Goal: Task Accomplishment & Management: Manage account settings

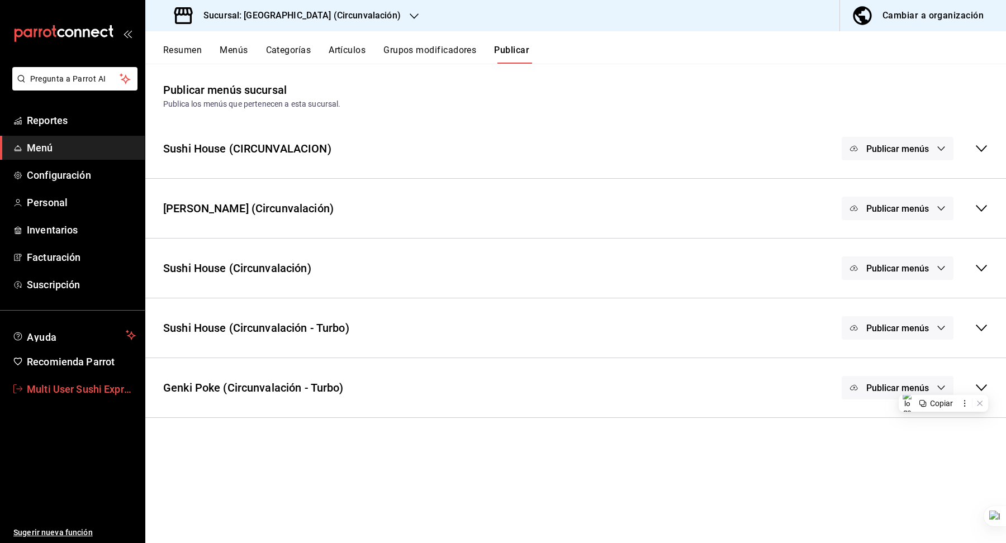
click at [70, 387] on span "Multi User Sushi Express" at bounding box center [81, 389] width 109 height 15
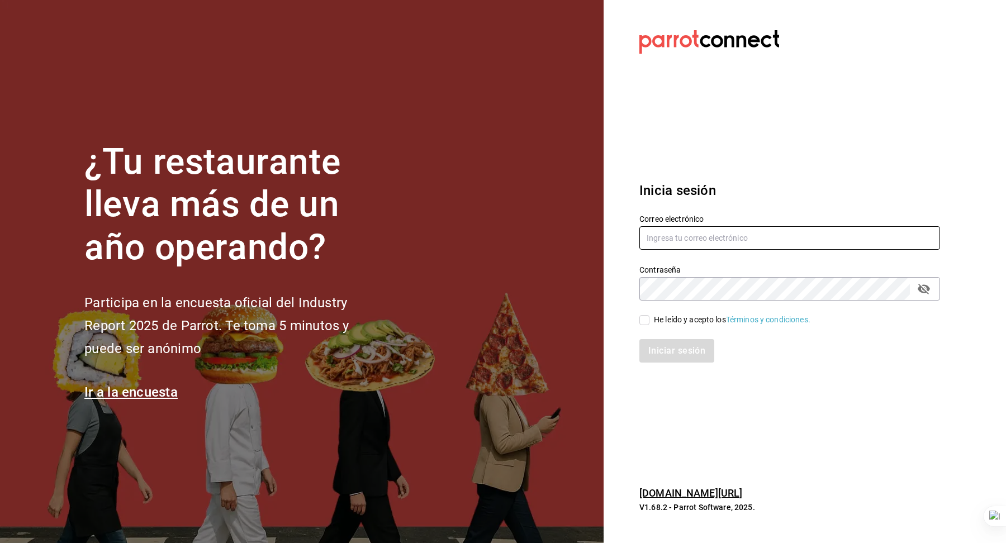
click at [692, 245] on input "text" at bounding box center [789, 237] width 301 height 23
type input "l"
type input "d"
type input "ladona@comidamexicana.com"
click at [694, 323] on div "He leído y acepto los Términos y condiciones." at bounding box center [732, 320] width 156 height 12
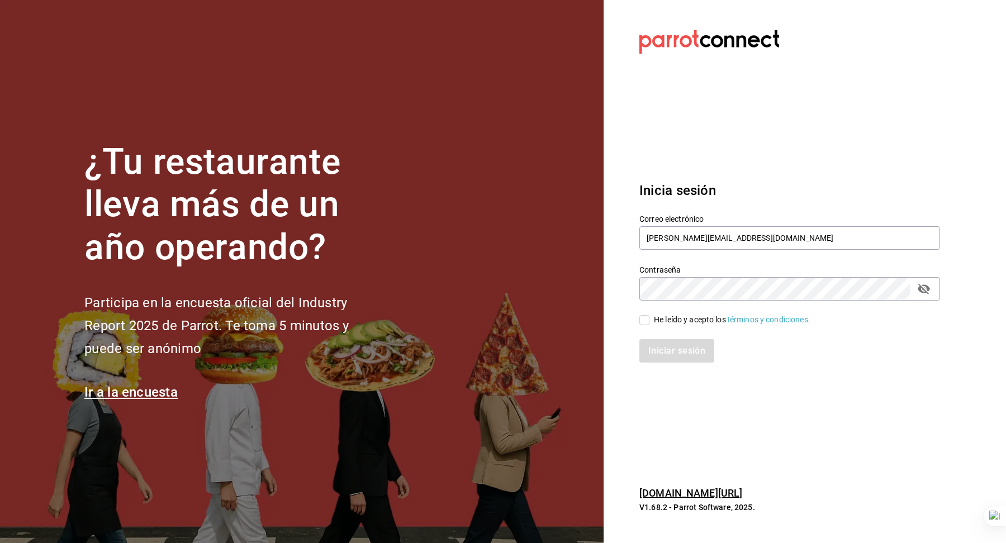
click at [649, 323] on input "He leído y acepto los Términos y condiciones." at bounding box center [644, 320] width 10 height 10
checkbox input "true"
click at [690, 340] on button "Iniciar sesión" at bounding box center [677, 350] width 76 height 23
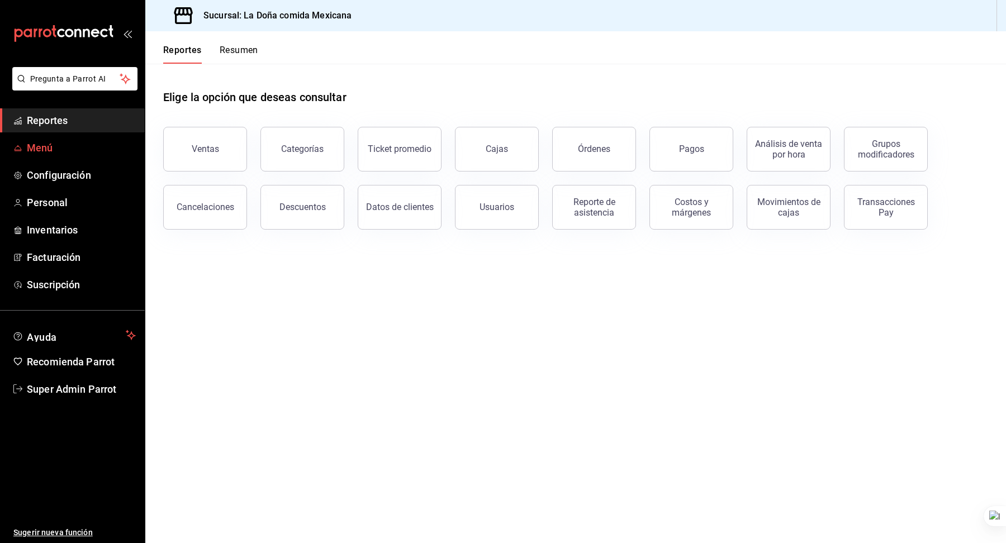
click at [76, 152] on span "Menú" at bounding box center [81, 147] width 109 height 15
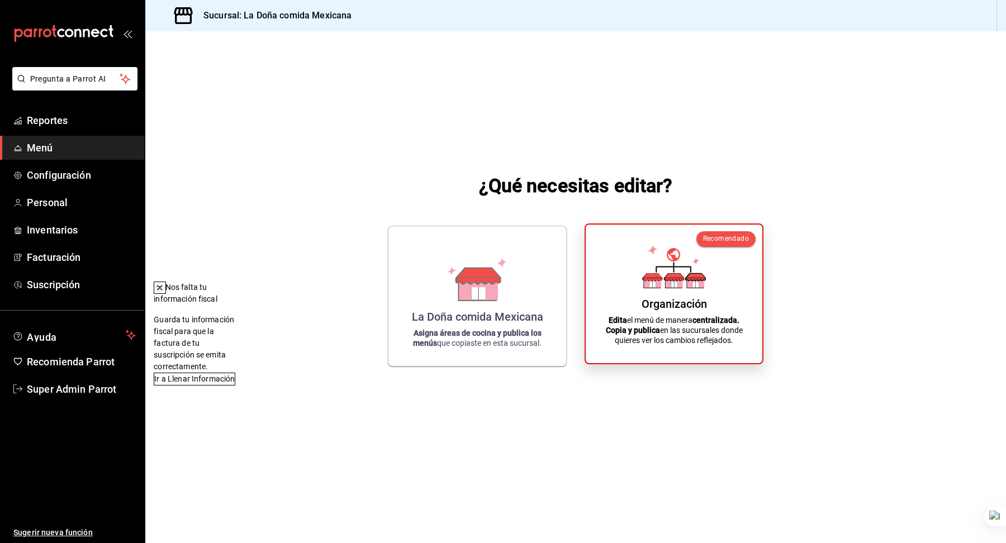
click at [681, 313] on div "Organización Edita el menú de manera centralizada. Copia y publica en las sucur…" at bounding box center [674, 294] width 150 height 121
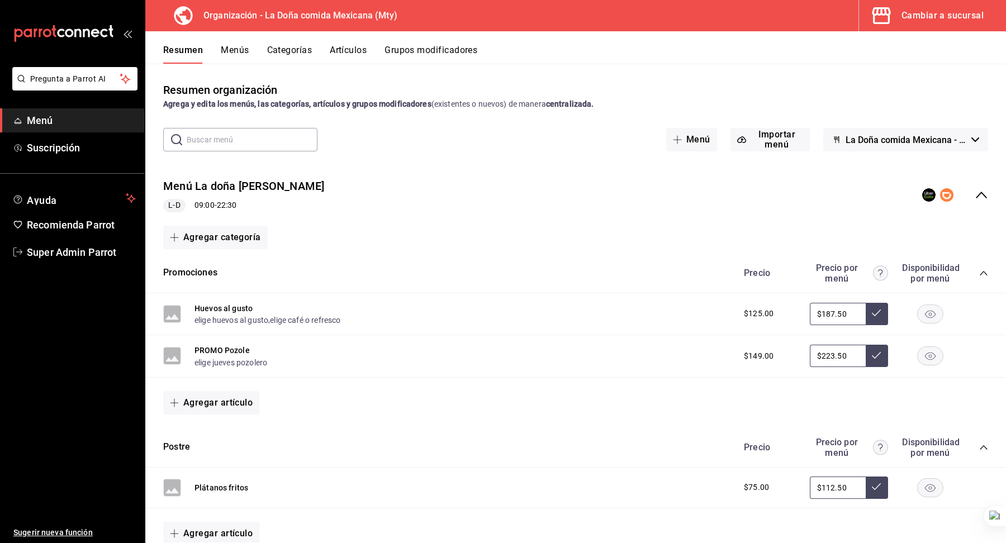
scroll to position [74, 0]
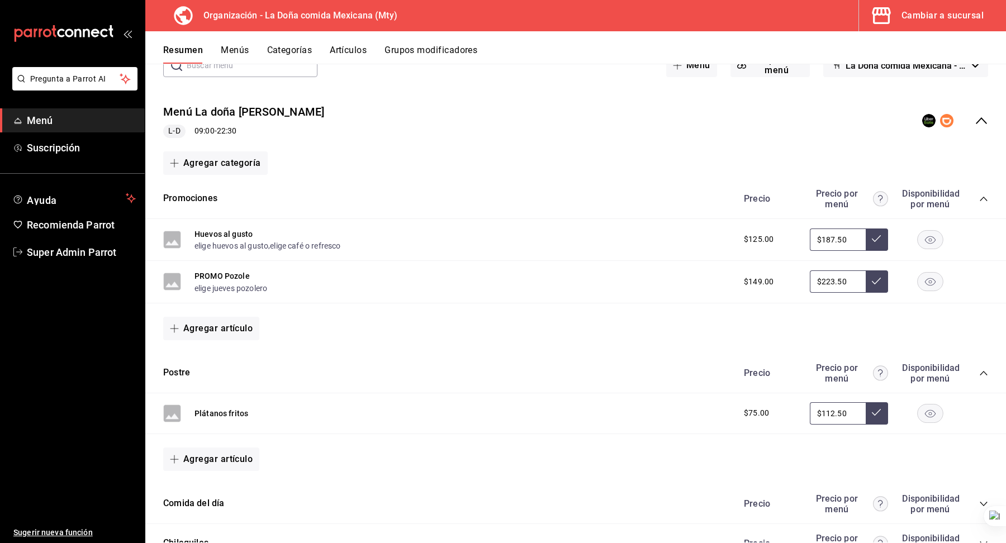
click at [401, 55] on button "Grupos modificadores" at bounding box center [430, 54] width 93 height 19
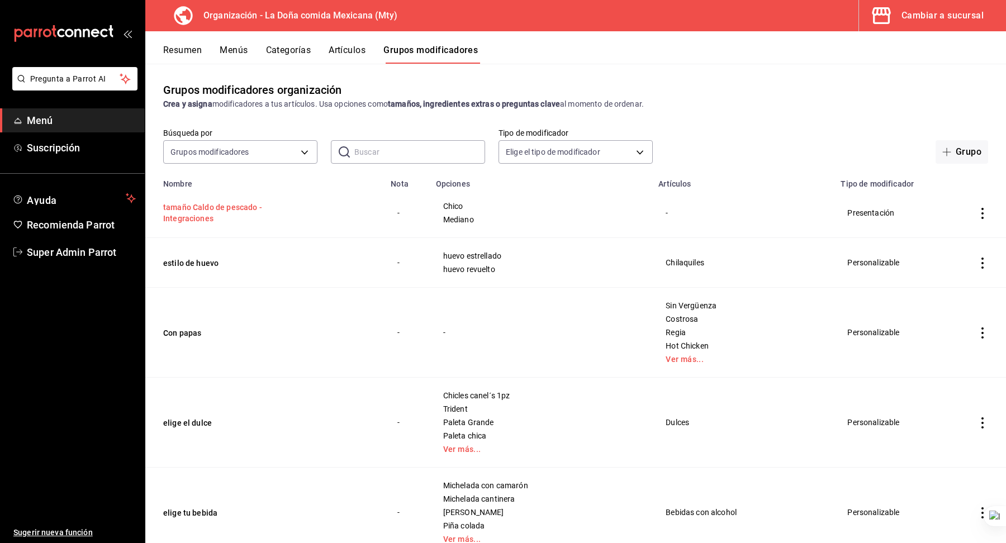
click at [201, 217] on button "tamaño Caldo de pescado - Integraciones" at bounding box center [230, 213] width 134 height 22
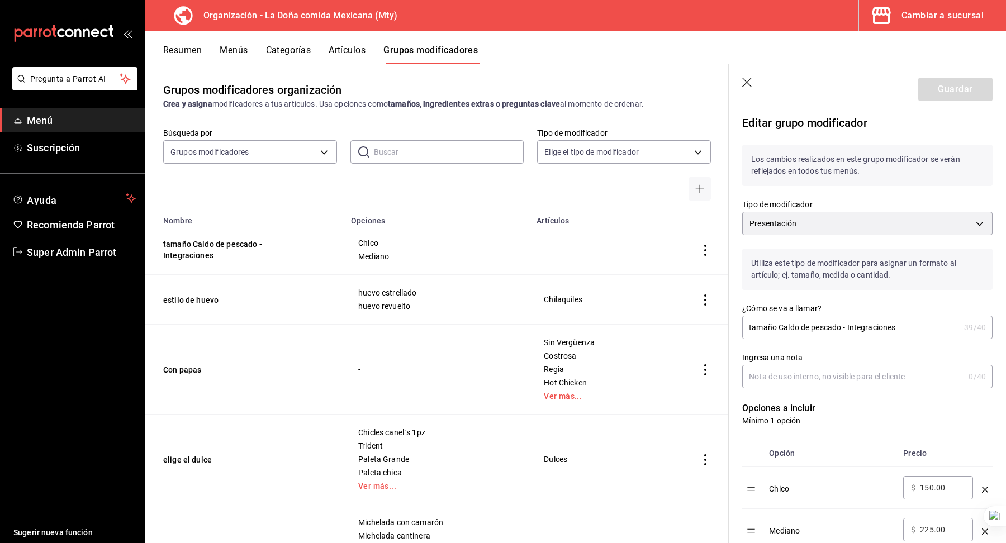
click at [859, 331] on input "tamaño Caldo de pescado - Integraciones" at bounding box center [850, 327] width 217 height 22
click at [831, 374] on input "Ingresa una nota" at bounding box center [853, 376] width 222 height 22
paste input "Integraciones"
type input "Integraciones"
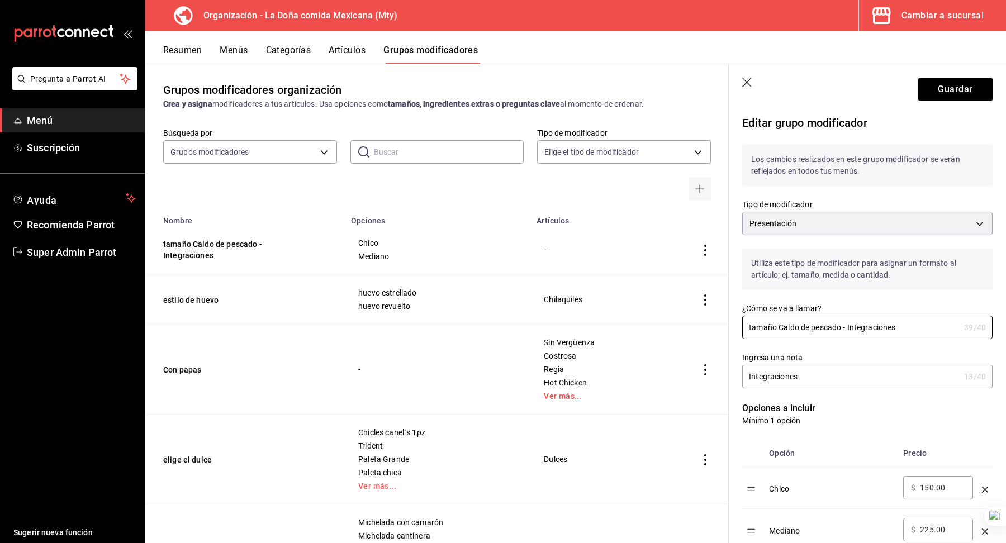
drag, startPoint x: 849, startPoint y: 332, endPoint x: 1005, endPoint y: 355, distance: 158.1
click at [1005, 355] on html "Pregunta a Parrot AI Menú Suscripción Ayuda Recomienda Parrot Super Admin Parro…" at bounding box center [503, 271] width 1006 height 543
click at [883, 327] on input "tamaño Caldo de pescado - Integraciones" at bounding box center [850, 327] width 217 height 22
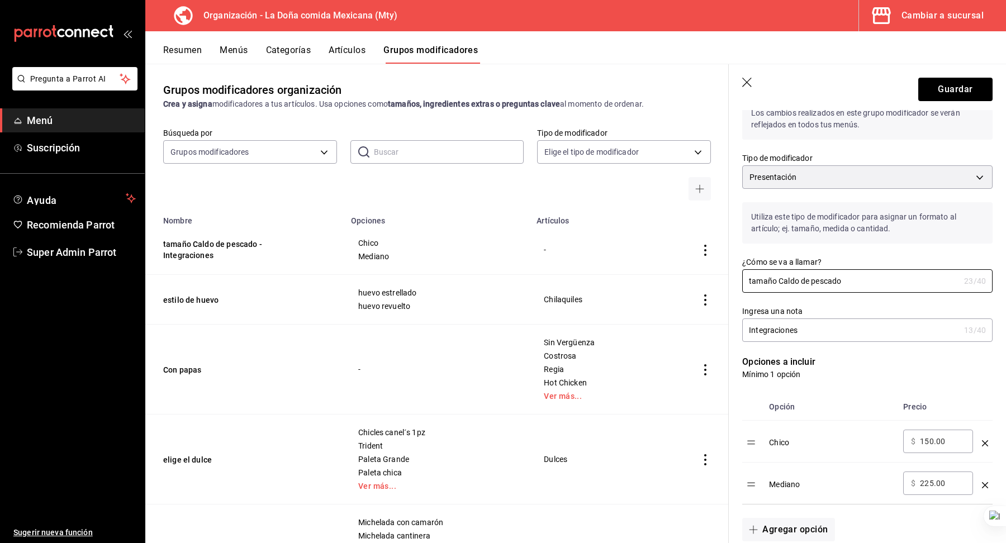
scroll to position [60, 0]
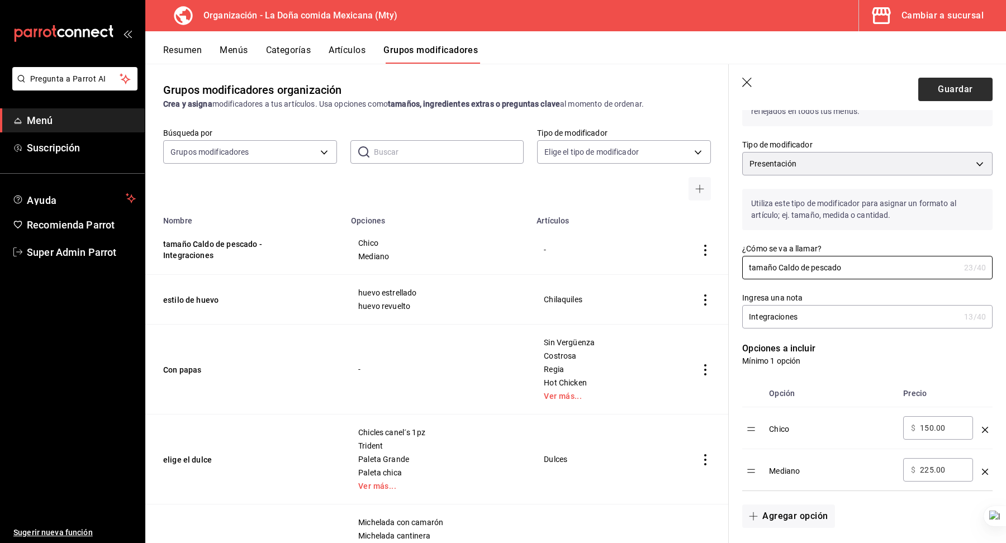
type input "tamaño Caldo de pescado"
click at [936, 90] on button "Guardar" at bounding box center [955, 89] width 74 height 23
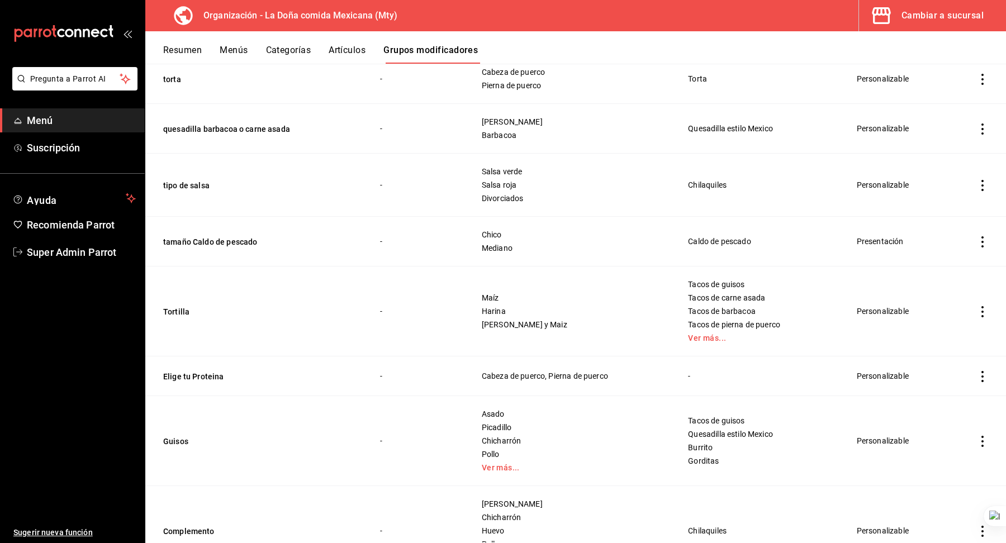
scroll to position [1451, 0]
click at [230, 235] on button "tamaño Caldo de pescado" at bounding box center [230, 240] width 134 height 11
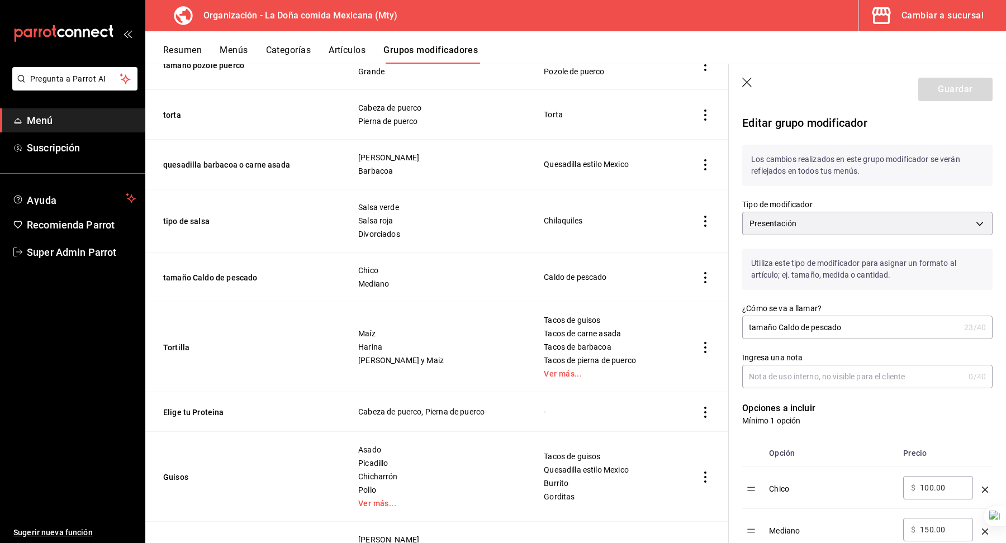
click at [751, 85] on icon "button" at bounding box center [747, 83] width 11 height 11
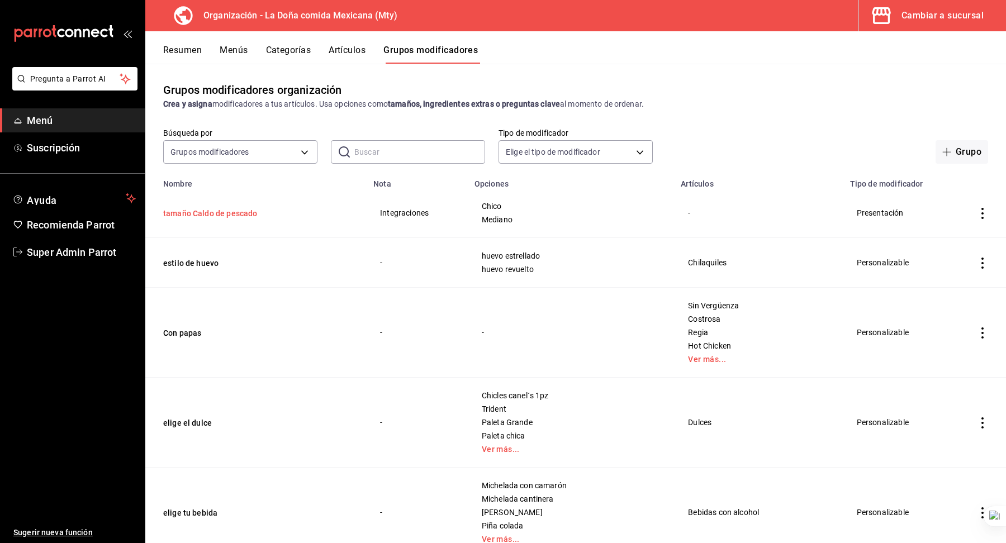
click at [228, 212] on button "tamaño Caldo de pescado" at bounding box center [230, 213] width 134 height 11
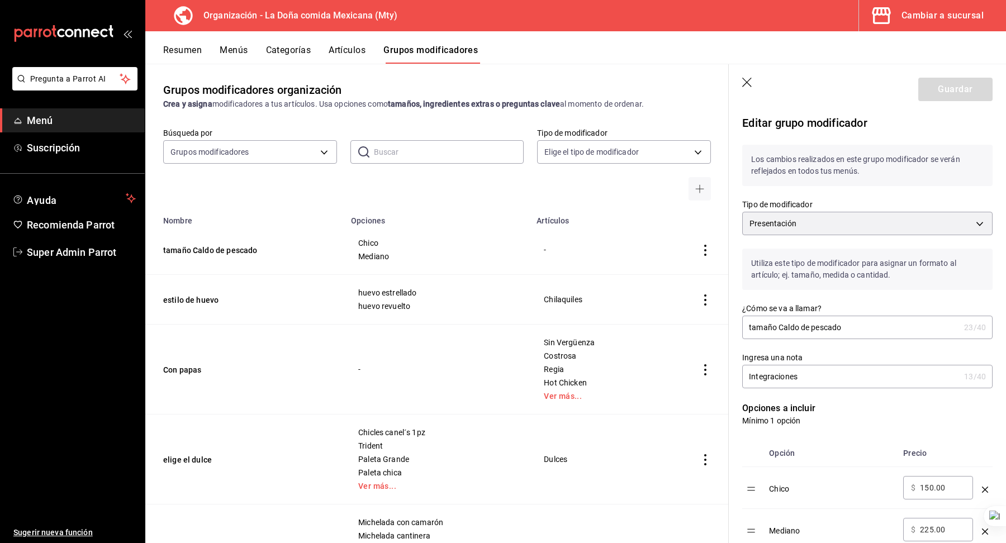
scroll to position [49, 0]
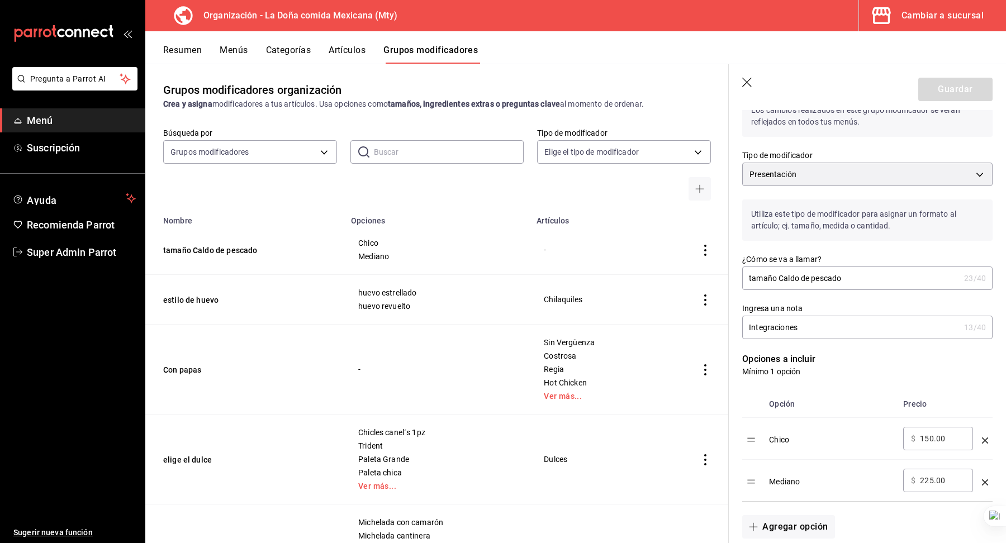
click at [745, 79] on icon "button" at bounding box center [747, 83] width 11 height 11
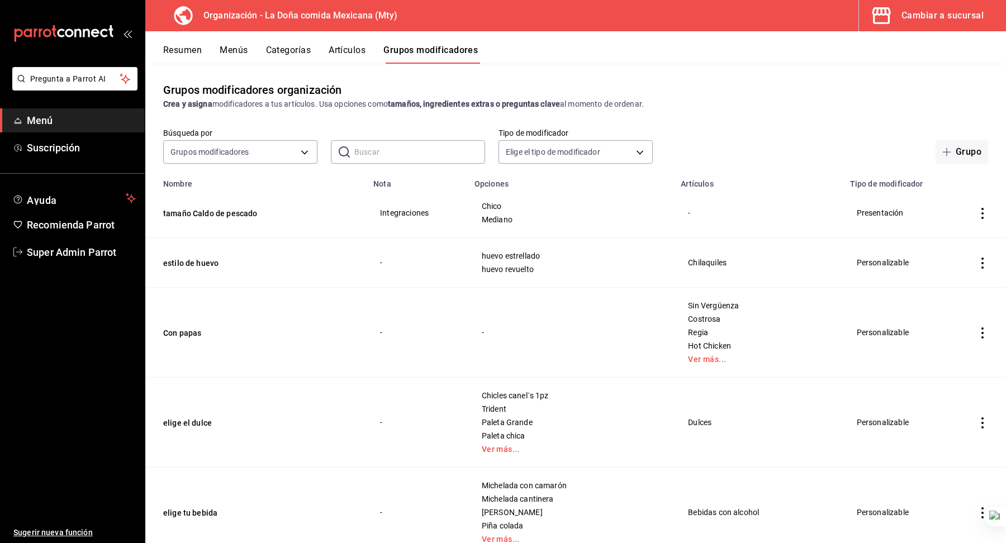
click at [187, 47] on button "Resumen" at bounding box center [182, 54] width 39 height 19
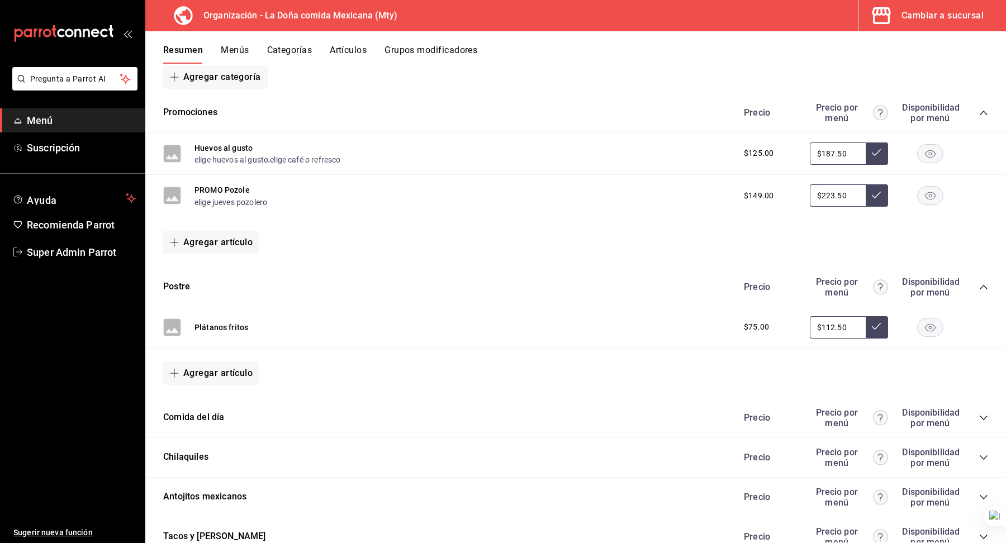
scroll to position [140, 0]
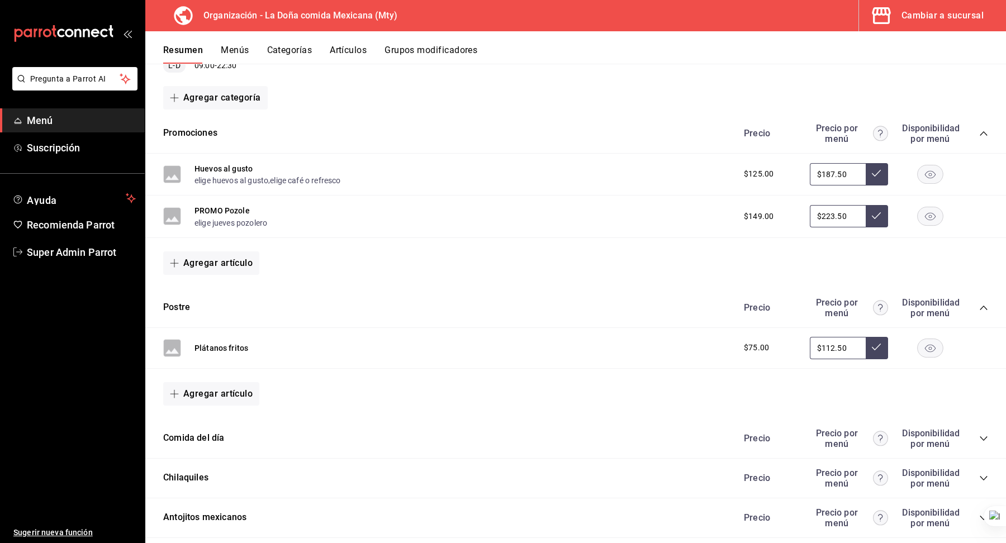
click at [983, 132] on icon "collapse-category-row" at bounding box center [983, 133] width 9 height 9
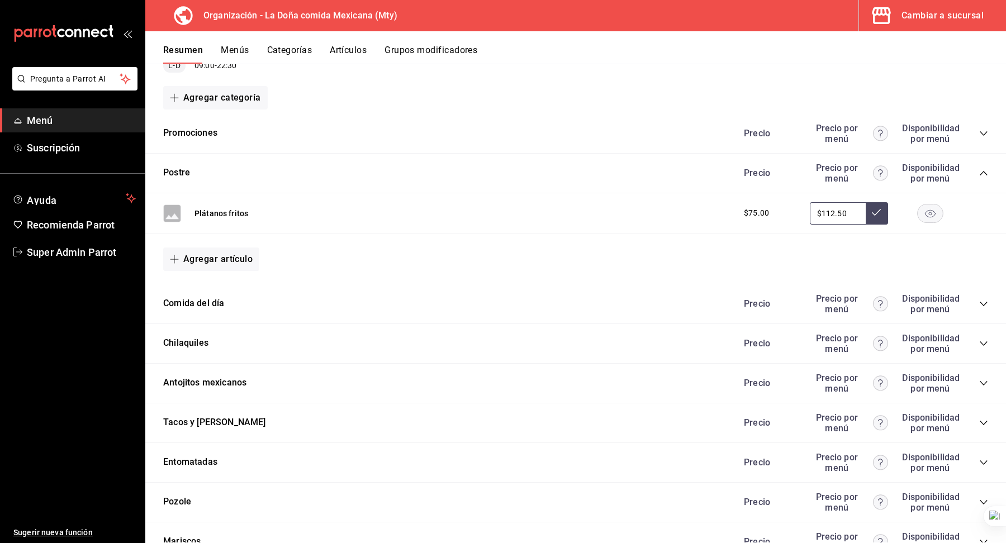
click at [984, 172] on icon "collapse-category-row" at bounding box center [983, 173] width 9 height 9
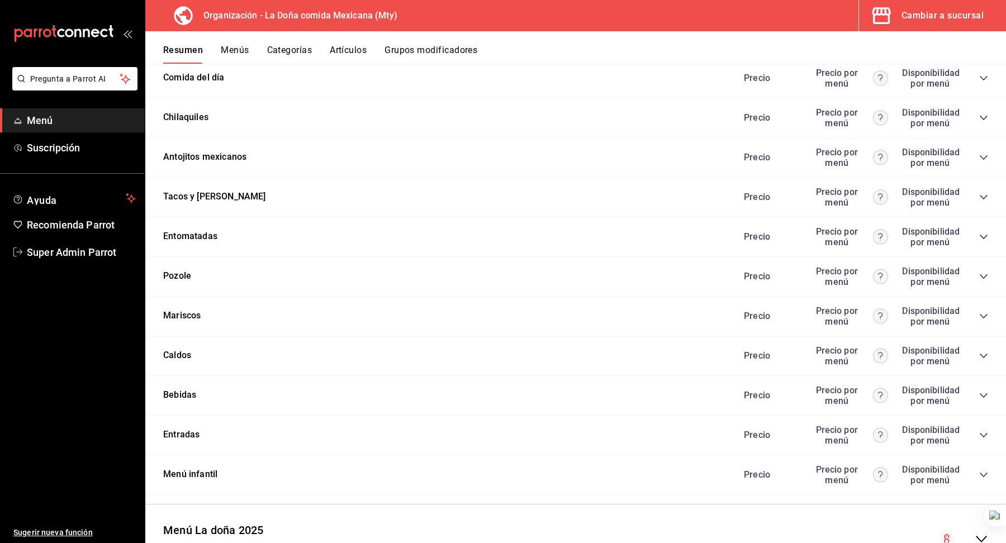
scroll to position [275, 0]
click at [982, 350] on icon "collapse-category-row" at bounding box center [983, 354] width 9 height 9
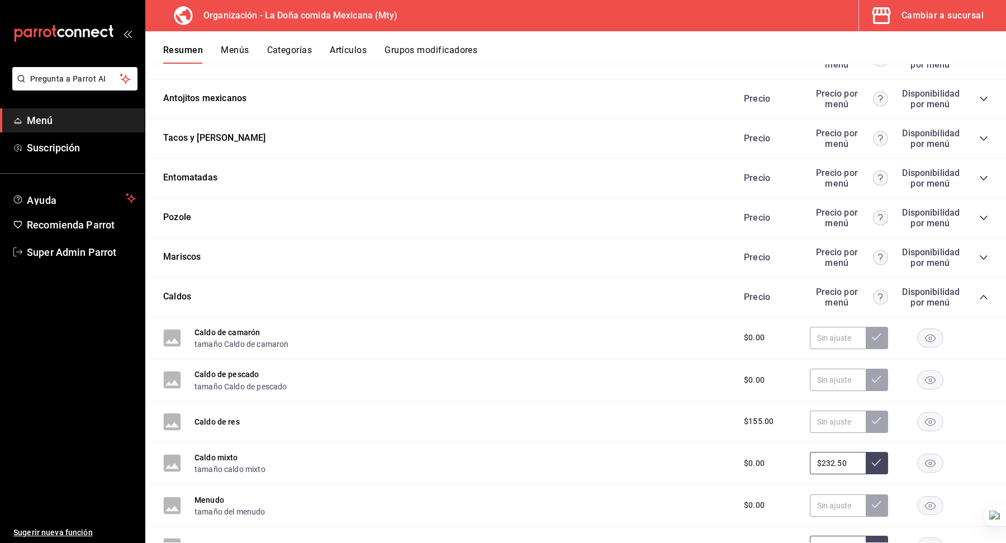
scroll to position [340, 0]
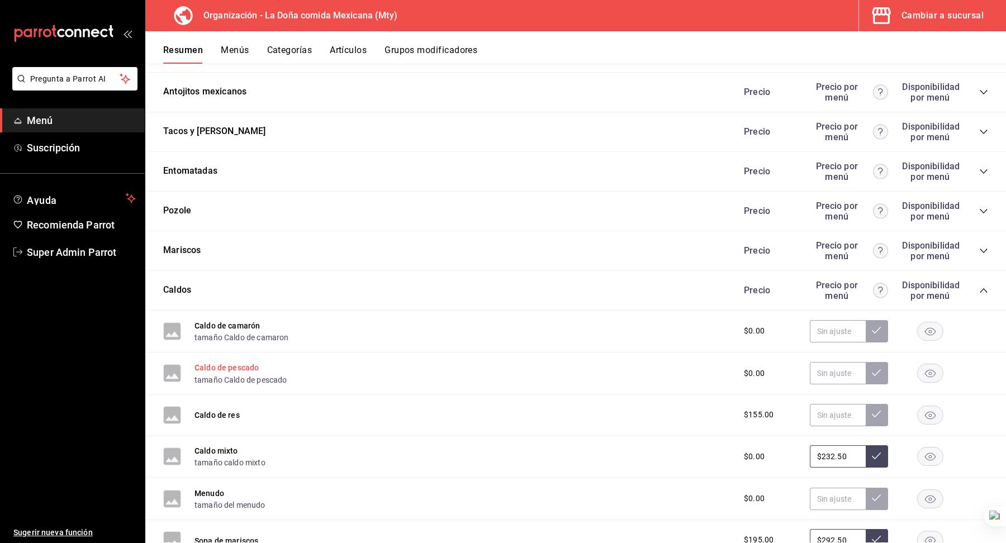
click at [250, 362] on button "Caldo de pescado" at bounding box center [226, 367] width 64 height 11
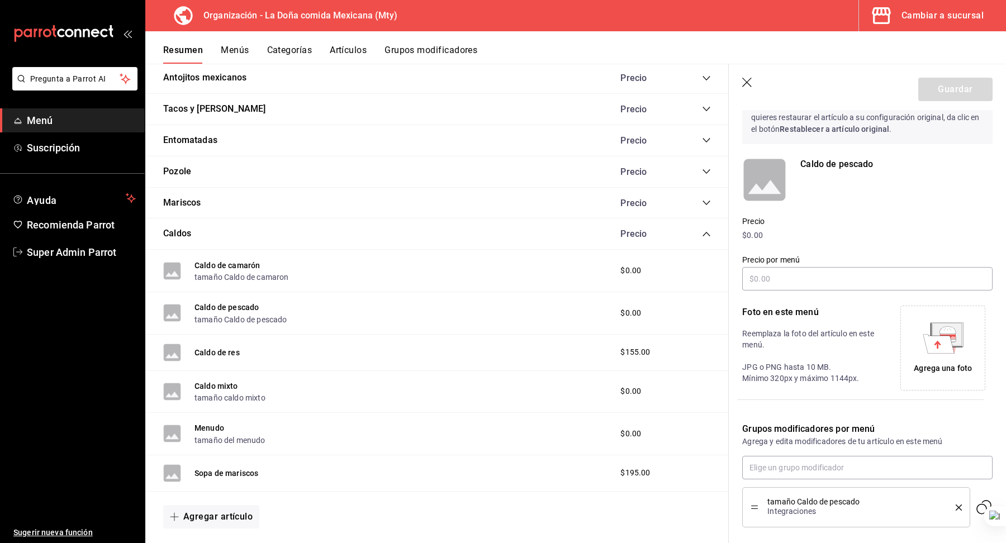
scroll to position [109, 0]
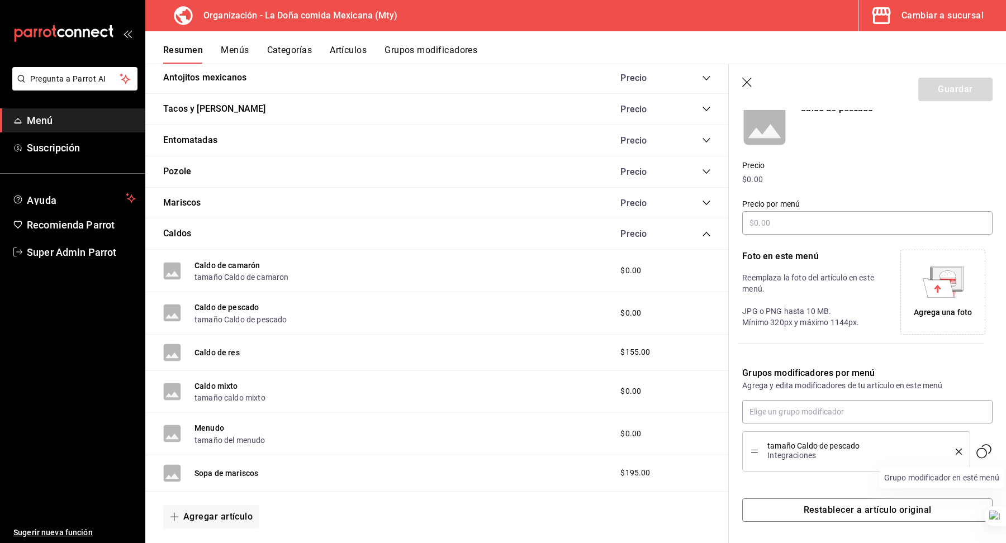
click at [987, 452] on icon "Grupo modificador en esté menú" at bounding box center [983, 451] width 18 height 18
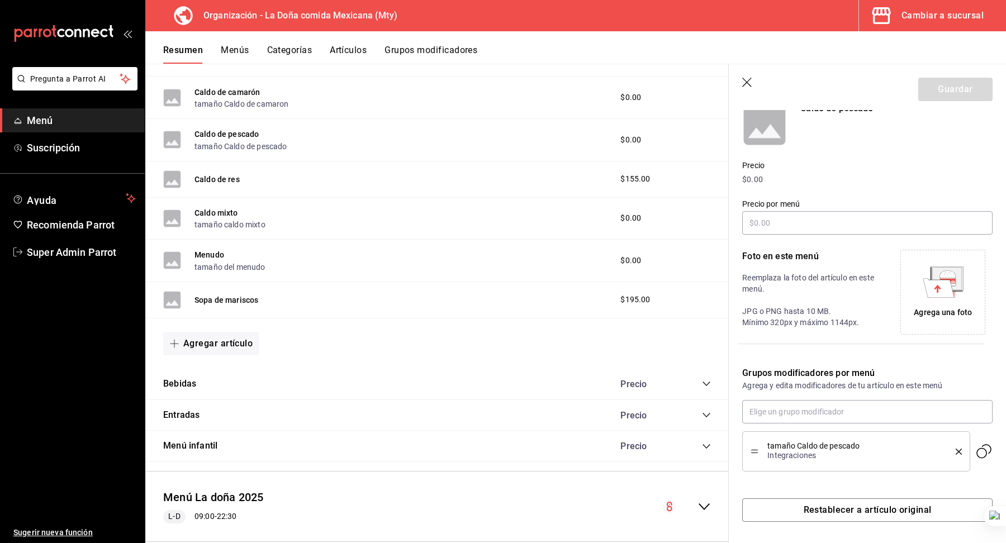
scroll to position [506, 0]
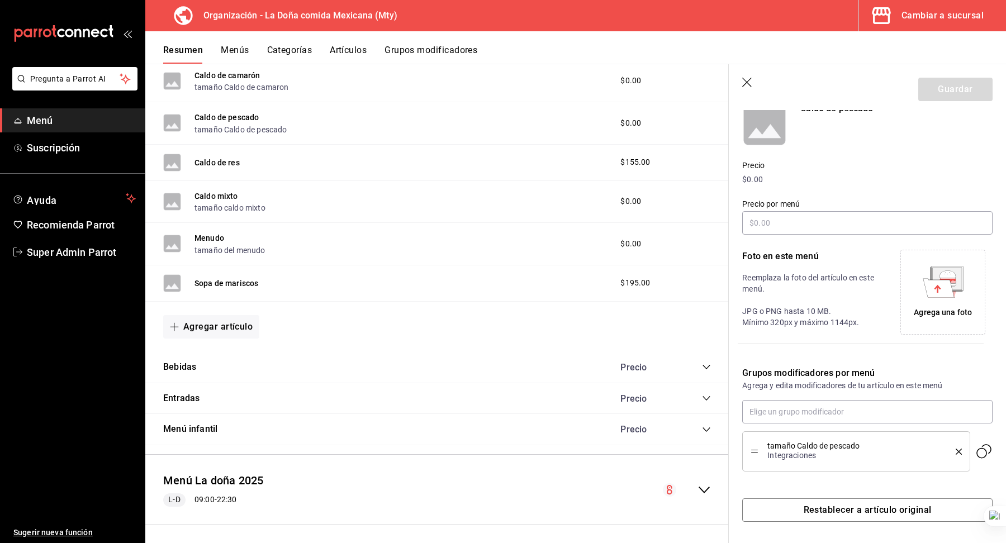
click at [711, 423] on div "Menú infantil Precio" at bounding box center [436, 429] width 583 height 31
click at [702, 425] on icon "collapse-category-row" at bounding box center [706, 429] width 9 height 9
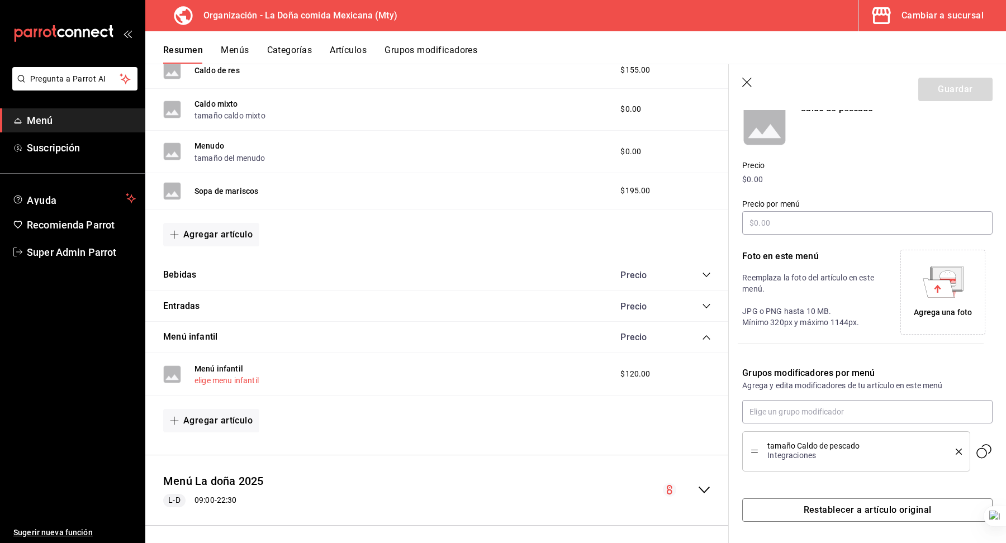
drag, startPoint x: 276, startPoint y: 380, endPoint x: 208, endPoint y: 379, distance: 68.2
click at [208, 379] on div "Menú infantil elige menu infantil $120.00" at bounding box center [436, 374] width 583 height 42
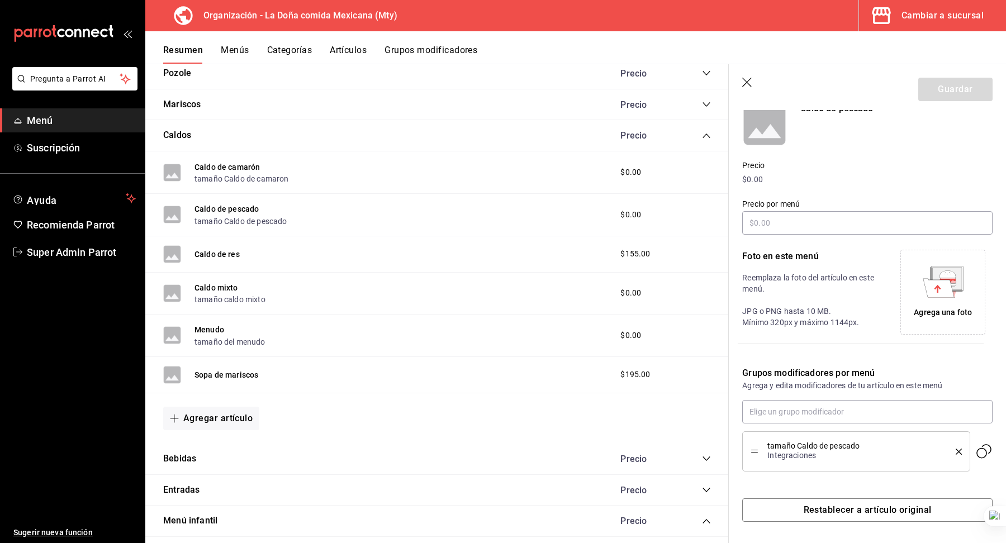
scroll to position [131, 0]
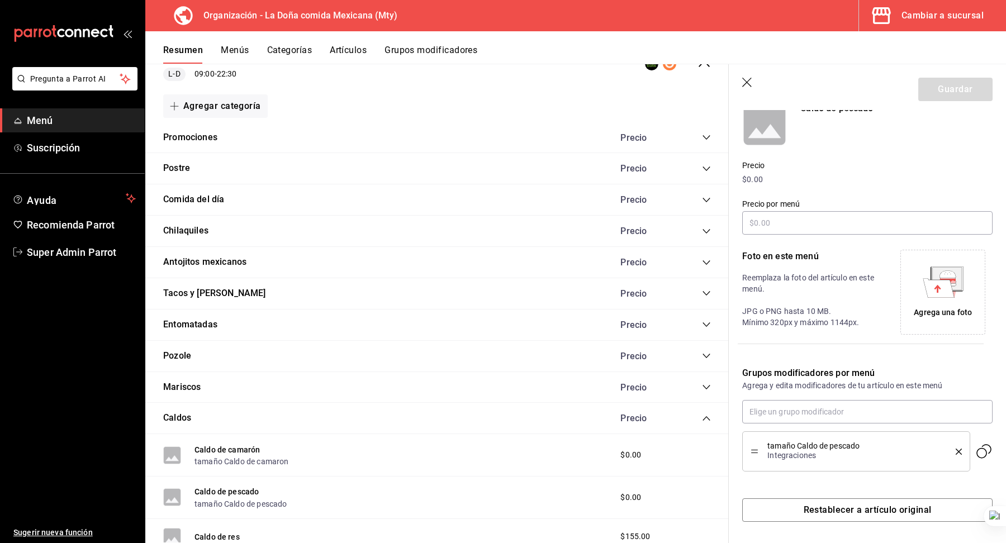
click at [956, 454] on div "tamaño Caldo de pescado Integraciones" at bounding box center [855, 451] width 211 height 23
click at [956, 449] on icon "delete" at bounding box center [958, 452] width 6 height 6
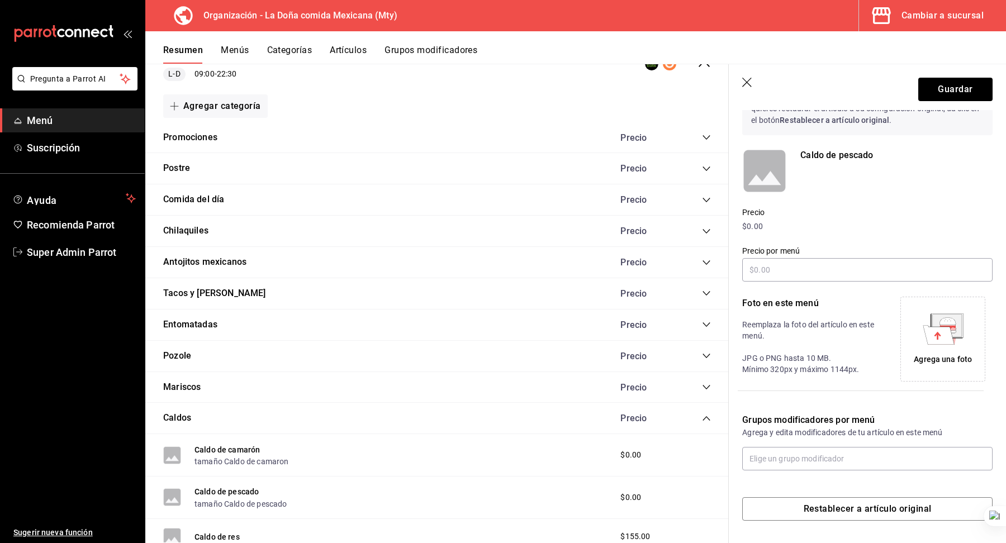
scroll to position [62, 0]
click at [836, 454] on input "text" at bounding box center [867, 458] width 250 height 23
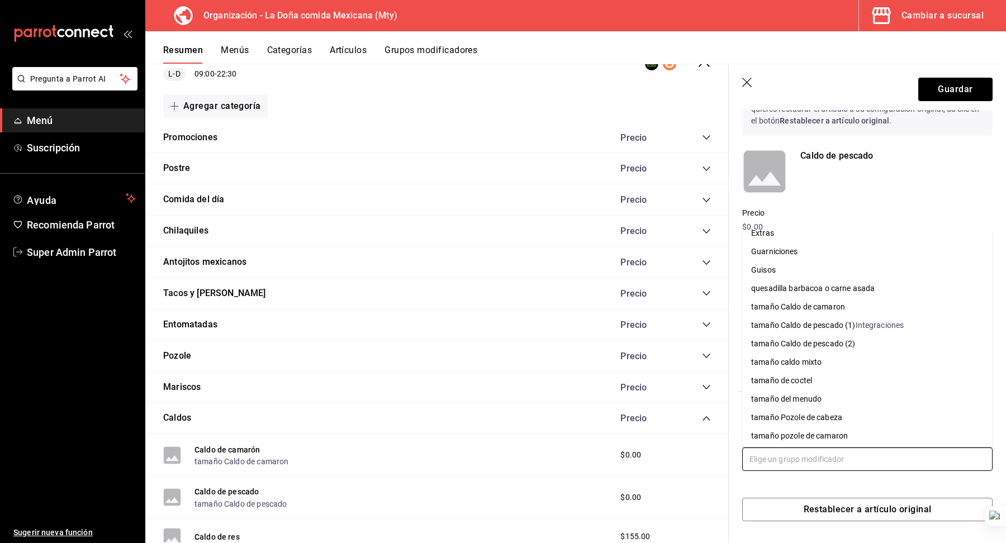
scroll to position [256, 0]
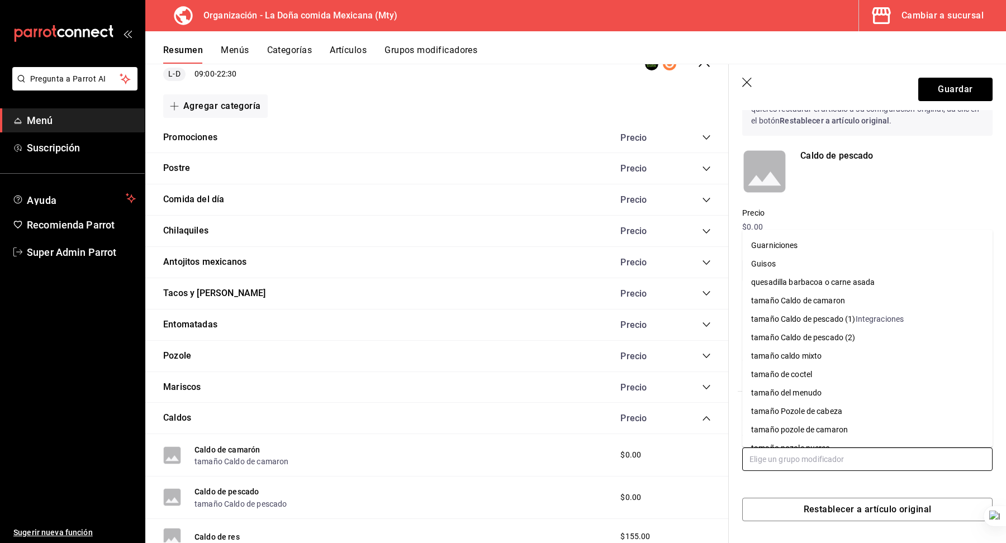
click at [879, 317] on div "Integraciones" at bounding box center [879, 319] width 49 height 12
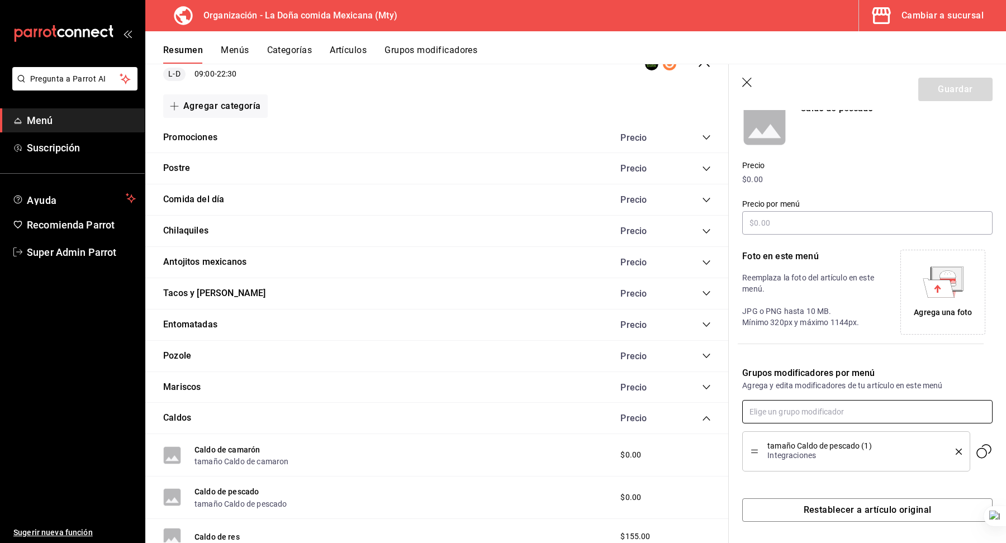
scroll to position [0, 0]
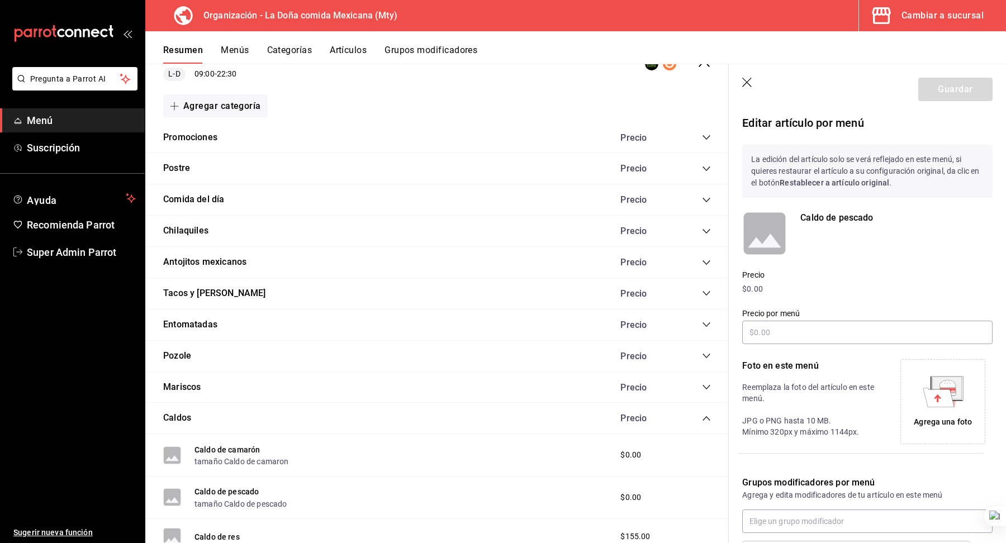
click at [745, 80] on icon "button" at bounding box center [747, 83] width 11 height 11
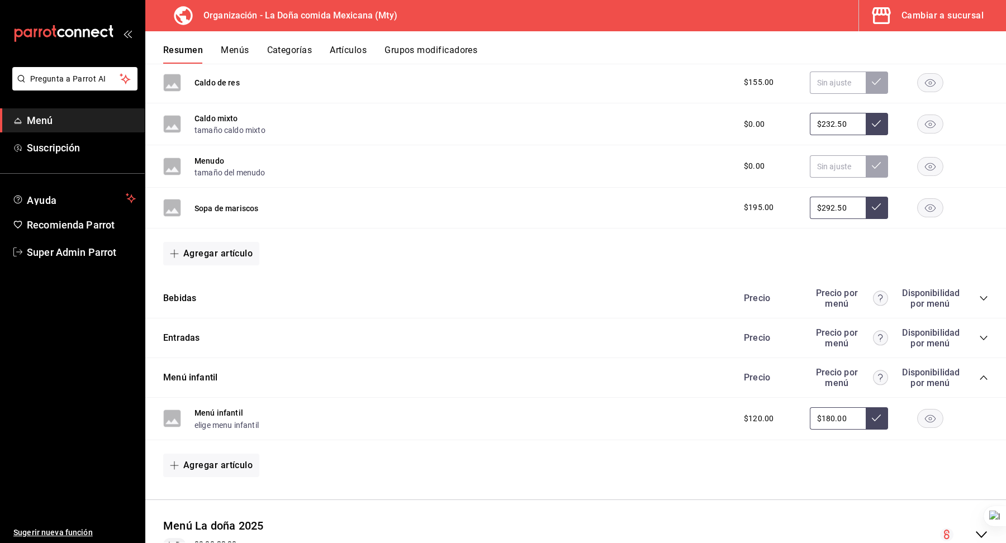
scroll to position [713, 0]
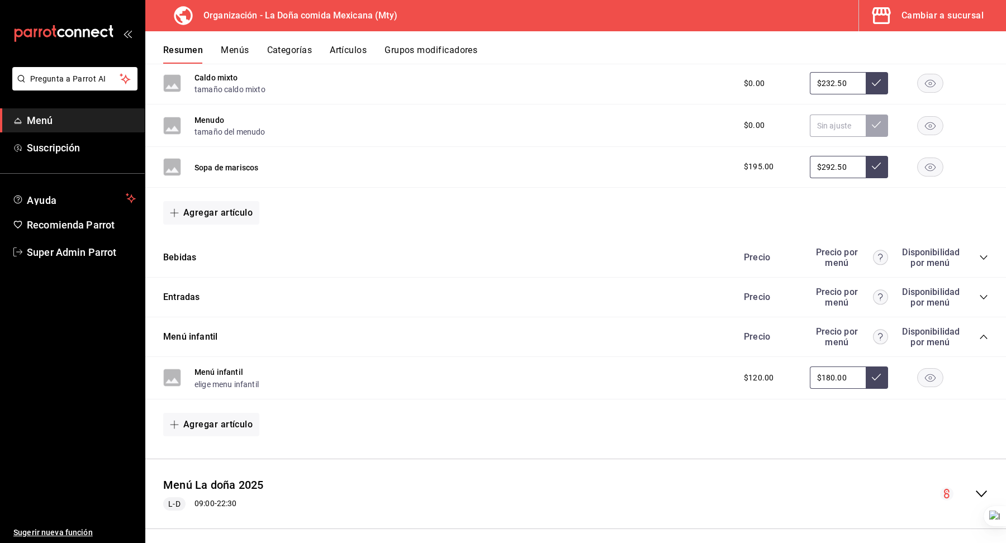
click at [831, 369] on input "$180.00" at bounding box center [837, 377] width 56 height 22
click at [228, 367] on button "Menú infantil" at bounding box center [218, 371] width 49 height 11
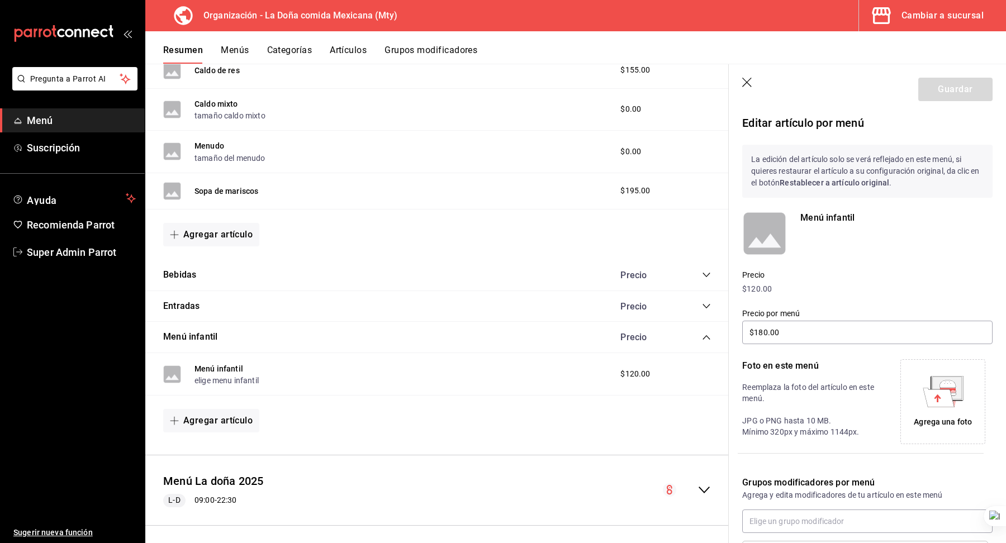
scroll to position [98, 0]
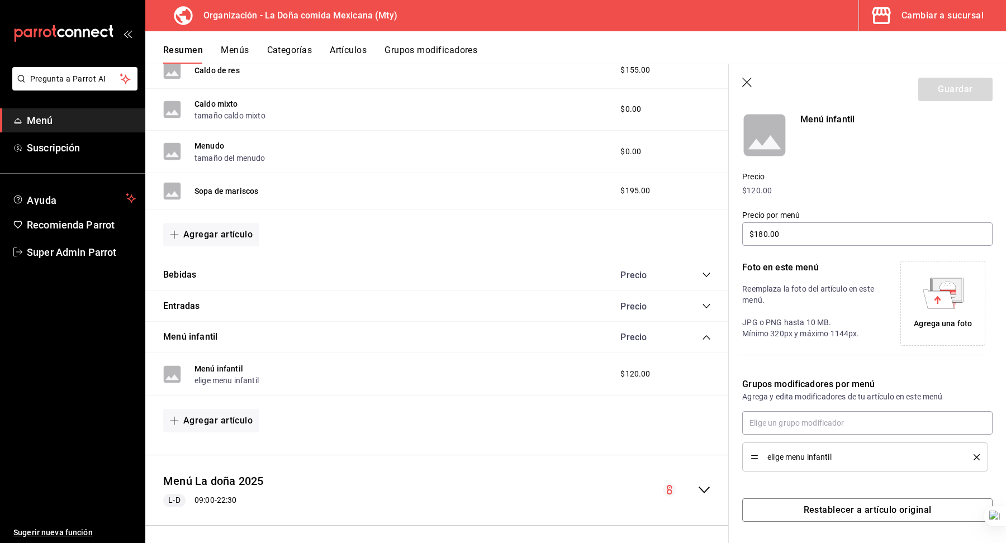
click at [979, 451] on div "elige menu infantil" at bounding box center [864, 457] width 229 height 12
click at [979, 452] on div "elige menu infantil" at bounding box center [864, 457] width 229 height 12
click at [977, 455] on icon "delete" at bounding box center [976, 457] width 6 height 6
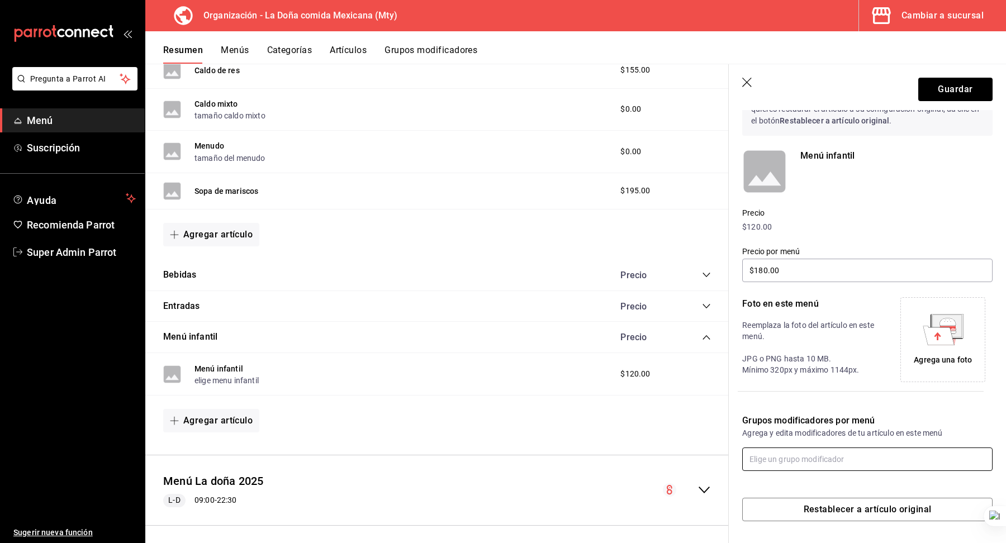
click at [819, 450] on input "text" at bounding box center [867, 458] width 250 height 23
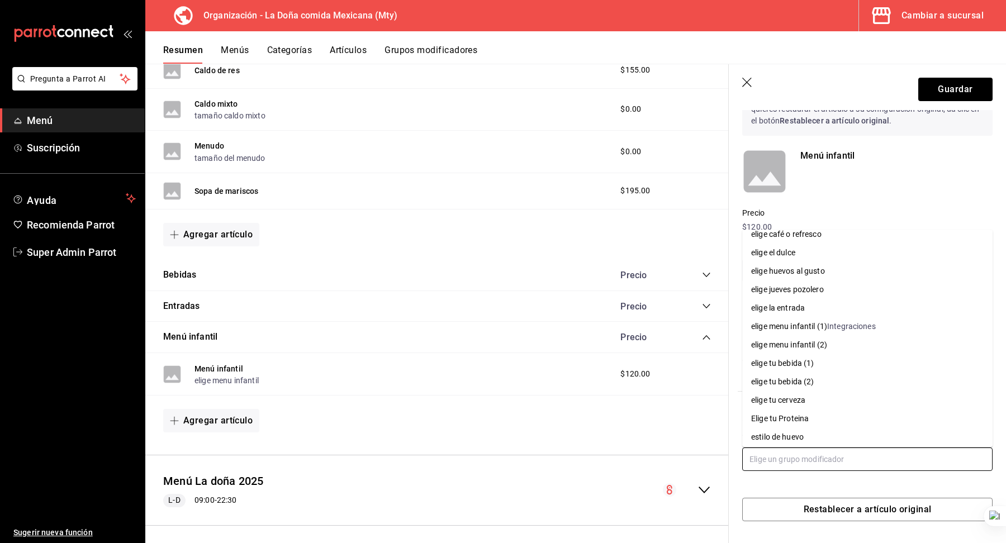
scroll to position [48, 0]
click at [853, 323] on div "Integraciones" at bounding box center [851, 324] width 49 height 12
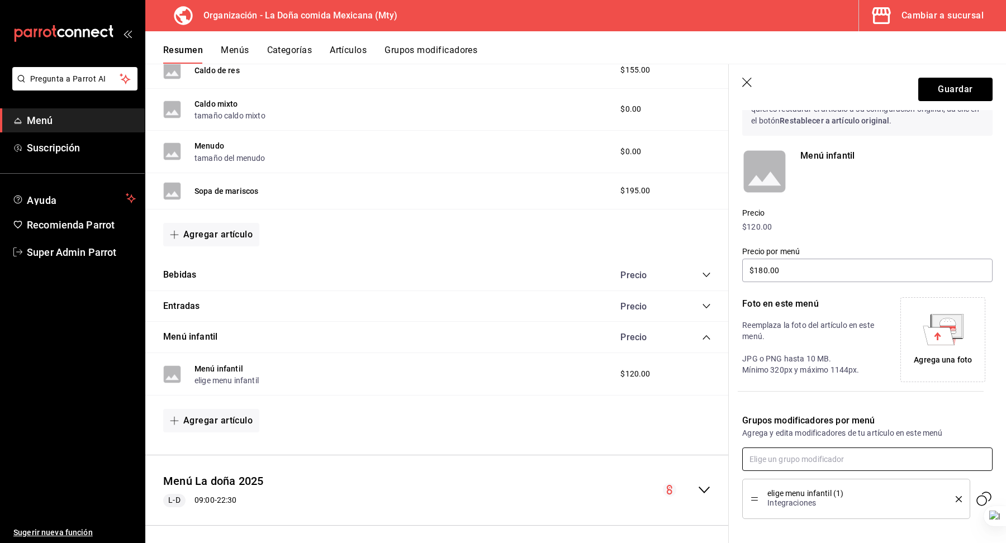
scroll to position [109, 0]
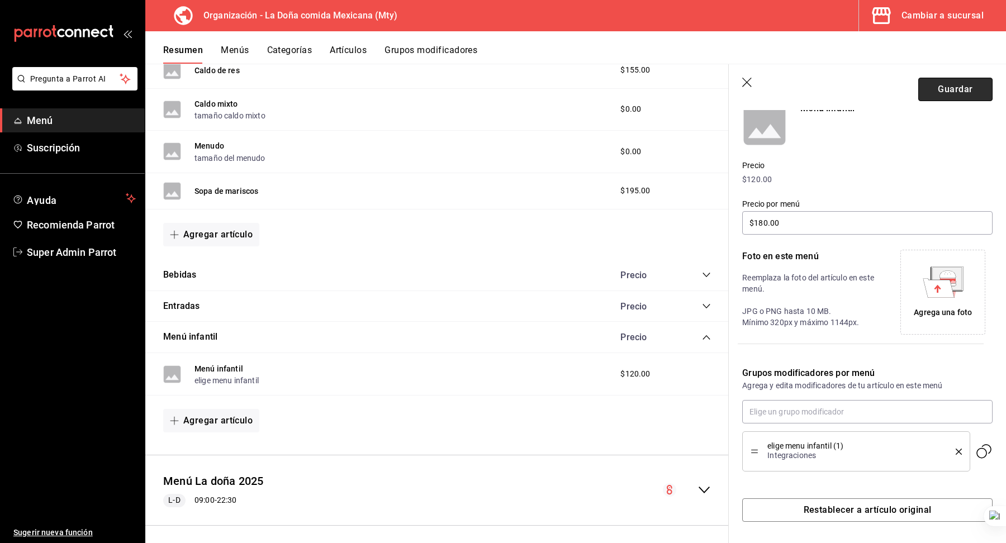
click at [937, 93] on button "Guardar" at bounding box center [955, 89] width 74 height 23
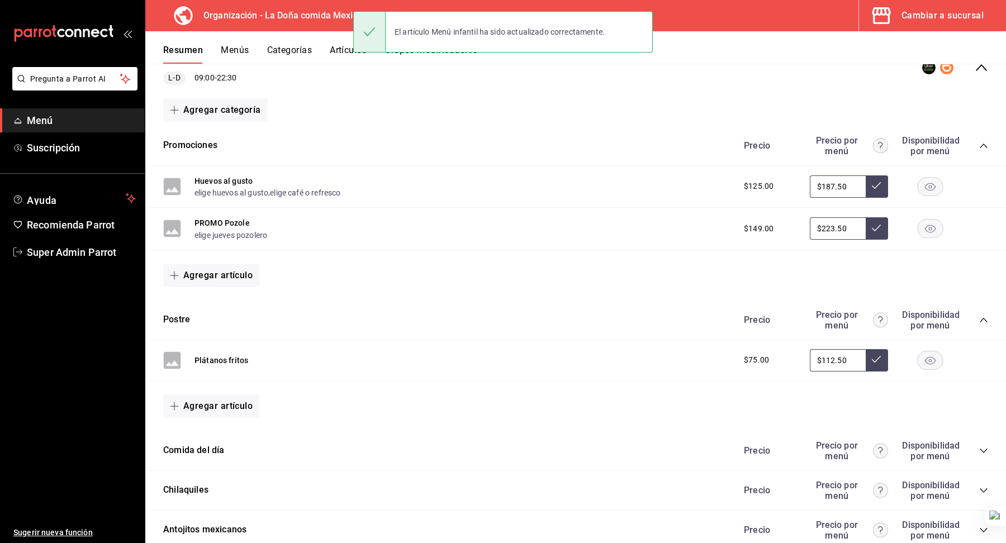
scroll to position [546, 0]
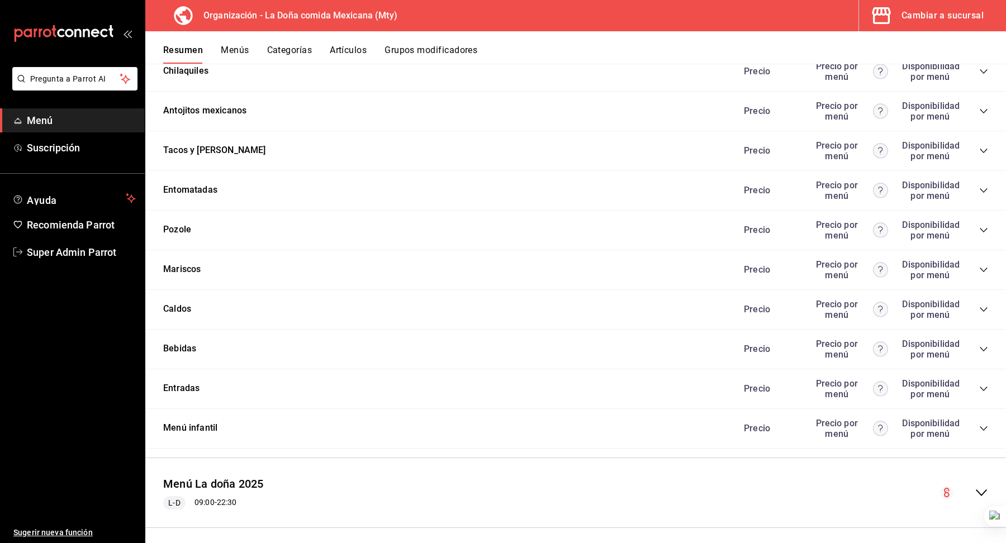
click at [983, 385] on icon "collapse-category-row" at bounding box center [983, 388] width 9 height 9
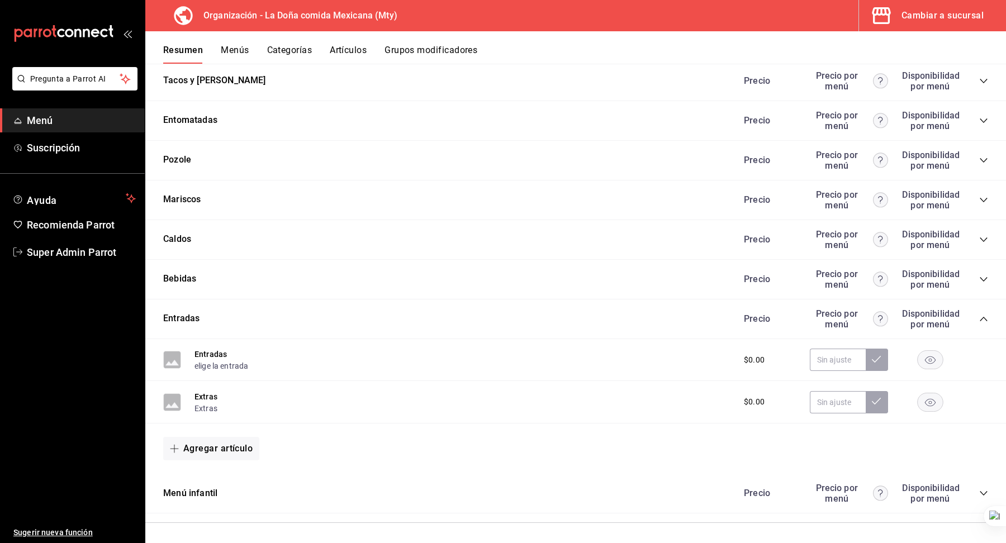
scroll to position [615, 0]
click at [463, 47] on button "Grupos modificadores" at bounding box center [430, 54] width 93 height 19
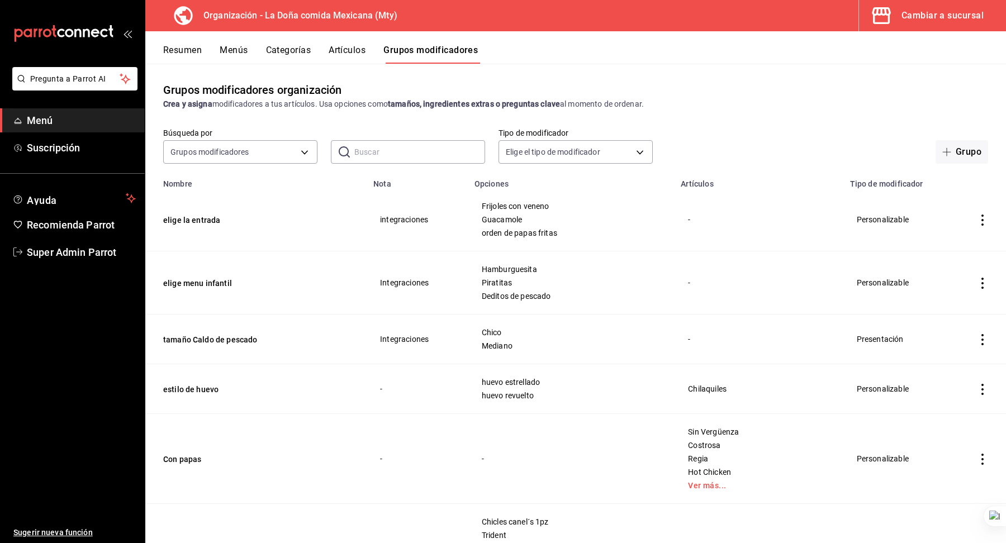
click at [190, 58] on button "Resumen" at bounding box center [182, 54] width 39 height 19
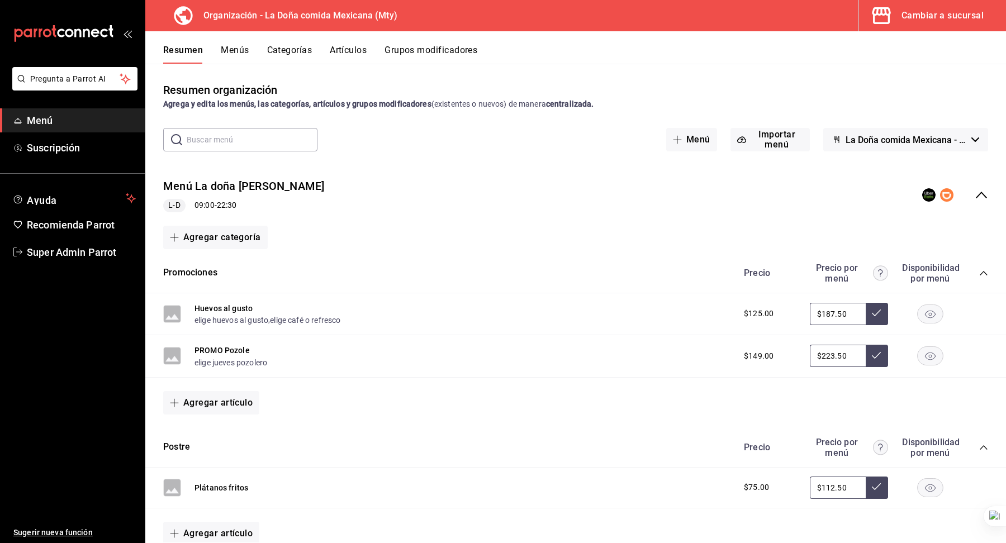
click at [985, 275] on icon "collapse-category-row" at bounding box center [983, 273] width 9 height 9
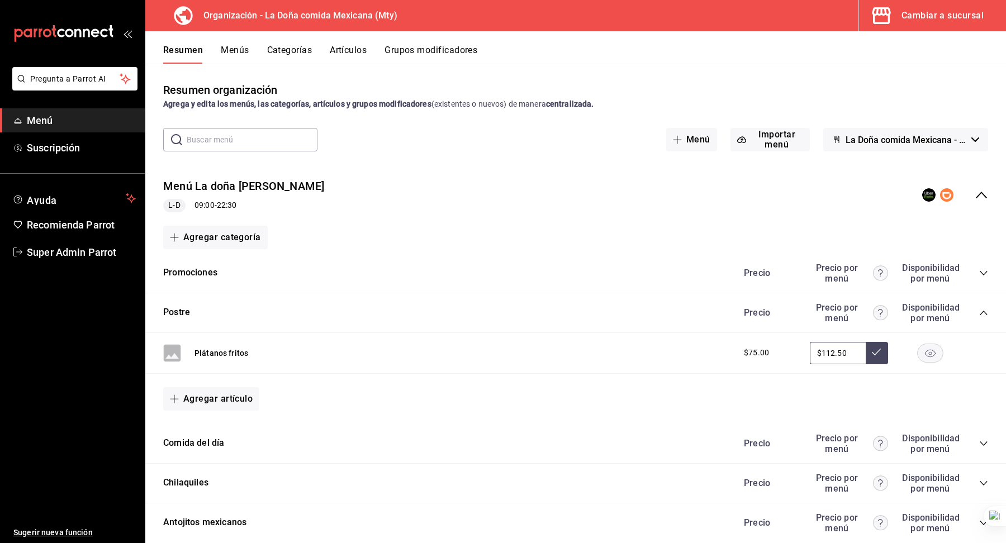
click at [982, 312] on icon "collapse-category-row" at bounding box center [983, 312] width 9 height 9
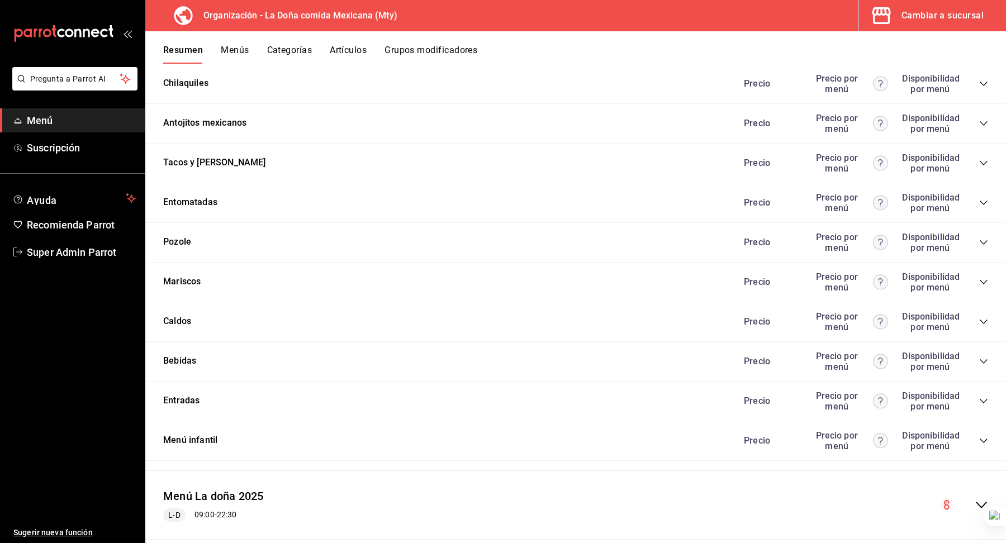
scroll to position [321, 0]
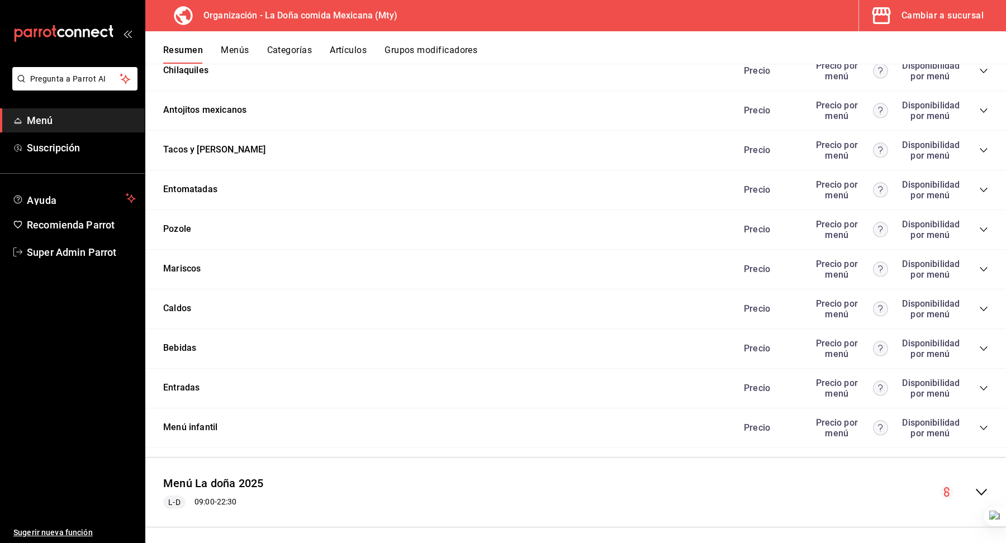
click at [986, 384] on icon "collapse-category-row" at bounding box center [983, 388] width 9 height 9
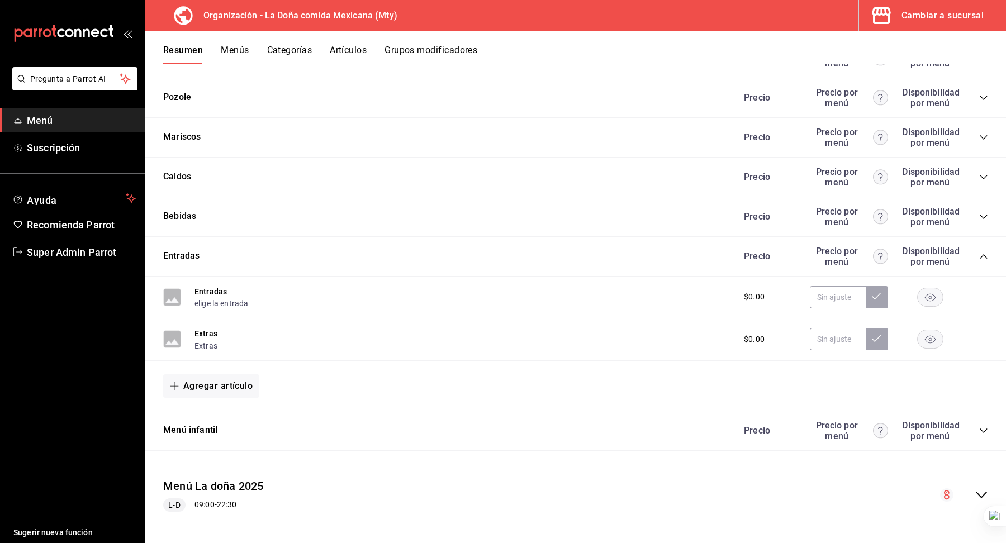
scroll to position [455, 0]
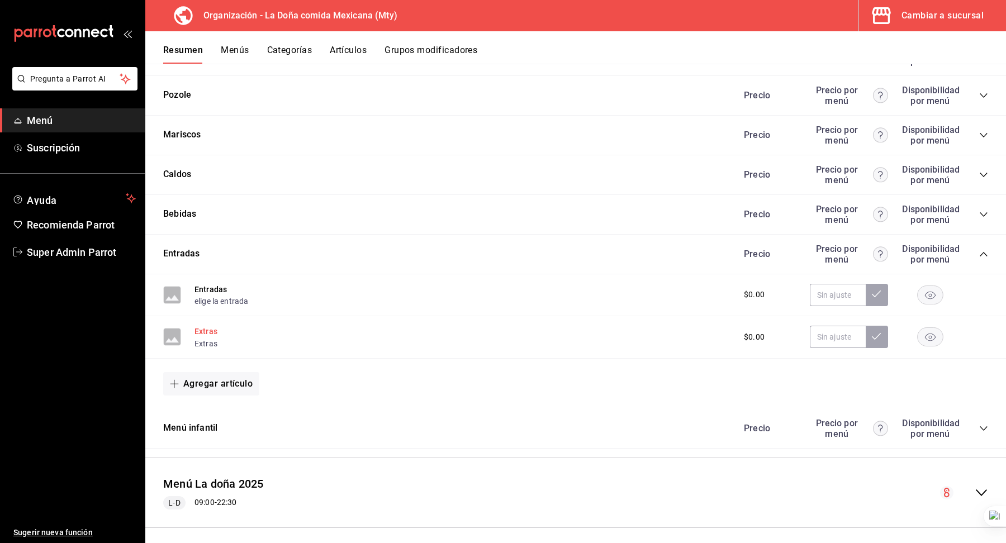
click at [215, 326] on button "Extras" at bounding box center [205, 331] width 23 height 11
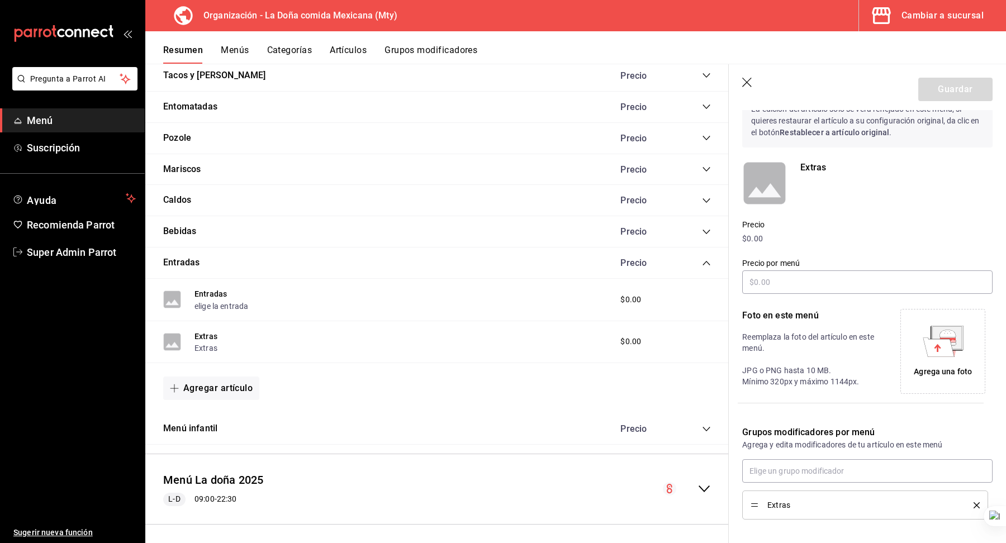
scroll to position [98, 0]
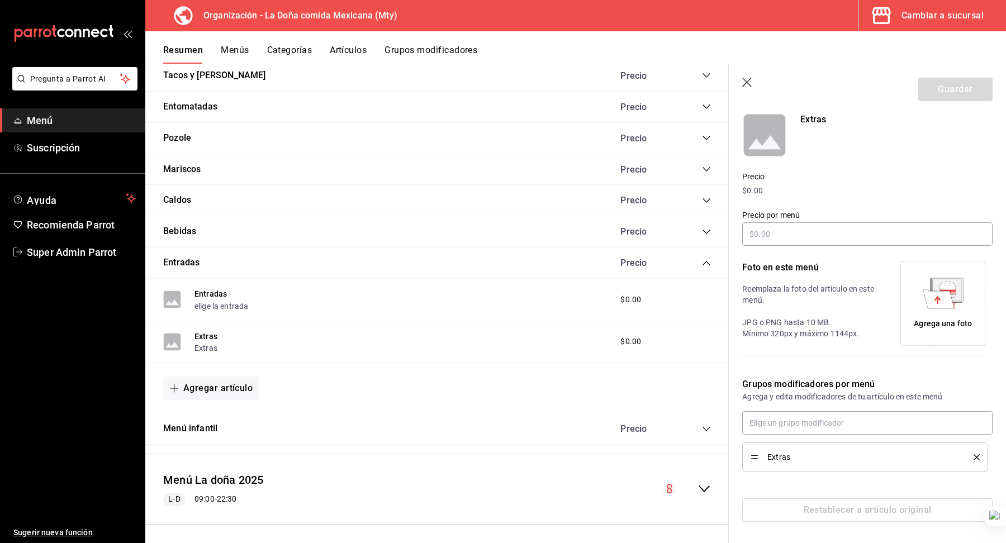
click at [974, 455] on icon "delete" at bounding box center [976, 457] width 6 height 6
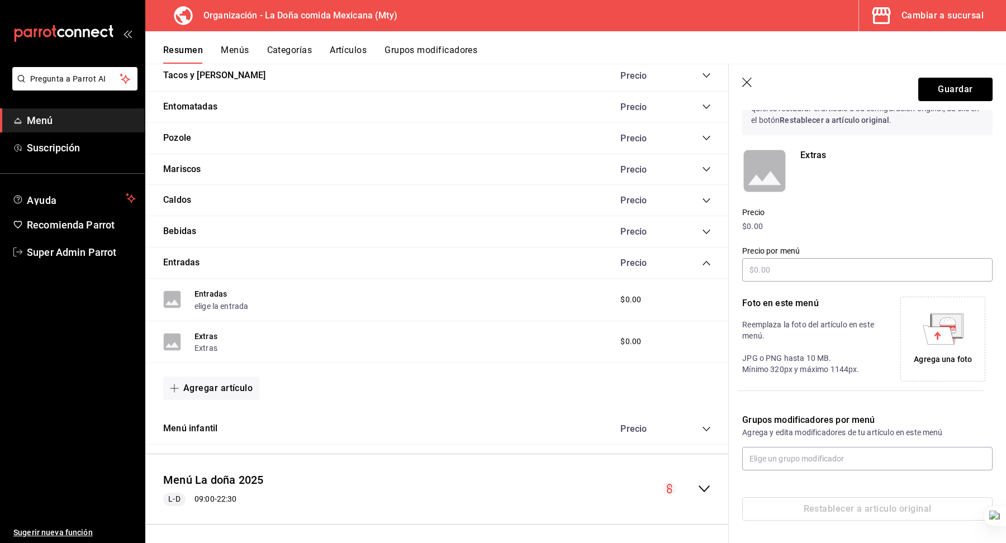
scroll to position [62, 0]
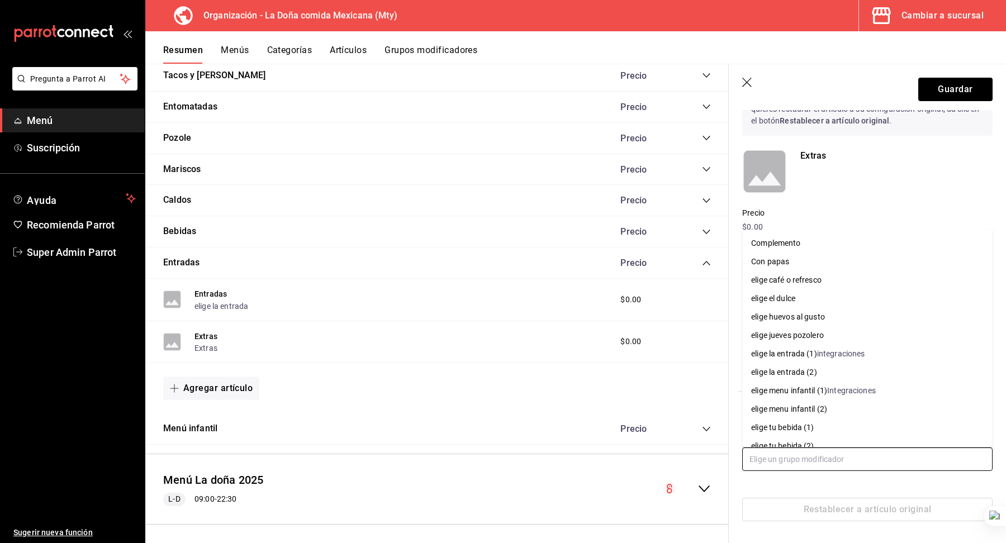
click at [781, 463] on input "text" at bounding box center [867, 458] width 250 height 23
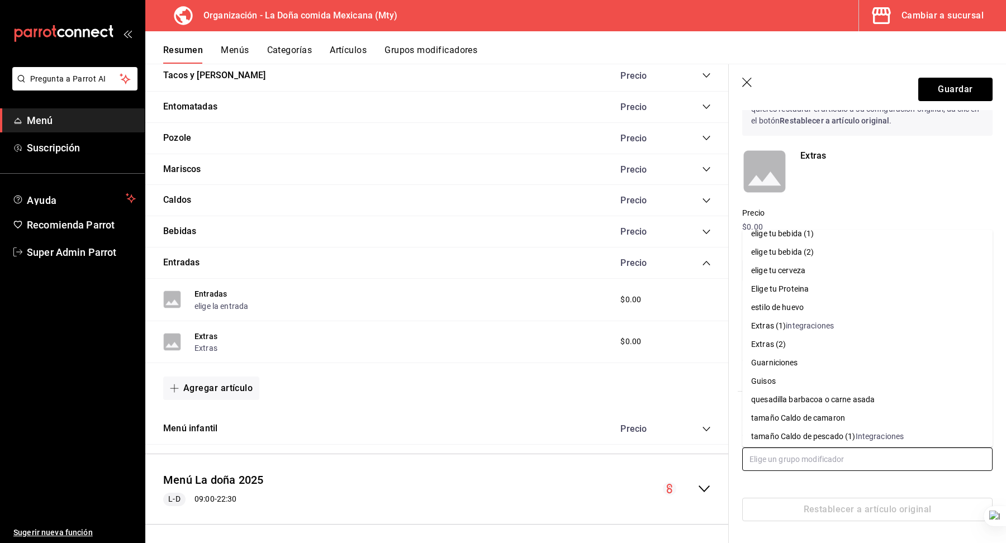
scroll to position [196, 0]
click at [811, 320] on div "integraciones" at bounding box center [809, 324] width 48 height 12
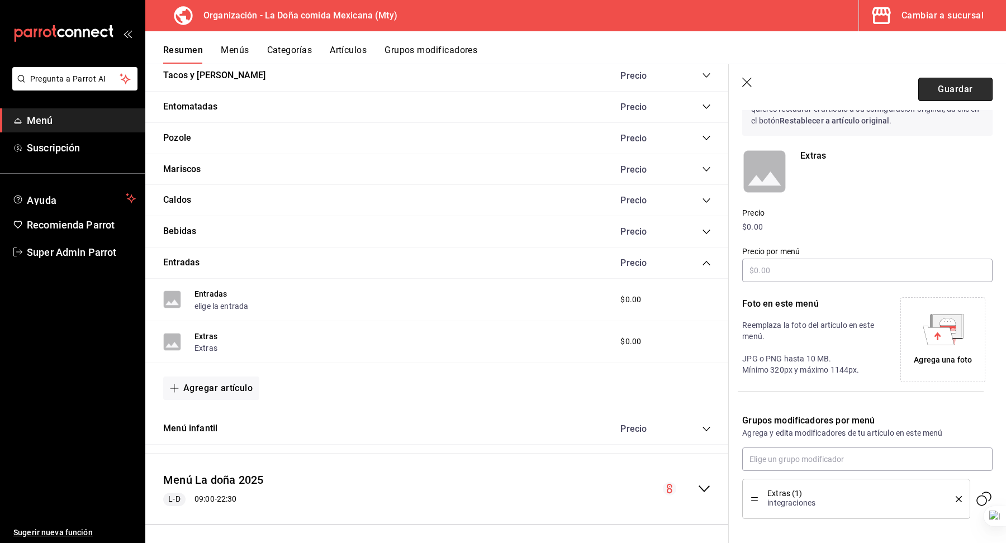
click at [948, 95] on button "Guardar" at bounding box center [955, 89] width 74 height 23
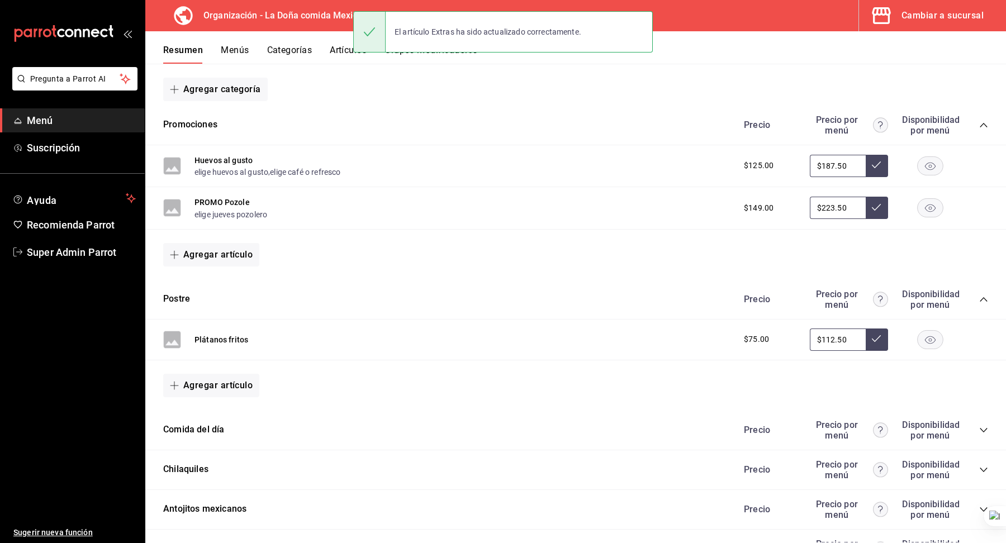
scroll to position [546, 0]
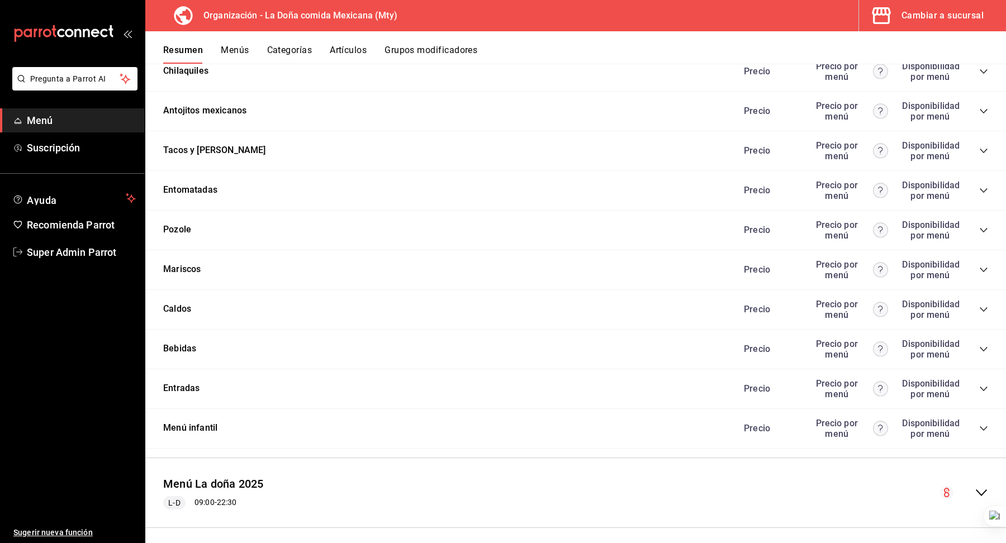
click at [982, 345] on icon "collapse-category-row" at bounding box center [983, 349] width 9 height 9
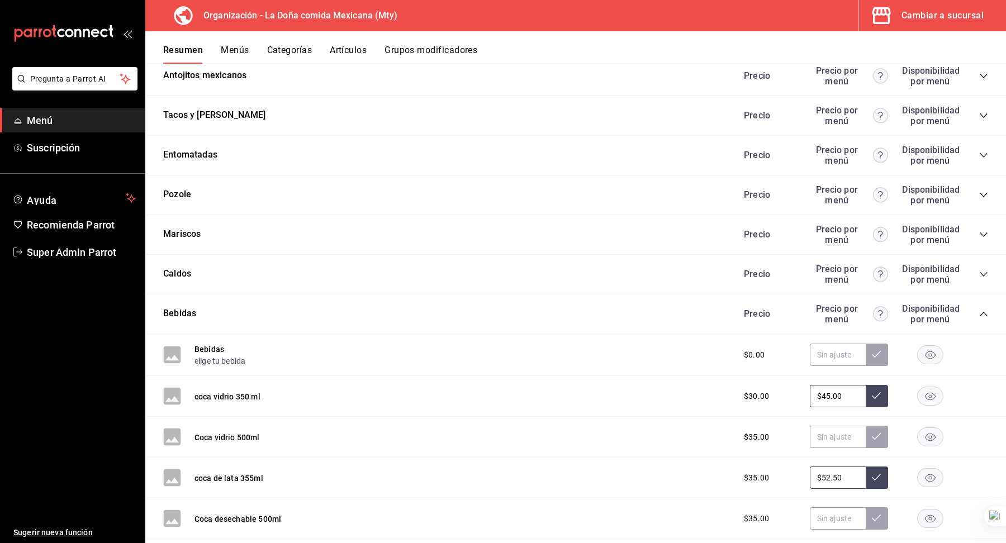
scroll to position [556, 0]
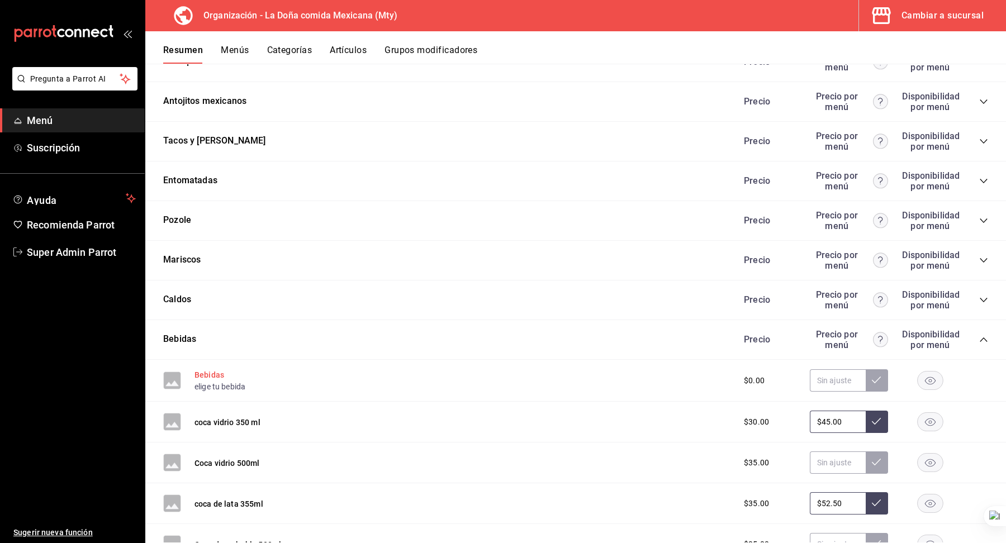
click at [209, 369] on button "Bebidas" at bounding box center [209, 374] width 30 height 11
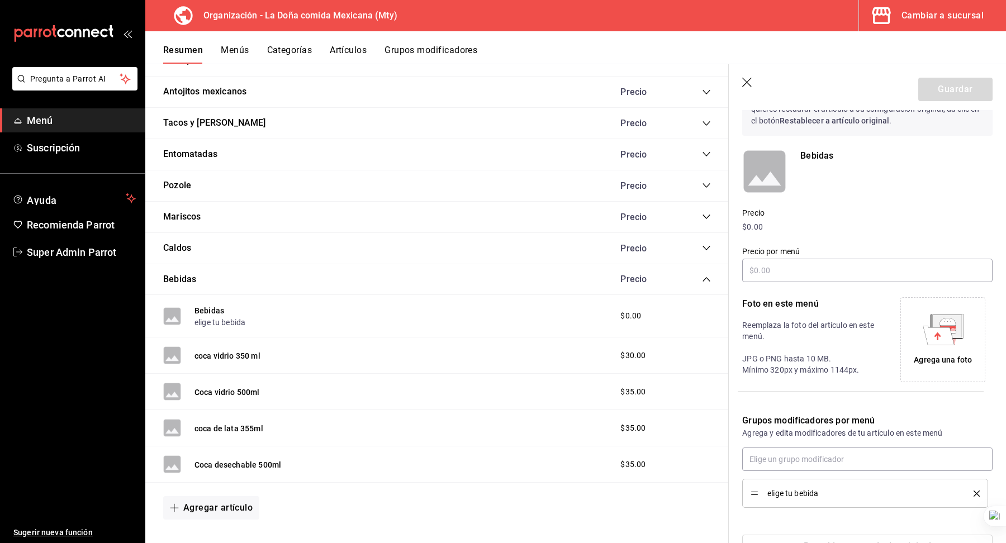
scroll to position [98, 0]
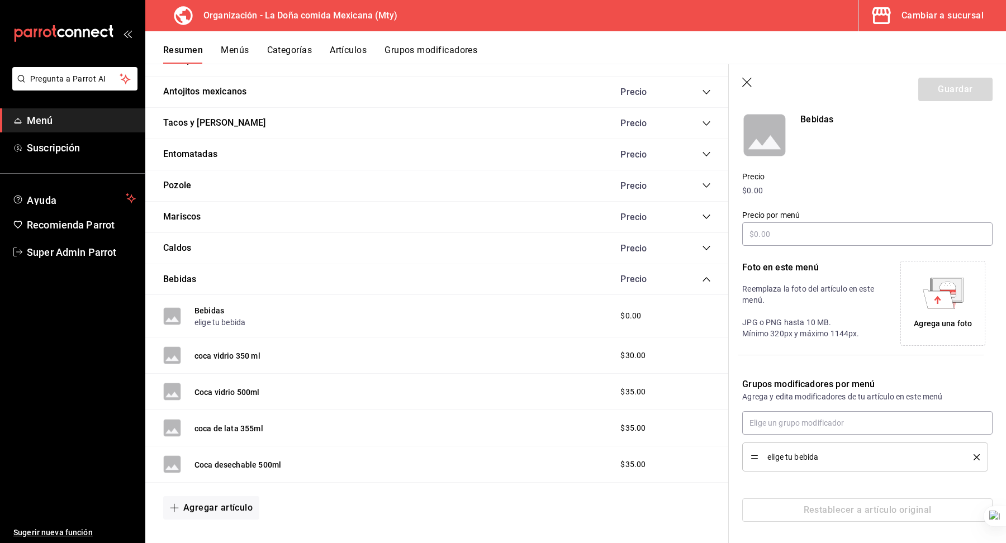
click at [979, 455] on icon "delete" at bounding box center [976, 457] width 6 height 6
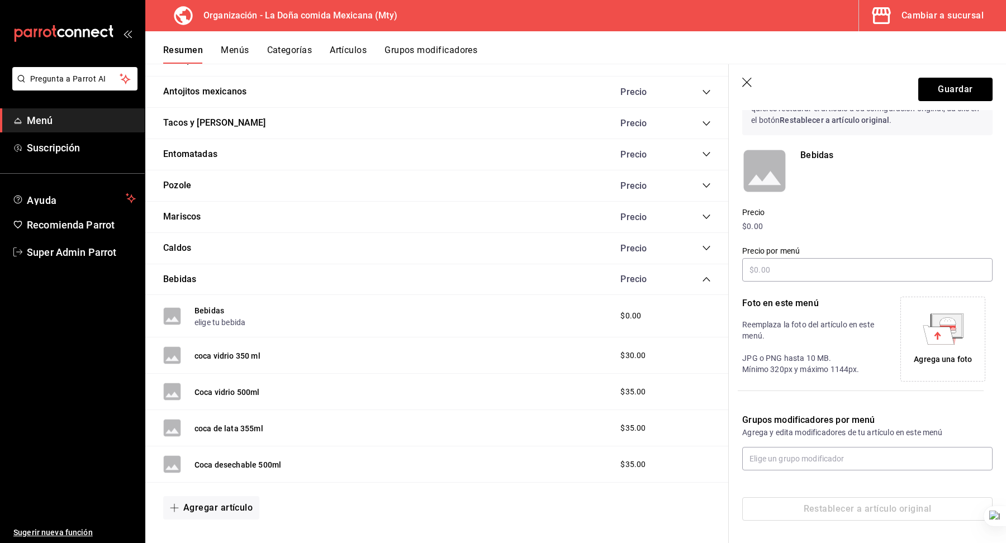
scroll to position [62, 0]
click at [783, 465] on input "text" at bounding box center [867, 458] width 250 height 23
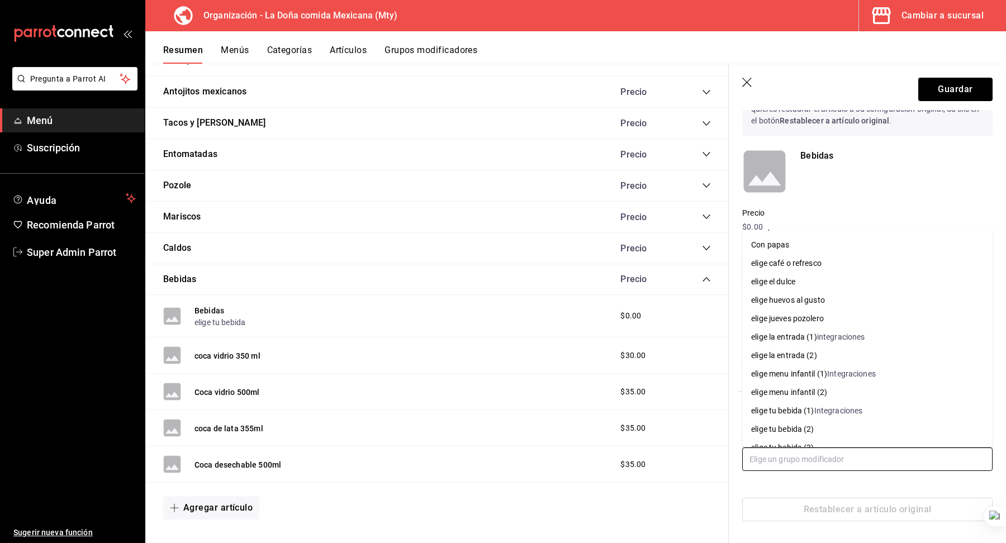
scroll to position [23, 0]
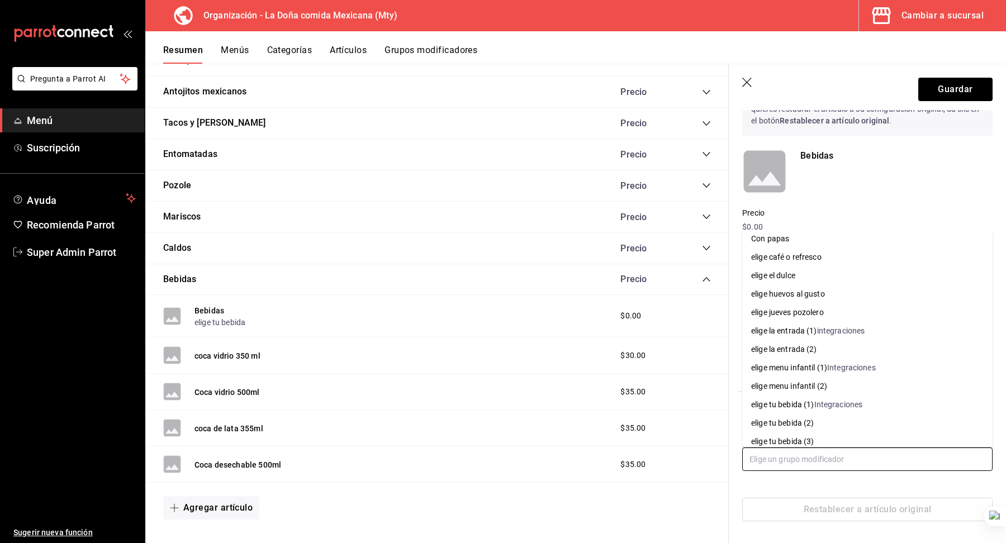
click at [855, 405] on div "Integraciones" at bounding box center [838, 405] width 49 height 12
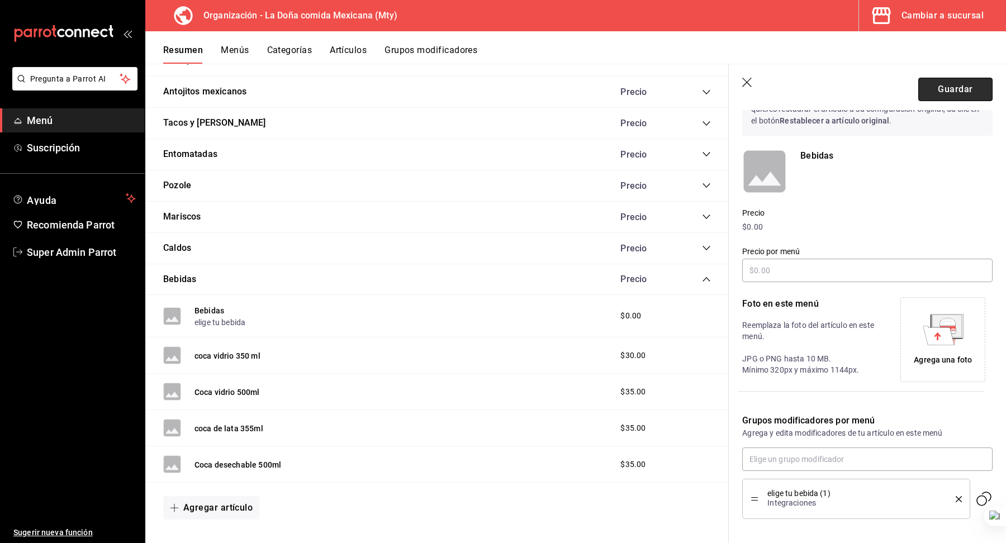
click at [952, 84] on button "Guardar" at bounding box center [955, 89] width 74 height 23
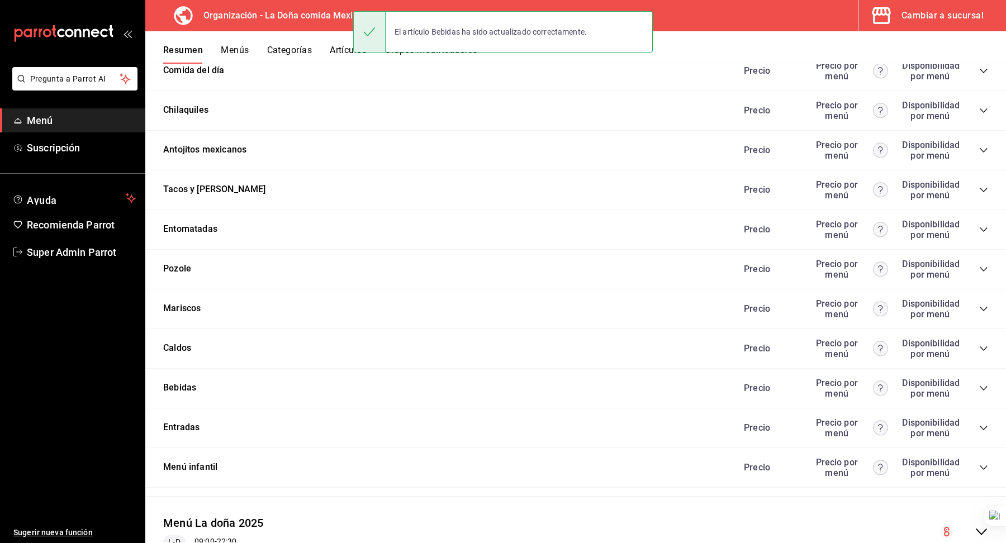
scroll to position [546, 0]
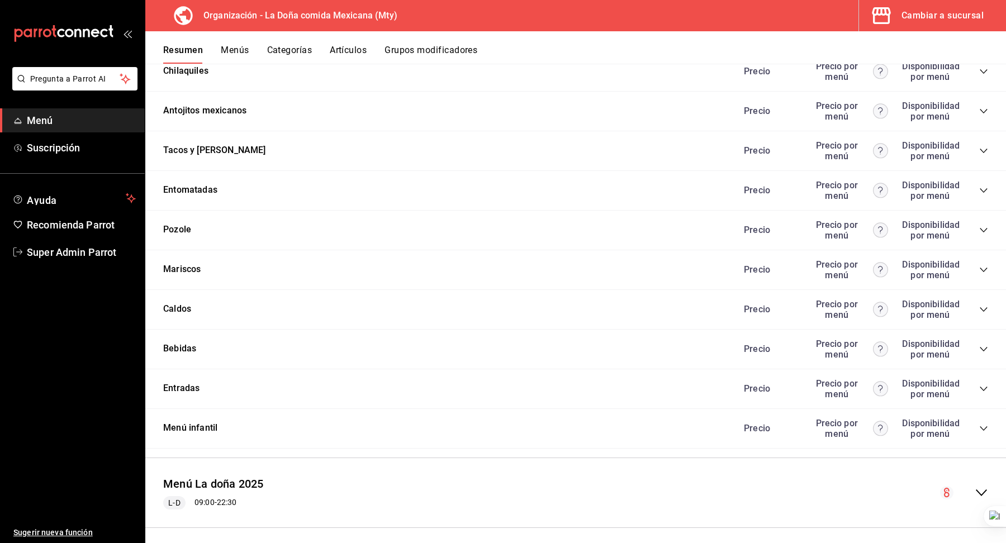
click at [985, 305] on icon "collapse-category-row" at bounding box center [983, 309] width 9 height 9
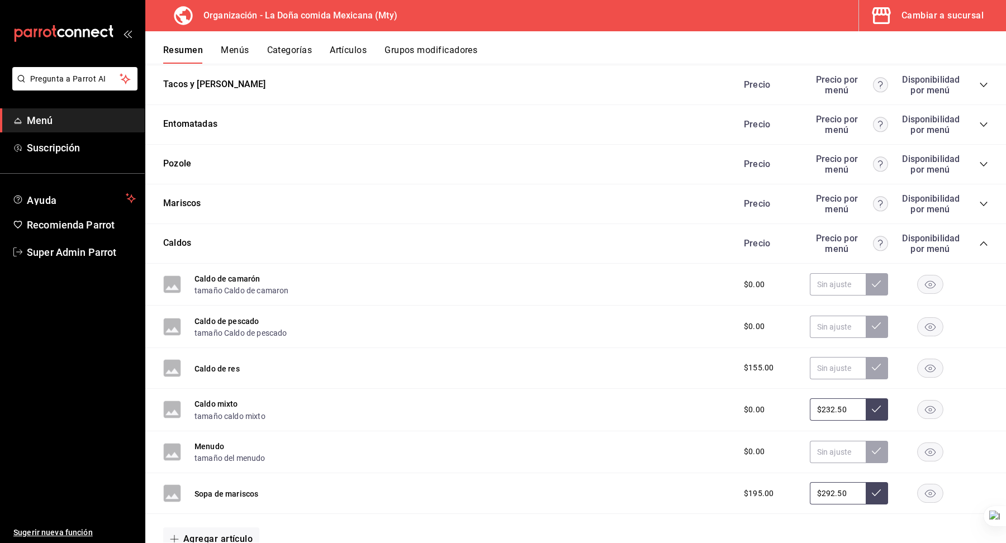
scroll to position [616, 0]
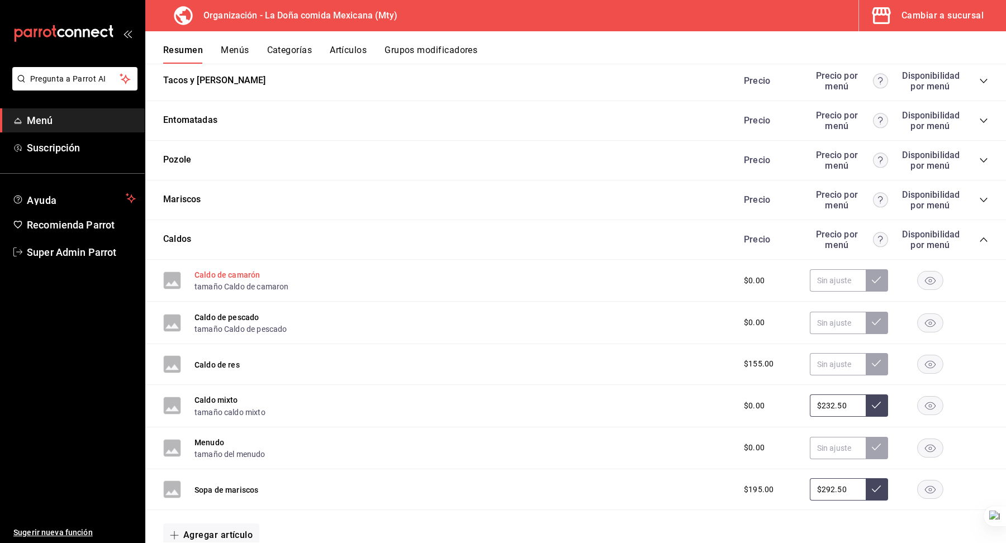
click at [231, 269] on button "Caldo de camarón" at bounding box center [226, 274] width 65 height 11
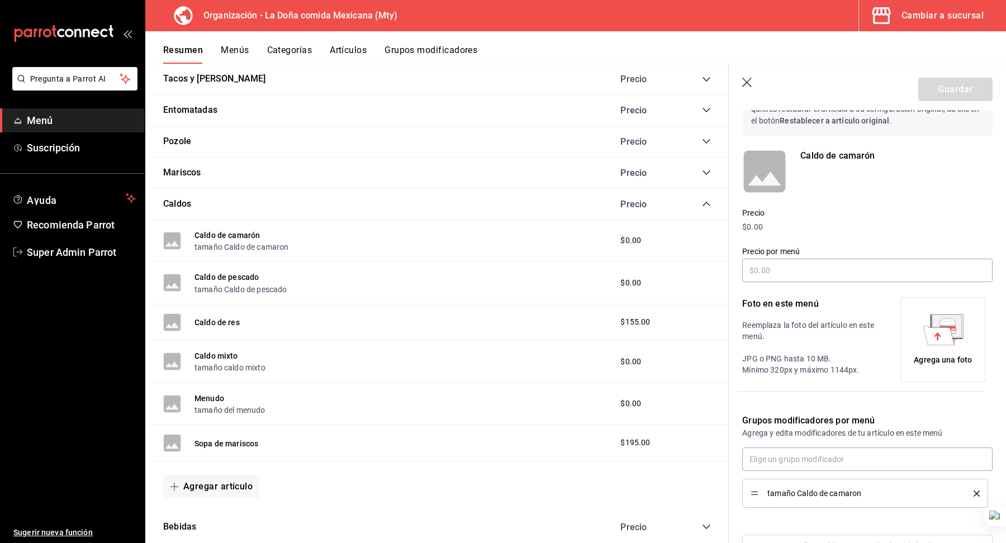
scroll to position [98, 0]
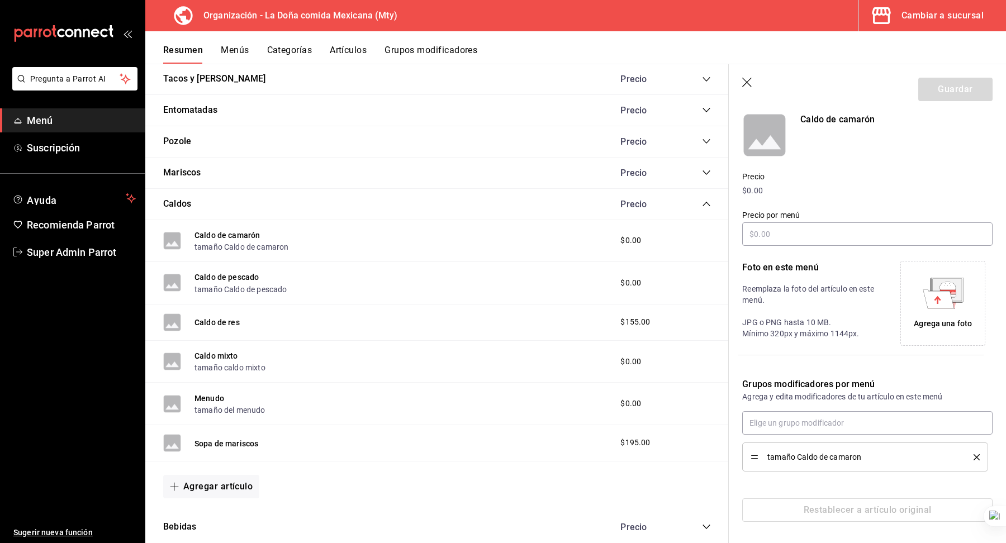
click at [980, 454] on li "tamaño Caldo de camaron" at bounding box center [865, 456] width 246 height 29
click at [973, 458] on icon "delete" at bounding box center [976, 457] width 6 height 6
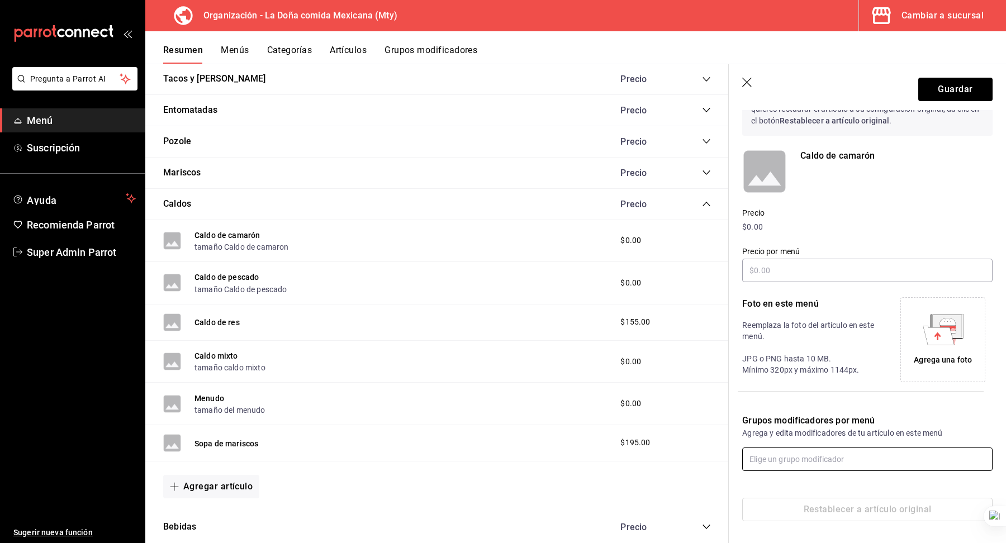
click at [912, 455] on input "text" at bounding box center [867, 458] width 250 height 23
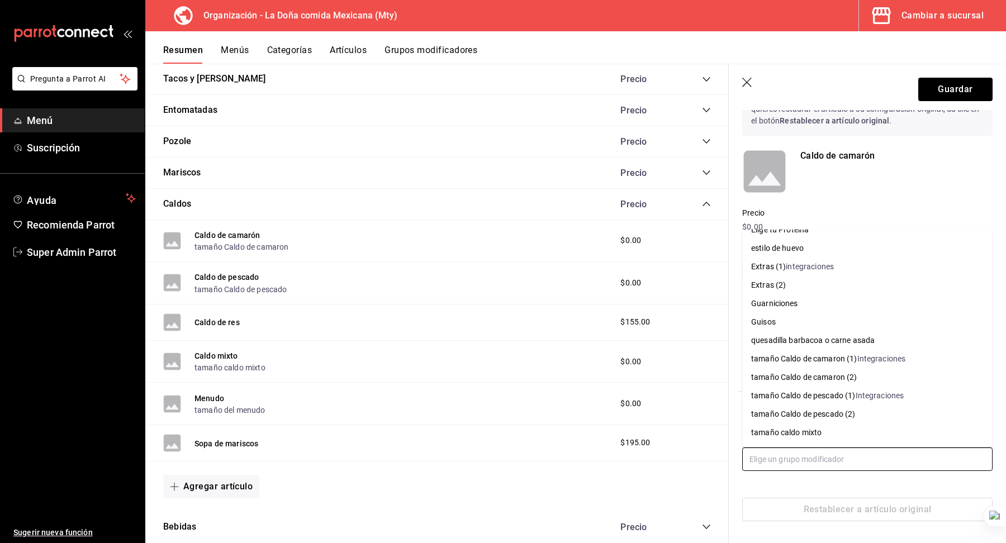
scroll to position [280, 0]
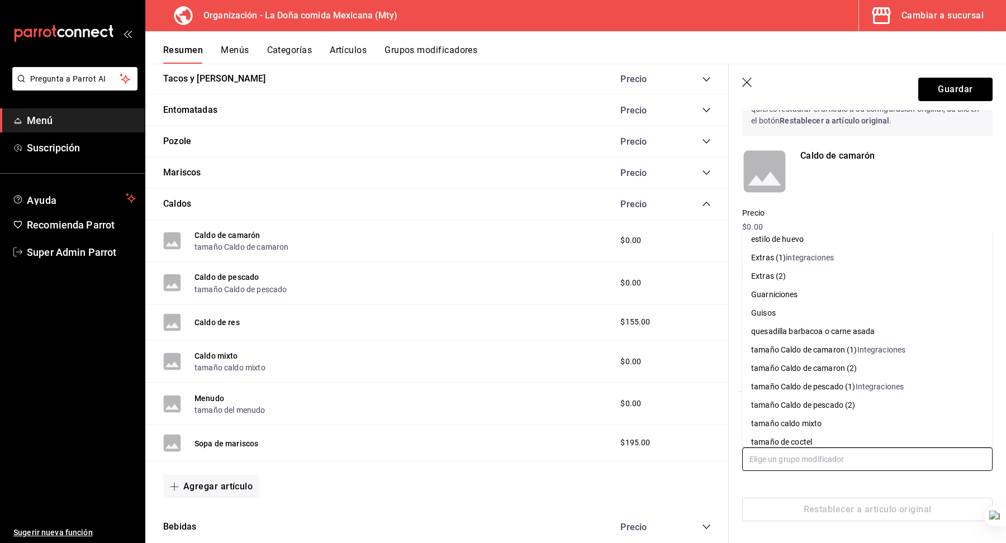
click at [880, 350] on div "Integraciones" at bounding box center [881, 350] width 49 height 12
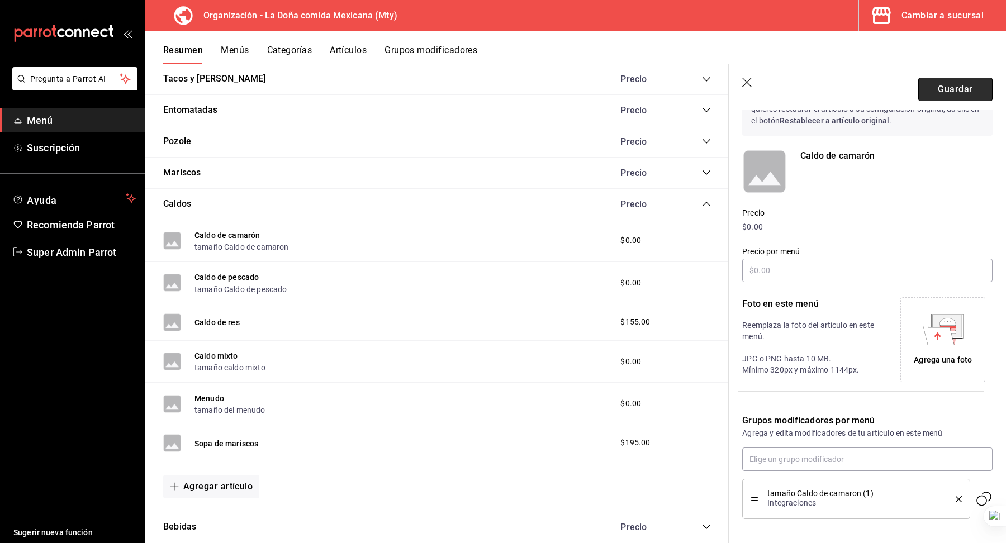
click at [941, 87] on button "Guardar" at bounding box center [955, 89] width 74 height 23
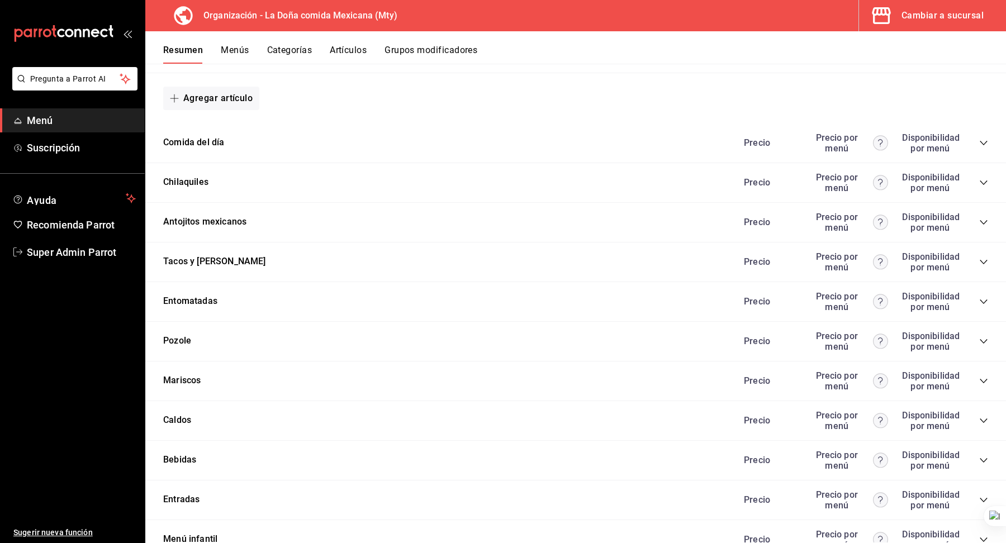
scroll to position [546, 0]
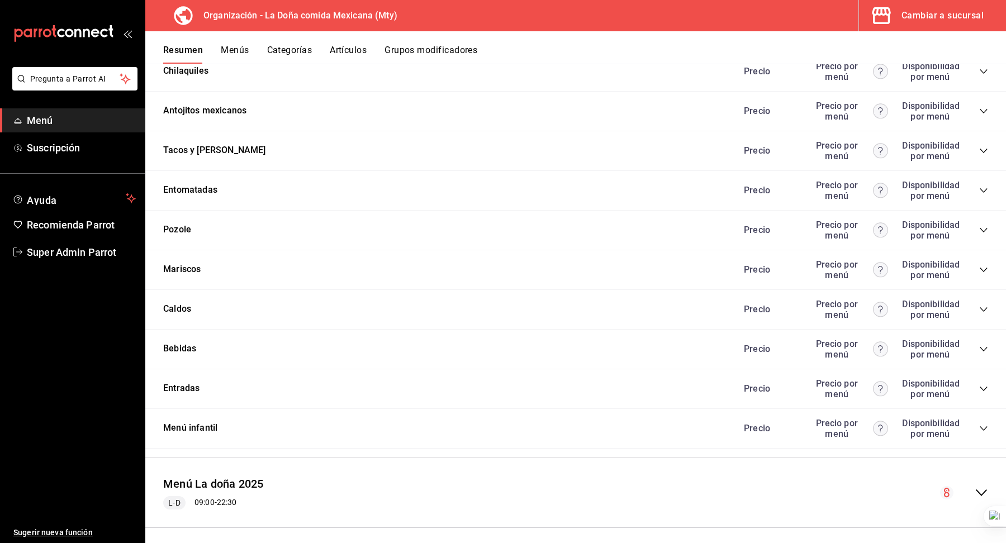
click at [984, 306] on icon "collapse-category-row" at bounding box center [983, 309] width 9 height 9
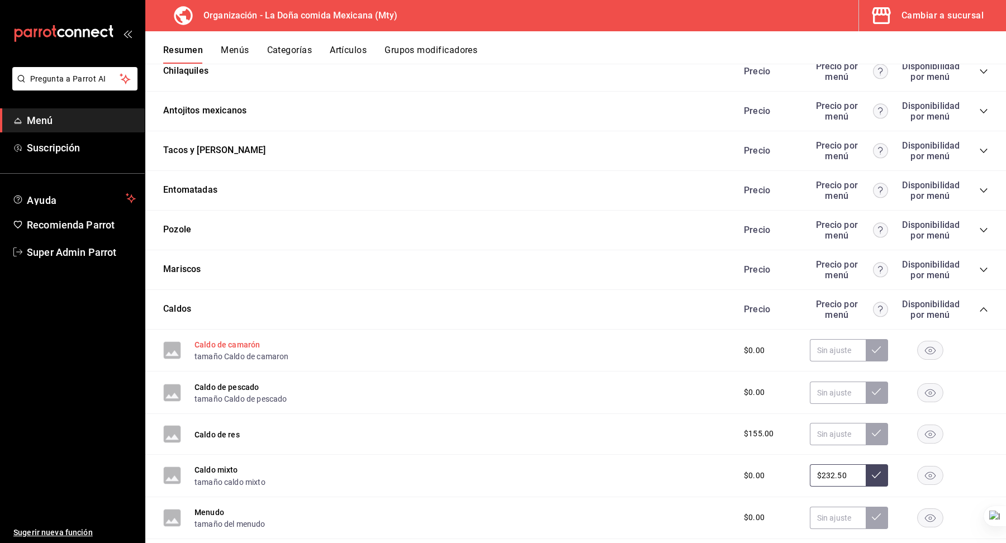
click at [232, 340] on button "Caldo de camarón" at bounding box center [226, 344] width 65 height 11
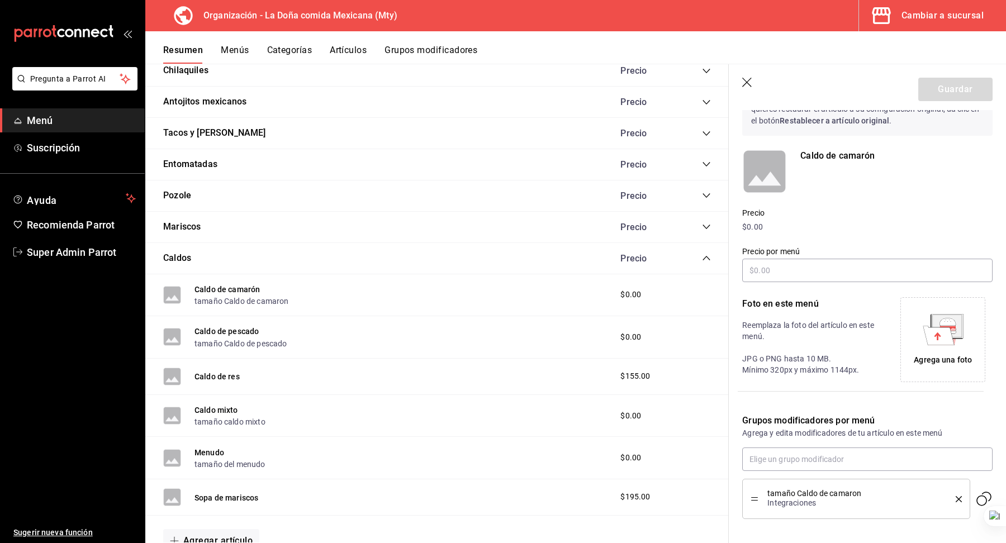
scroll to position [109, 0]
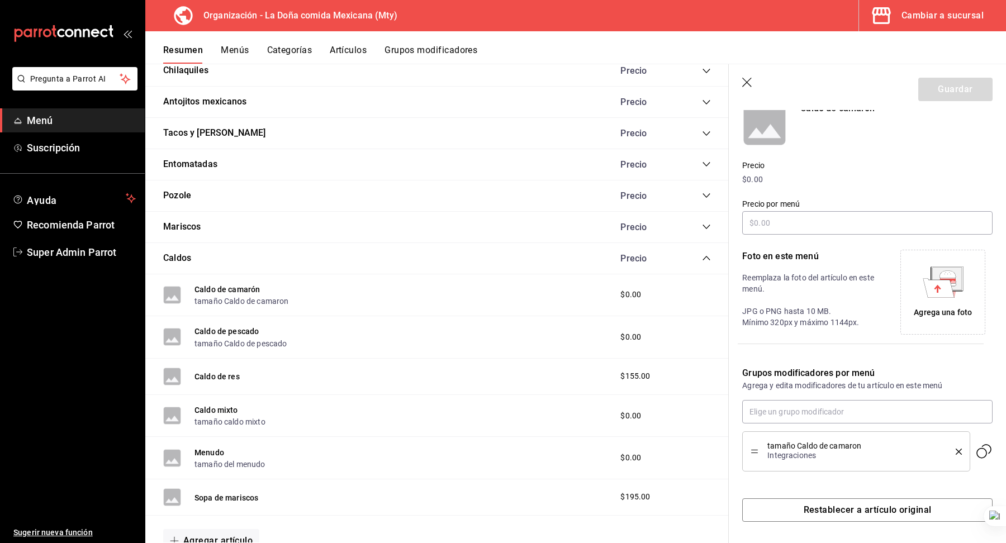
click at [750, 78] on icon "button" at bounding box center [746, 82] width 9 height 9
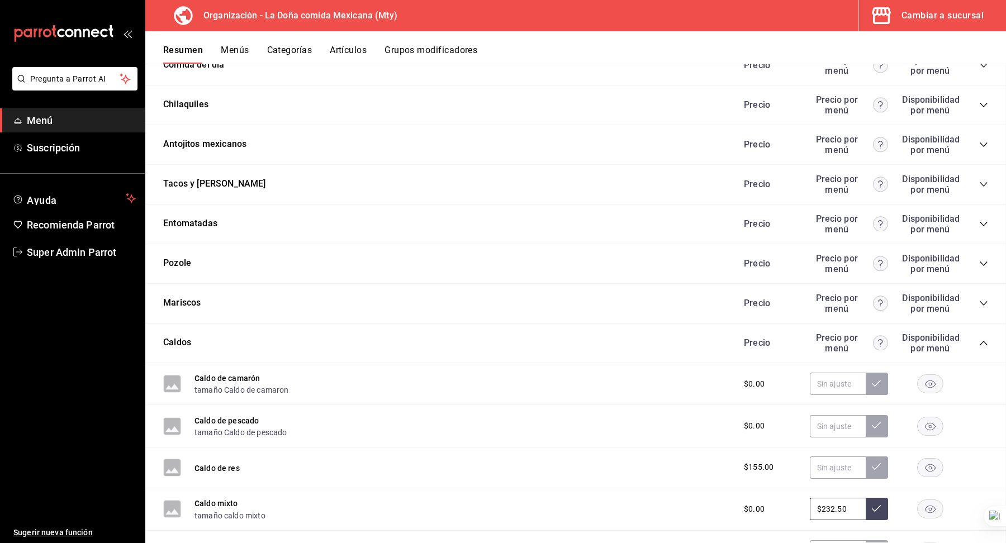
scroll to position [546, 0]
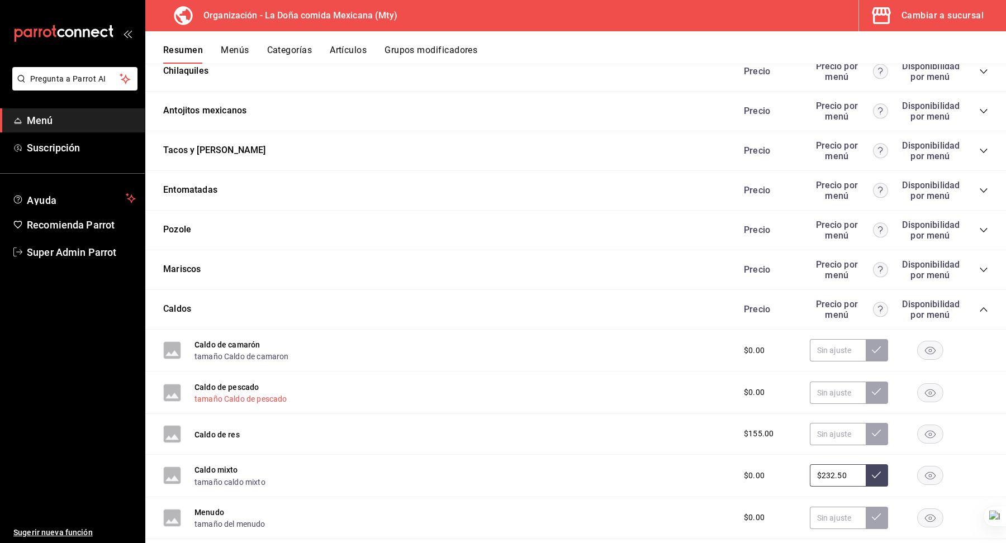
click at [232, 393] on button "tamaño Caldo de pescado" at bounding box center [240, 398] width 92 height 11
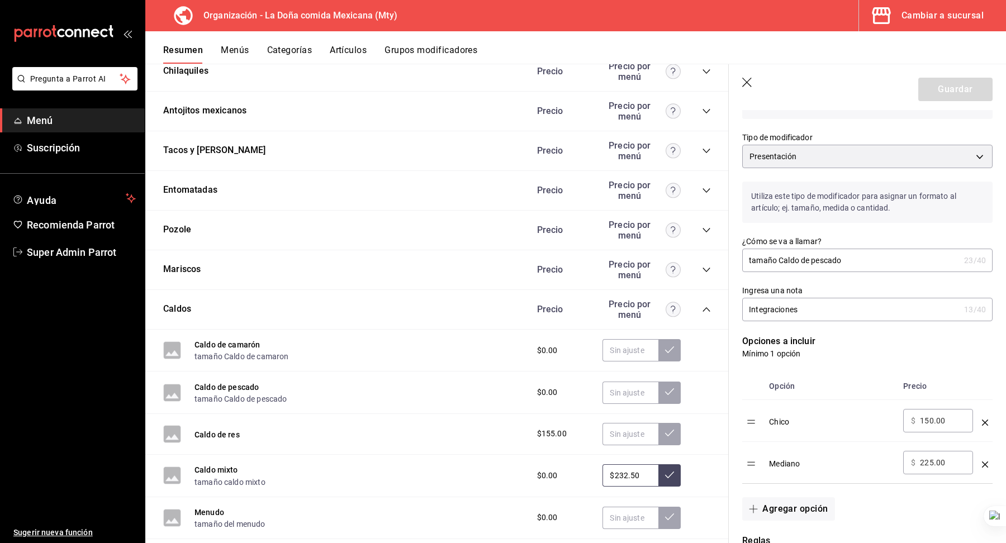
scroll to position [68, 0]
click at [746, 82] on icon "button" at bounding box center [746, 82] width 9 height 9
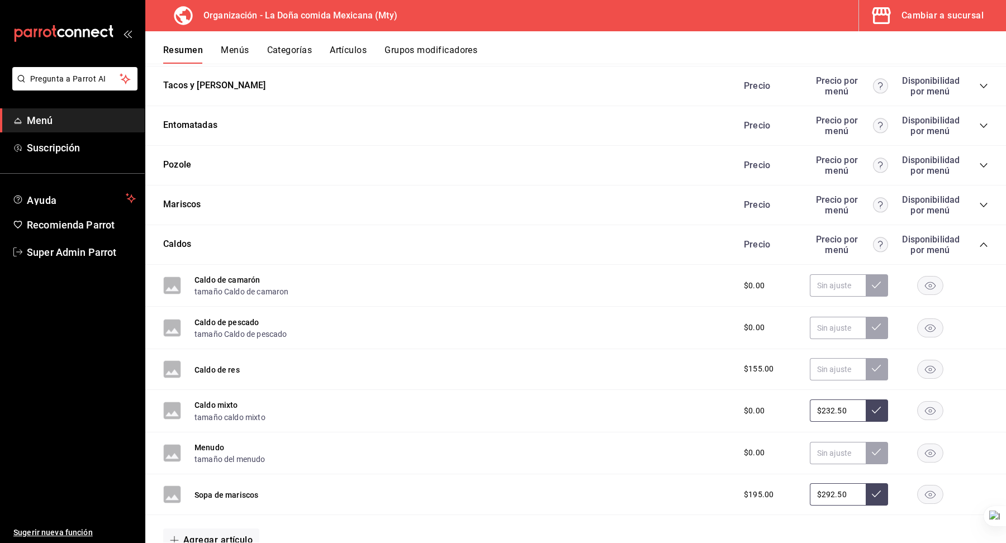
scroll to position [615, 0]
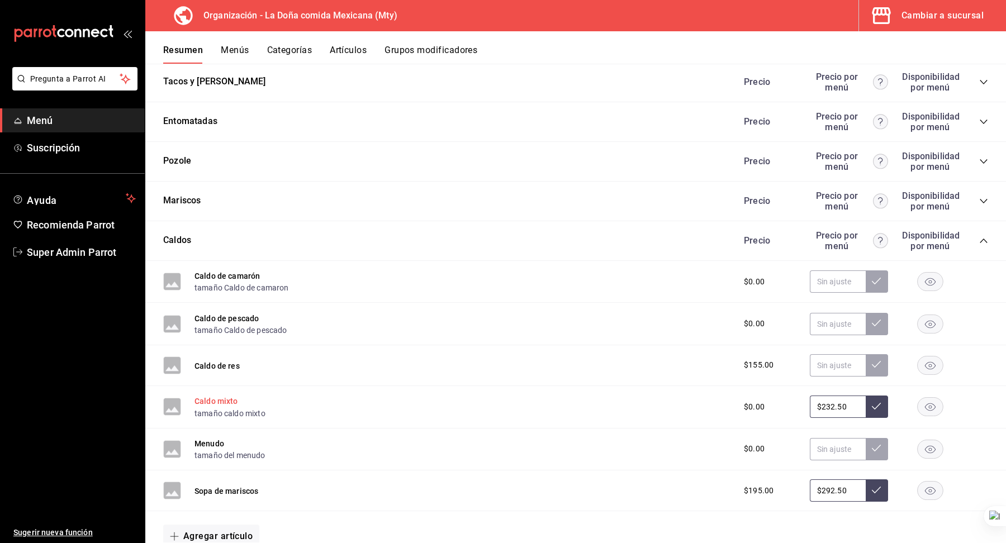
click at [225, 396] on button "Caldo mixto" at bounding box center [216, 401] width 44 height 11
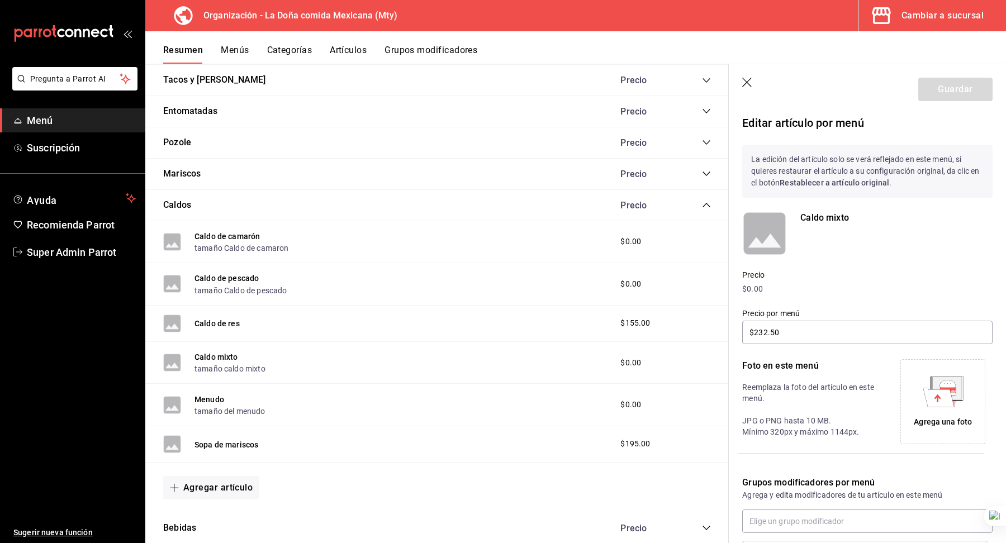
scroll to position [98, 0]
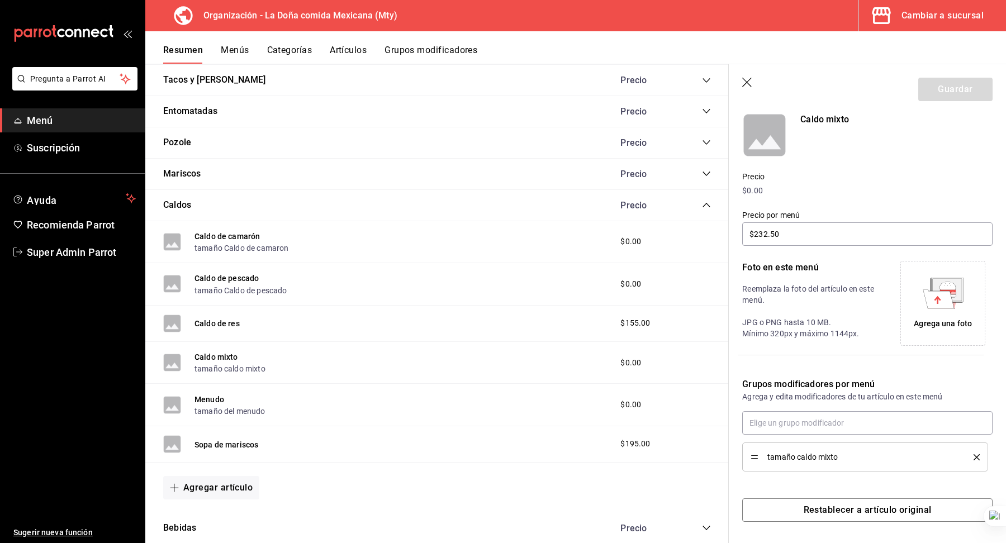
click at [977, 451] on div "tamaño caldo mixto" at bounding box center [864, 457] width 229 height 12
click at [977, 458] on icon "delete" at bounding box center [976, 457] width 6 height 6
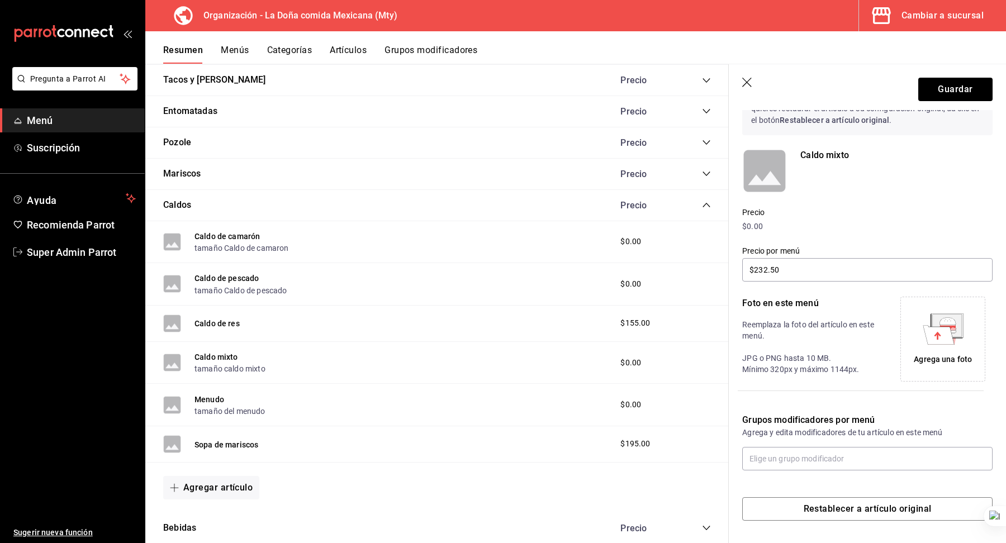
scroll to position [62, 0]
click at [878, 449] on input "text" at bounding box center [867, 458] width 250 height 23
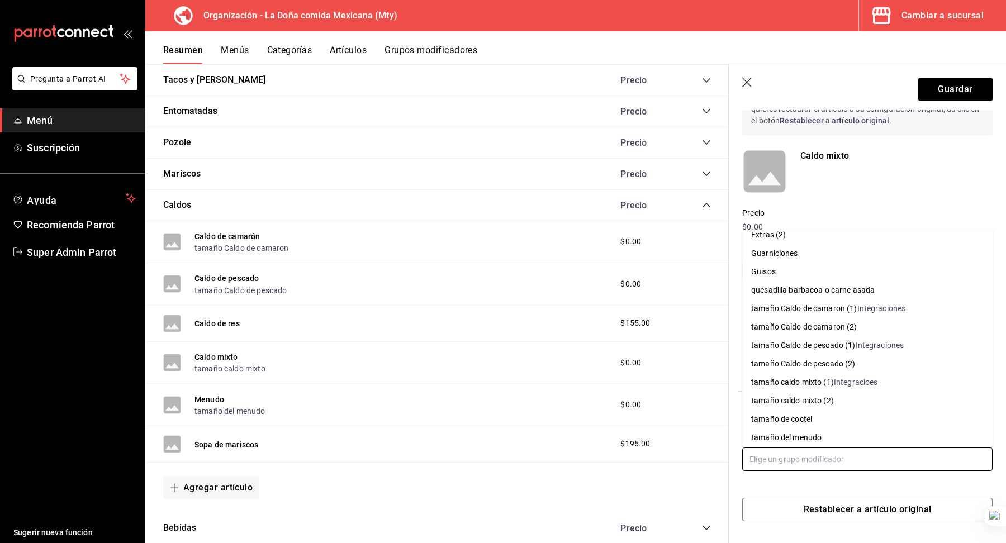
scroll to position [323, 0]
click at [849, 383] on div "Integracioes" at bounding box center [855, 381] width 44 height 12
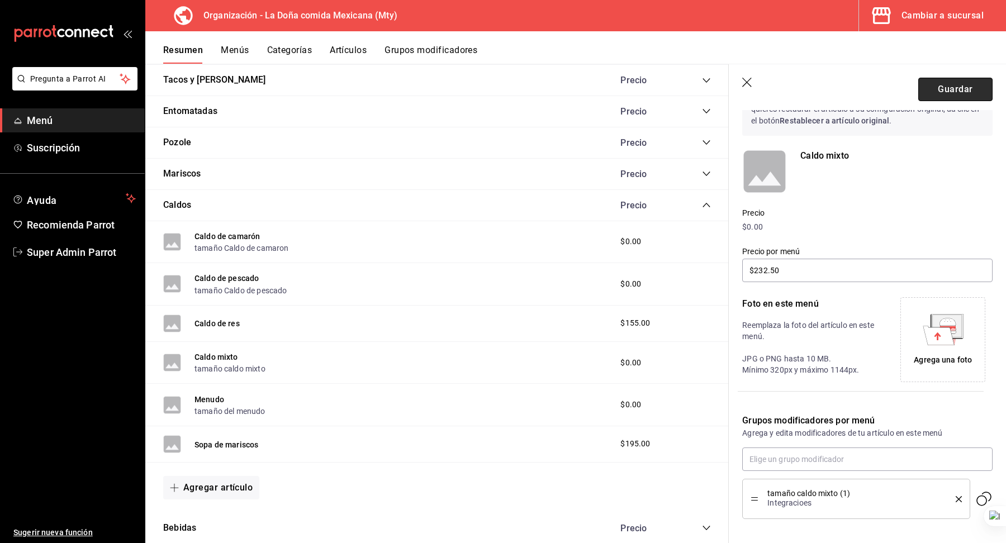
click at [944, 89] on button "Guardar" at bounding box center [955, 89] width 74 height 23
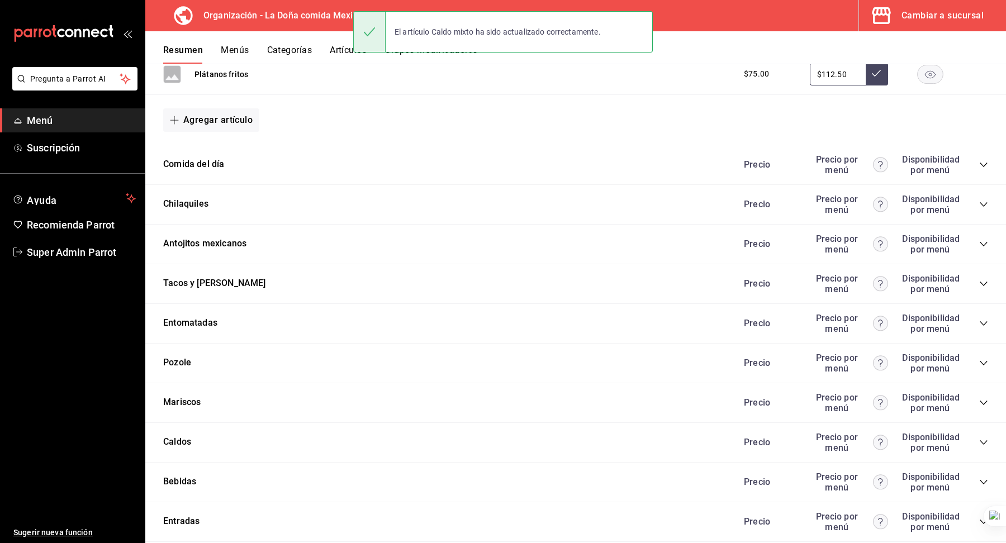
scroll to position [546, 0]
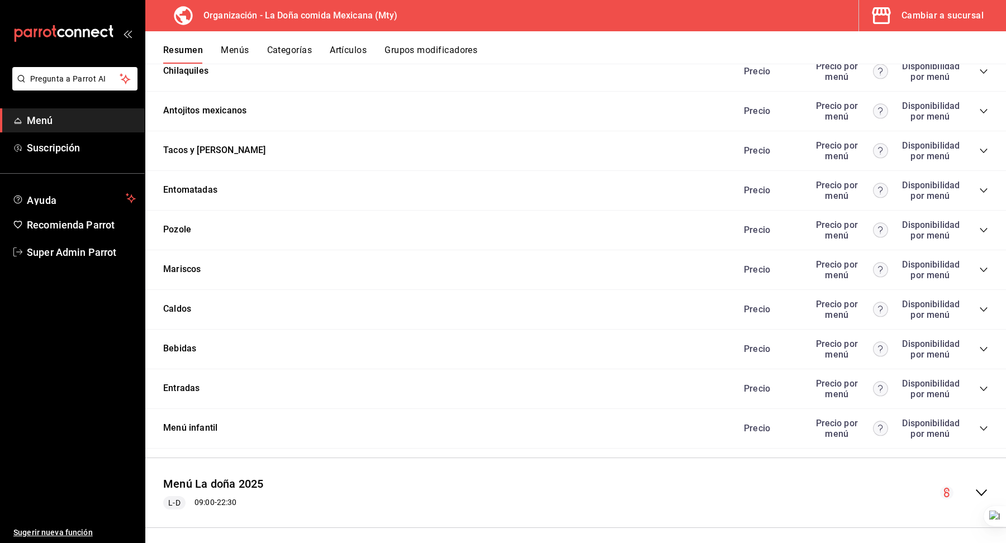
click at [985, 305] on icon "collapse-category-row" at bounding box center [983, 309] width 9 height 9
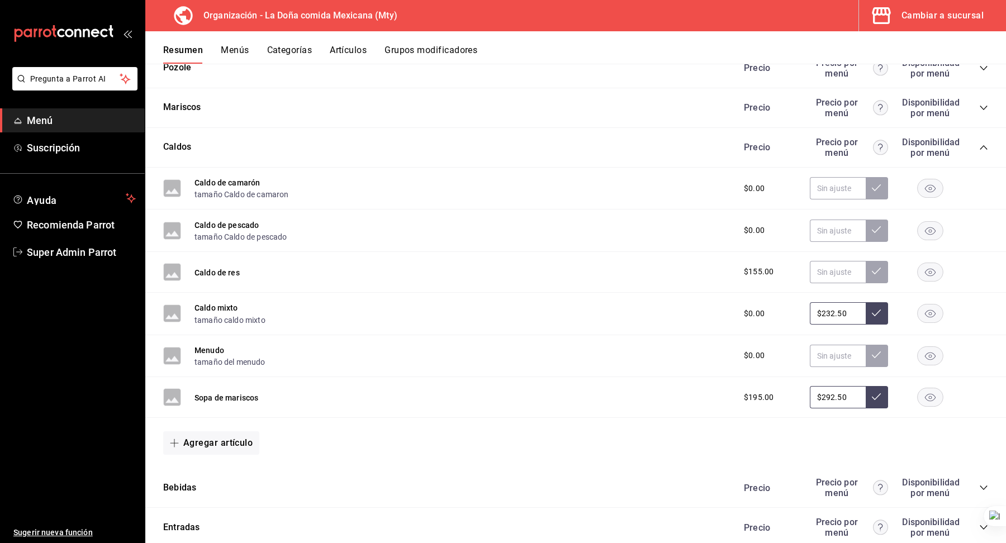
scroll to position [712, 0]
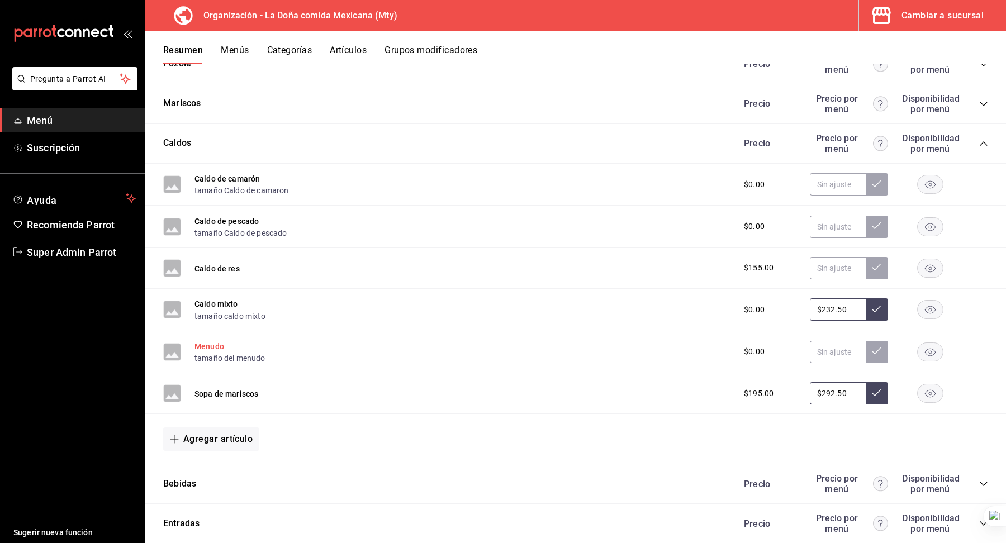
click at [212, 341] on button "Menudo" at bounding box center [209, 346] width 30 height 11
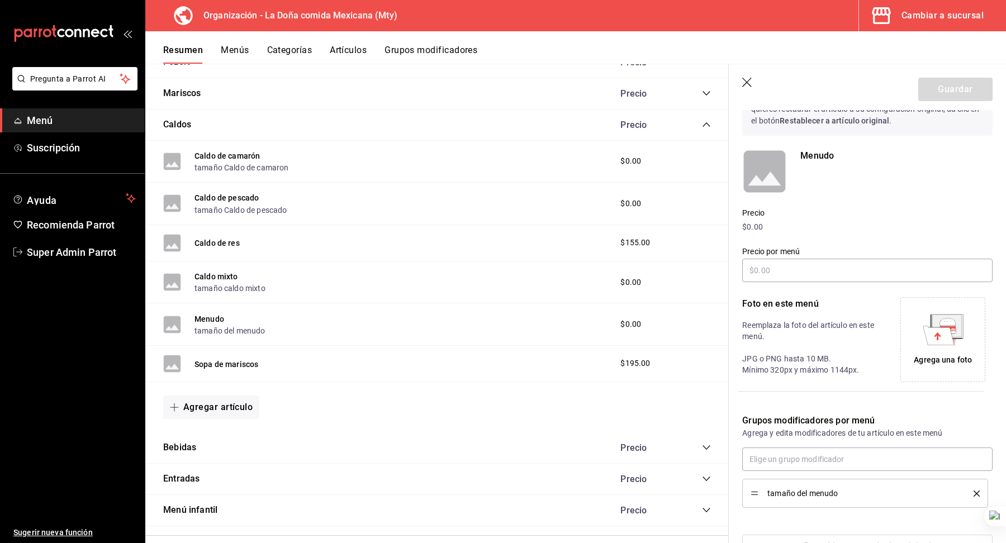
scroll to position [98, 0]
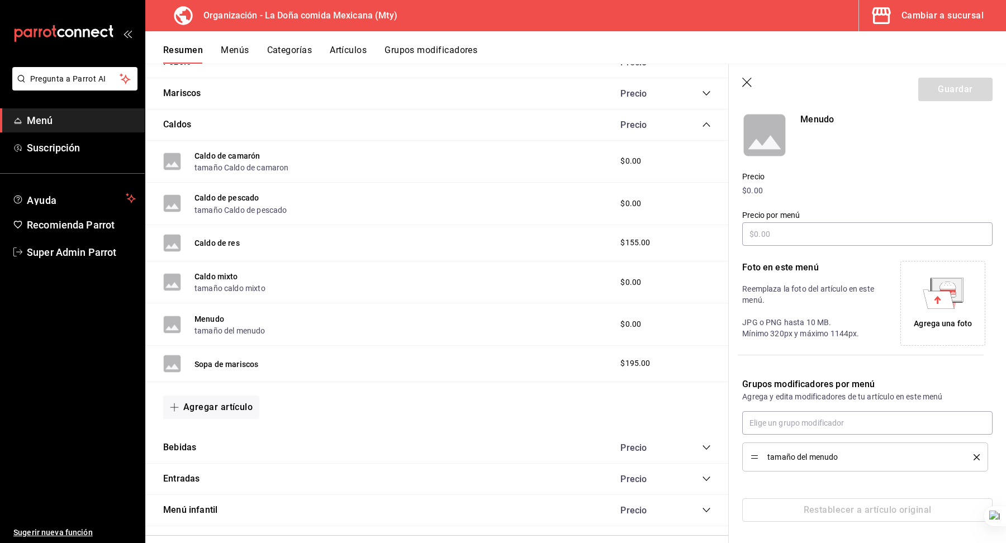
click at [975, 458] on icon "delete" at bounding box center [976, 457] width 6 height 6
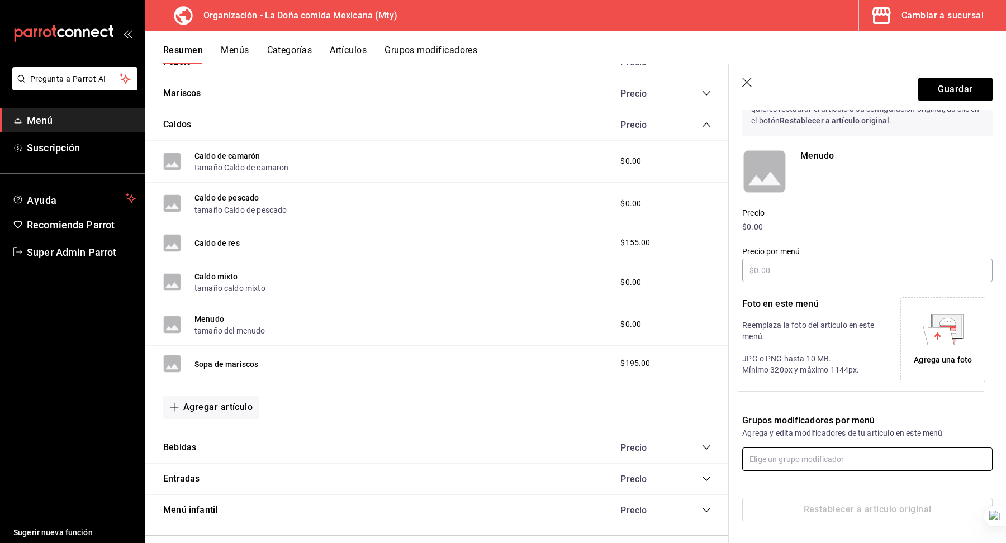
click at [937, 458] on input "text" at bounding box center [867, 458] width 250 height 23
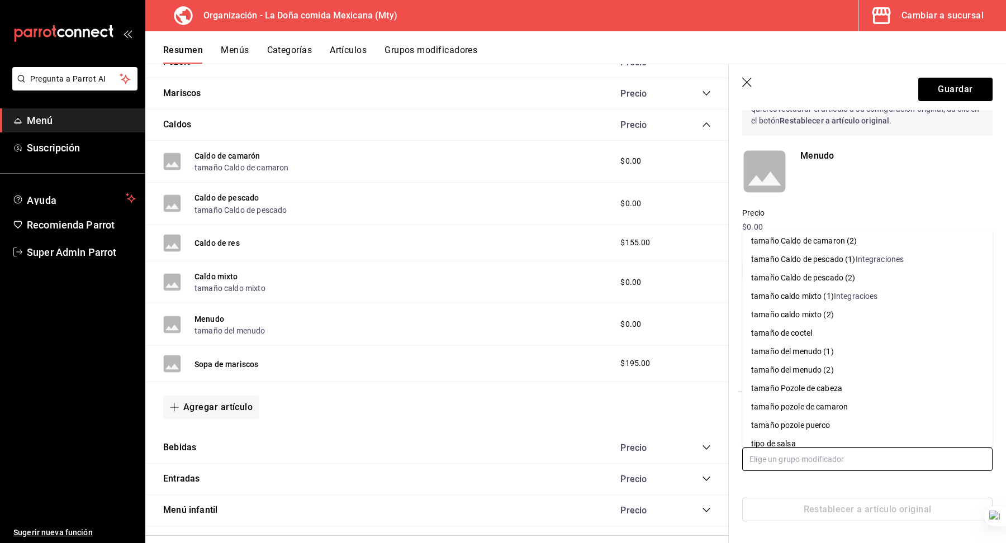
scroll to position [423, 0]
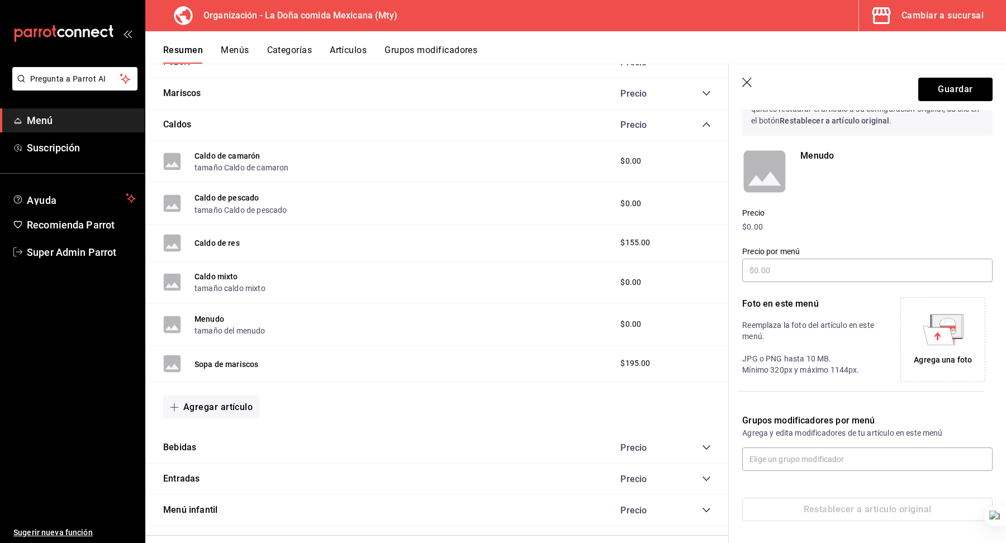
click at [832, 473] on div "Restablecer a artículo original" at bounding box center [860, 496] width 264 height 50
click at [828, 461] on input "text" at bounding box center [867, 458] width 250 height 23
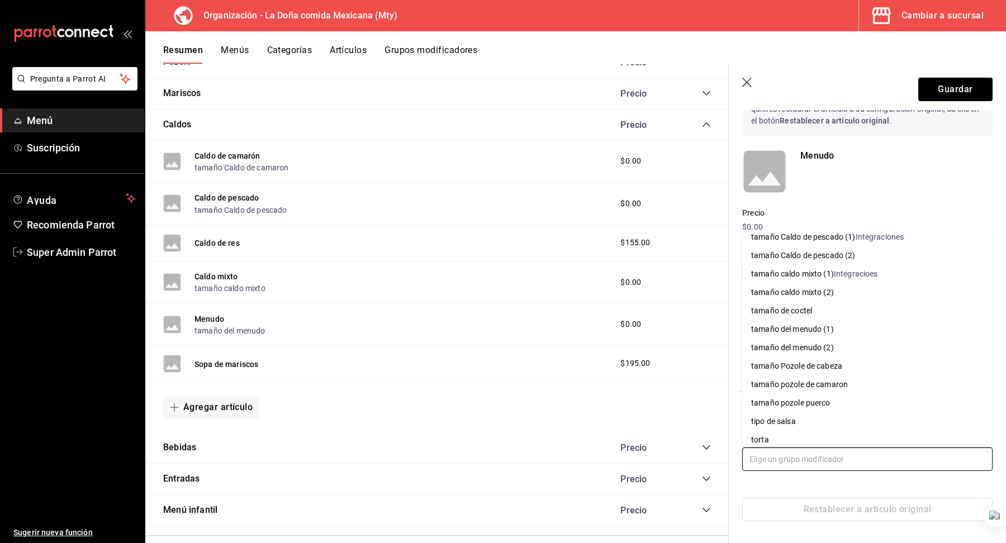
scroll to position [455, 0]
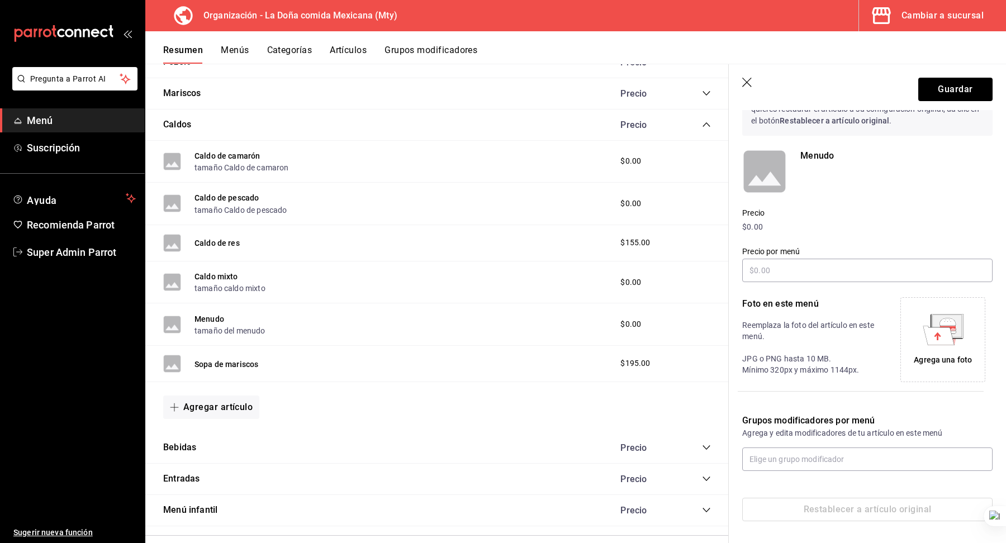
click at [747, 78] on icon "button" at bounding box center [747, 83] width 11 height 11
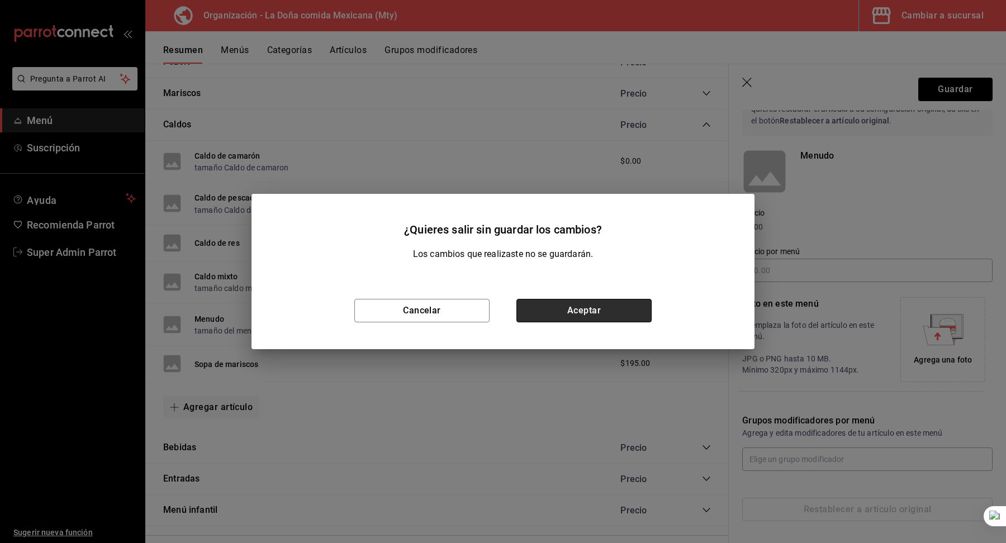
click at [575, 312] on button "Aceptar" at bounding box center [583, 310] width 135 height 23
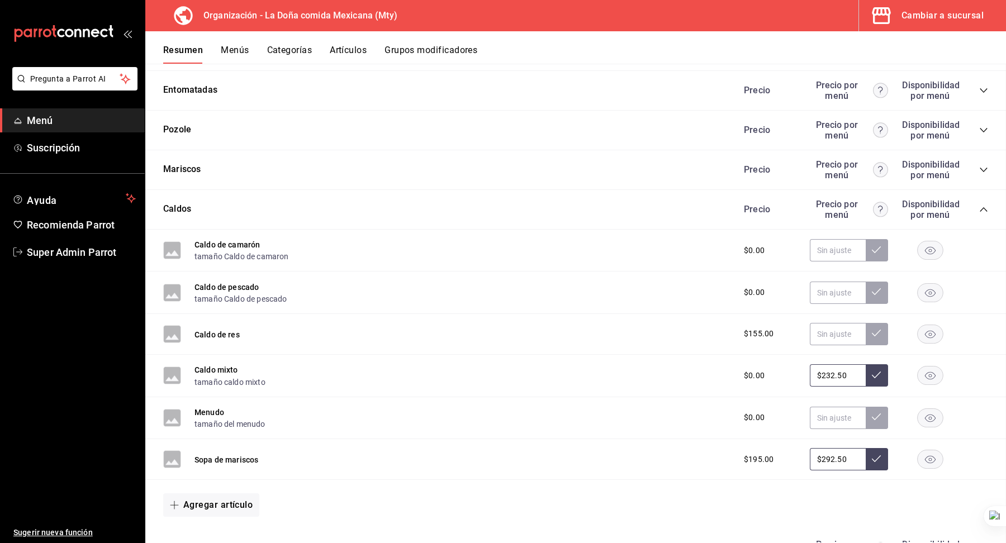
scroll to position [712, 0]
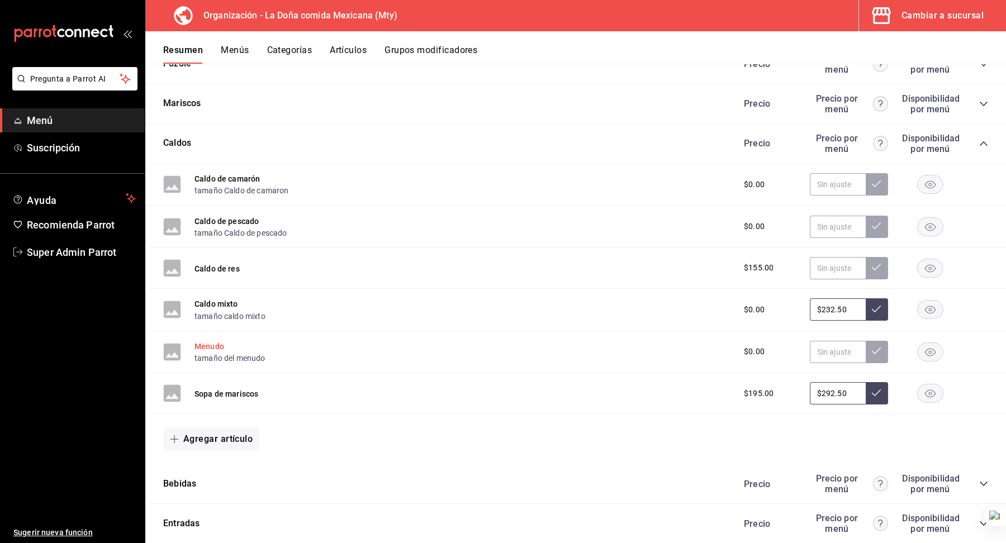
click at [211, 341] on button "Menudo" at bounding box center [209, 346] width 30 height 11
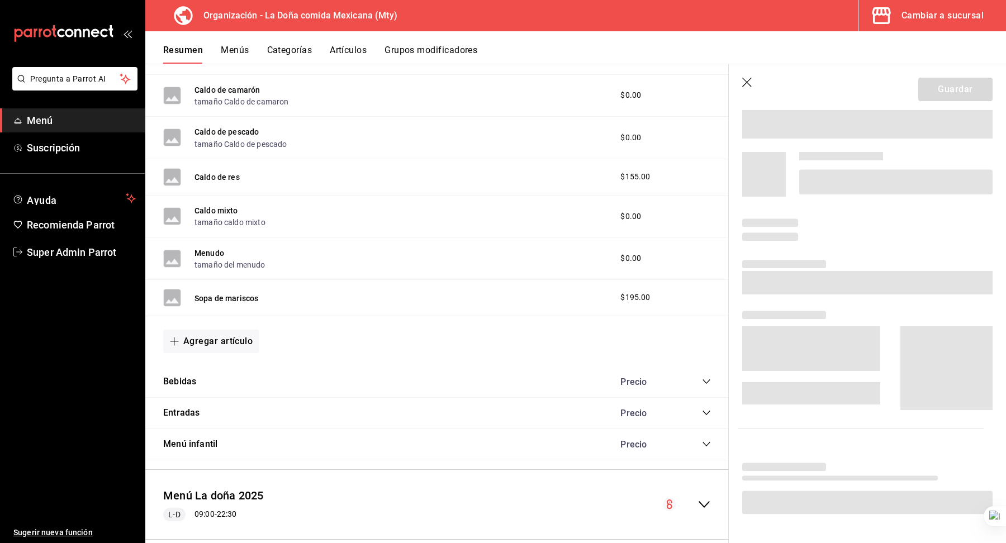
scroll to position [646, 0]
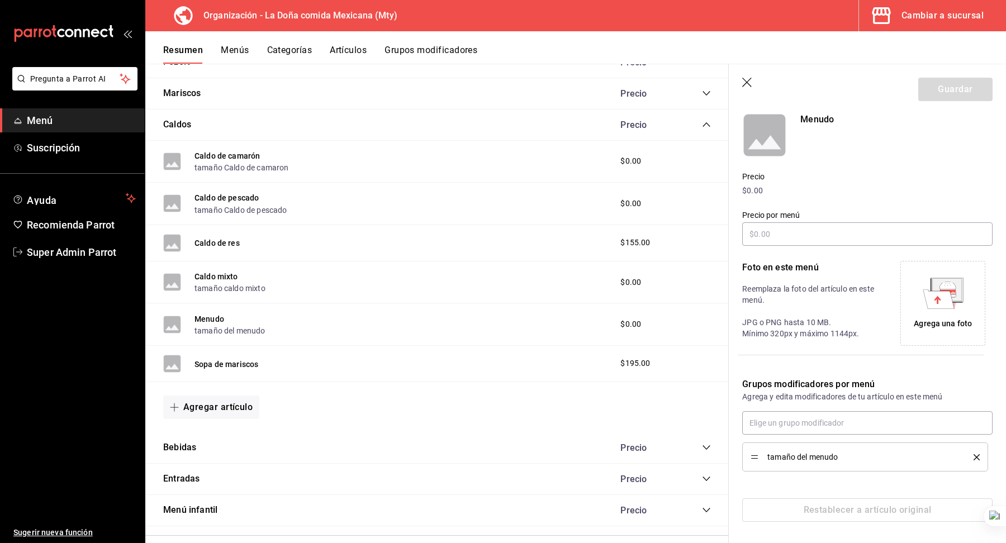
click at [979, 455] on icon "delete" at bounding box center [976, 457] width 6 height 6
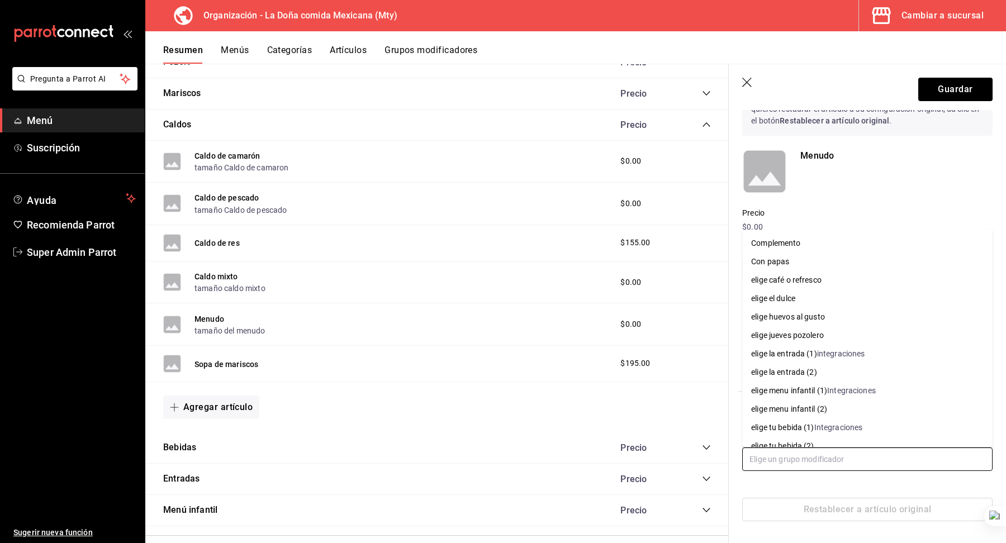
click at [911, 454] on input "text" at bounding box center [867, 458] width 250 height 23
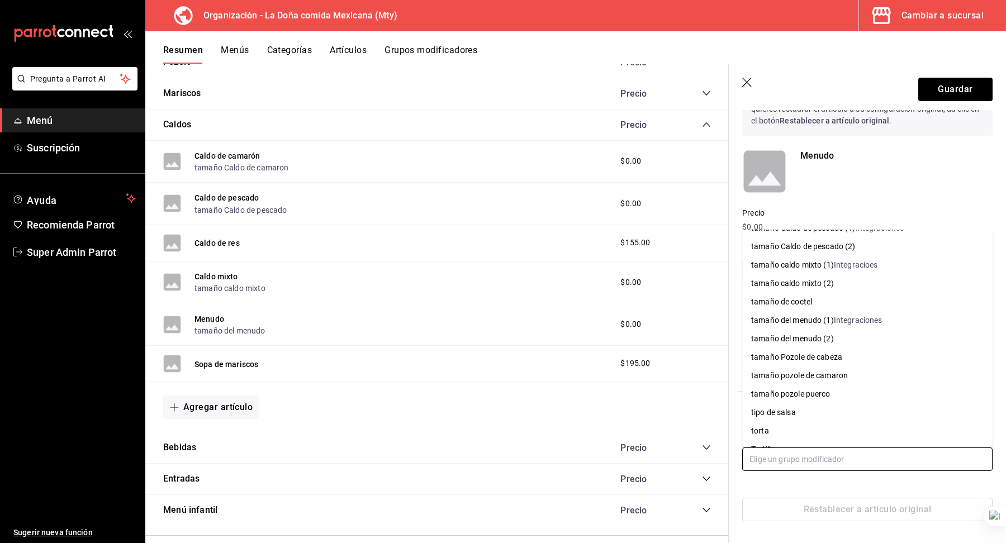
scroll to position [433, 0]
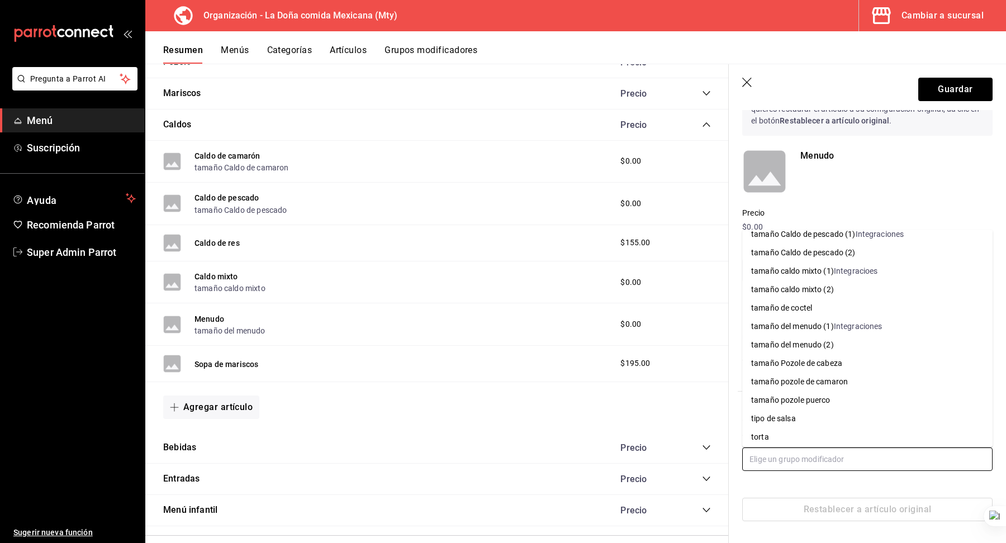
click at [882, 326] on div "Integraciones" at bounding box center [857, 327] width 49 height 12
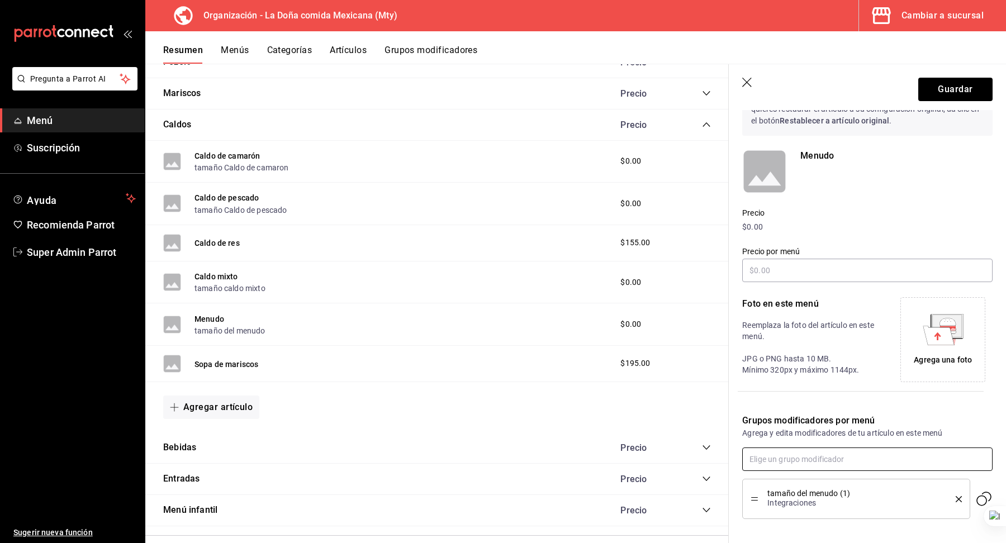
scroll to position [0, 0]
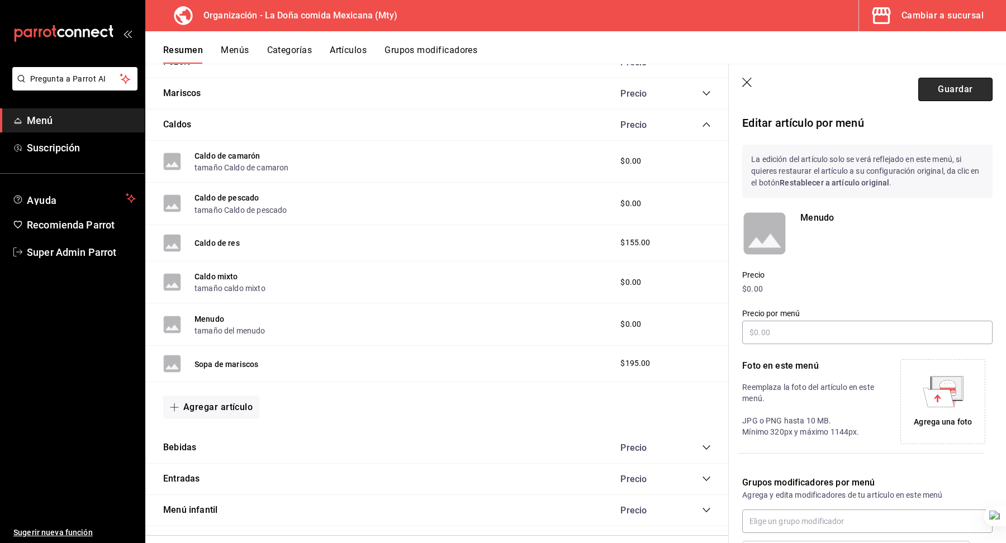
click at [942, 90] on button "Guardar" at bounding box center [955, 89] width 74 height 23
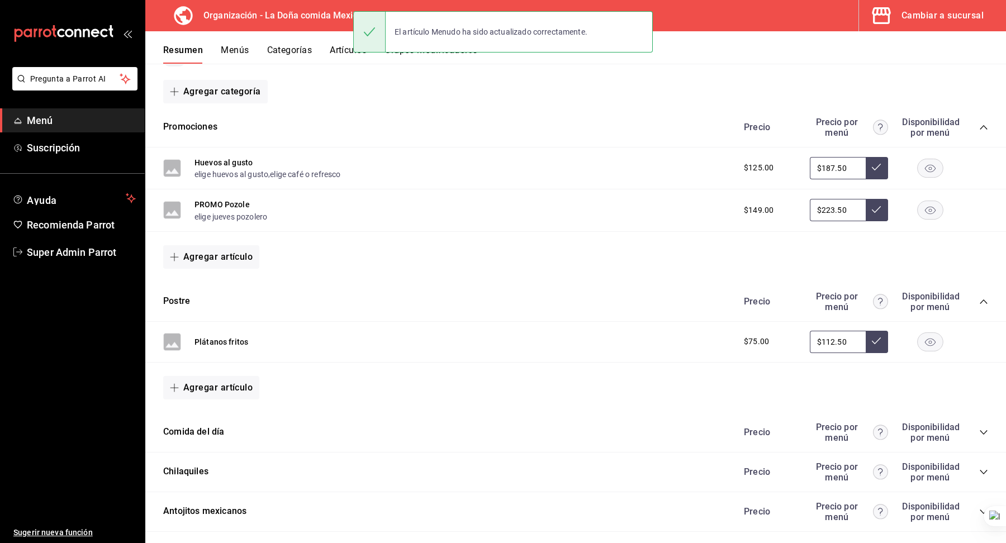
scroll to position [546, 0]
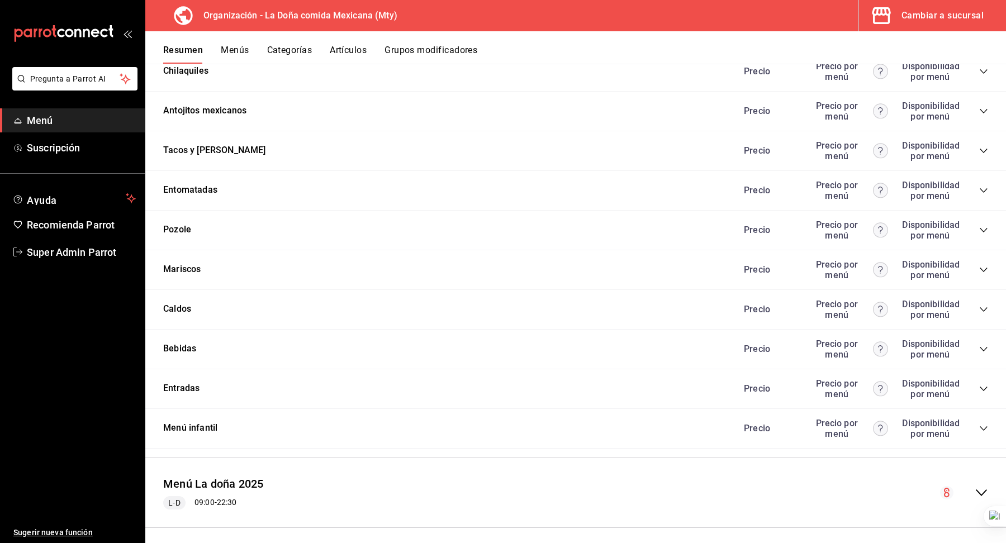
click at [984, 268] on icon "collapse-category-row" at bounding box center [982, 270] width 7 height 4
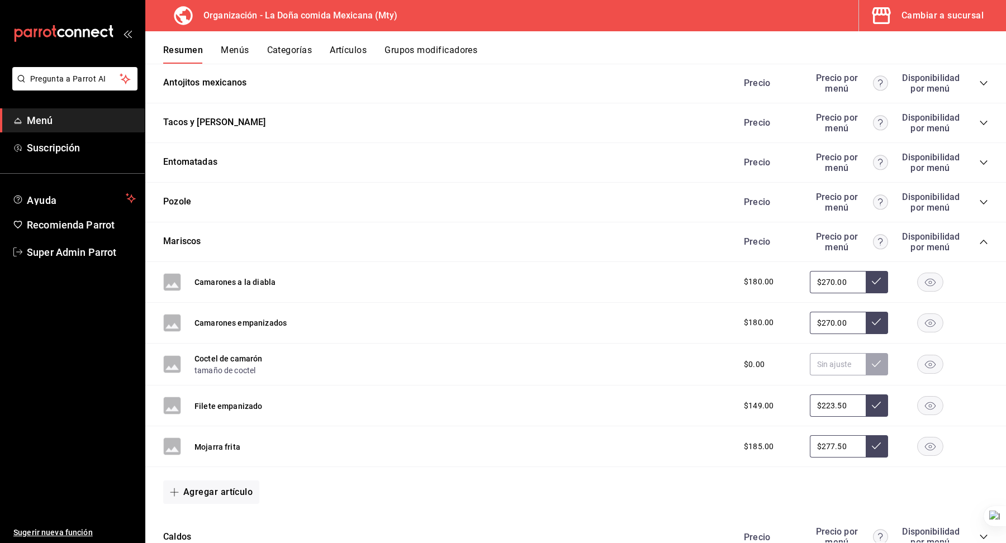
scroll to position [575, 0]
click at [237, 353] on button "Coctel de camarón" at bounding box center [228, 358] width 68 height 11
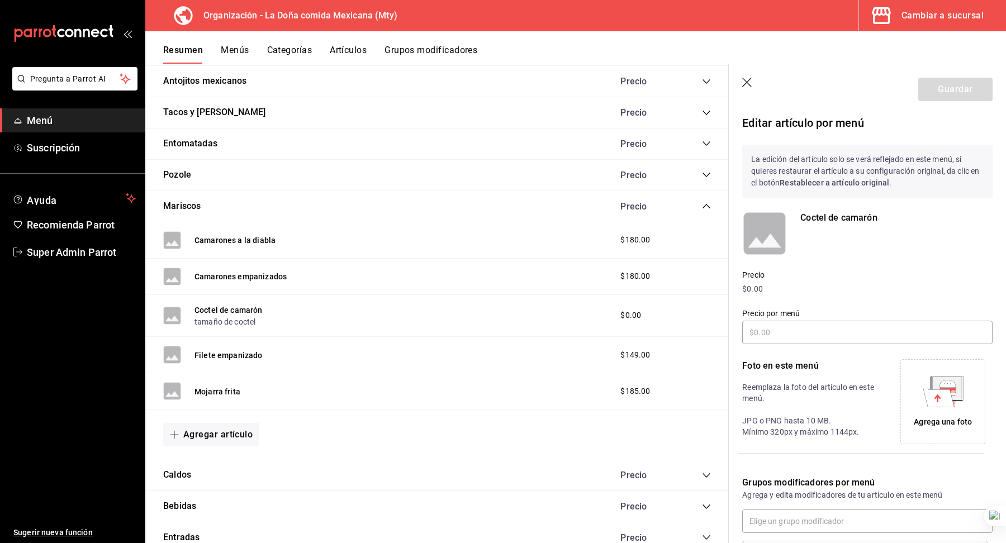
scroll to position [98, 0]
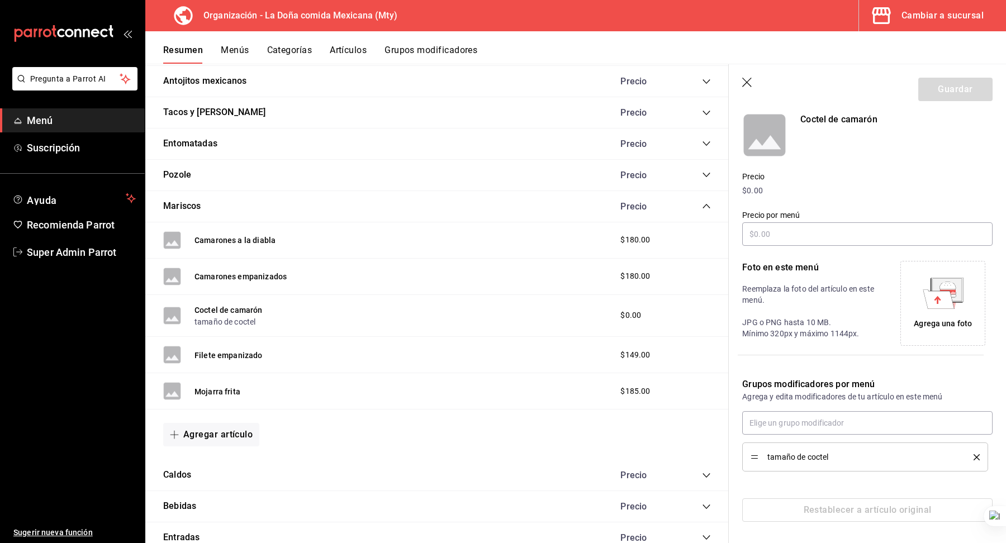
click at [979, 455] on li "tamaño de coctel" at bounding box center [865, 456] width 246 height 29
click at [976, 454] on icon "delete" at bounding box center [976, 457] width 6 height 6
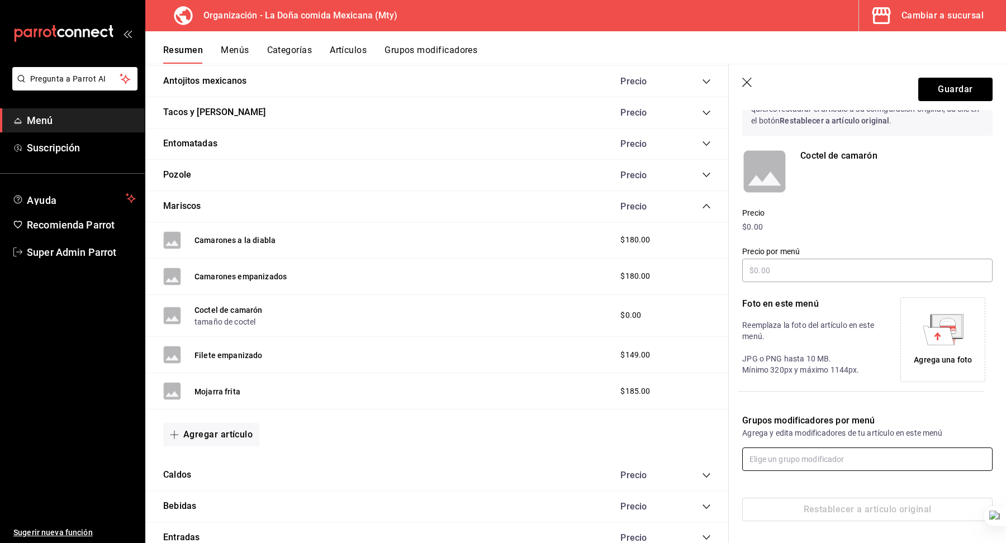
click at [868, 460] on input "text" at bounding box center [867, 458] width 250 height 23
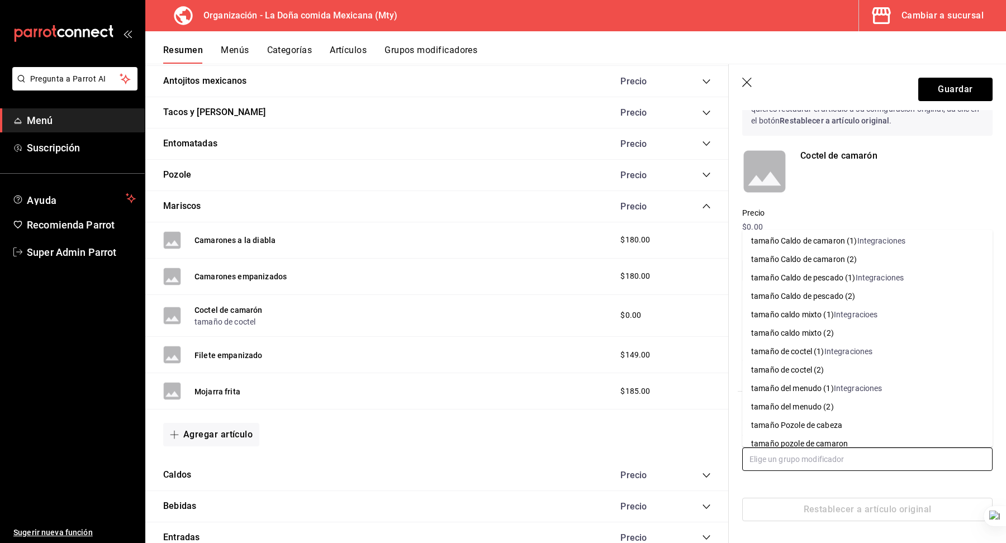
scroll to position [474, 0]
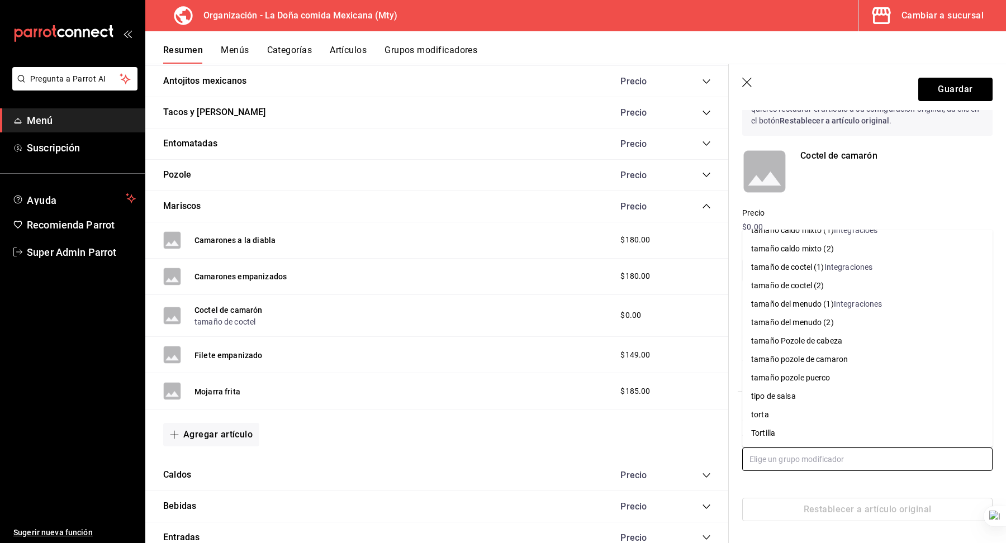
click at [830, 264] on div "Integraciones" at bounding box center [848, 267] width 49 height 12
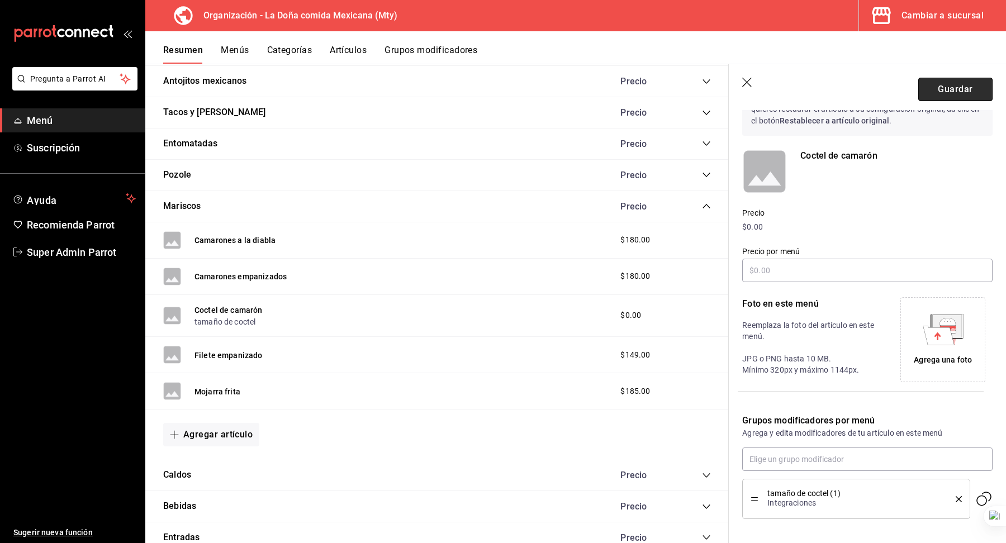
click at [944, 83] on button "Guardar" at bounding box center [955, 89] width 74 height 23
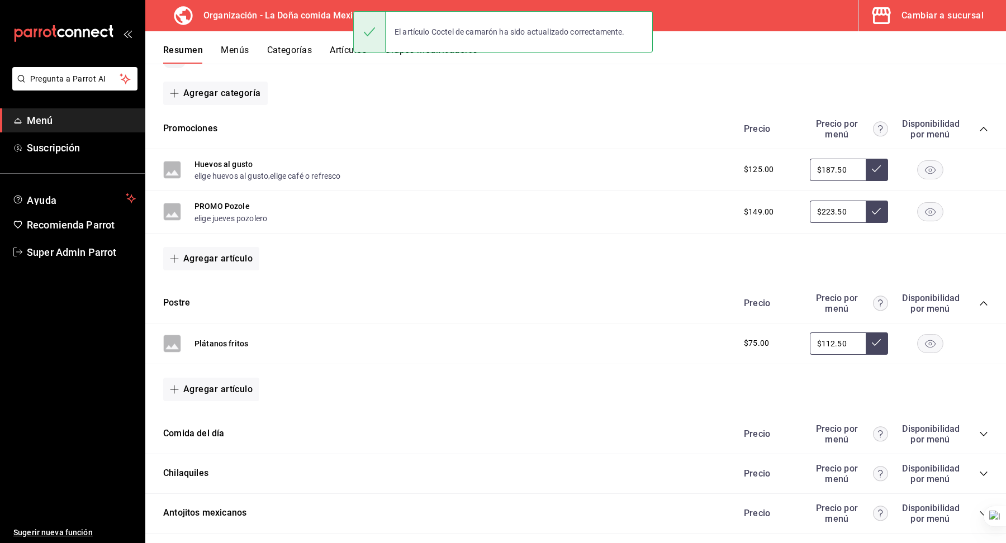
scroll to position [546, 0]
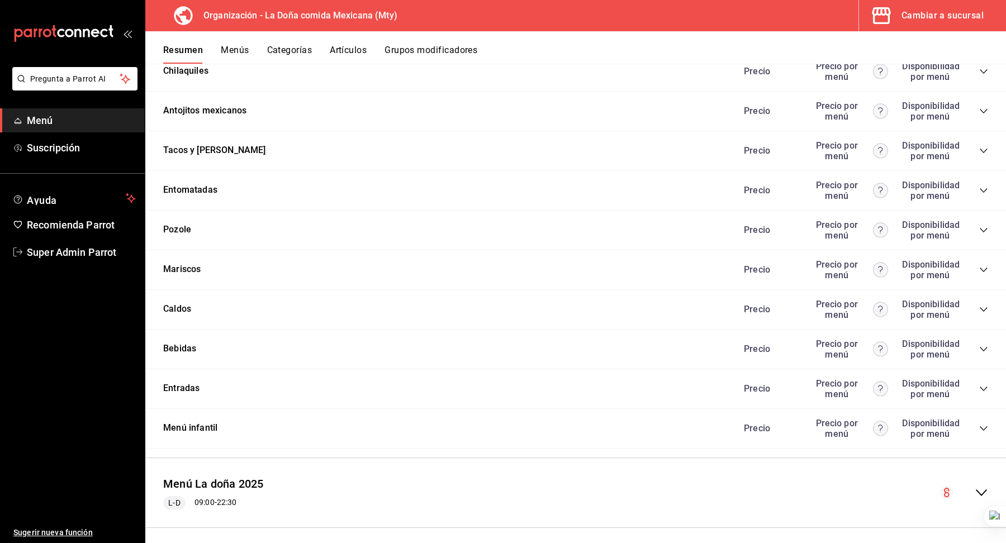
click at [982, 268] on icon "collapse-category-row" at bounding box center [983, 269] width 9 height 9
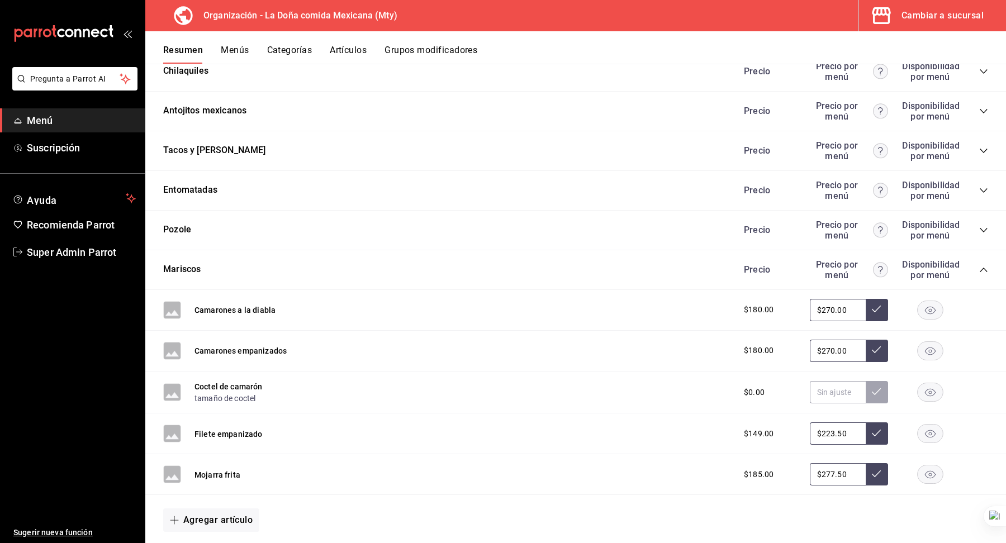
click at [982, 268] on icon "collapse-category-row" at bounding box center [983, 269] width 9 height 9
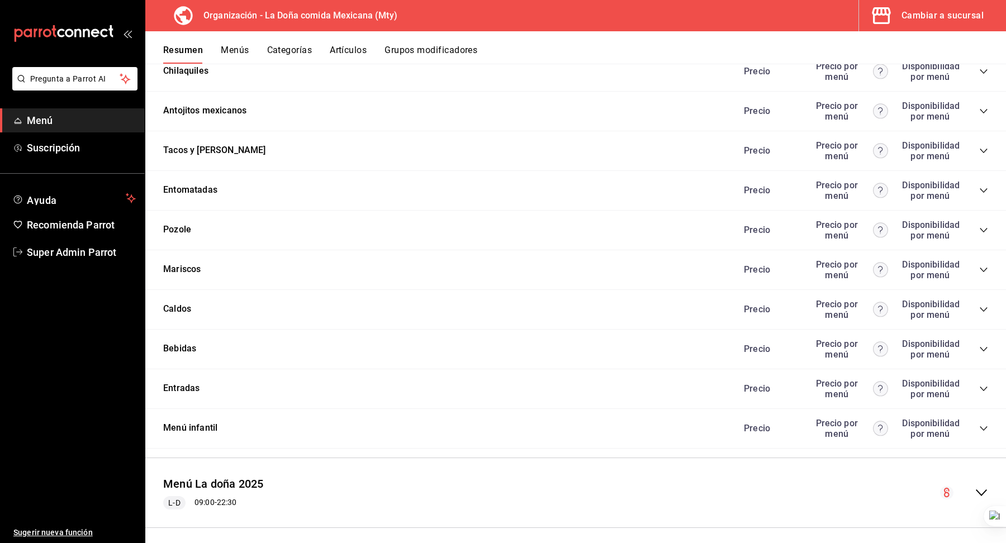
click at [984, 228] on icon "collapse-category-row" at bounding box center [983, 230] width 9 height 9
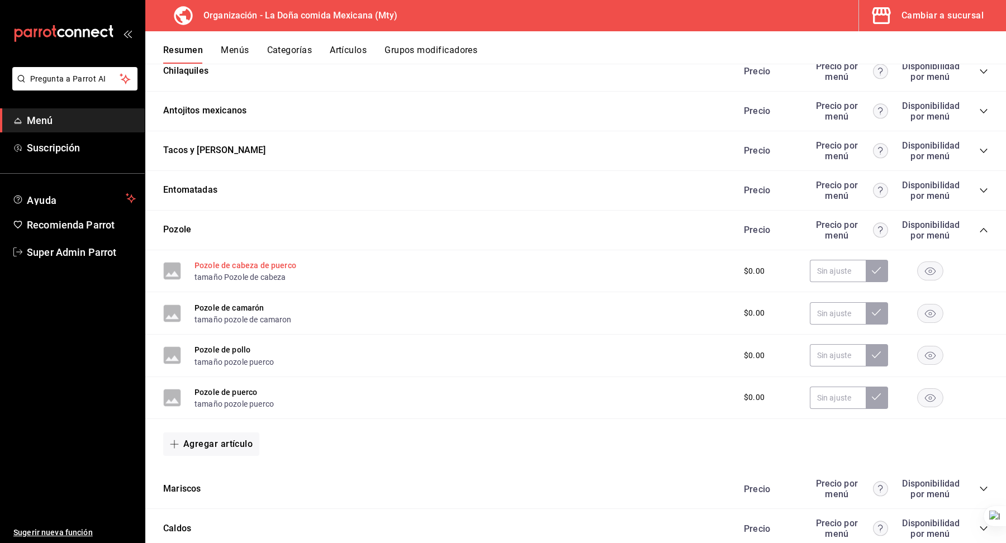
click at [258, 260] on button "Pozole de cabeza de puerco" at bounding box center [245, 265] width 102 height 11
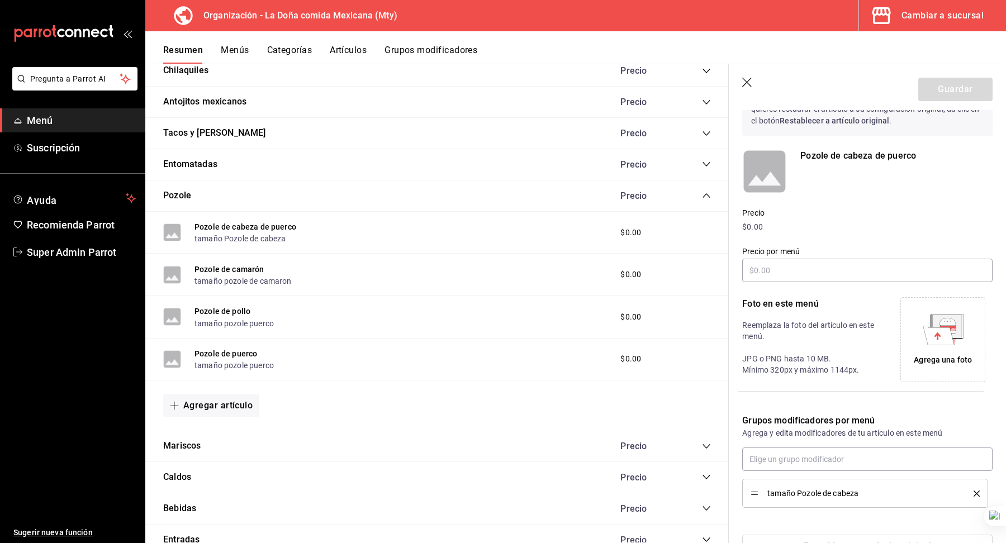
scroll to position [98, 0]
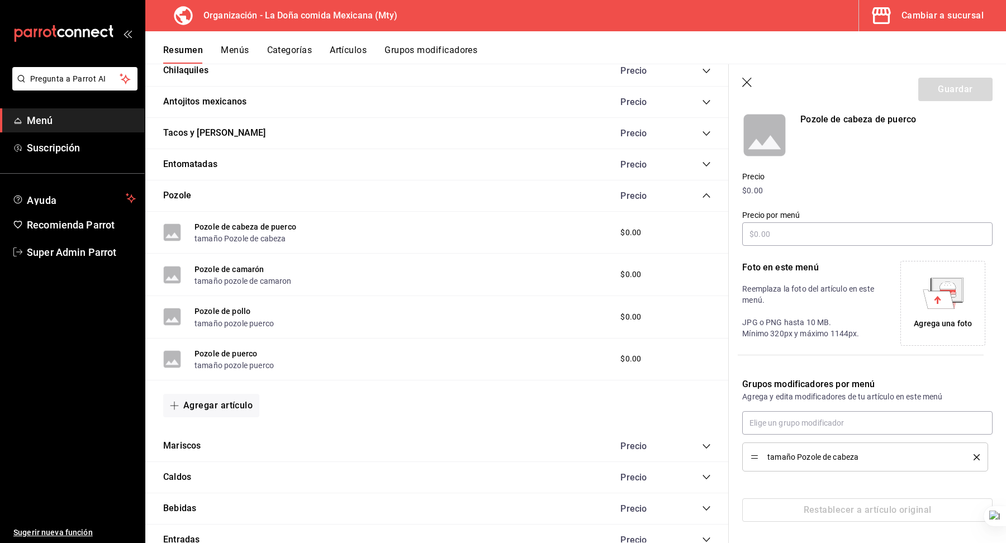
click at [977, 454] on icon "delete" at bounding box center [976, 457] width 6 height 6
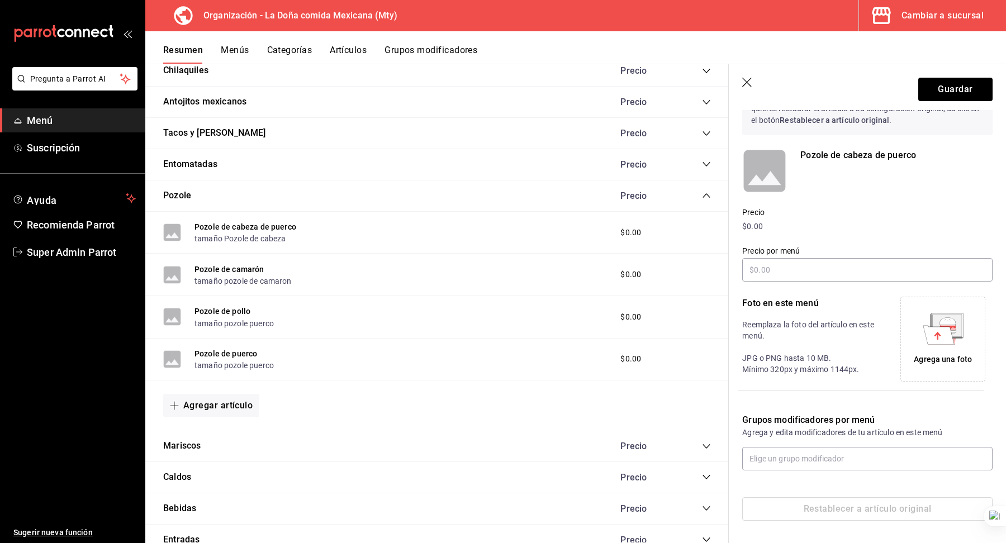
scroll to position [62, 0]
click at [899, 457] on input "text" at bounding box center [867, 458] width 250 height 23
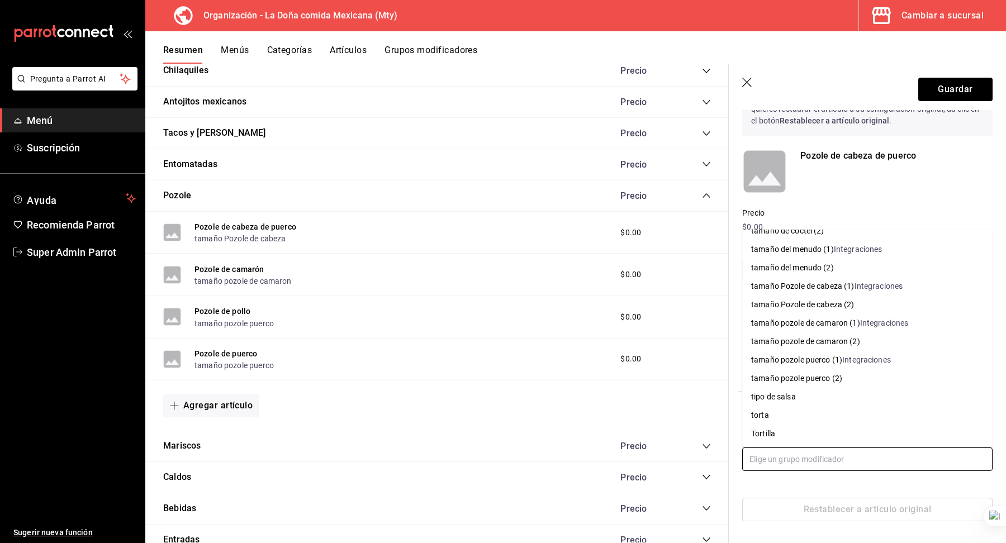
scroll to position [515, 0]
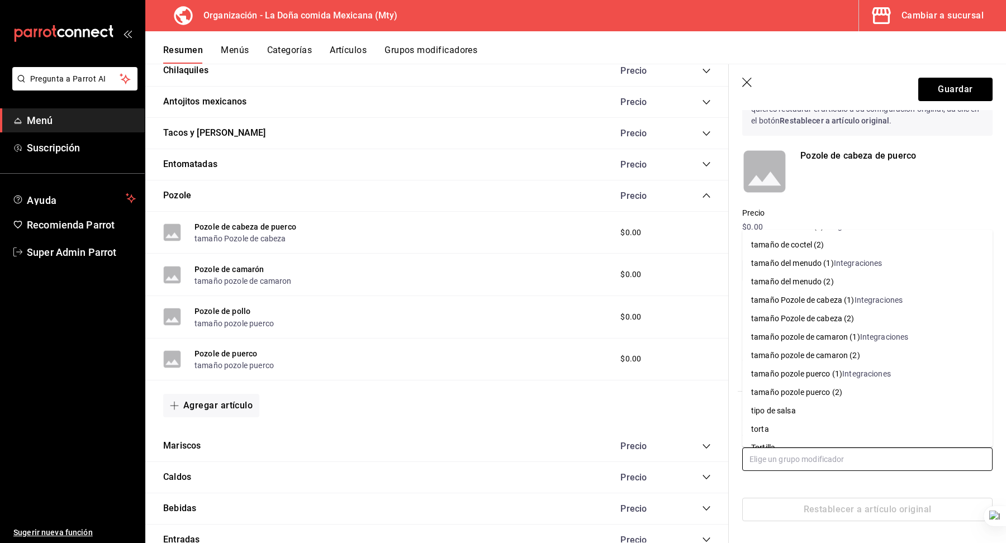
click at [866, 299] on div "Integraciones" at bounding box center [878, 300] width 49 height 12
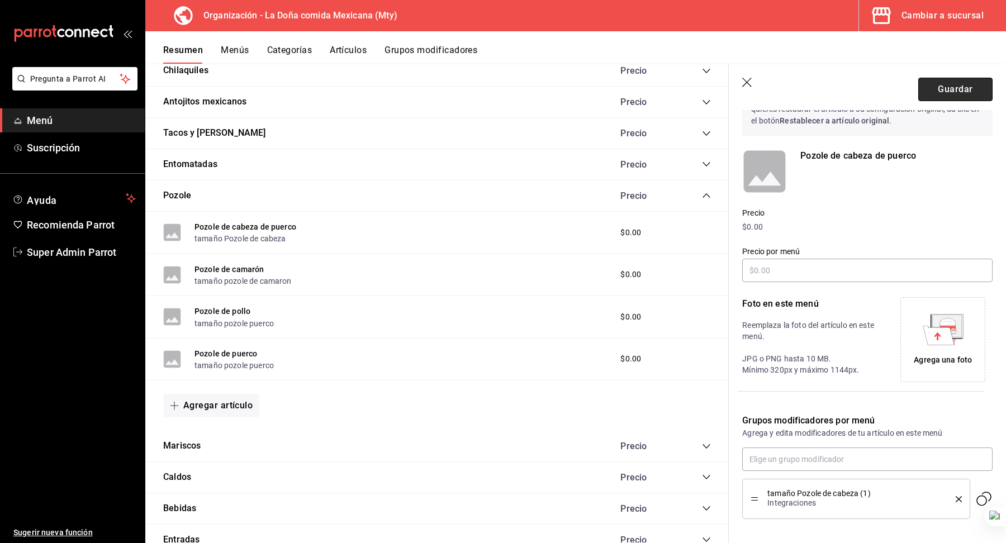
click at [942, 80] on button "Guardar" at bounding box center [955, 89] width 74 height 23
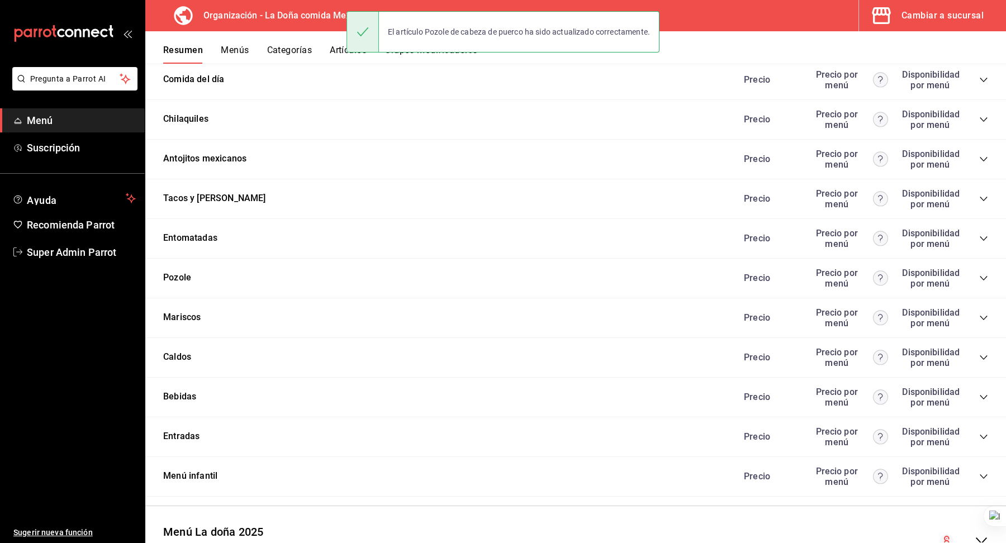
scroll to position [546, 0]
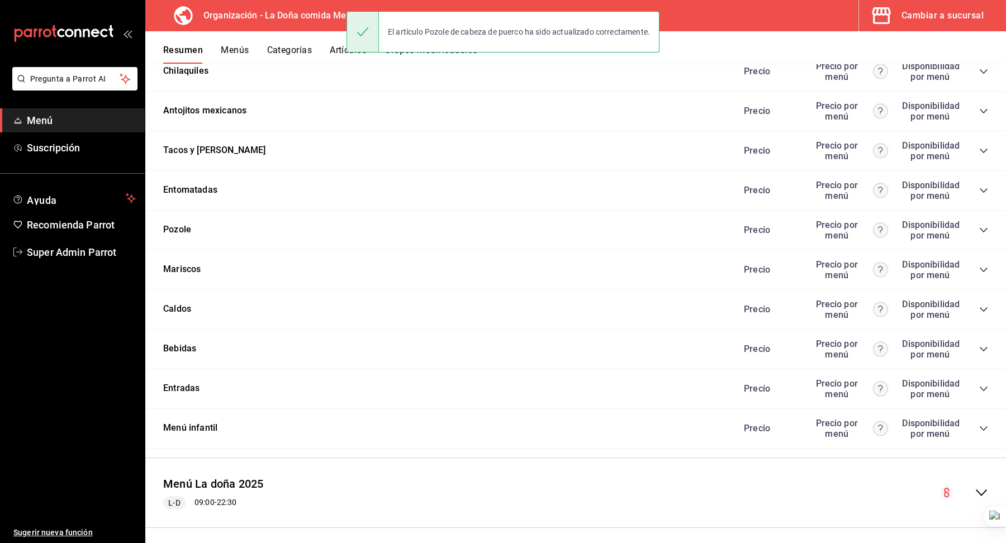
click at [982, 228] on icon "collapse-category-row" at bounding box center [982, 230] width 7 height 4
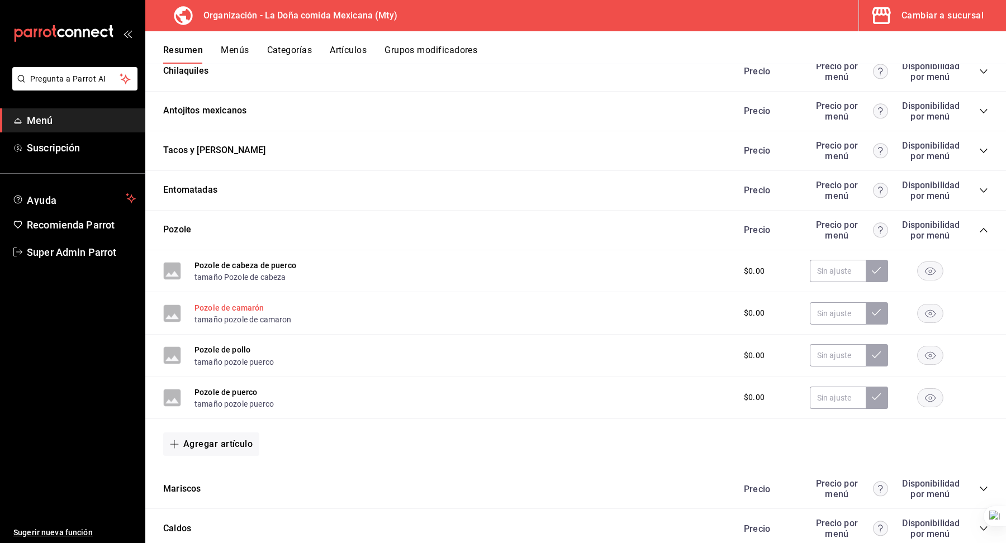
click at [236, 302] on button "Pozole de camarón" at bounding box center [229, 307] width 70 height 11
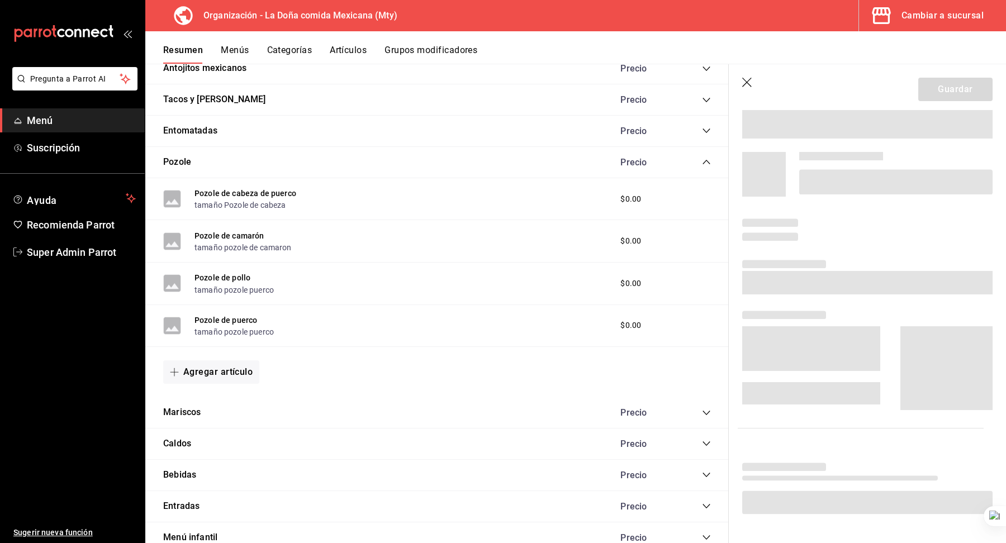
scroll to position [513, 0]
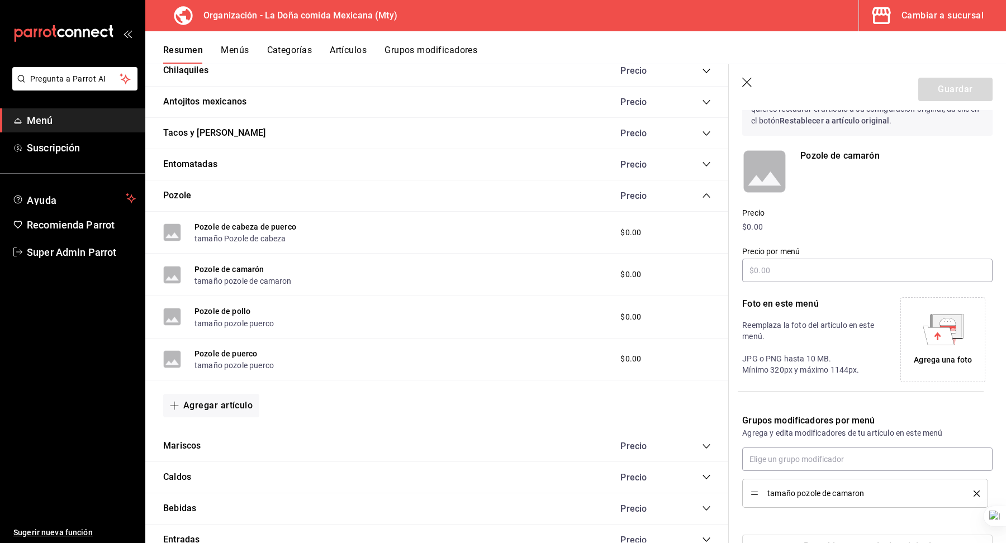
click at [978, 491] on icon "delete" at bounding box center [976, 493] width 6 height 6
click at [930, 463] on input "text" at bounding box center [867, 458] width 250 height 23
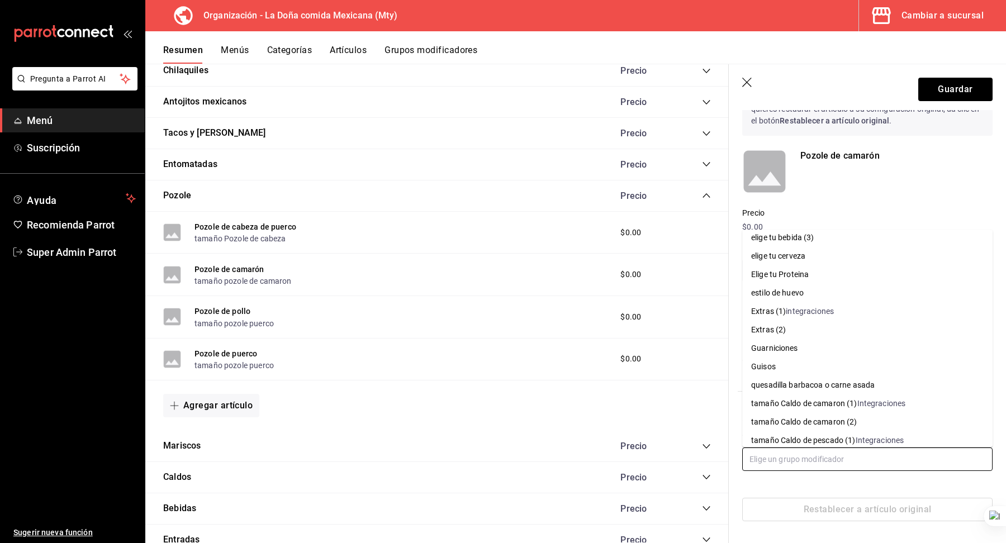
scroll to position [528, 0]
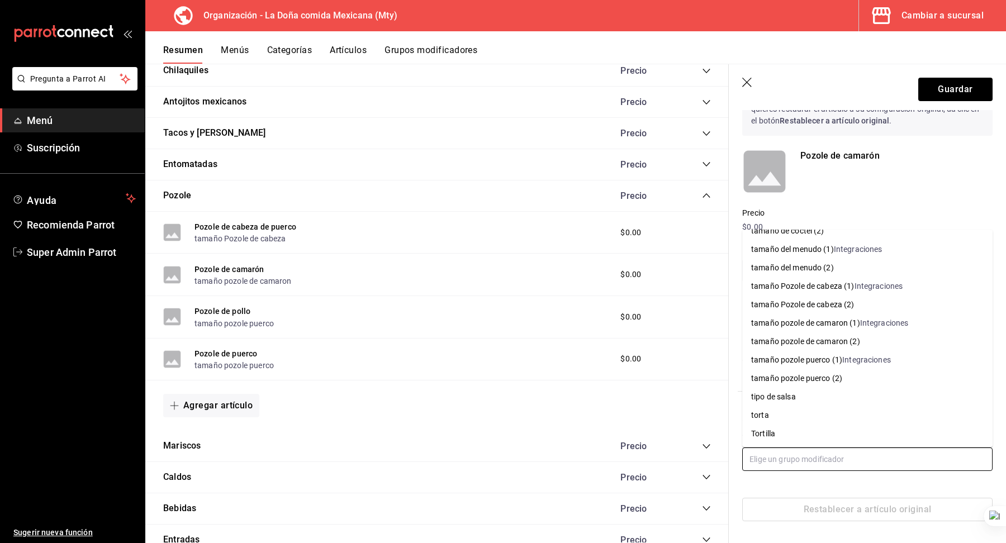
click at [857, 323] on div "tamaño pozole de camaron (1)" at bounding box center [805, 323] width 109 height 12
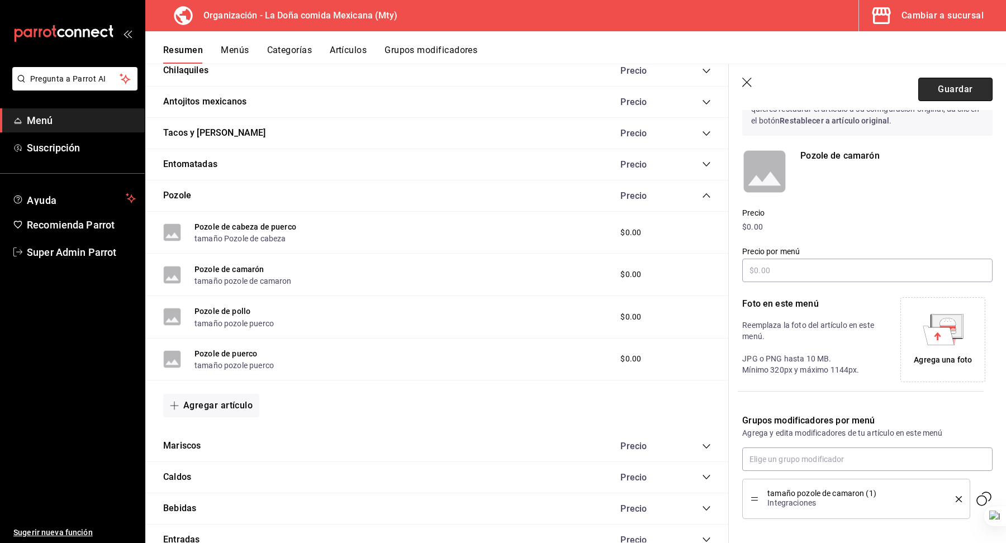
click at [947, 90] on button "Guardar" at bounding box center [955, 89] width 74 height 23
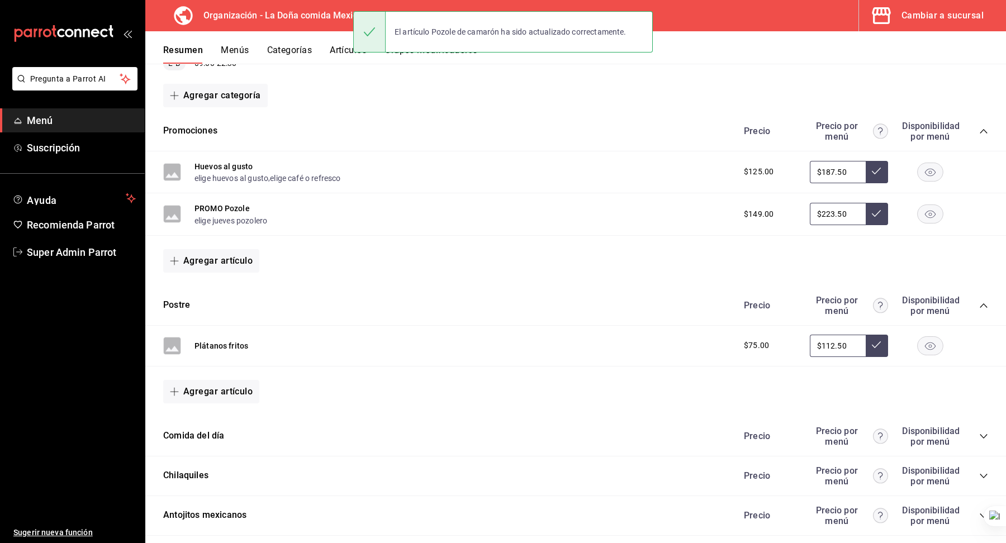
scroll to position [546, 0]
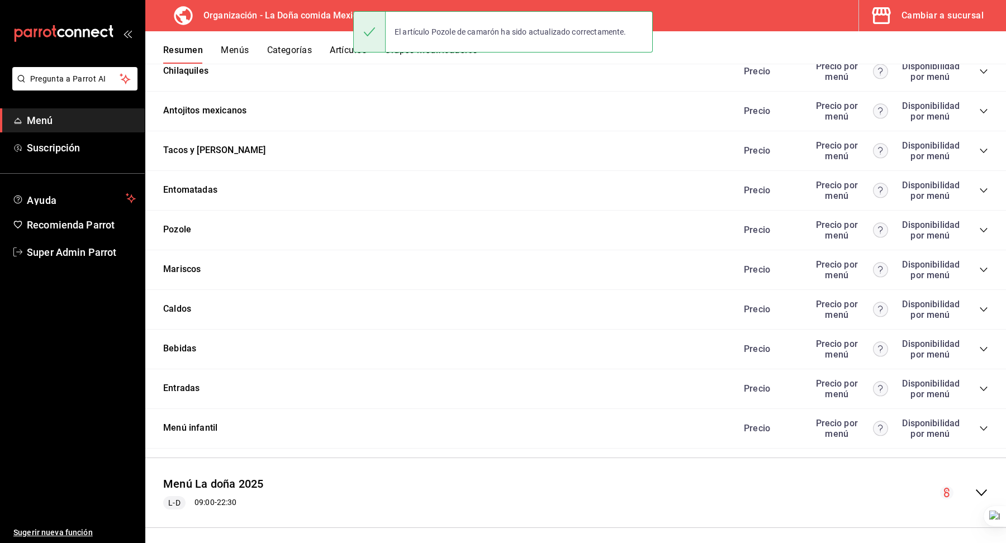
click at [980, 227] on icon "collapse-category-row" at bounding box center [983, 230] width 9 height 9
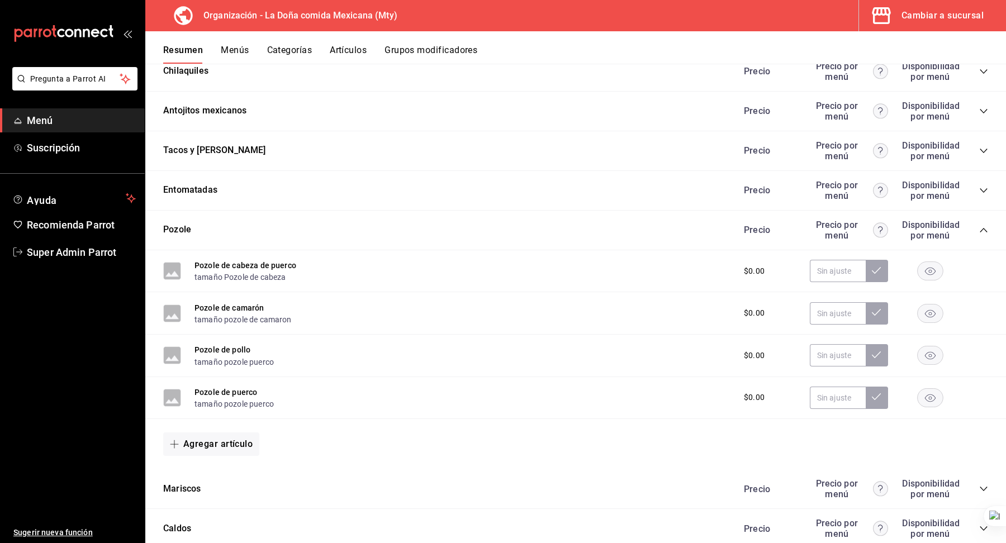
click at [237, 344] on button "Pozole de pollo" at bounding box center [222, 349] width 56 height 11
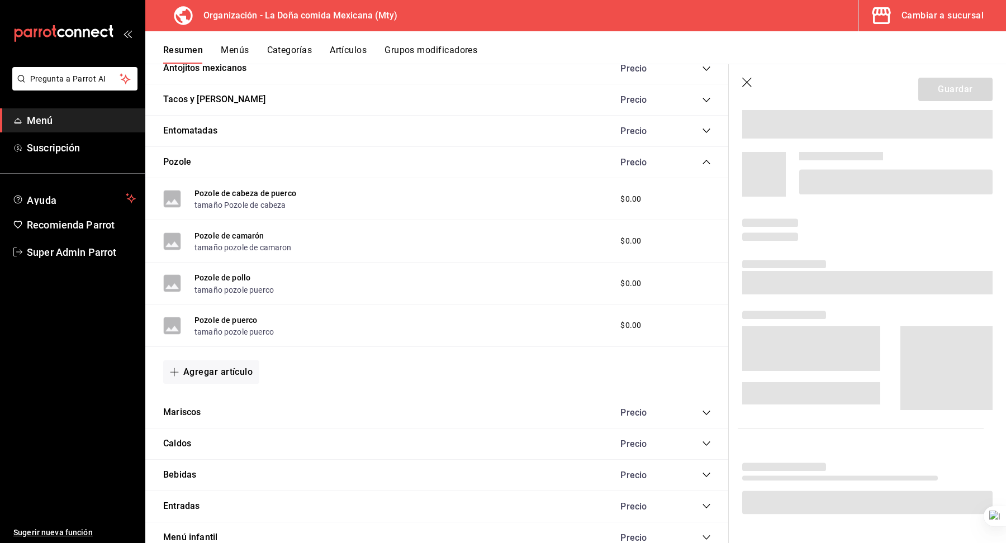
scroll to position [513, 0]
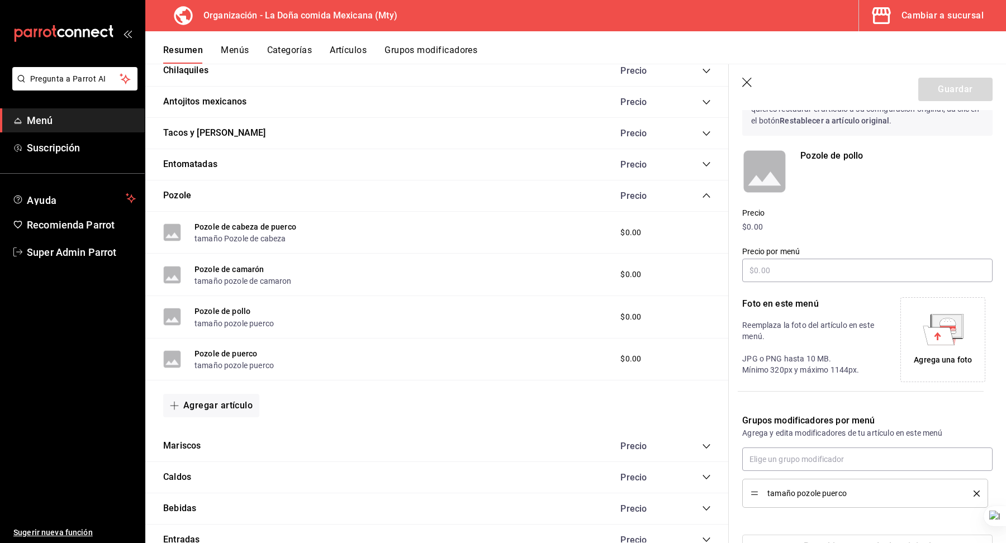
click at [978, 493] on icon "delete" at bounding box center [976, 493] width 6 height 6
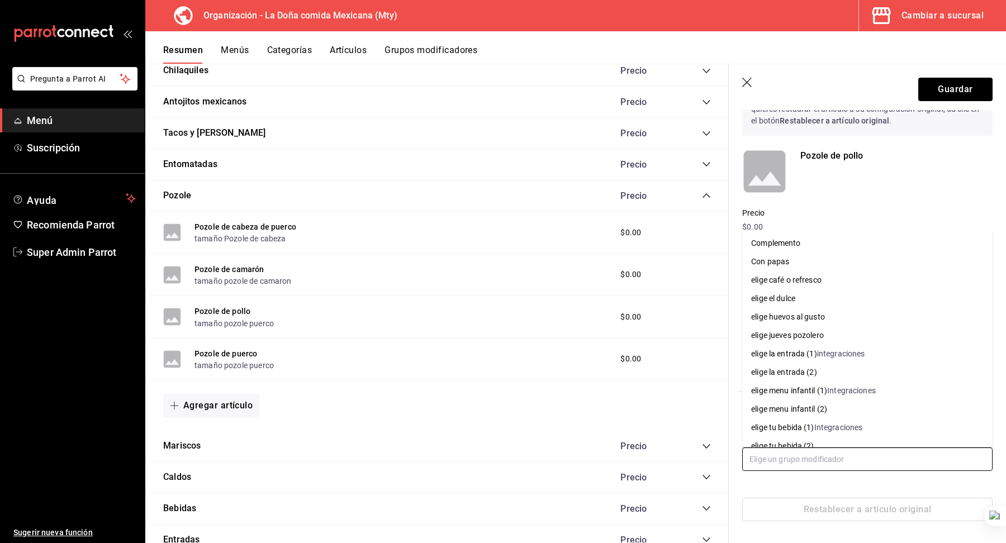
click at [907, 455] on input "text" at bounding box center [867, 458] width 250 height 23
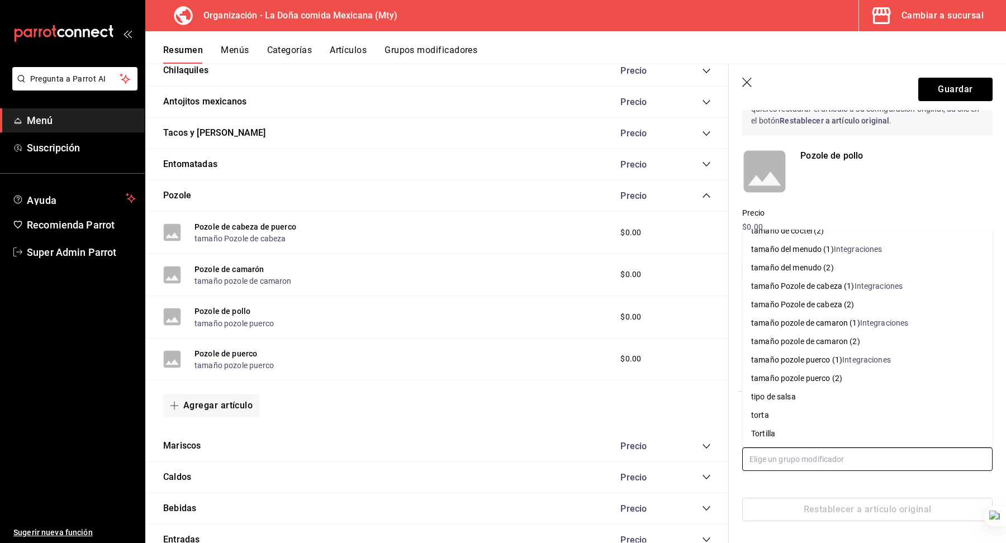
click at [854, 361] on div "Integraciones" at bounding box center [866, 360] width 49 height 12
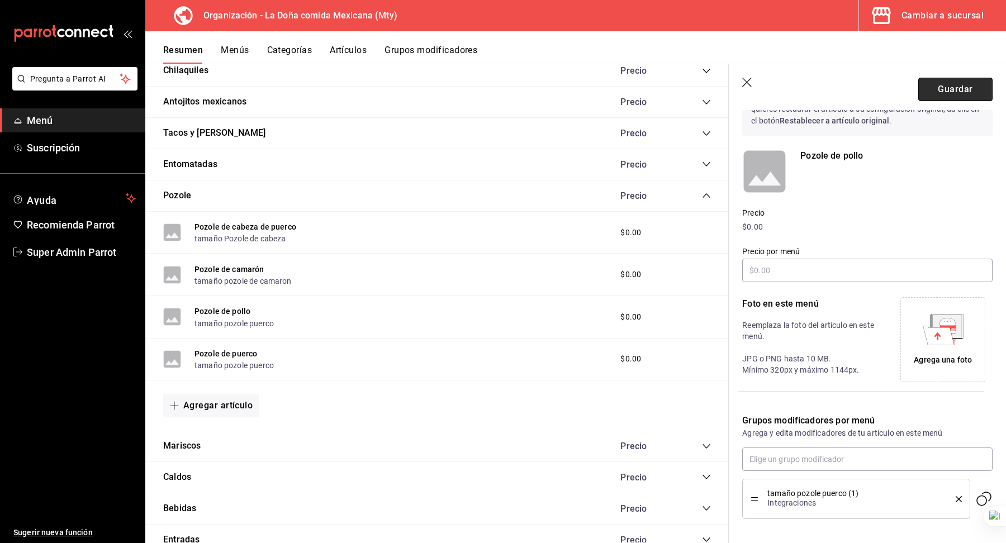
click at [952, 85] on button "Guardar" at bounding box center [955, 89] width 74 height 23
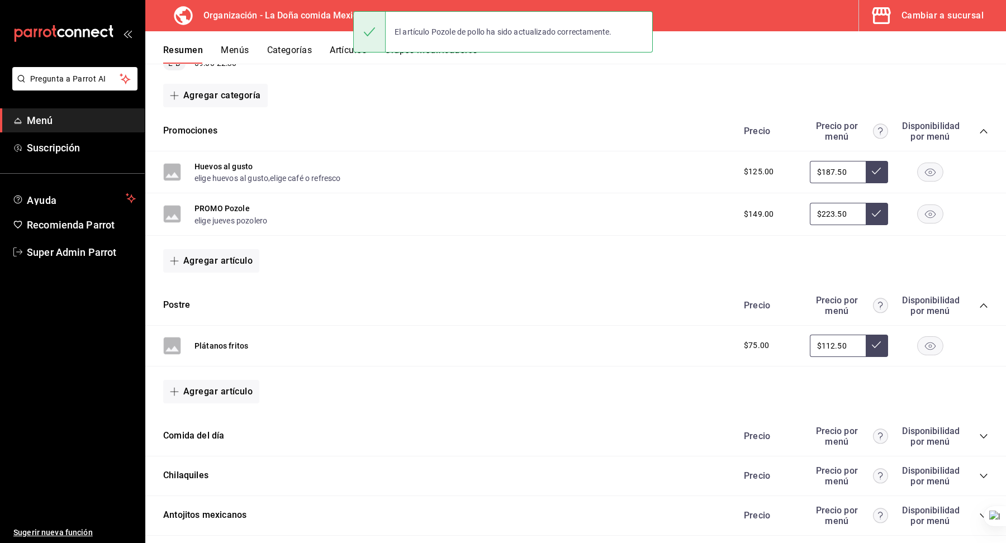
scroll to position [546, 0]
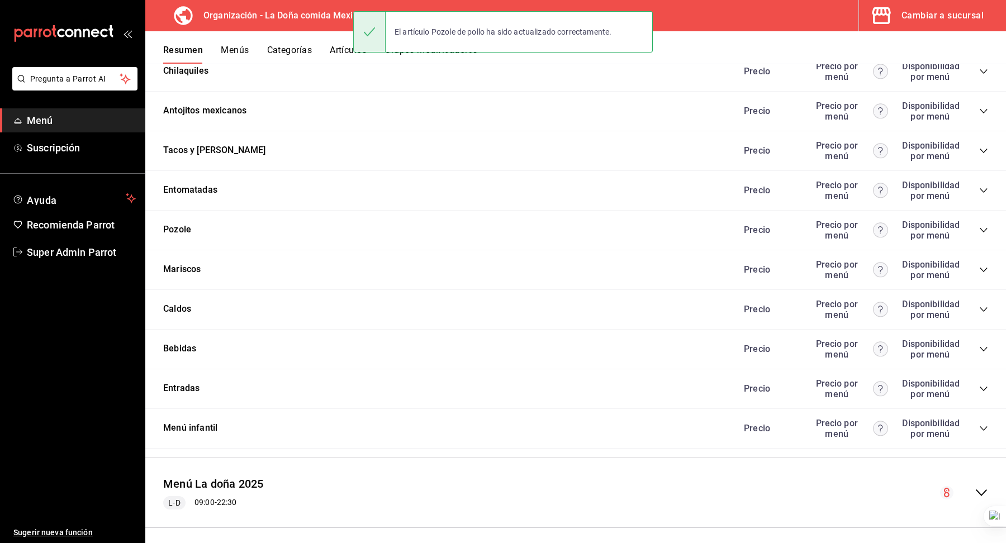
click at [978, 222] on div "Precio Precio por menú Disponibilidad por menú" at bounding box center [859, 230] width 255 height 21
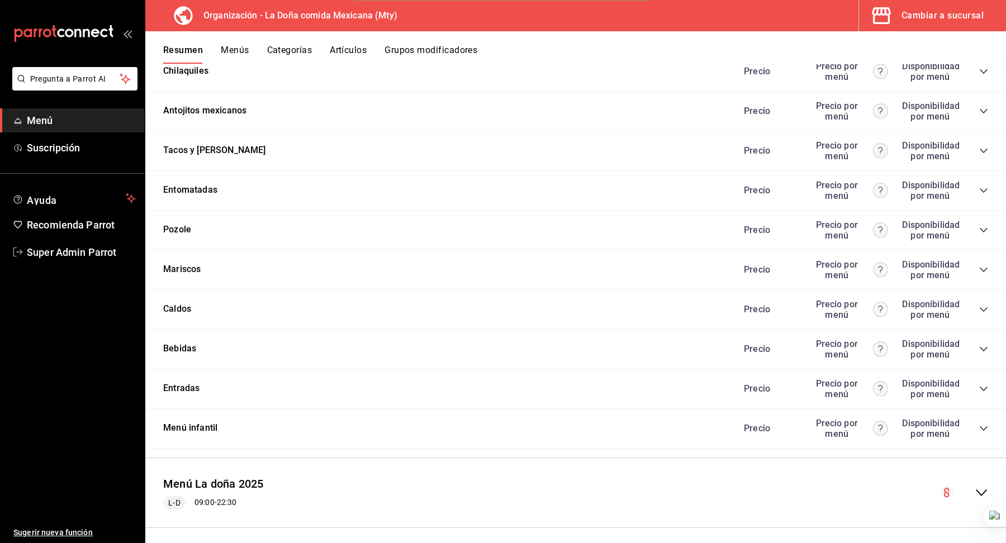
click at [985, 228] on icon "collapse-category-row" at bounding box center [983, 230] width 9 height 9
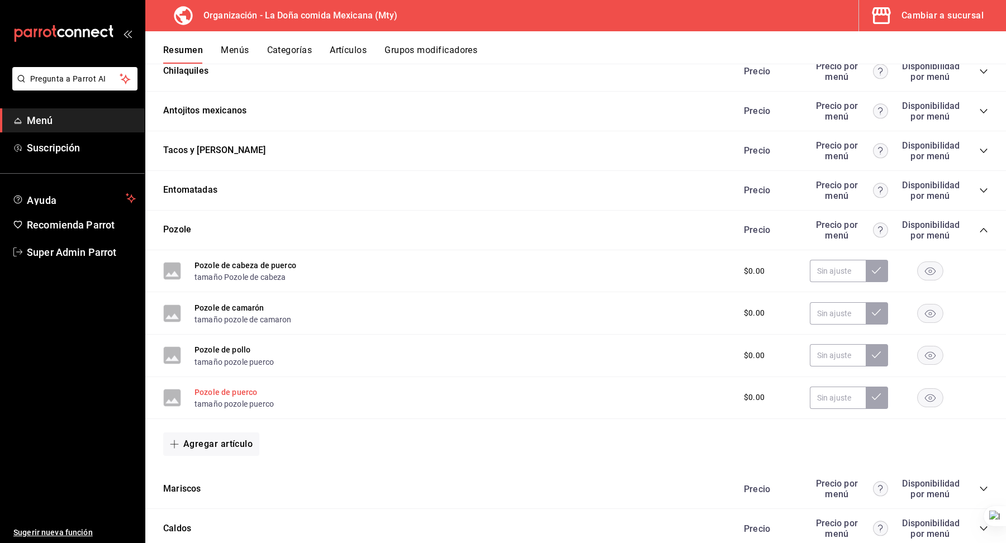
click at [235, 392] on button "Pozole de puerco" at bounding box center [225, 392] width 63 height 11
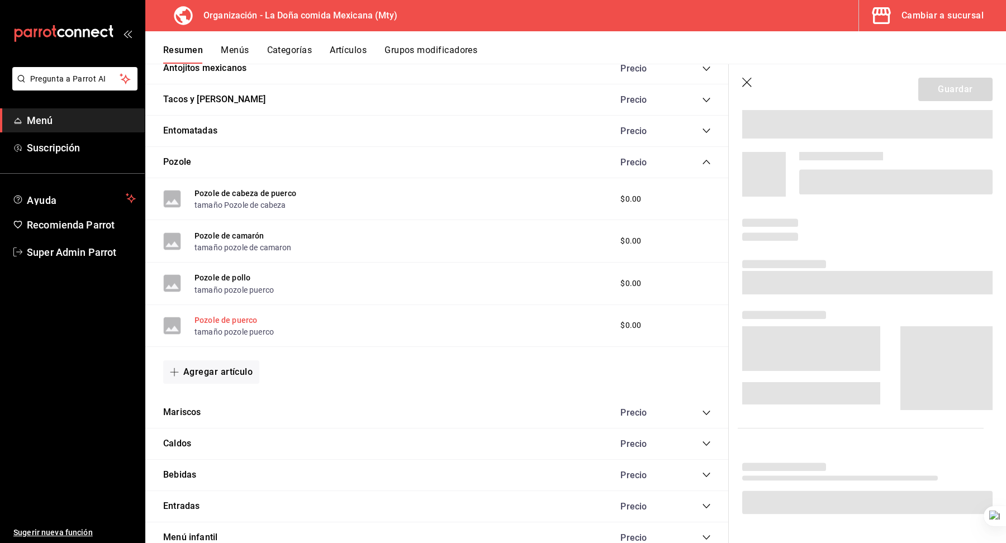
scroll to position [513, 0]
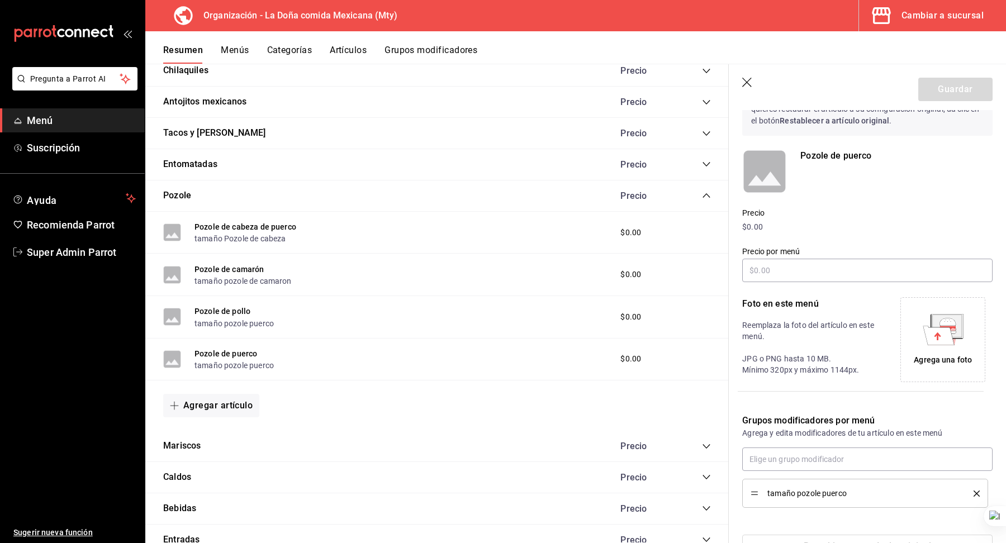
click at [979, 493] on icon "delete" at bounding box center [976, 493] width 6 height 6
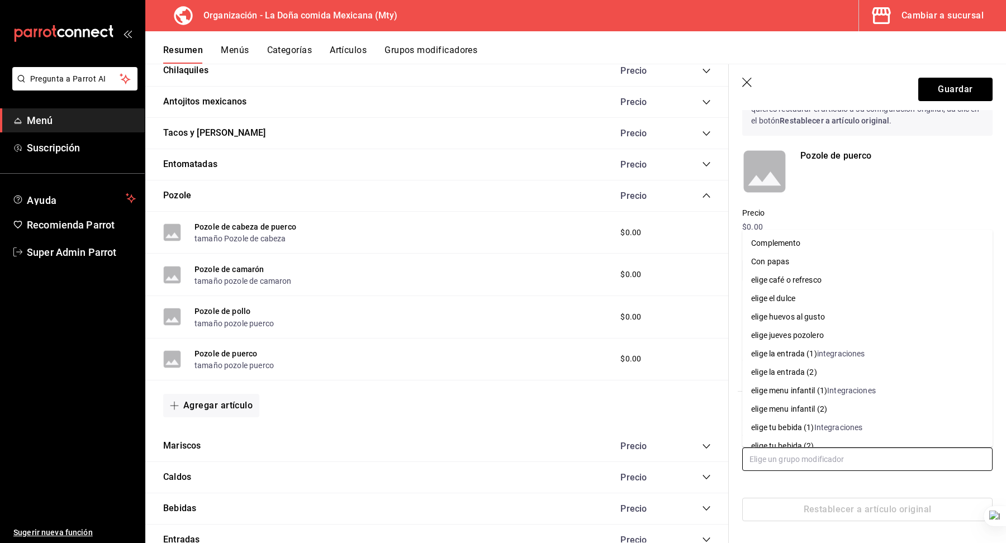
click at [855, 463] on input "text" at bounding box center [867, 458] width 250 height 23
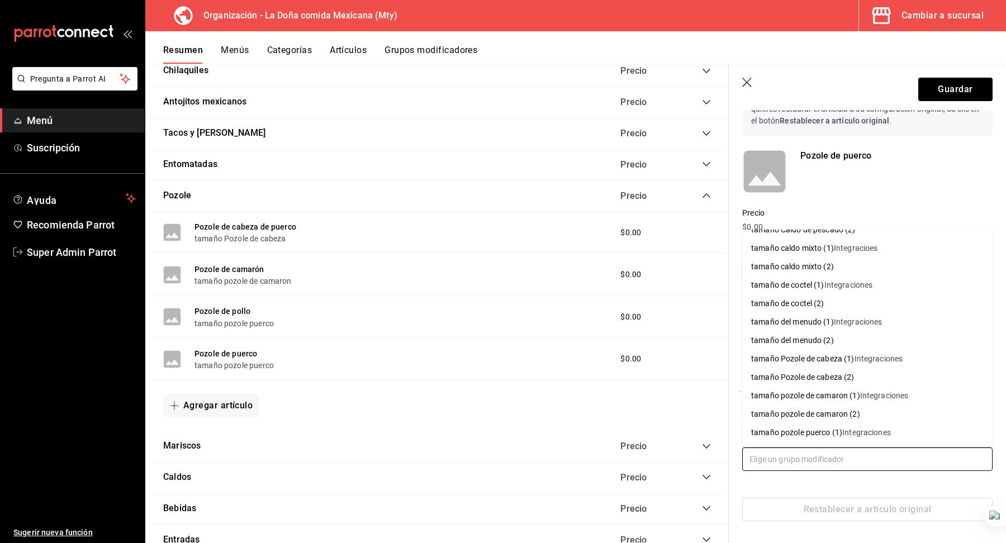
scroll to position [528, 0]
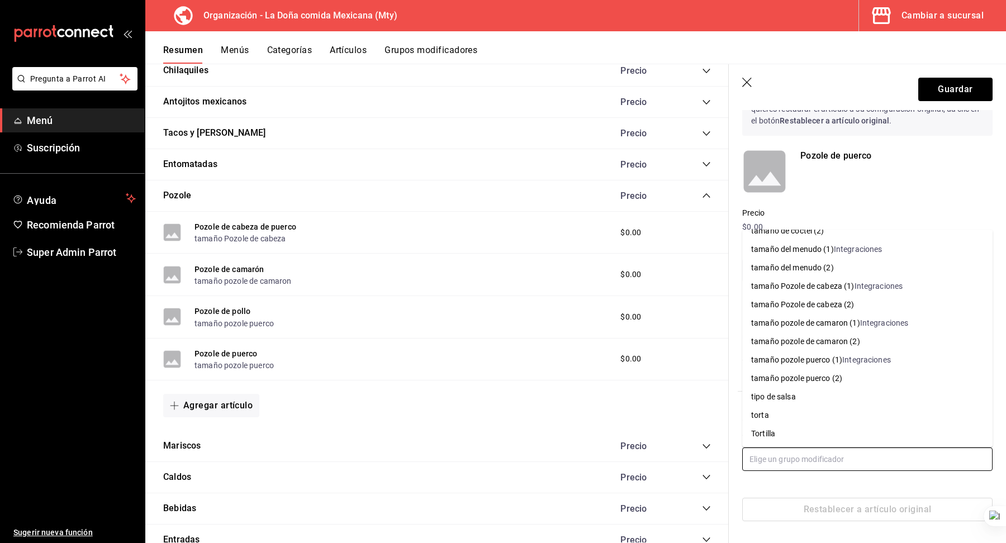
click at [881, 357] on div "Integraciones" at bounding box center [866, 360] width 49 height 12
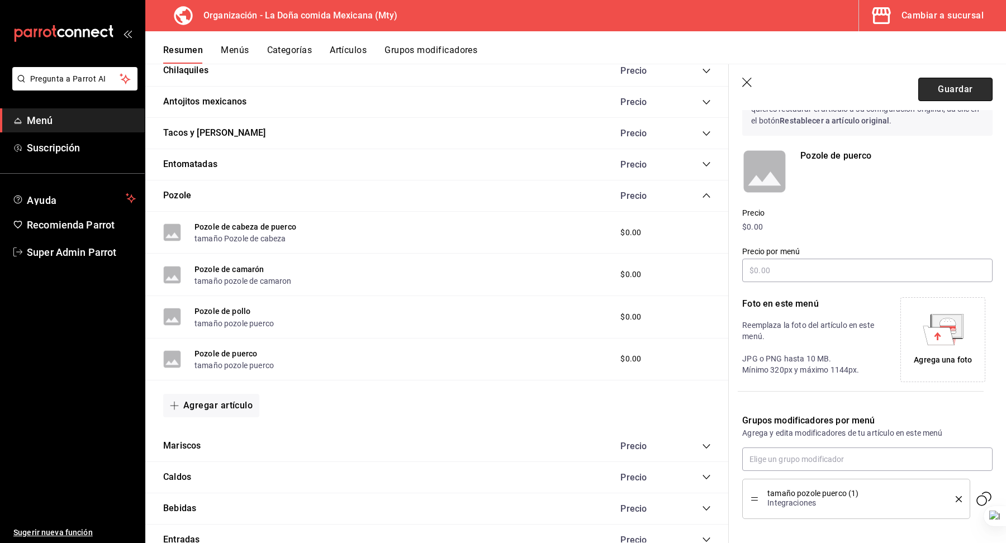
click at [955, 96] on button "Guardar" at bounding box center [955, 89] width 74 height 23
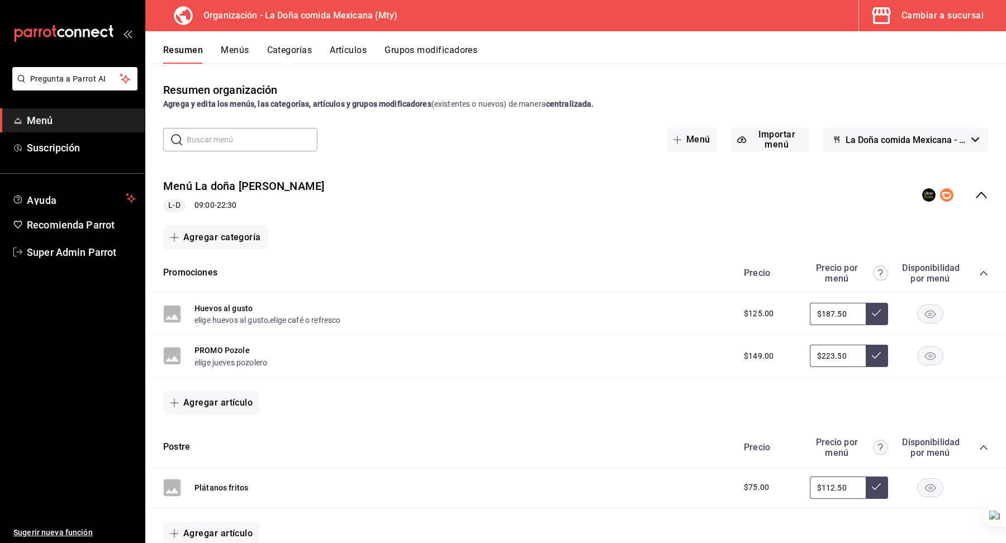
scroll to position [546, 0]
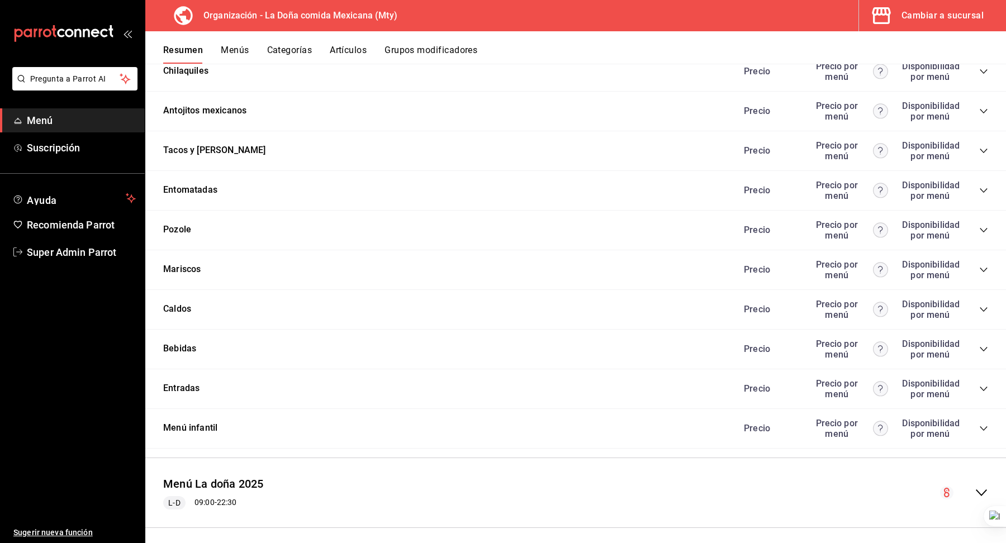
click at [982, 186] on icon "collapse-category-row" at bounding box center [983, 190] width 9 height 9
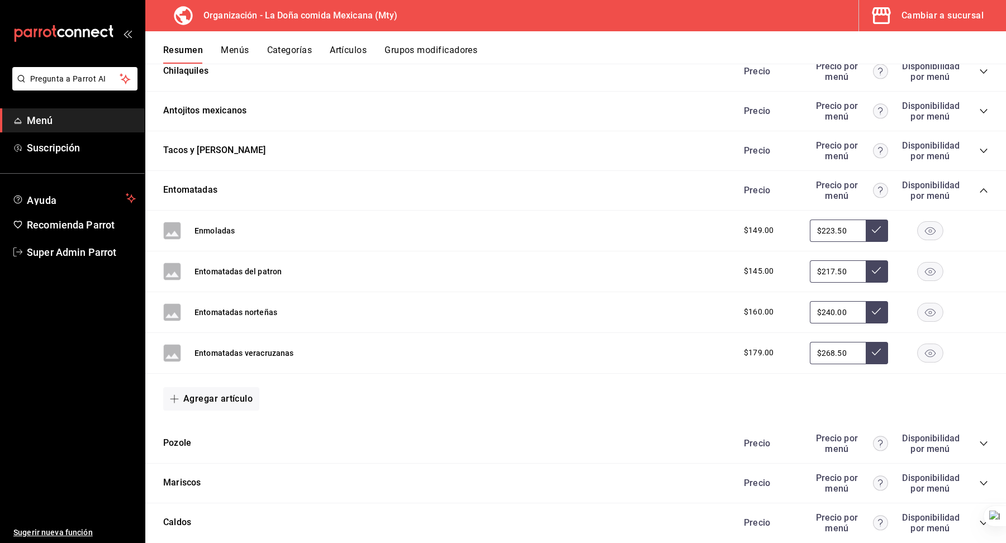
click at [980, 146] on icon "collapse-category-row" at bounding box center [983, 150] width 9 height 9
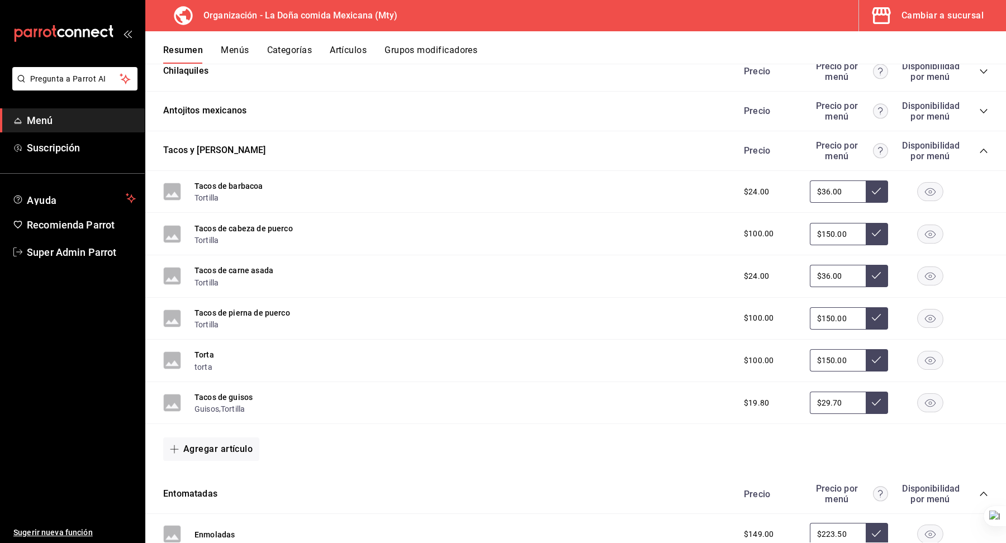
click at [982, 109] on icon "collapse-category-row" at bounding box center [982, 111] width 7 height 4
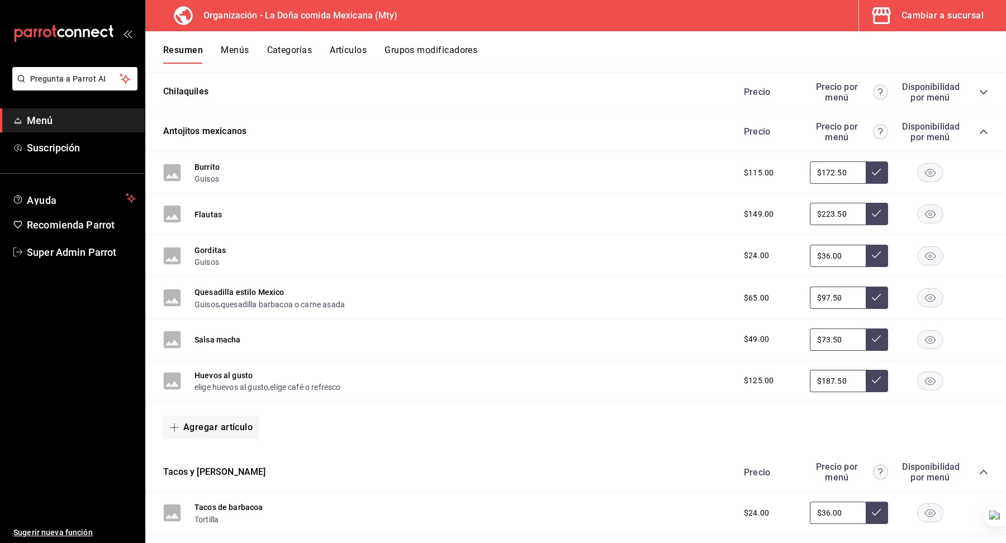
scroll to position [525, 0]
click at [263, 287] on button "Quesadilla estilo Mexico" at bounding box center [239, 292] width 90 height 11
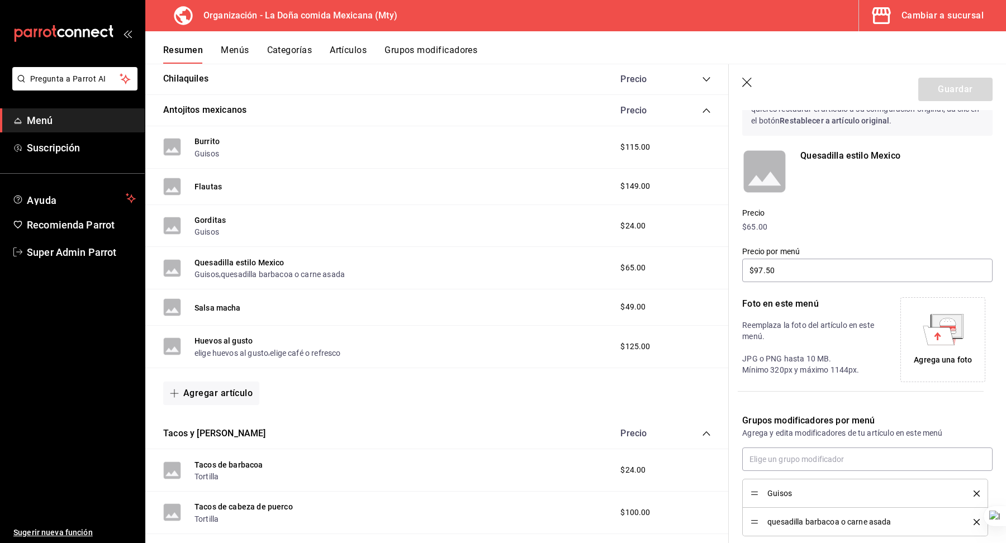
scroll to position [126, 0]
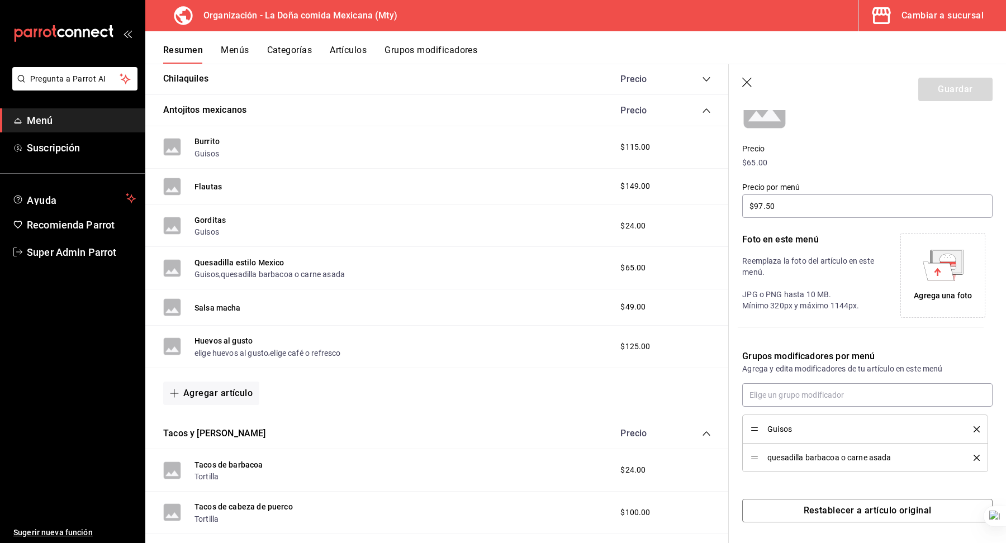
click at [978, 458] on icon "delete" at bounding box center [976, 458] width 6 height 6
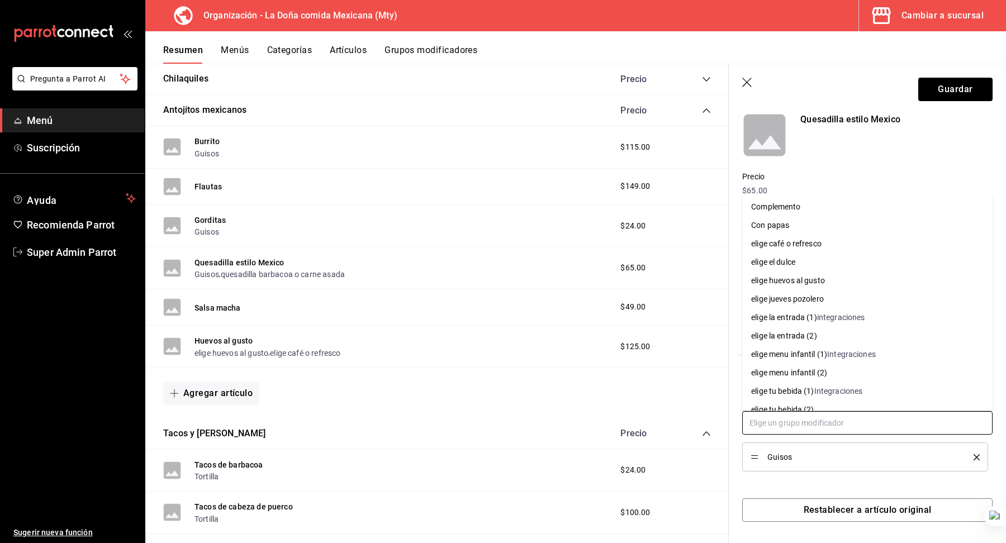
click at [859, 424] on input "text" at bounding box center [867, 422] width 250 height 23
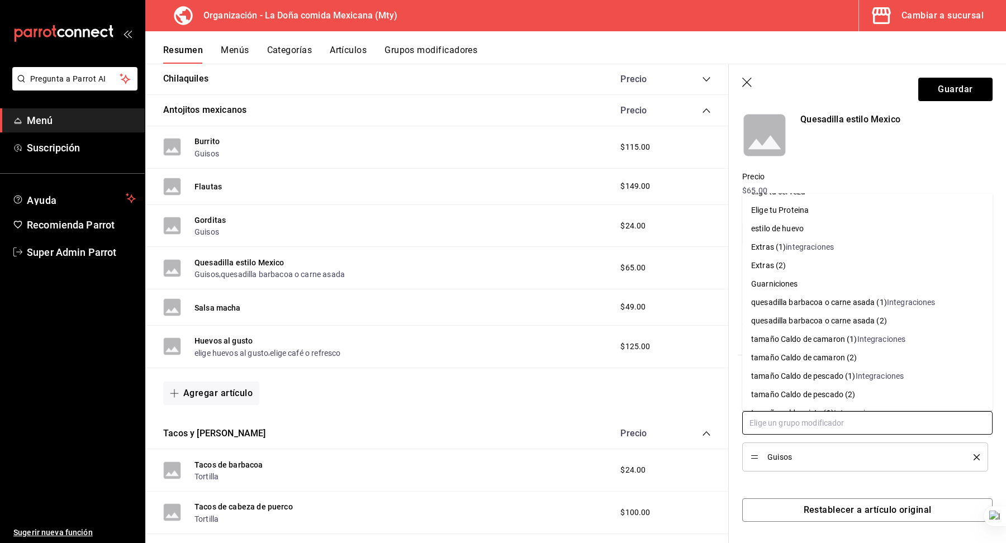
scroll to position [253, 0]
click at [877, 303] on div "quesadilla barbacoa o carne asada (1)" at bounding box center [819, 304] width 136 height 12
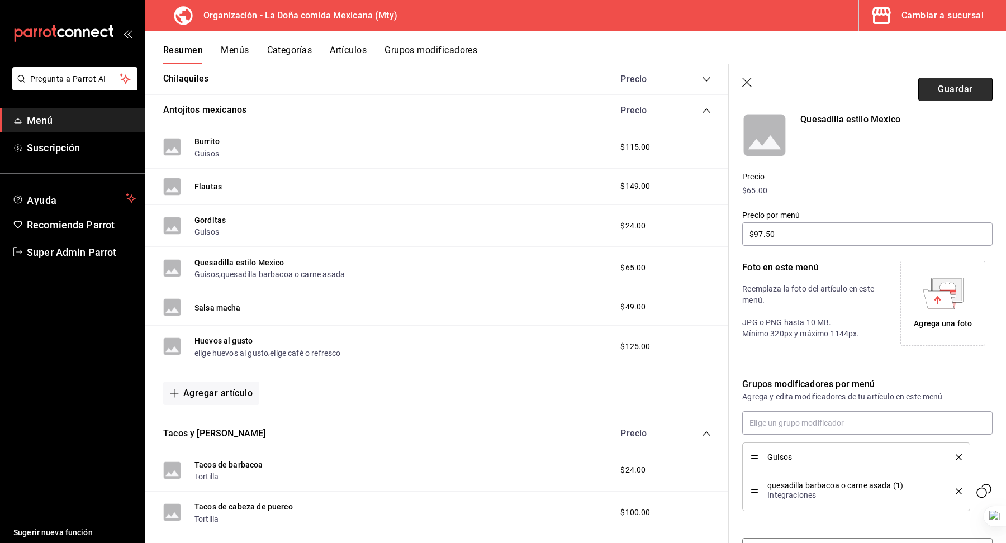
click at [944, 84] on button "Guardar" at bounding box center [955, 89] width 74 height 23
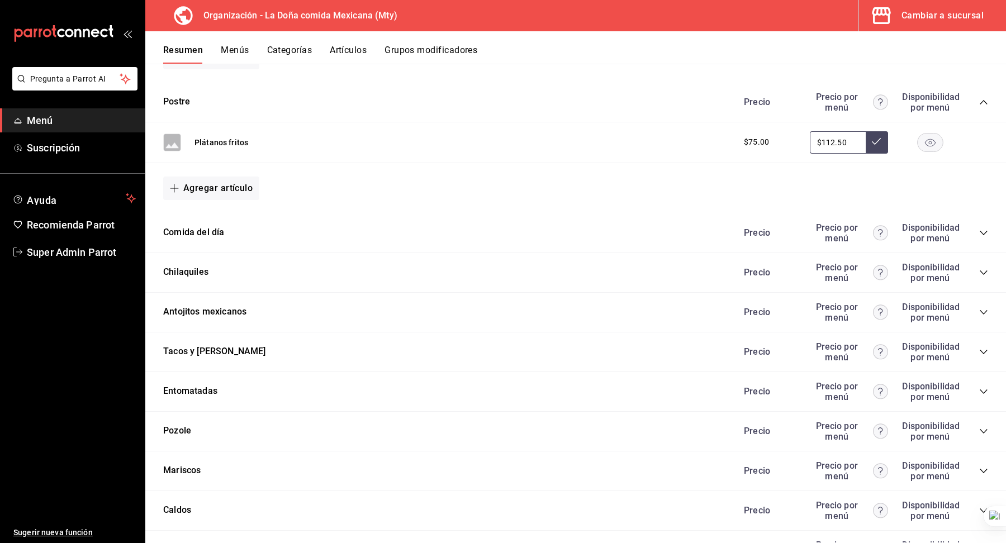
scroll to position [420, 0]
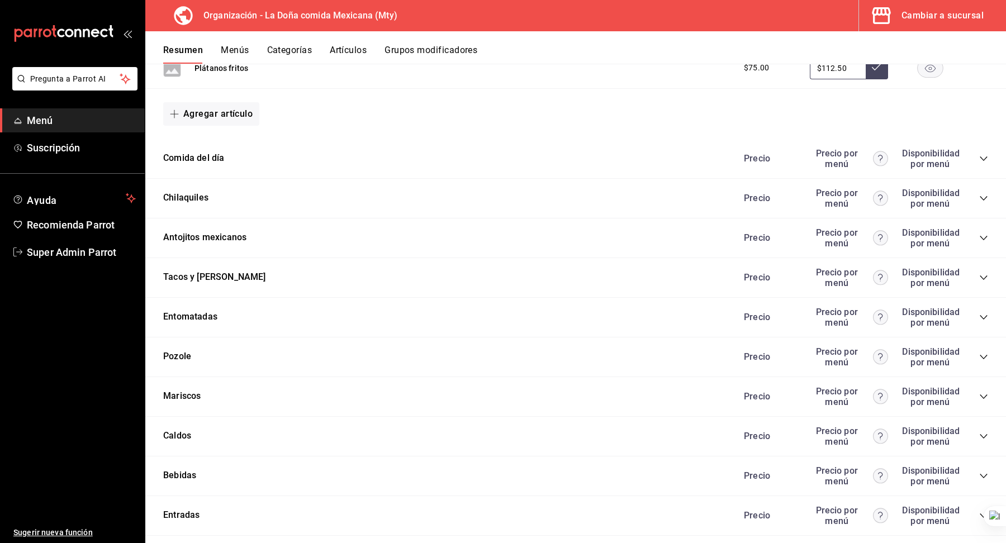
click at [985, 236] on icon "collapse-category-row" at bounding box center [982, 238] width 7 height 4
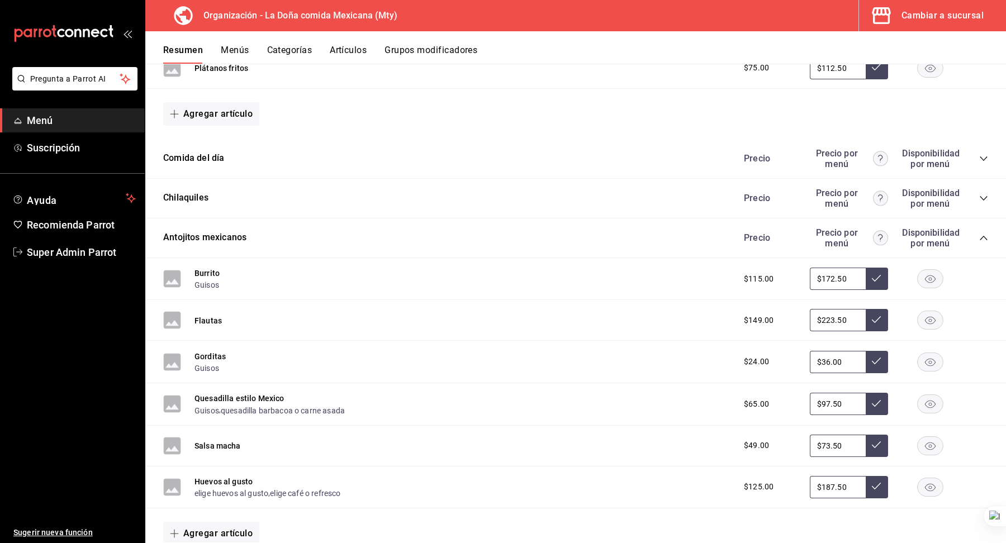
click at [982, 195] on icon "collapse-category-row" at bounding box center [983, 198] width 9 height 9
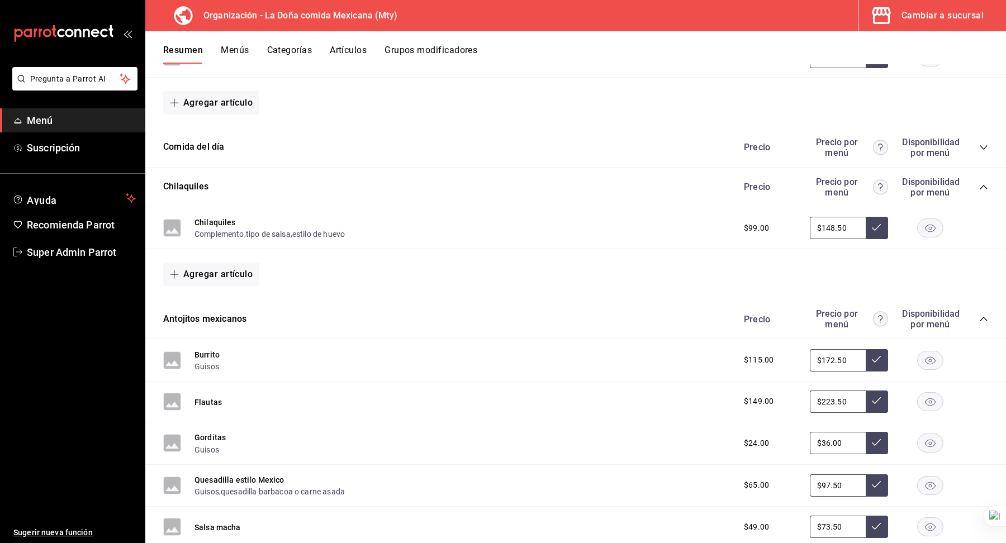
scroll to position [427, 0]
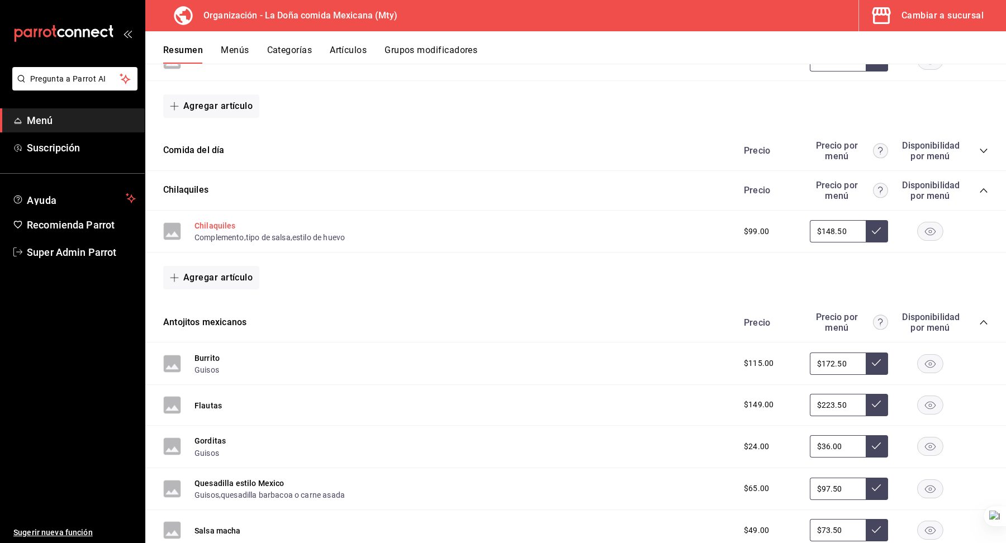
click at [216, 220] on button "Chilaquiles" at bounding box center [214, 225] width 41 height 11
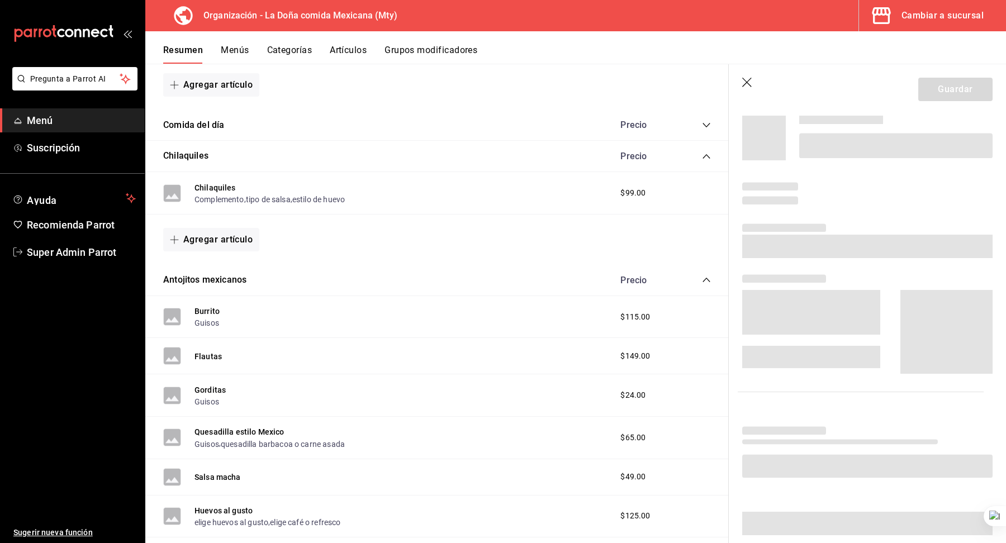
scroll to position [408, 0]
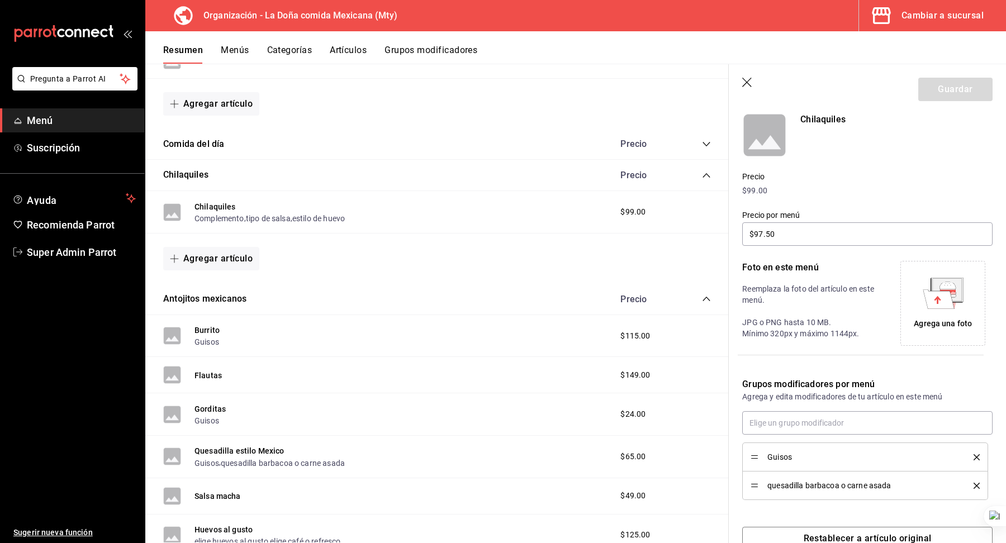
type input "$148.50"
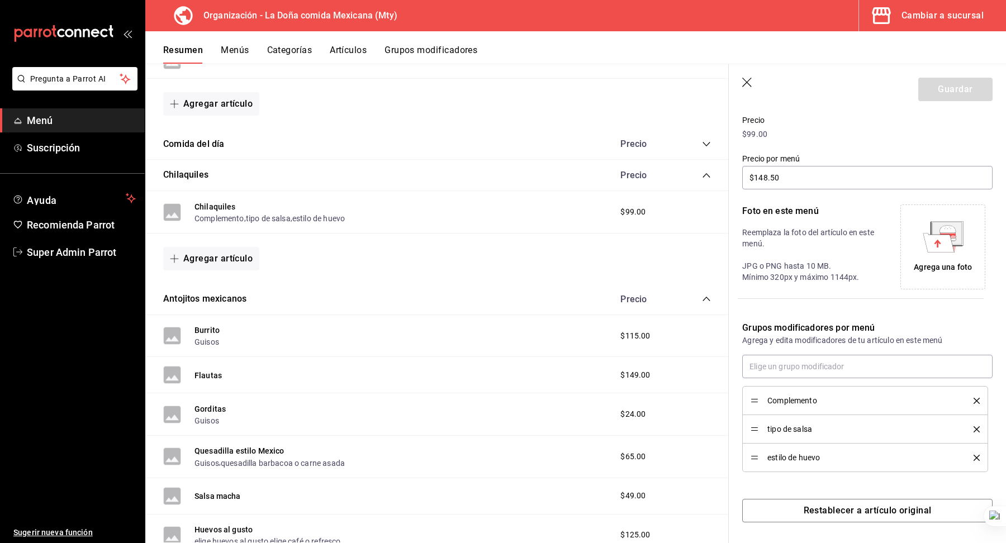
click at [975, 398] on icon "delete" at bounding box center [976, 401] width 6 height 6
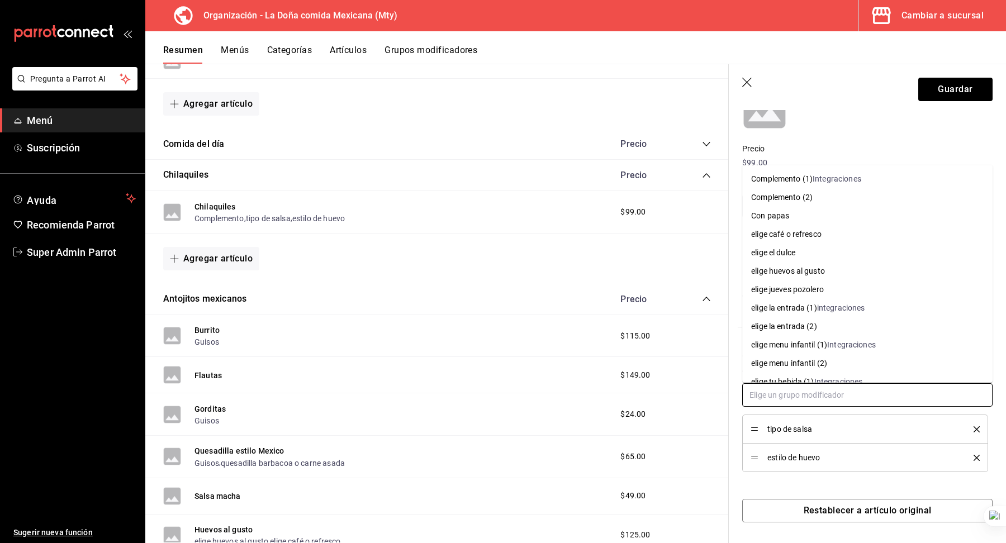
click at [810, 182] on div "Complemento (1)" at bounding box center [781, 179] width 61 height 12
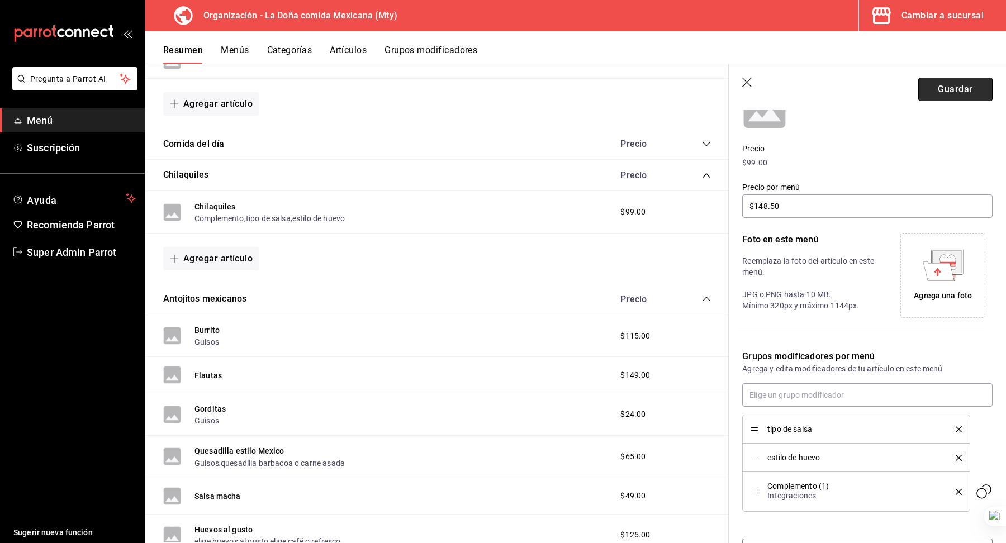
click at [937, 89] on button "Guardar" at bounding box center [955, 89] width 74 height 23
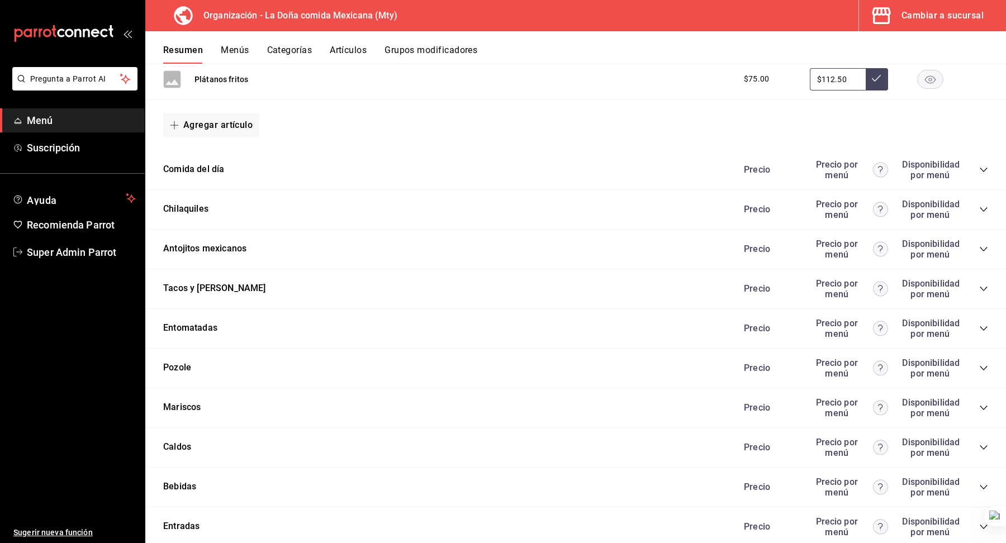
scroll to position [427, 0]
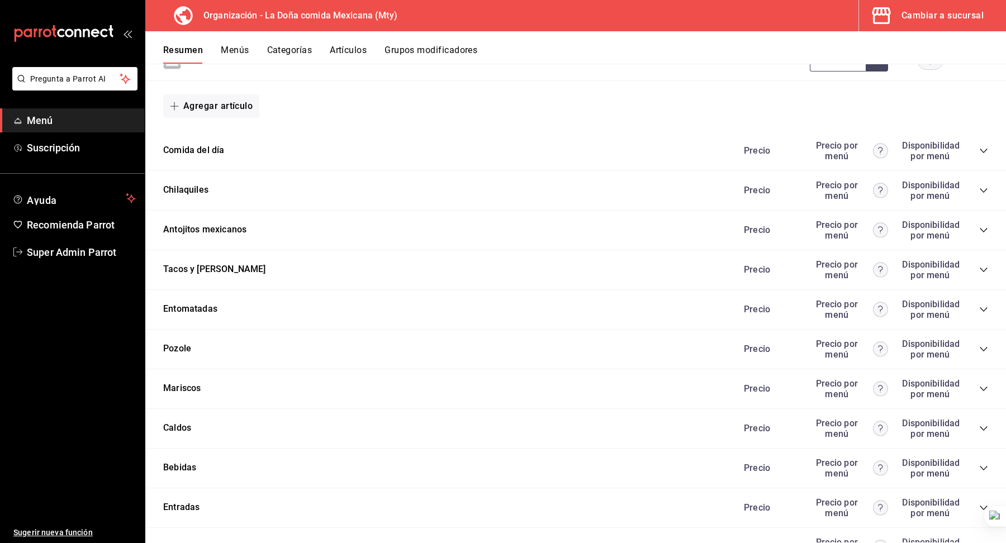
click at [983, 186] on icon "collapse-category-row" at bounding box center [983, 190] width 9 height 9
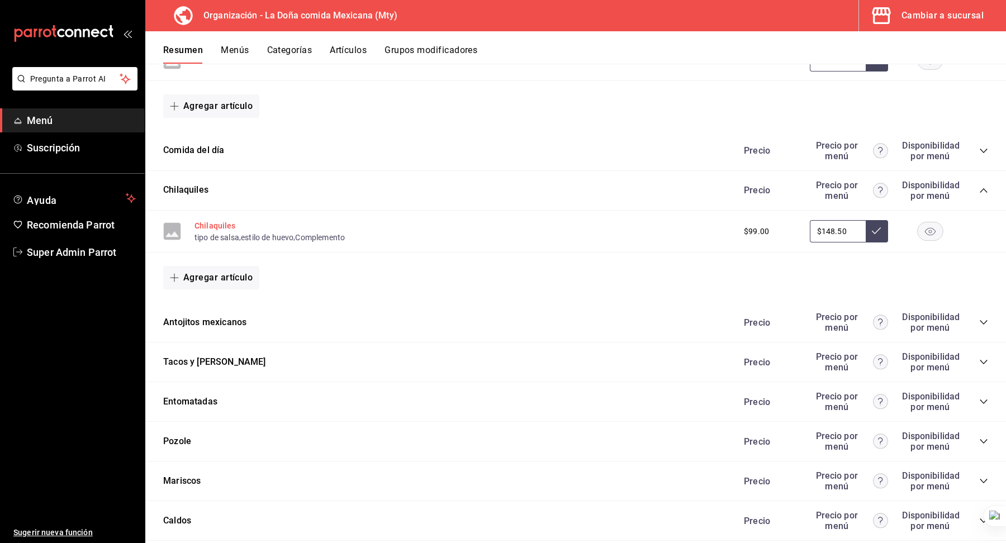
click at [227, 221] on button "Chilaquiles" at bounding box center [214, 225] width 41 height 11
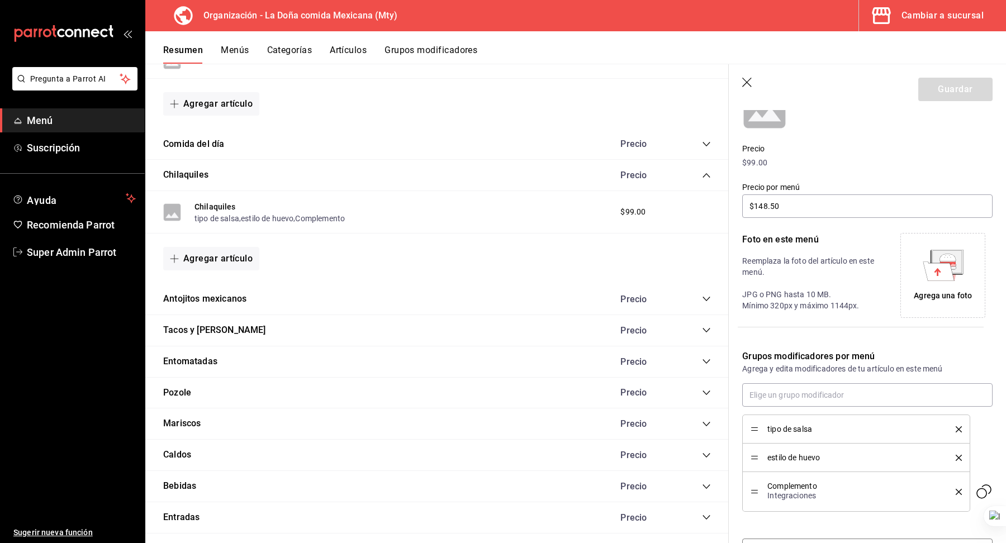
scroll to position [166, 0]
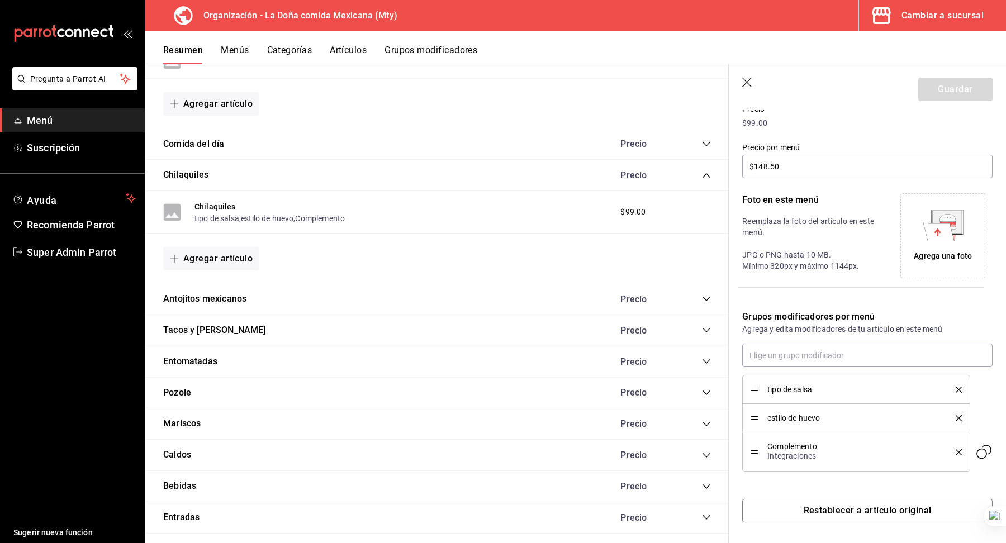
click at [958, 417] on icon "delete" at bounding box center [958, 418] width 6 height 6
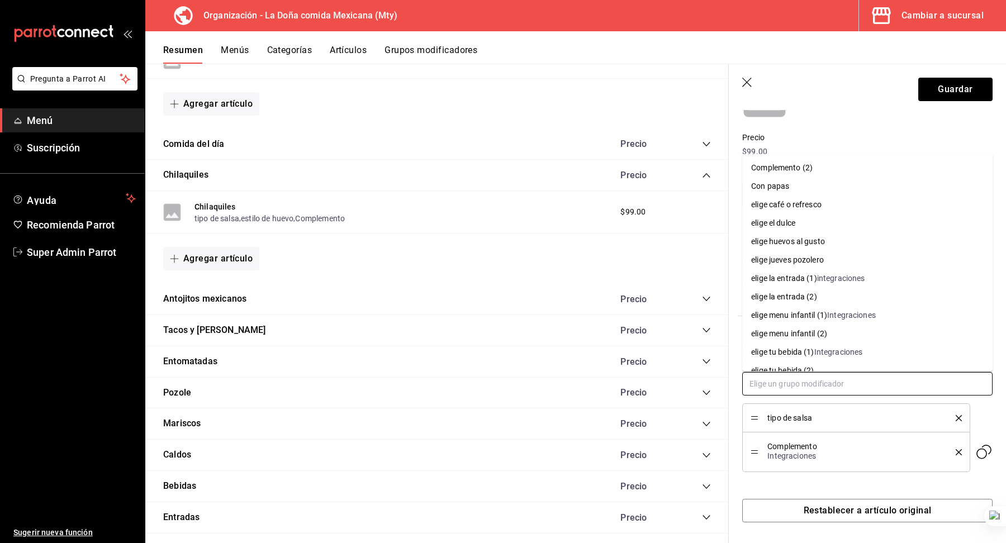
click at [864, 388] on input "text" at bounding box center [867, 383] width 250 height 23
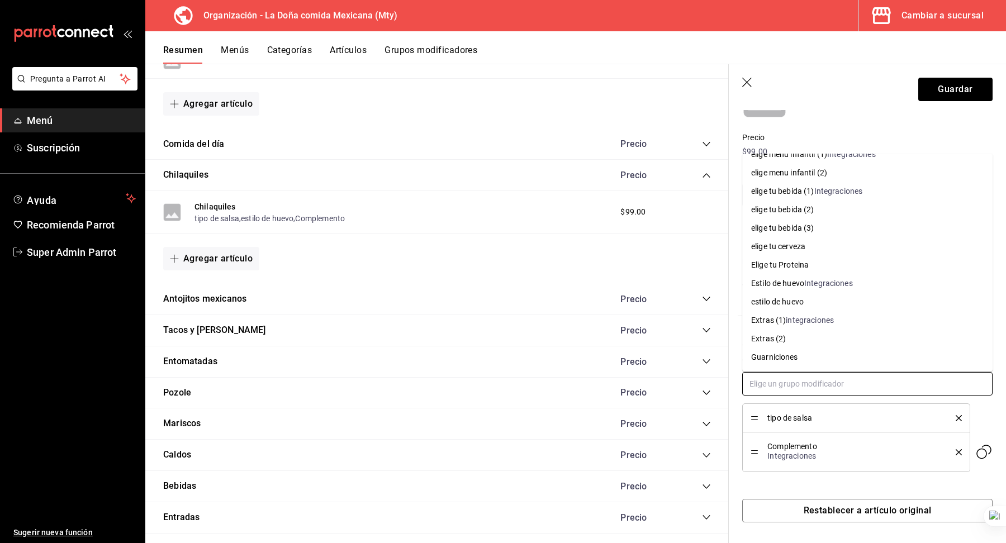
scroll to position [162, 0]
click at [823, 279] on div "Integraciones" at bounding box center [828, 283] width 49 height 12
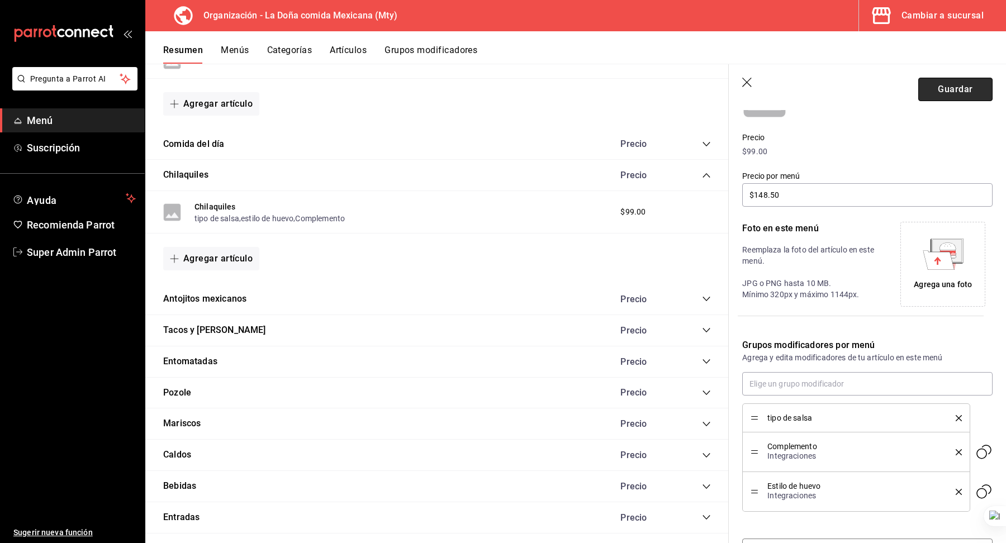
click at [940, 93] on button "Guardar" at bounding box center [955, 89] width 74 height 23
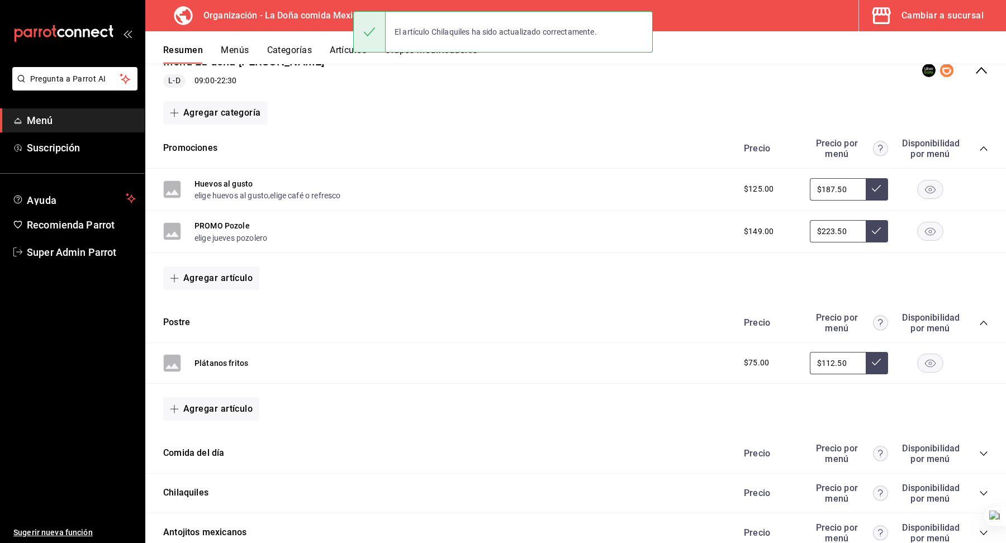
scroll to position [125, 0]
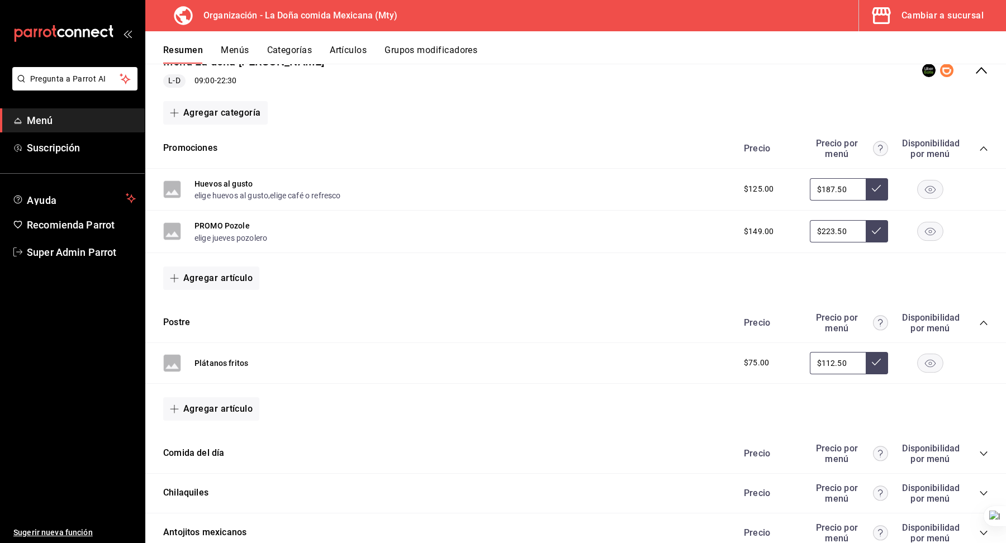
click at [984, 450] on icon "collapse-category-row" at bounding box center [983, 453] width 9 height 9
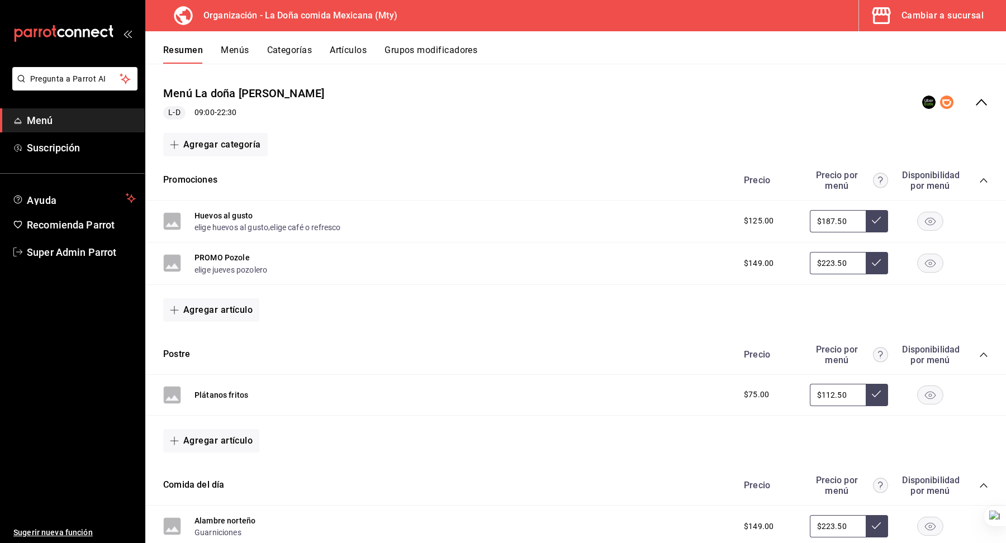
scroll to position [95, 0]
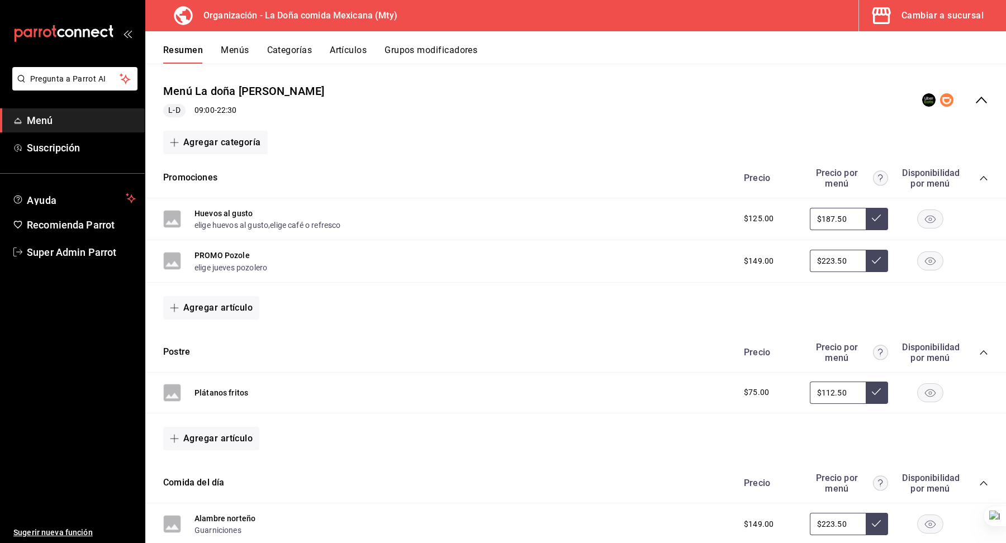
click at [242, 52] on button "Menús" at bounding box center [235, 54] width 28 height 19
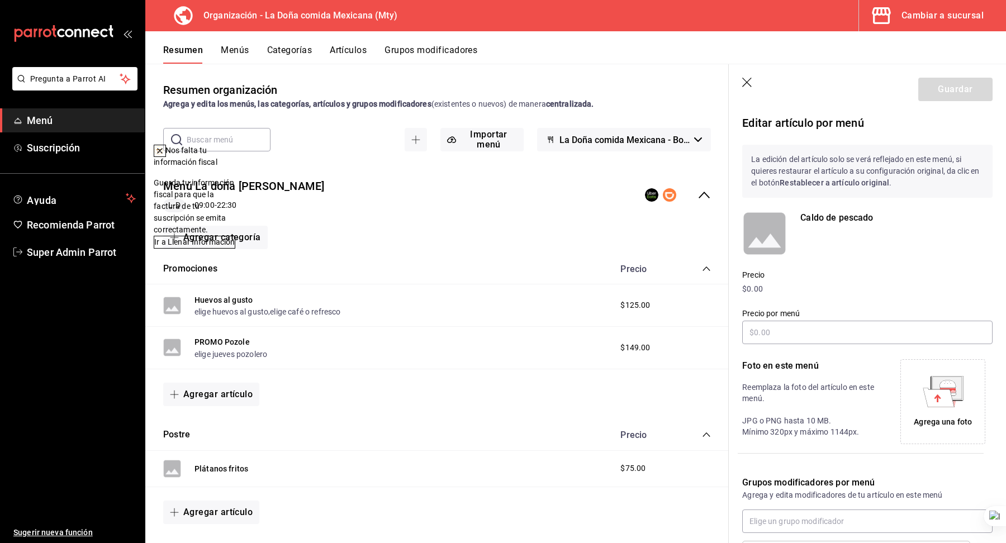
click at [747, 79] on icon "button" at bounding box center [747, 83] width 11 height 11
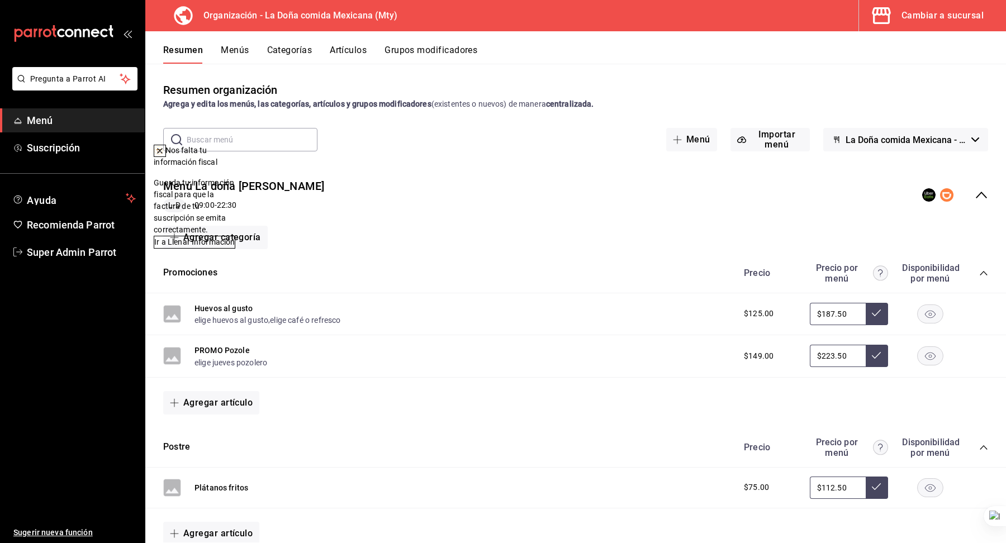
scroll to position [546, 0]
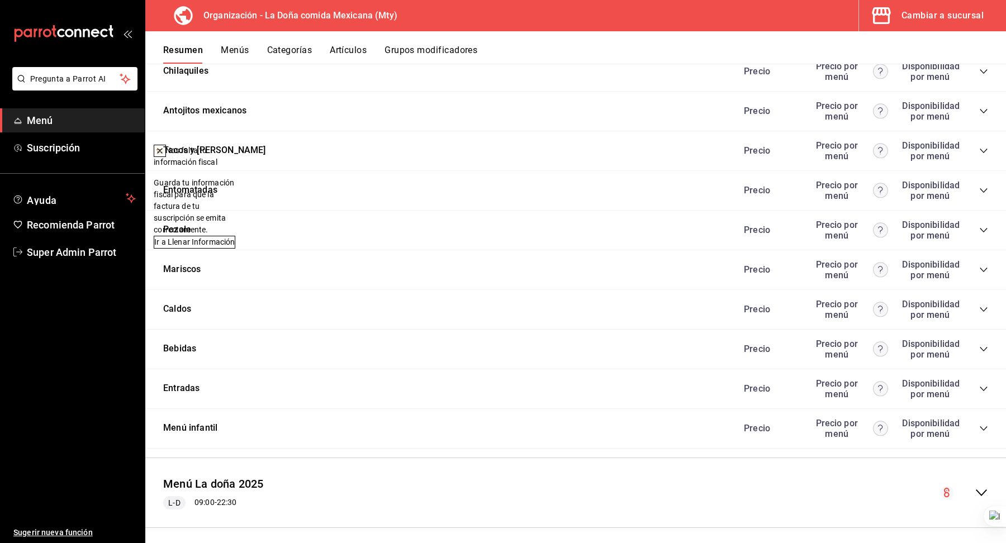
click at [162, 150] on icon at bounding box center [160, 151] width 4 height 4
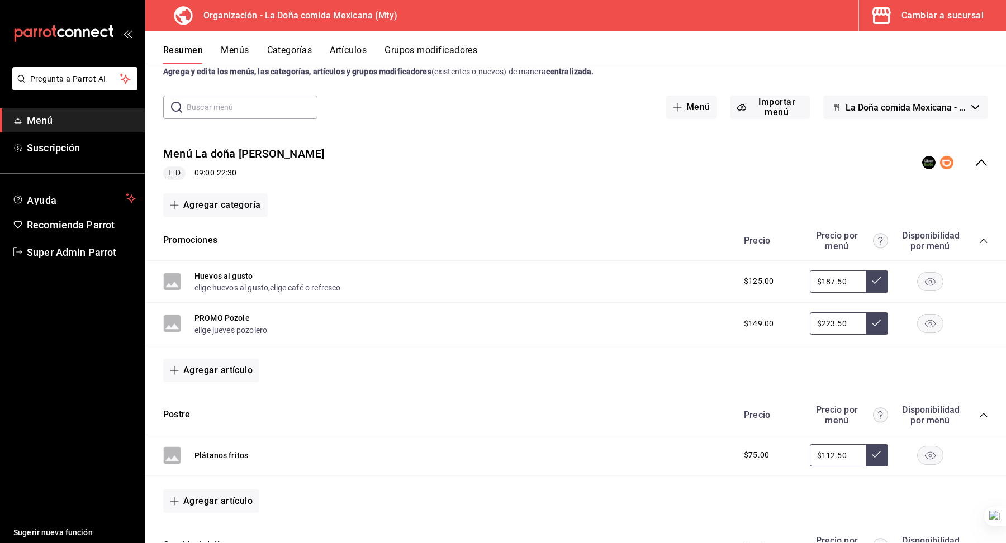
scroll to position [0, 0]
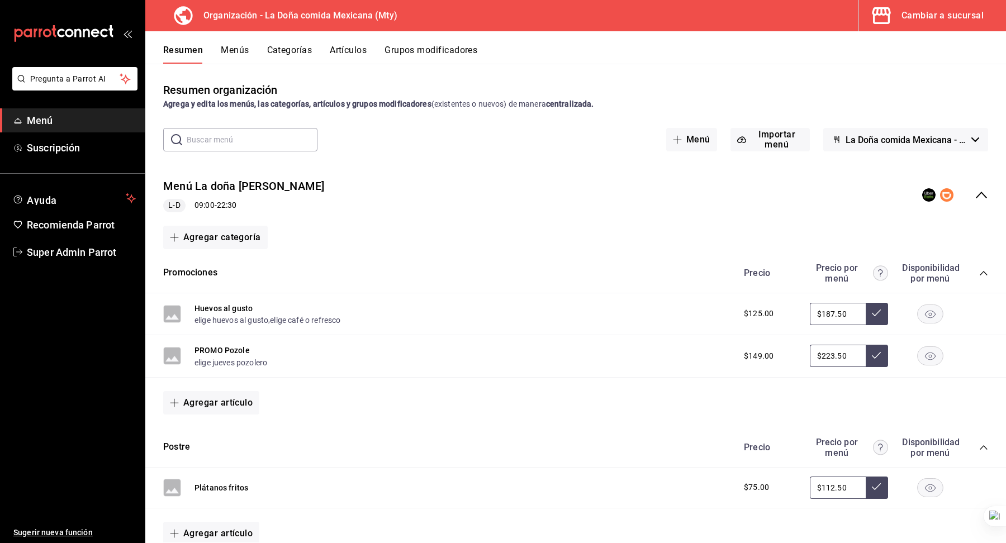
click at [983, 269] on icon "collapse-category-row" at bounding box center [983, 273] width 9 height 9
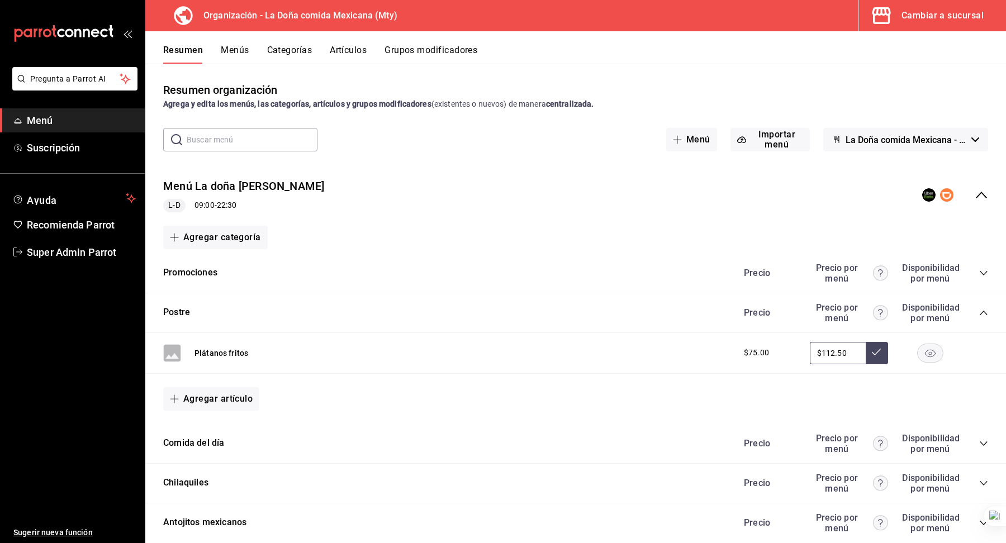
click at [982, 309] on icon "collapse-category-row" at bounding box center [983, 312] width 9 height 9
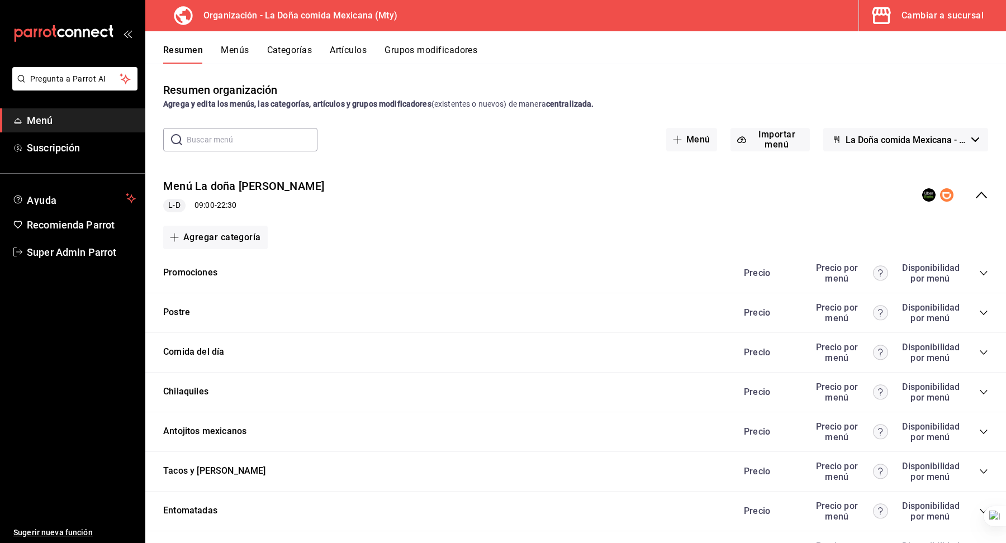
scroll to position [321, 0]
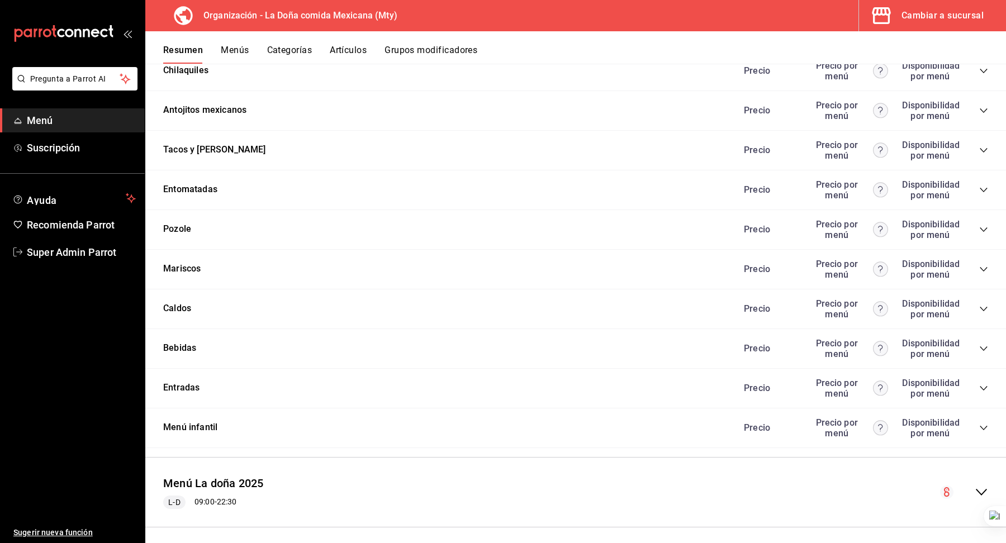
click at [982, 426] on icon "collapse-category-row" at bounding box center [982, 428] width 7 height 4
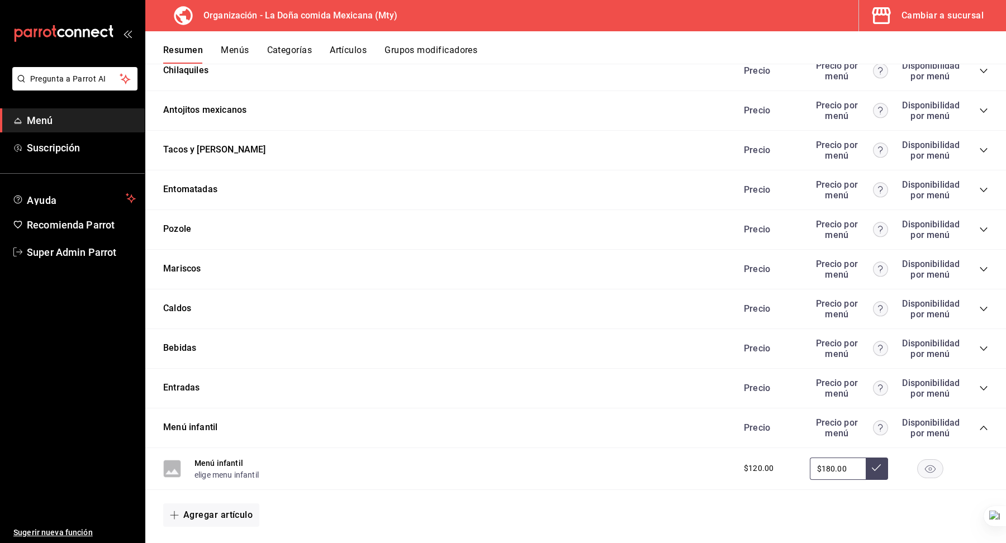
scroll to position [413, 0]
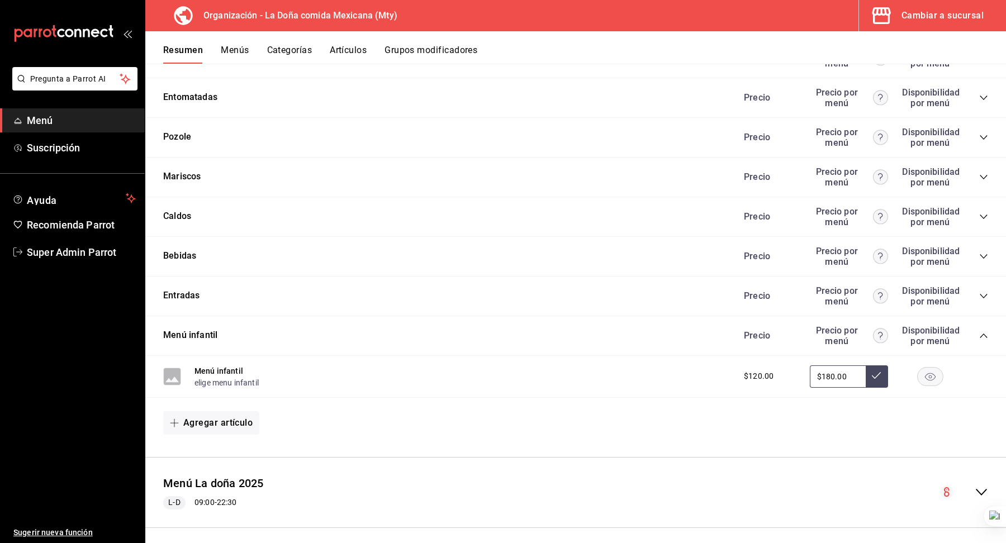
click at [392, 50] on button "Grupos modificadores" at bounding box center [430, 54] width 93 height 19
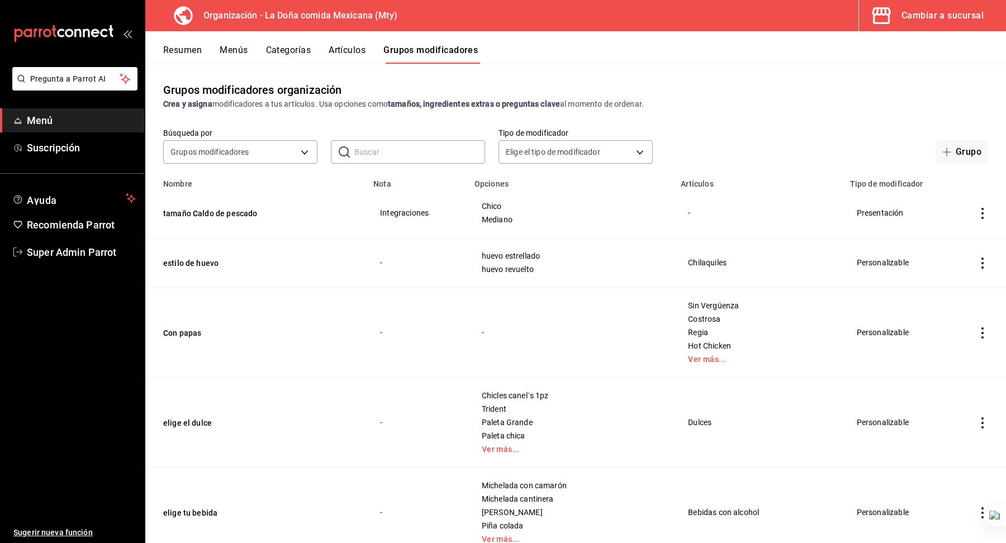
click at [326, 239] on td "estilo de huevo" at bounding box center [255, 263] width 221 height 50
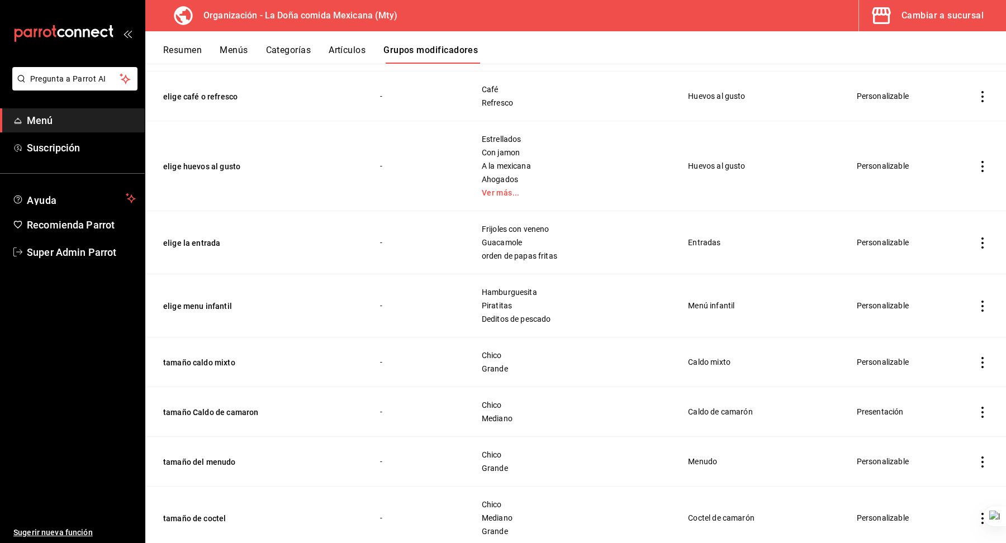
click at [184, 311] on td "elige menu infantil" at bounding box center [255, 305] width 221 height 63
click at [982, 304] on icon "actions" at bounding box center [981, 306] width 11 height 11
click at [948, 354] on span "Duplicar" at bounding box center [948, 352] width 29 height 12
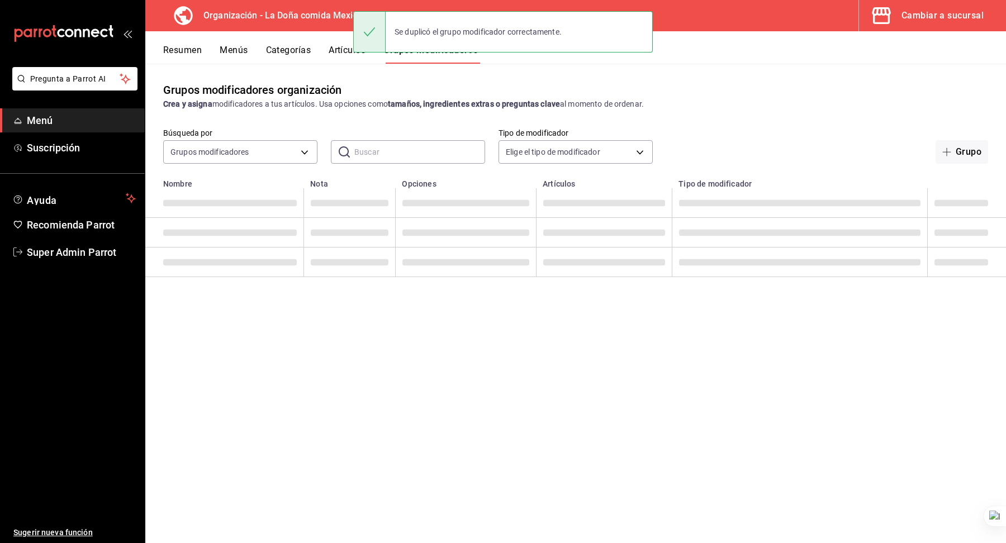
scroll to position [0, 0]
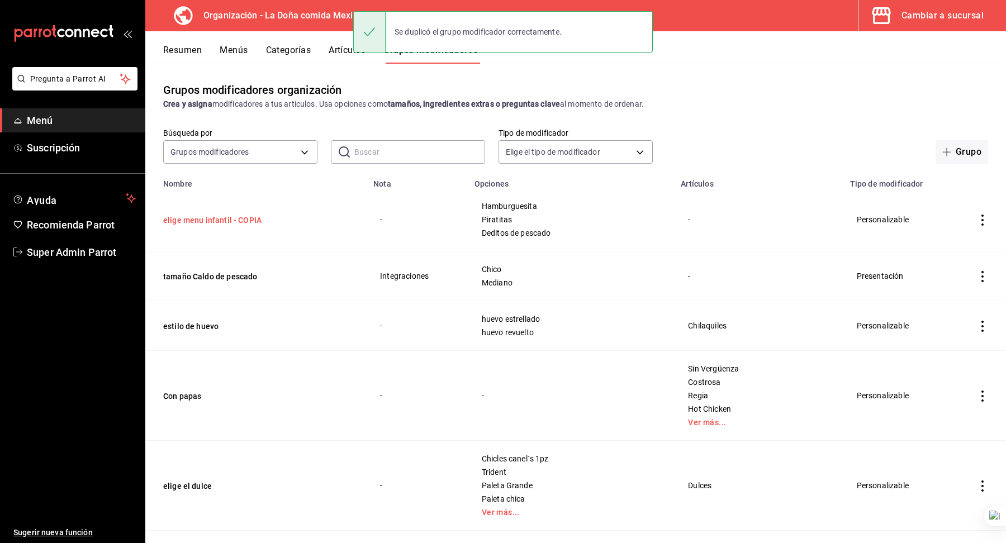
click at [240, 222] on button "elige menu infantil - COPIA" at bounding box center [230, 220] width 134 height 11
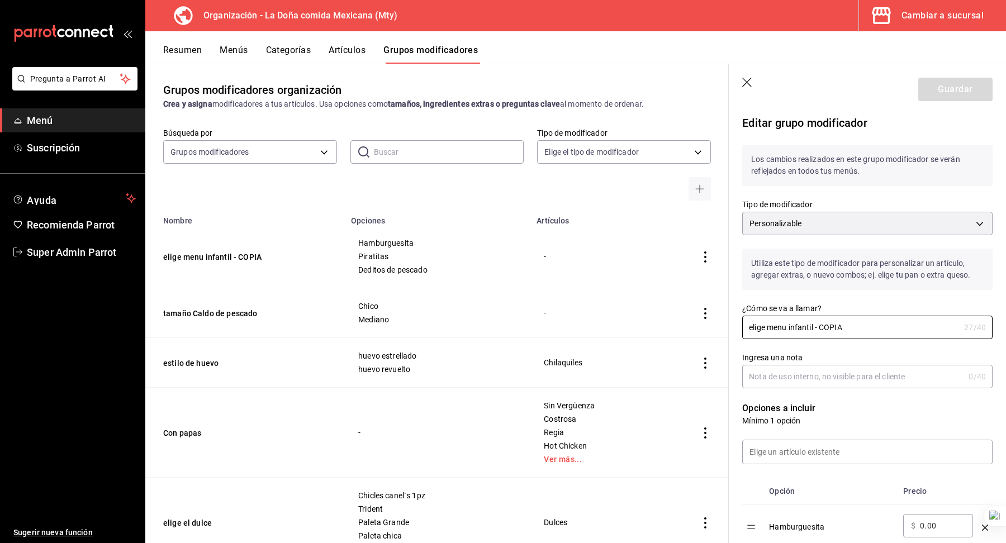
drag, startPoint x: 814, startPoint y: 329, endPoint x: 994, endPoint y: 348, distance: 180.3
type input "elige menu infantil"
click at [940, 375] on input "Ingresa una nota" at bounding box center [853, 376] width 222 height 22
type input "Integraciones"
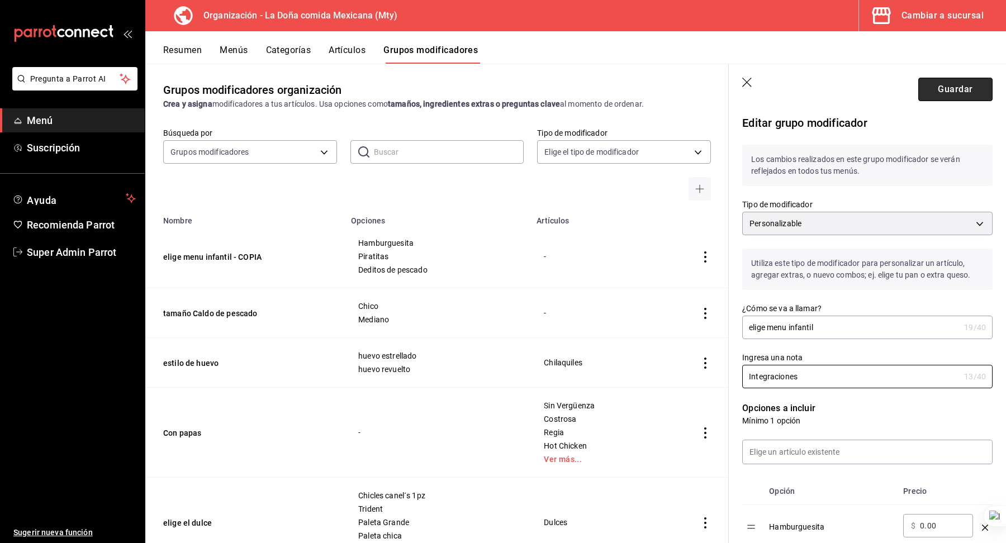
click at [952, 90] on button "Guardar" at bounding box center [955, 89] width 74 height 23
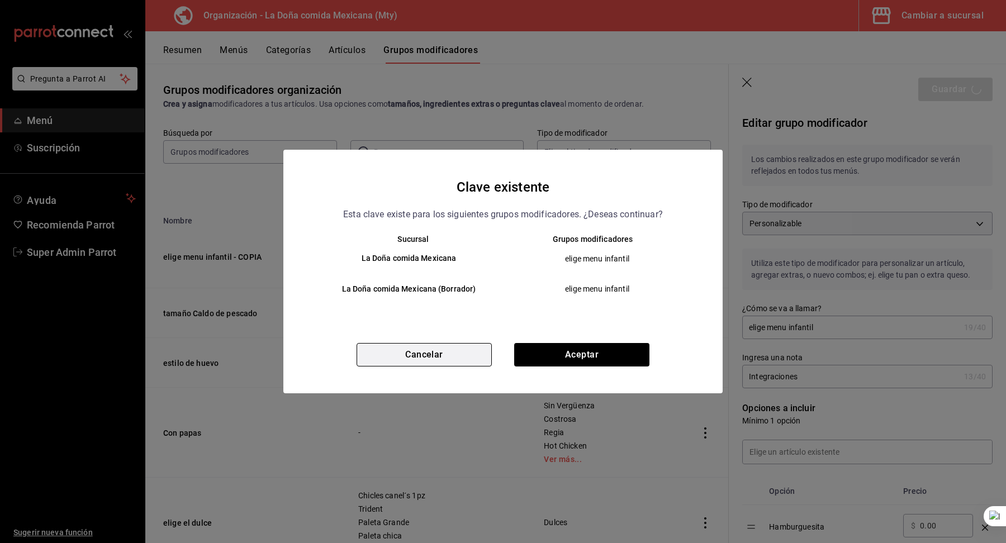
click at [449, 356] on button "Cancelar" at bounding box center [423, 354] width 135 height 23
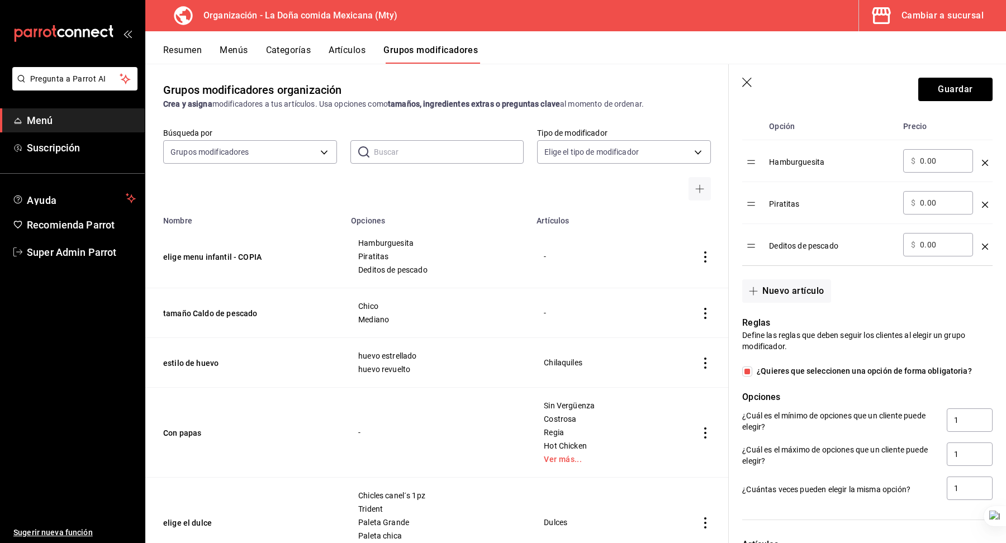
scroll to position [551, 0]
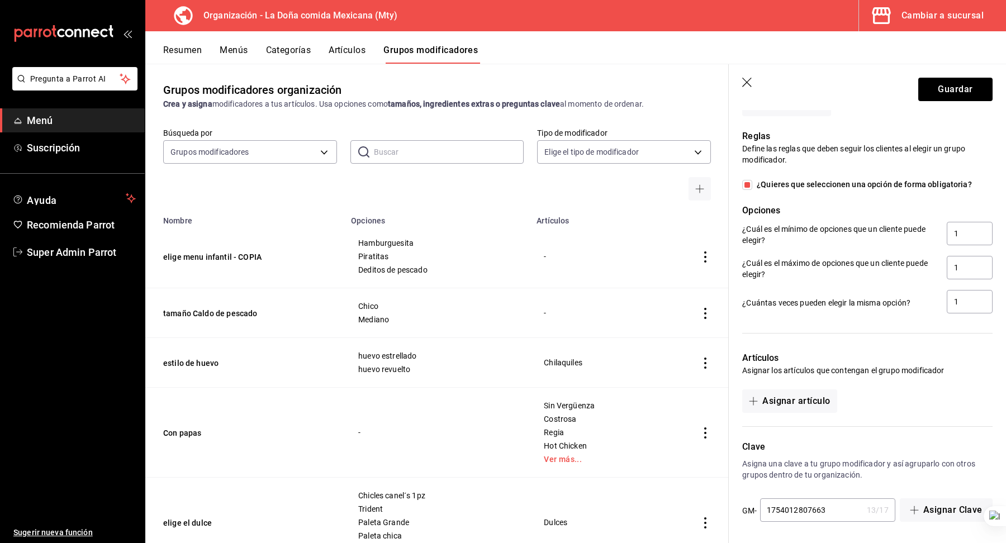
click at [830, 511] on input "1754012807663" at bounding box center [811, 510] width 102 height 22
type input "1754012807664"
click at [937, 90] on button "Guardar" at bounding box center [955, 89] width 74 height 23
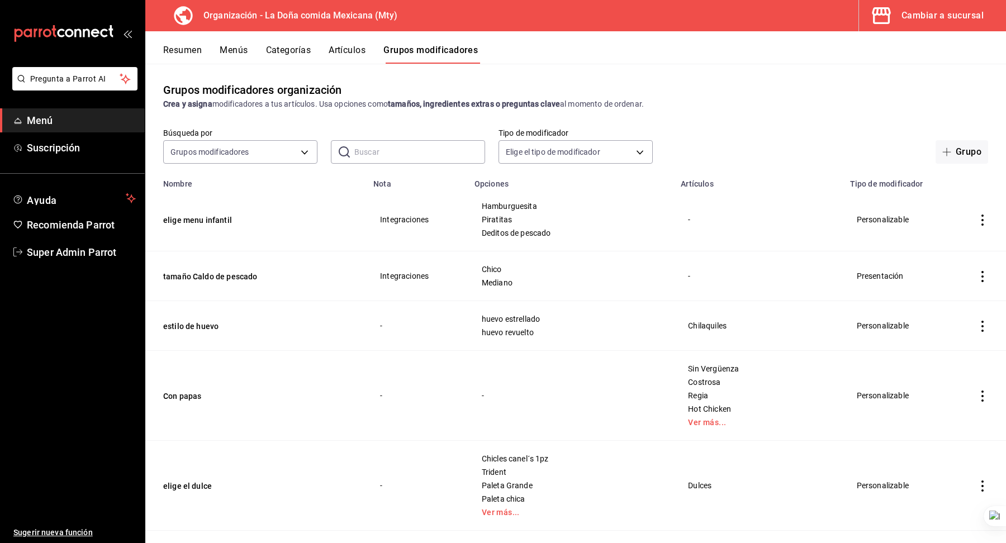
scroll to position [806, 0]
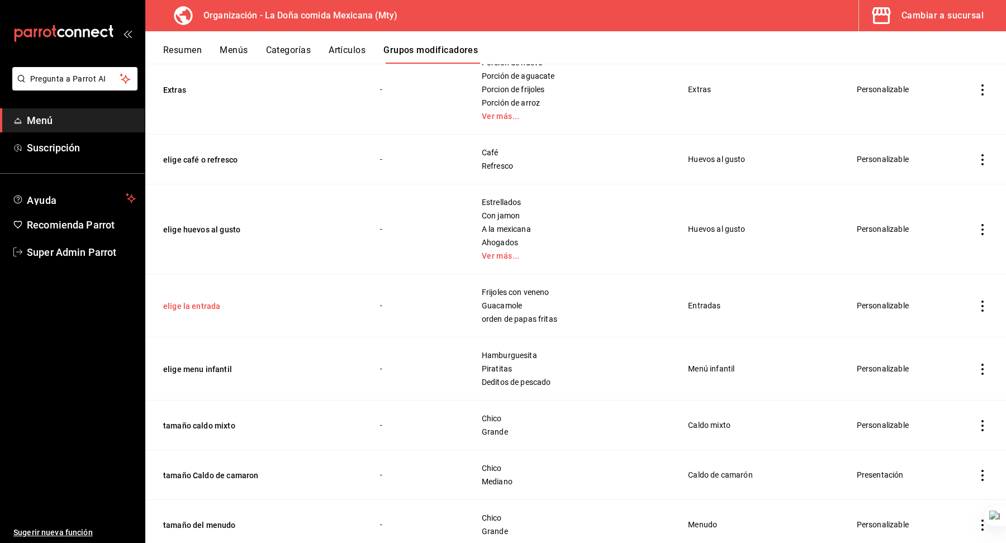
click at [193, 304] on button "elige la entrada" at bounding box center [230, 306] width 134 height 11
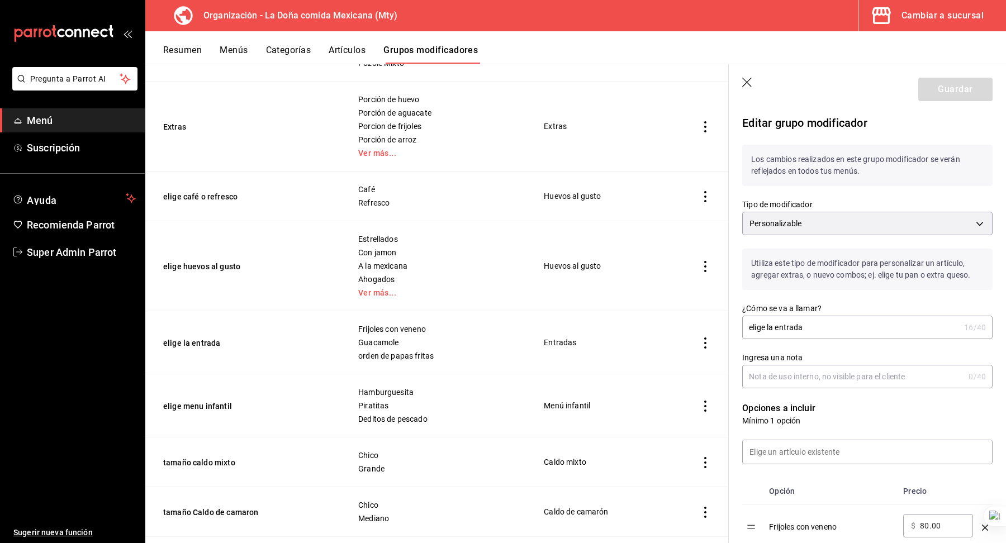
click at [750, 79] on icon "button" at bounding box center [747, 83] width 11 height 11
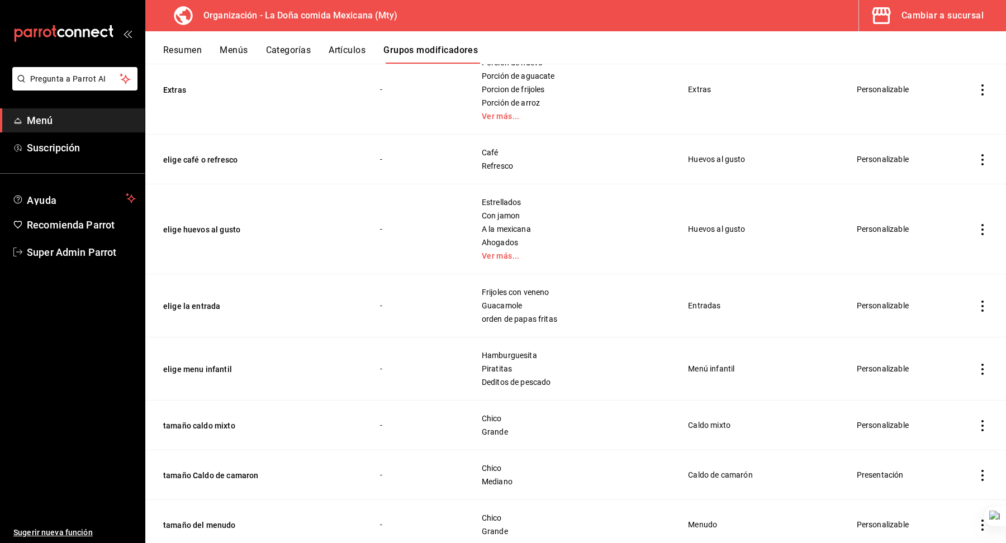
scroll to position [785, 0]
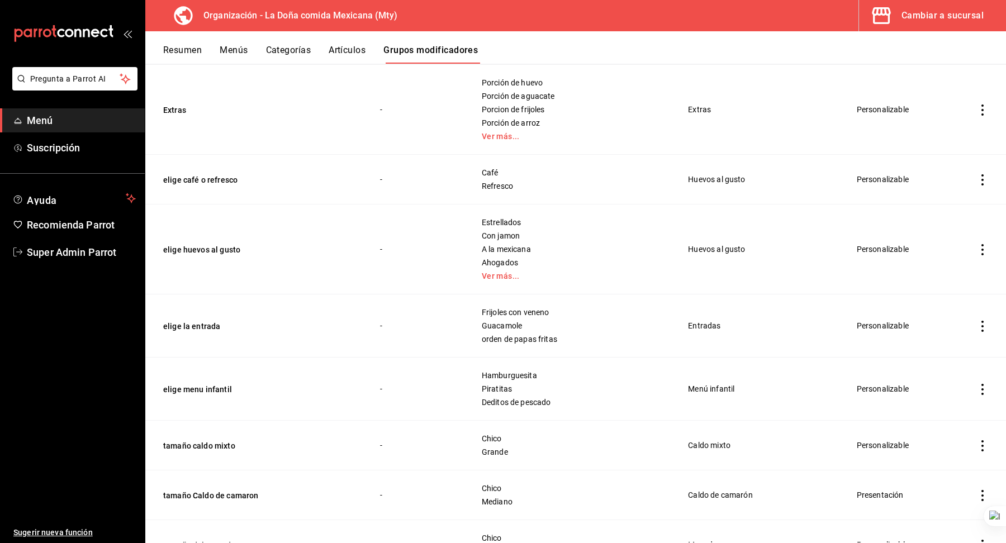
click at [983, 322] on icon "actions" at bounding box center [981, 326] width 11 height 11
click at [944, 370] on span "Duplicar" at bounding box center [948, 372] width 29 height 12
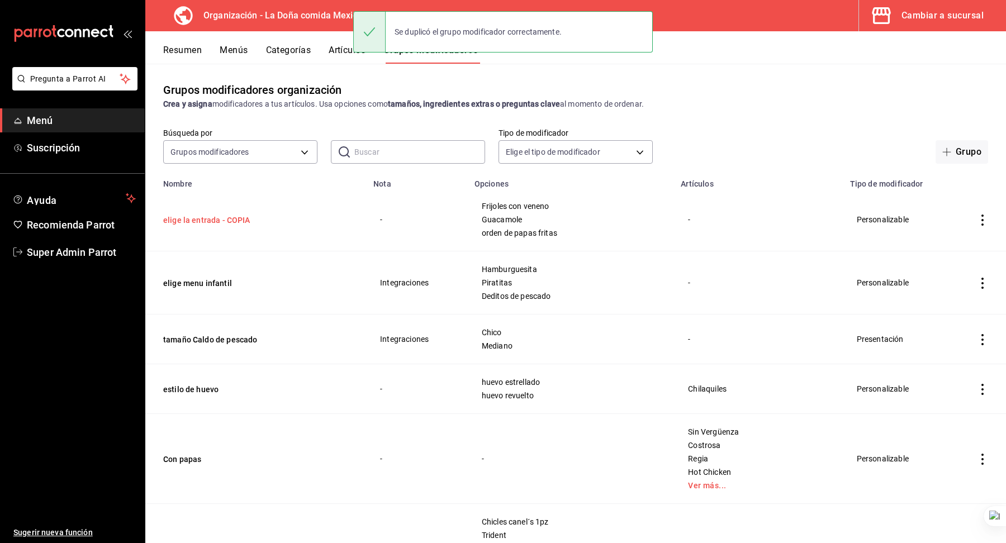
click at [241, 218] on button "elige la entrada - COPIA" at bounding box center [230, 220] width 134 height 11
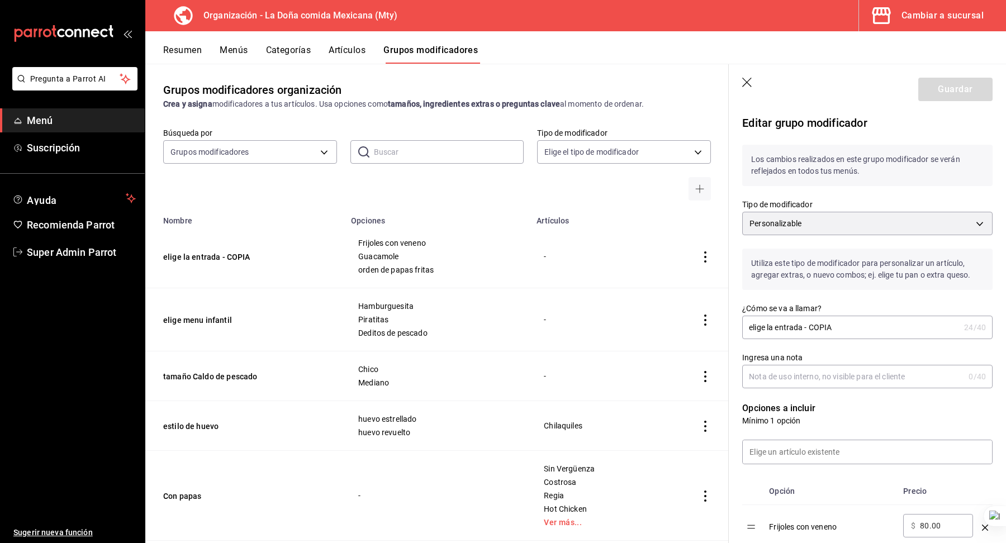
click at [824, 322] on input "elige la entrada - COPIA" at bounding box center [850, 327] width 217 height 22
click at [823, 329] on input "elige la entrada - COPIA" at bounding box center [850, 327] width 217 height 22
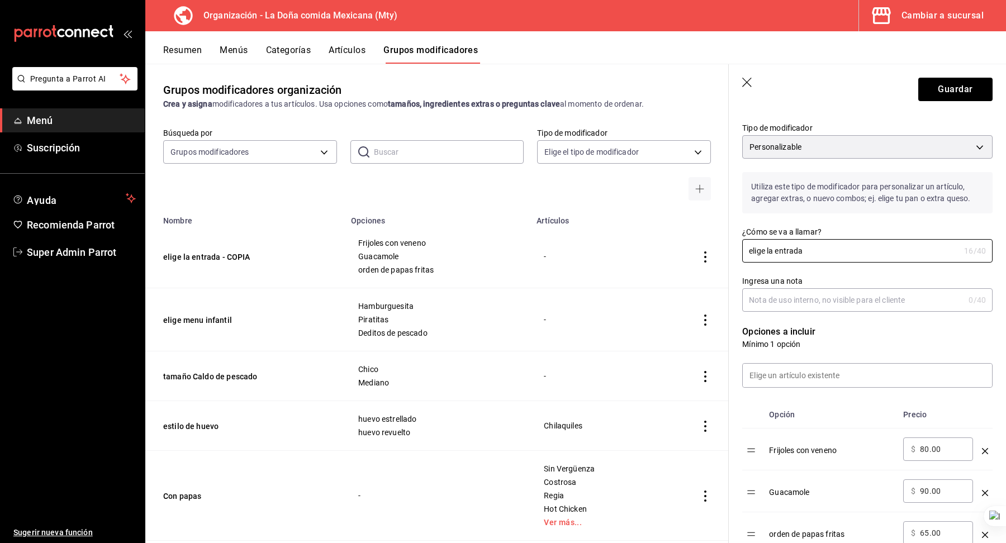
scroll to position [97, 0]
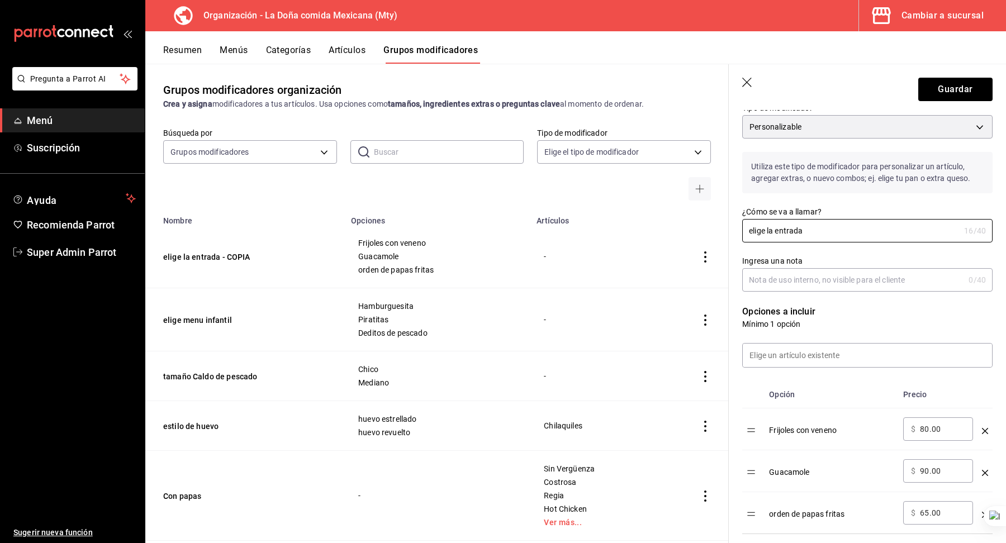
type input "elige la entrada"
click at [923, 428] on input "80.00" at bounding box center [942, 428] width 45 height 11
type input "120.00"
click at [930, 470] on input "90.00" at bounding box center [942, 470] width 45 height 11
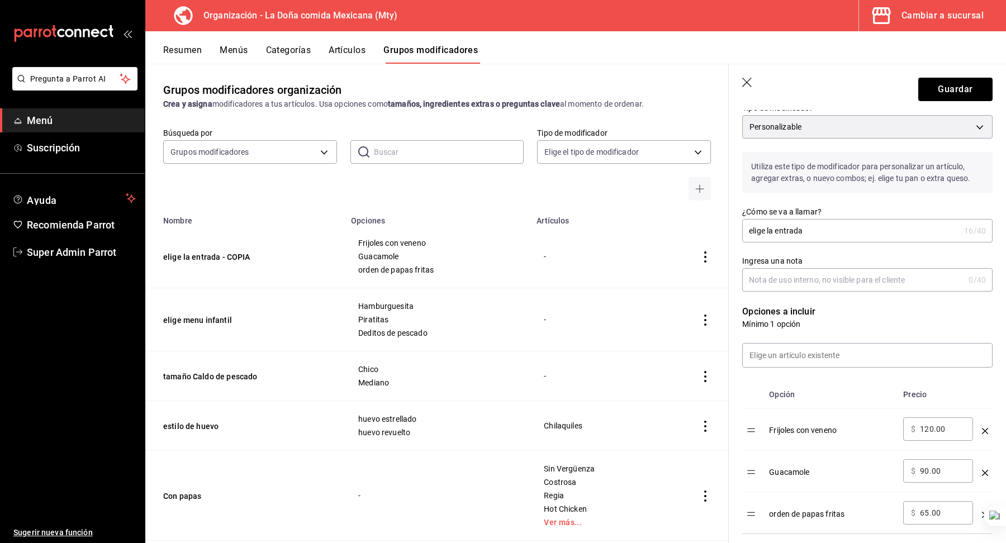
click at [930, 470] on input "90.00" at bounding box center [942, 470] width 45 height 11
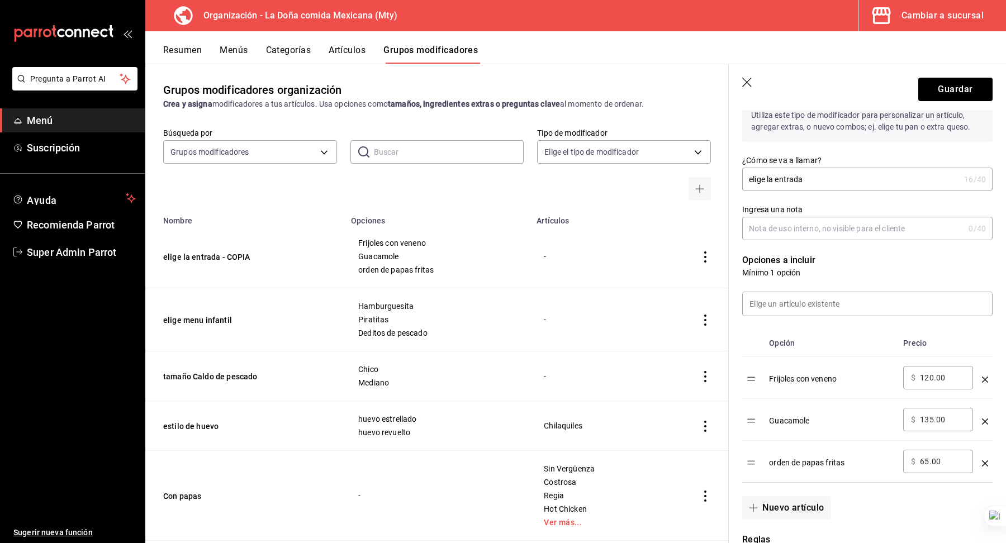
scroll to position [179, 0]
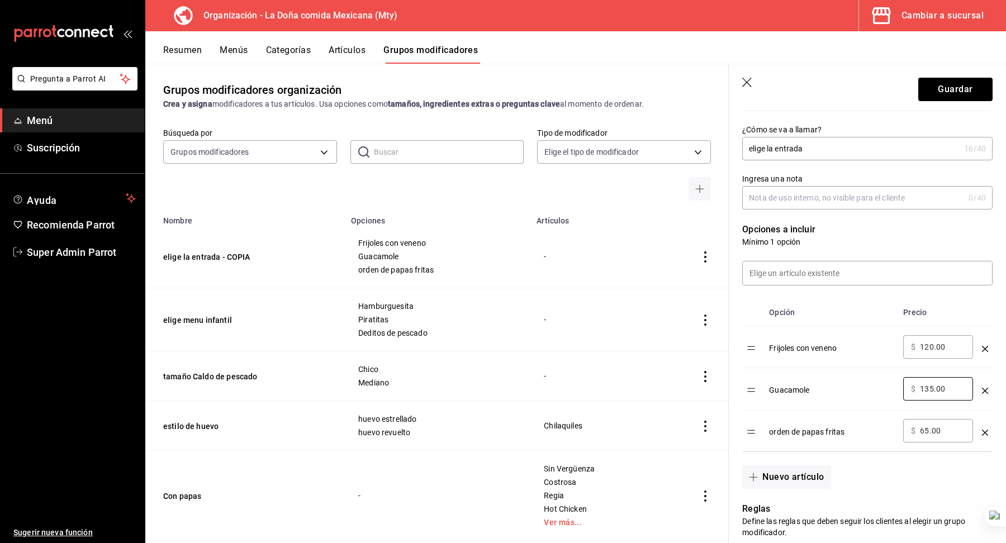
type input "135.00"
click at [928, 430] on input "65.00" at bounding box center [942, 430] width 45 height 11
type input "97.50"
click at [878, 446] on td "orden de papas fritas" at bounding box center [831, 431] width 134 height 42
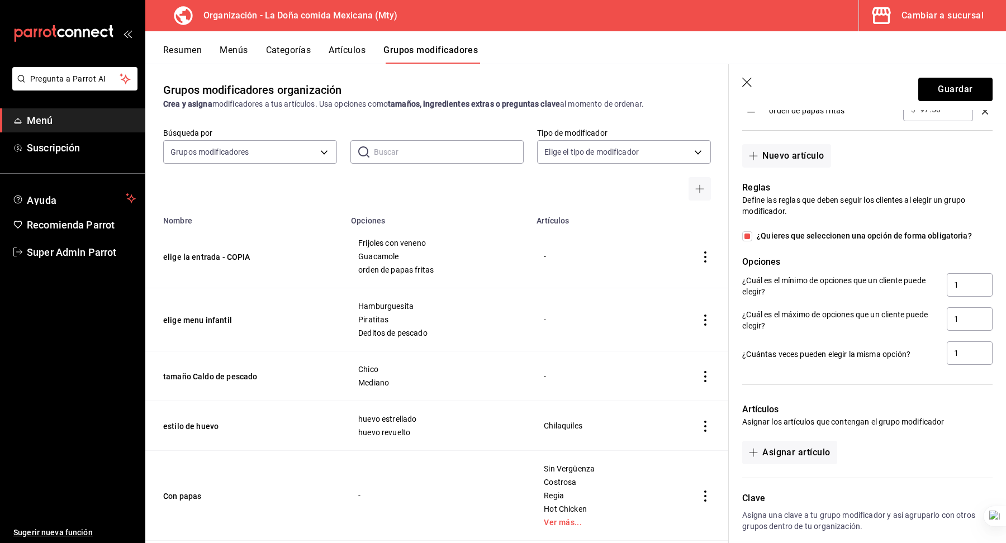
scroll to position [551, 0]
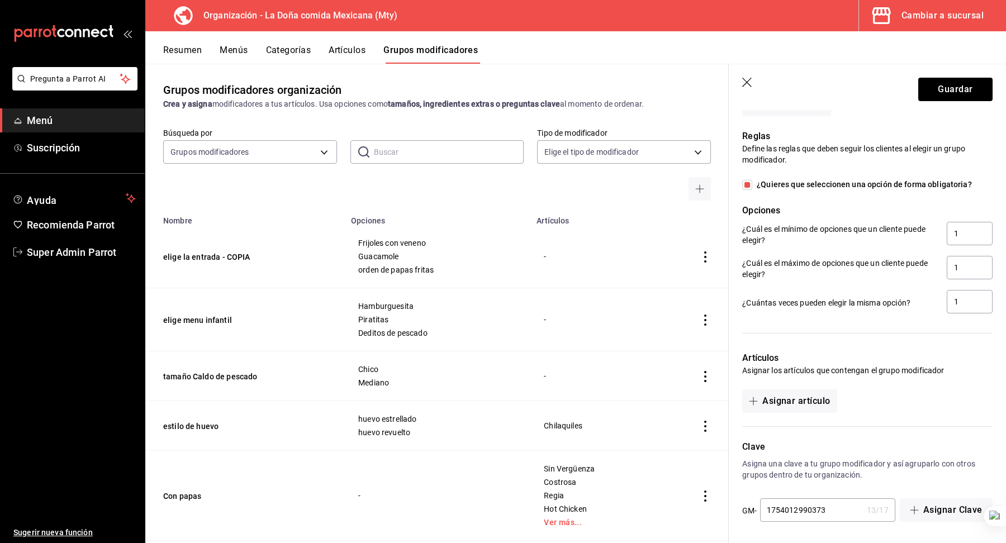
click at [831, 504] on input "1754012990373" at bounding box center [811, 510] width 102 height 22
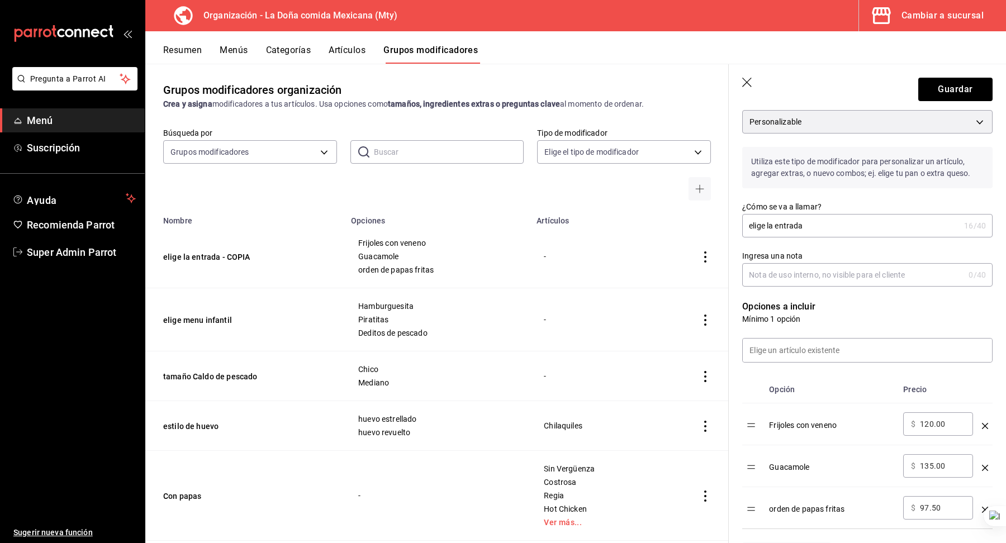
scroll to position [0, 0]
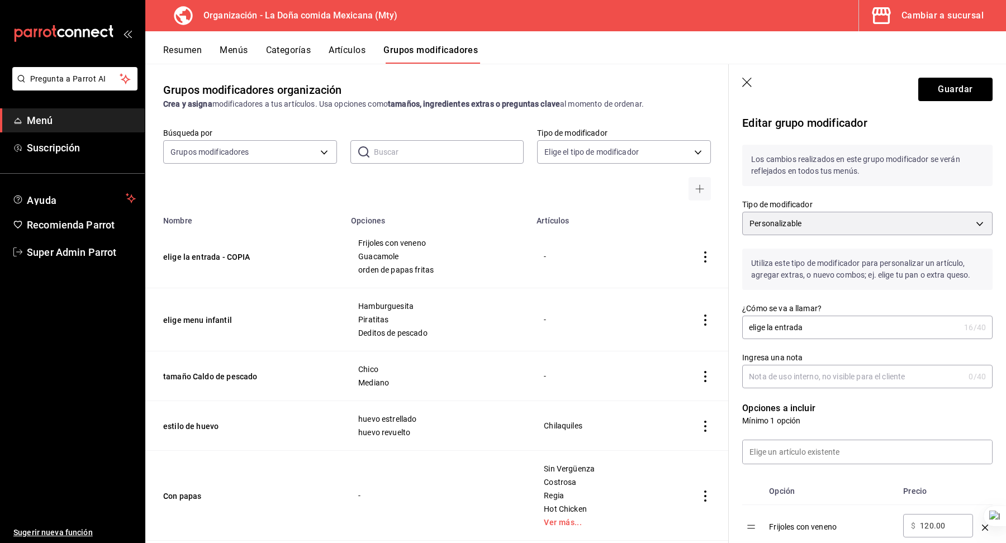
type input "1754012990374"
click at [830, 371] on input "Ingresa una nota" at bounding box center [853, 376] width 222 height 22
type input "integraciones"
click at [955, 94] on button "Guardar" at bounding box center [955, 89] width 74 height 23
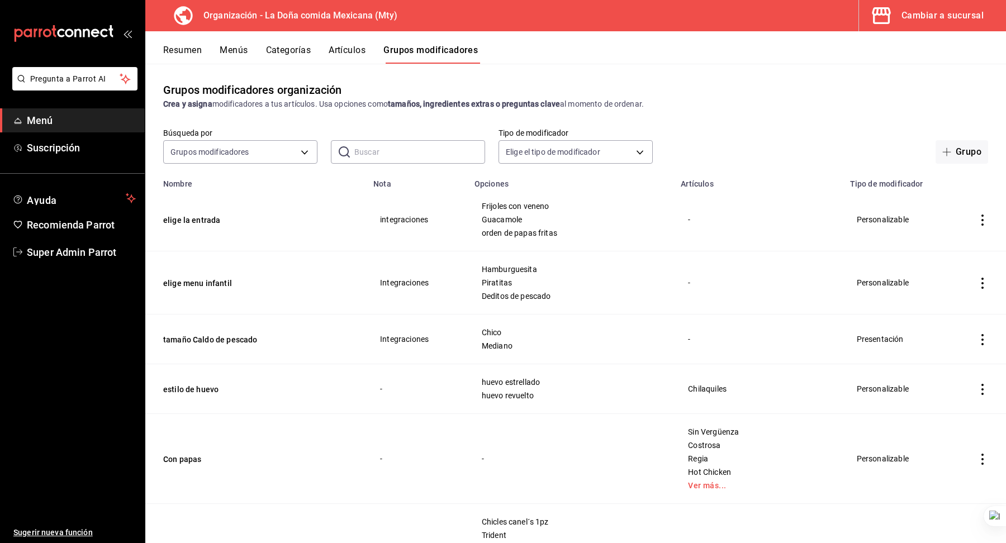
click at [390, 393] on td "-" at bounding box center [416, 389] width 101 height 50
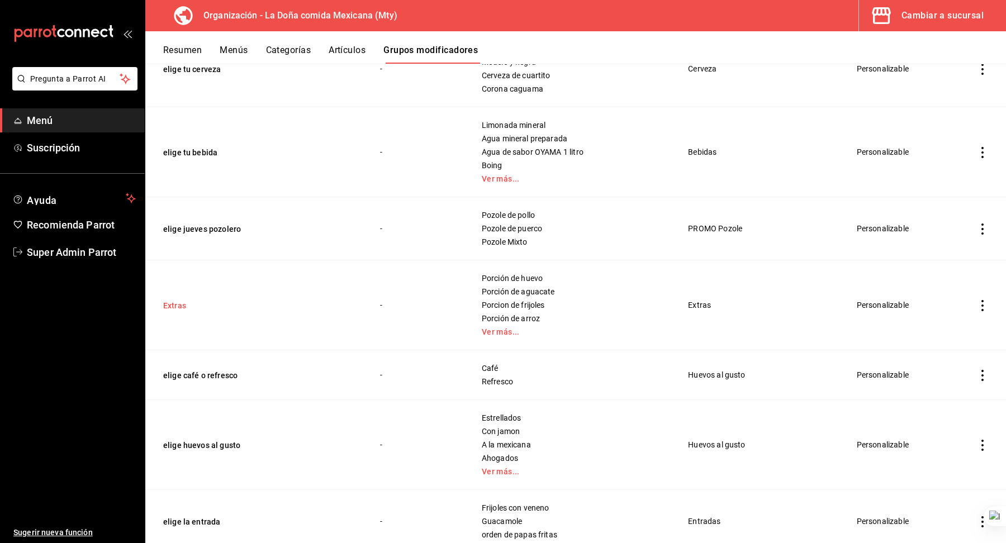
click at [169, 308] on button "Extras" at bounding box center [230, 305] width 134 height 11
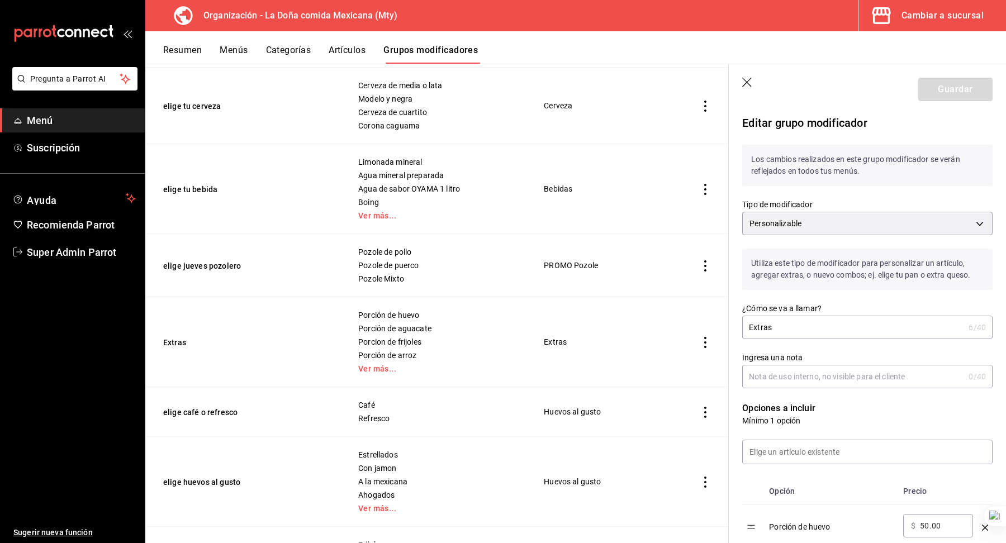
click at [746, 80] on icon "button" at bounding box center [747, 83] width 11 height 11
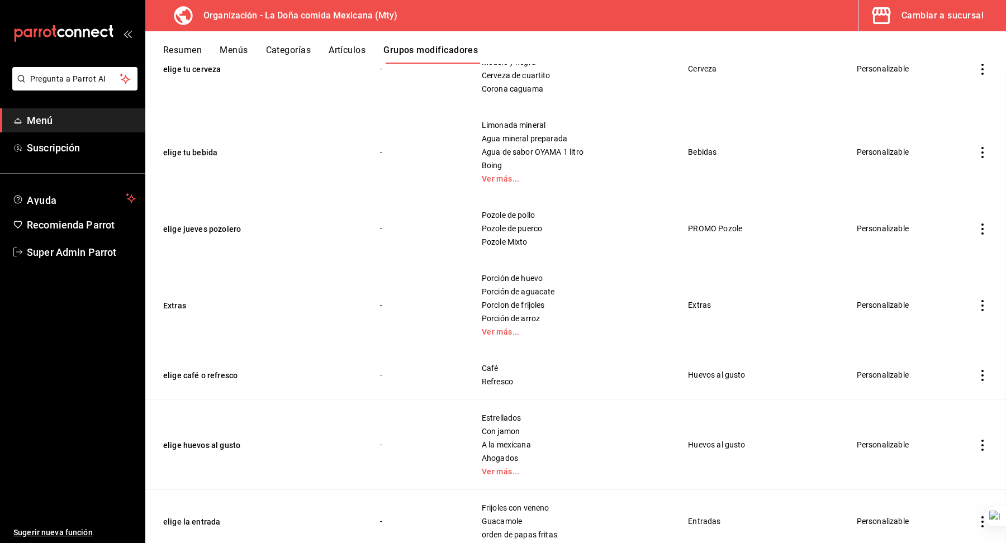
scroll to position [633, 0]
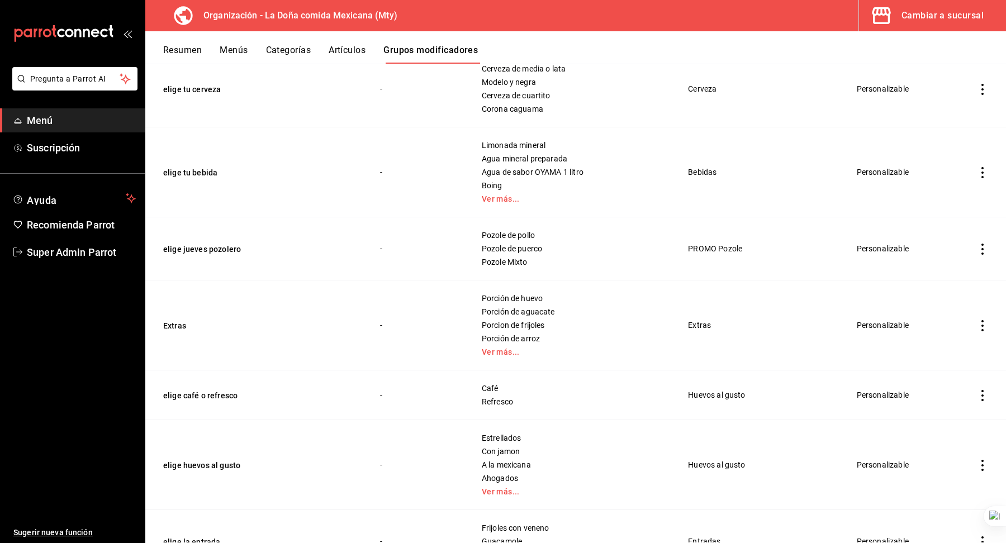
click at [983, 321] on icon "actions" at bounding box center [981, 325] width 11 height 11
click at [938, 374] on span "Duplicar" at bounding box center [948, 372] width 29 height 12
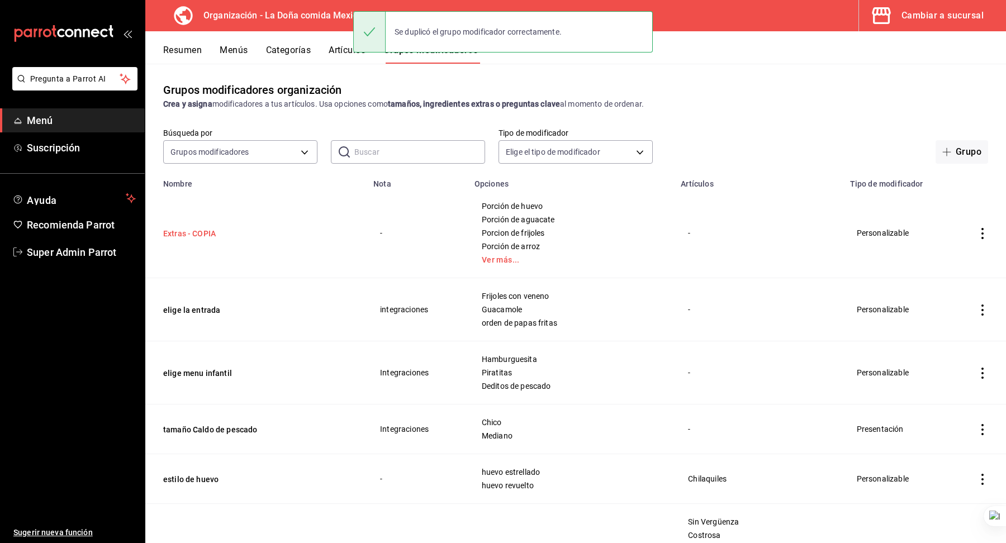
click at [204, 231] on button "Extras - COPIA" at bounding box center [230, 233] width 134 height 11
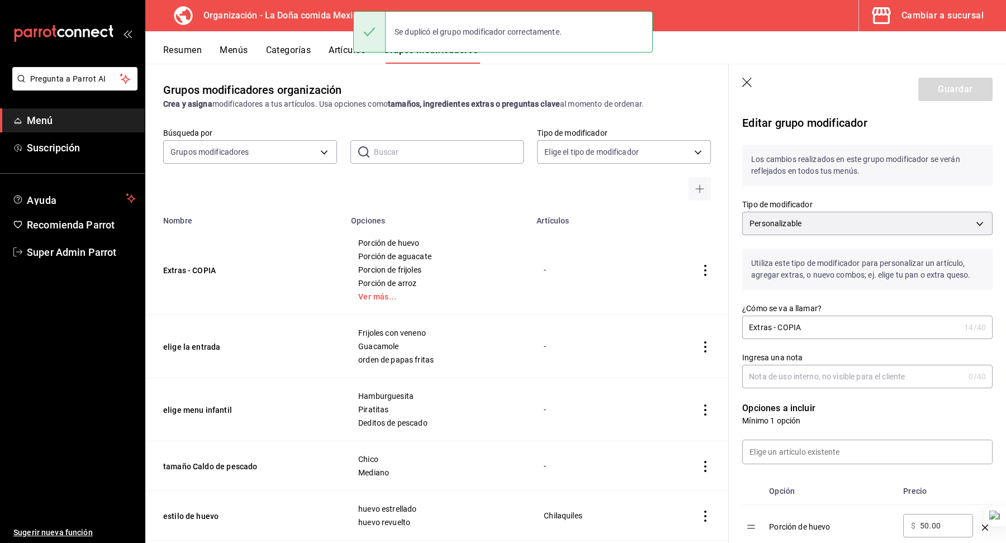
click at [793, 322] on input "Extras - COPIA" at bounding box center [850, 327] width 217 height 22
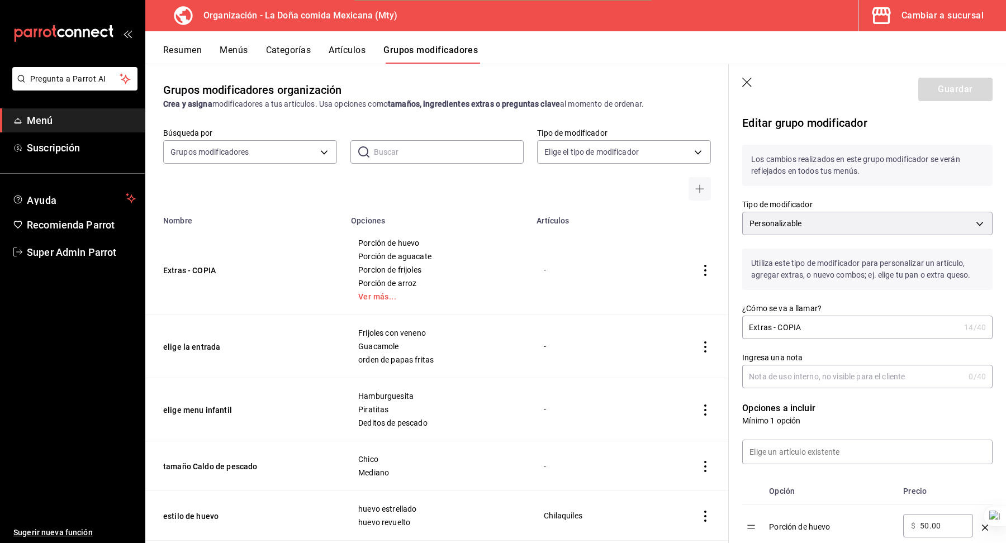
click at [793, 322] on input "Extras - COPIA" at bounding box center [850, 327] width 217 height 22
click at [785, 333] on div "Copiar Mejorar" at bounding box center [785, 339] width 84 height 15
click at [789, 325] on input "Extras - COPIA" at bounding box center [850, 327] width 217 height 22
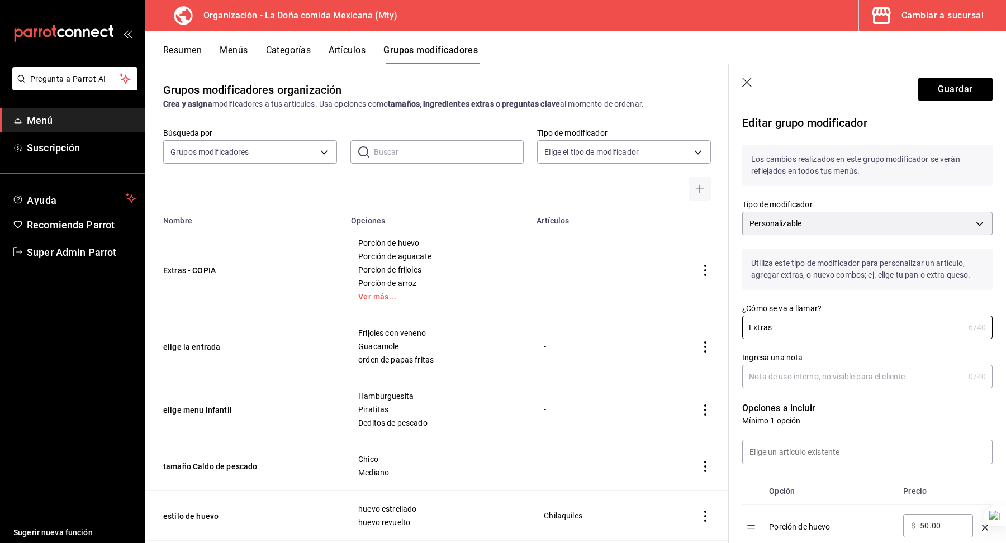
type input "Extras"
click at [780, 373] on input "Ingresa una nota" at bounding box center [853, 376] width 222 height 22
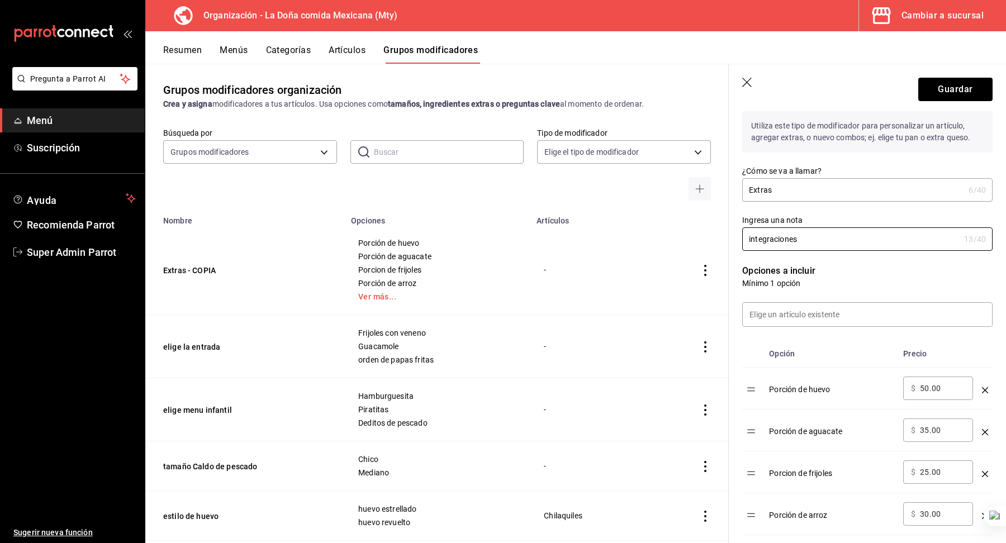
scroll to position [215, 0]
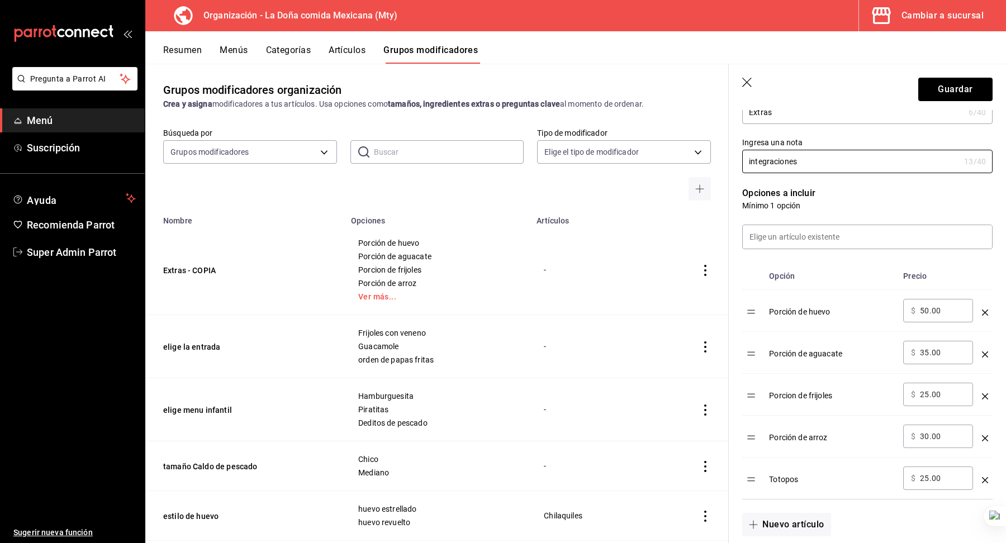
type input "integraciones"
click at [927, 312] on input "50.00" at bounding box center [942, 310] width 45 height 11
type input "75.00"
click at [935, 357] on div "​ $ 35.00 ​" at bounding box center [938, 352] width 70 height 23
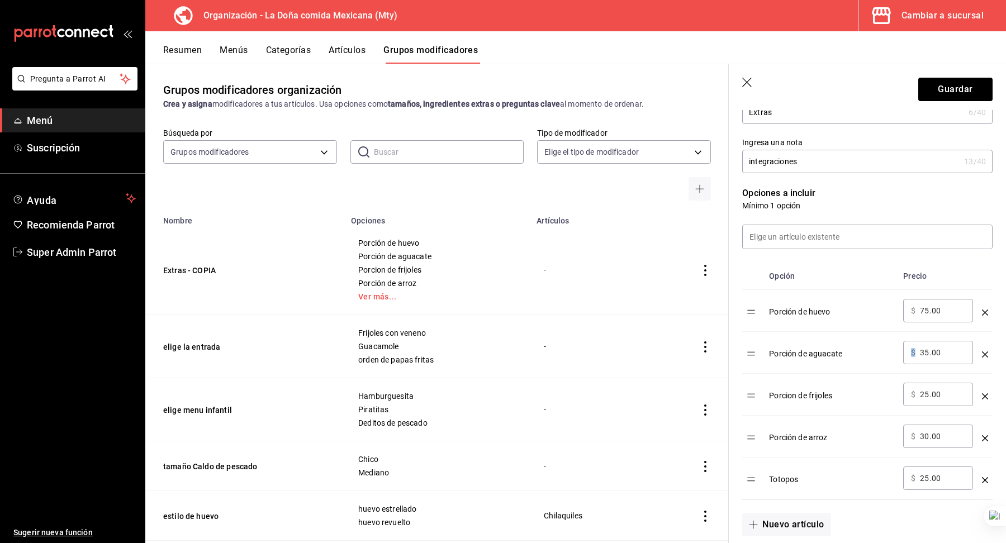
click at [935, 357] on div "​ $ 35.00 ​" at bounding box center [938, 352] width 70 height 23
click at [928, 351] on input "35.00" at bounding box center [942, 352] width 45 height 11
type input "52.50"
click at [873, 367] on td "Porción de aguacate" at bounding box center [831, 353] width 134 height 42
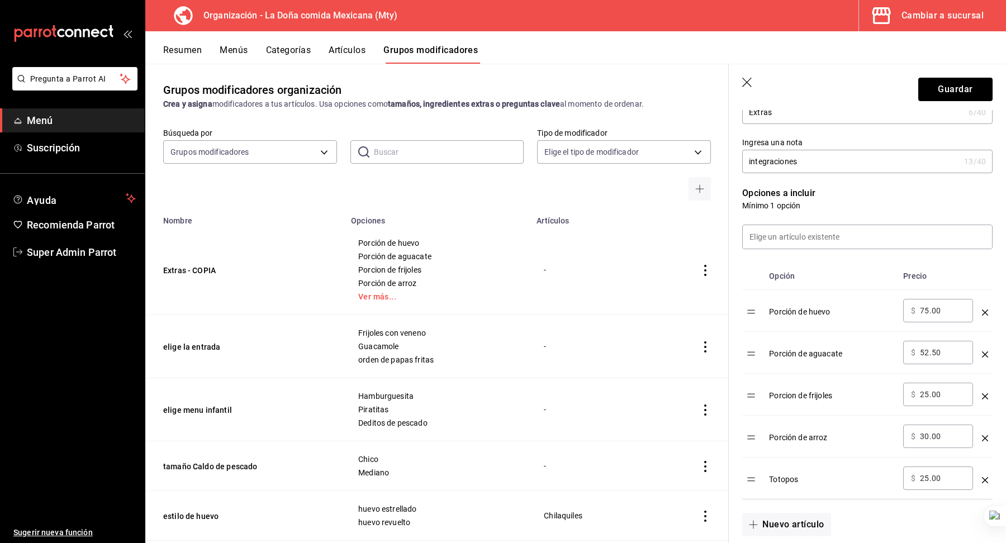
click at [928, 391] on input "25.00" at bounding box center [942, 394] width 45 height 11
type input "37.50"
click at [933, 444] on div "​ $ 30.00 ​" at bounding box center [938, 436] width 70 height 23
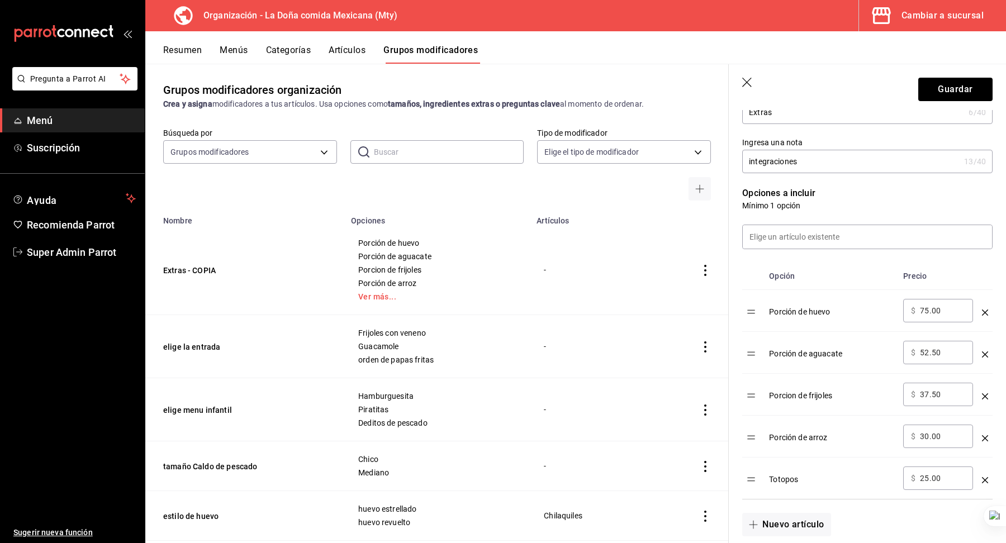
click at [927, 432] on input "30.00" at bounding box center [942, 436] width 45 height 11
type input "45.00"
click at [927, 480] on input "25.00" at bounding box center [942, 478] width 45 height 11
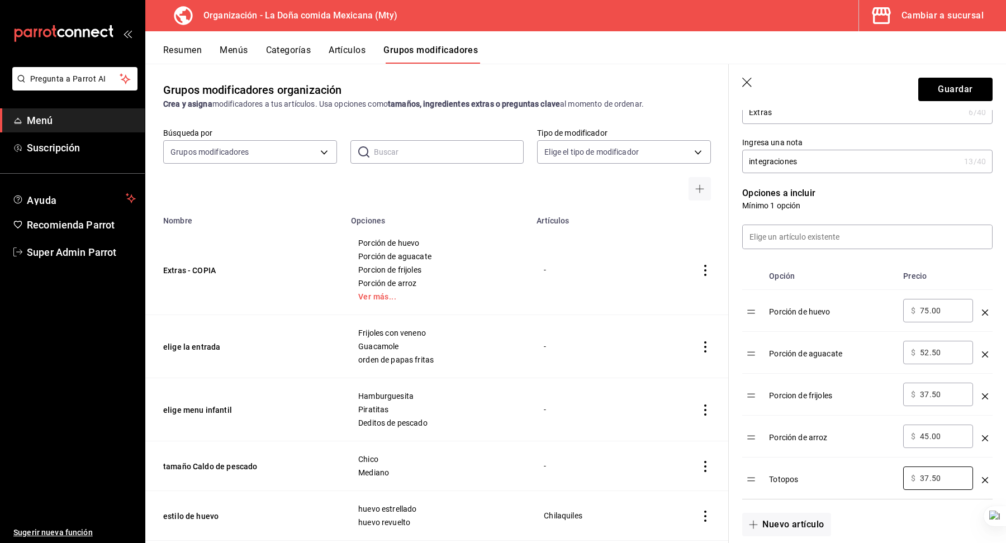
type input "37.50"
click at [870, 461] on td "Totopos" at bounding box center [831, 479] width 134 height 42
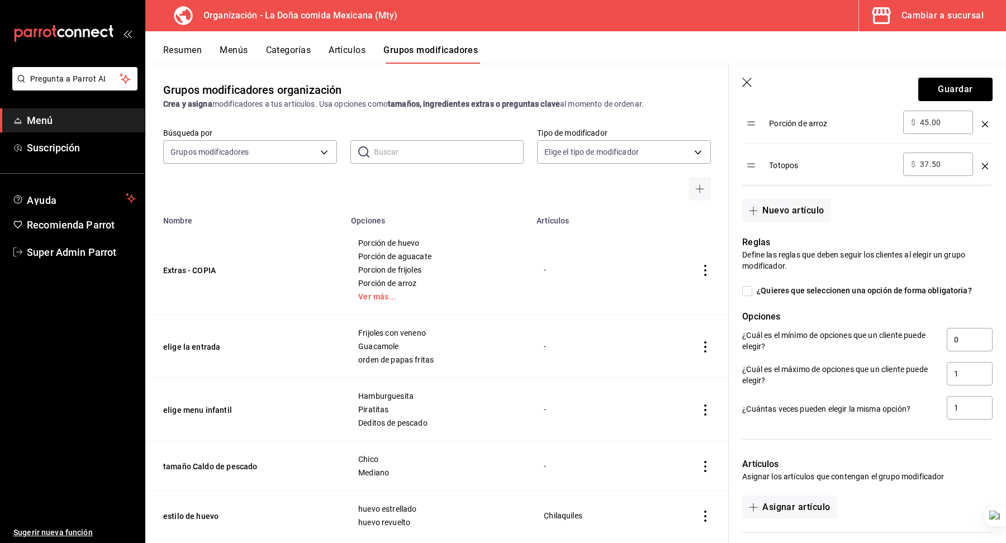
scroll to position [635, 0]
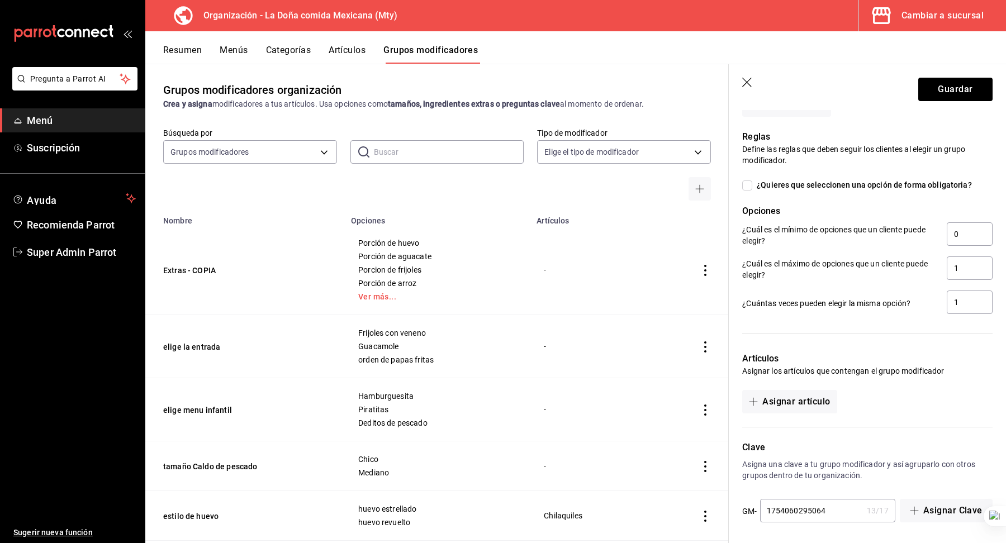
click at [842, 506] on input "1754060295064" at bounding box center [811, 510] width 102 height 22
type input "1754060295065"
click at [941, 91] on button "Guardar" at bounding box center [955, 89] width 74 height 23
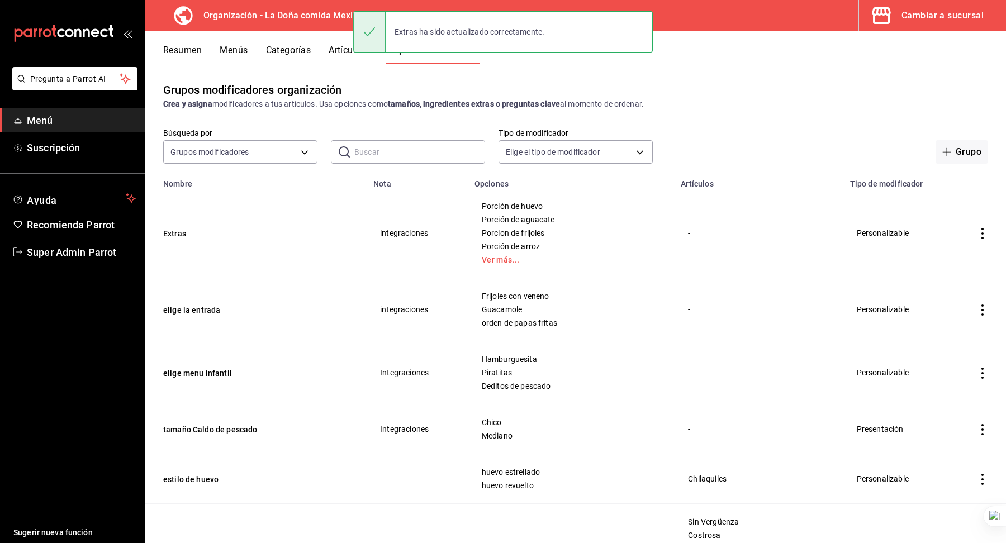
click at [634, 306] on span "Guacamole" at bounding box center [571, 310] width 179 height 8
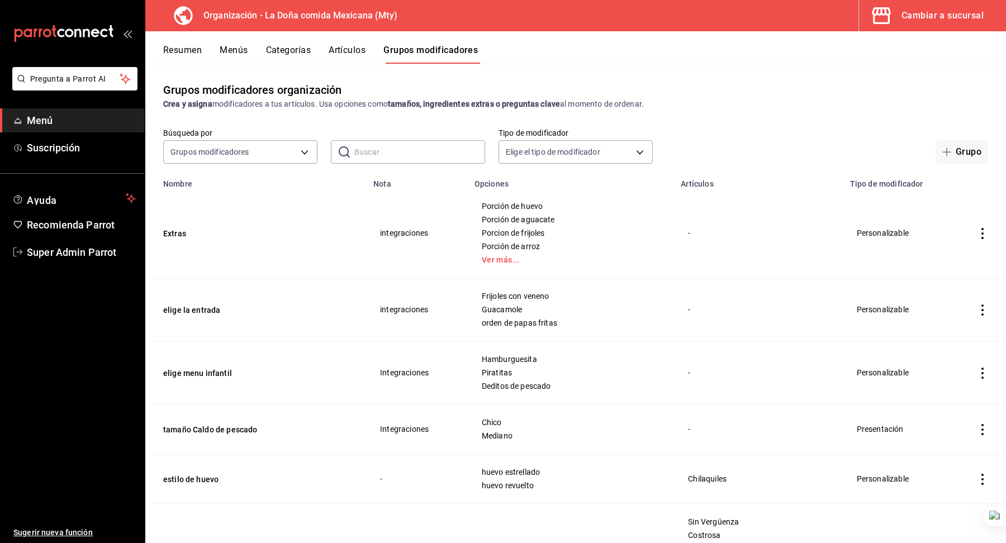
scroll to position [424, 0]
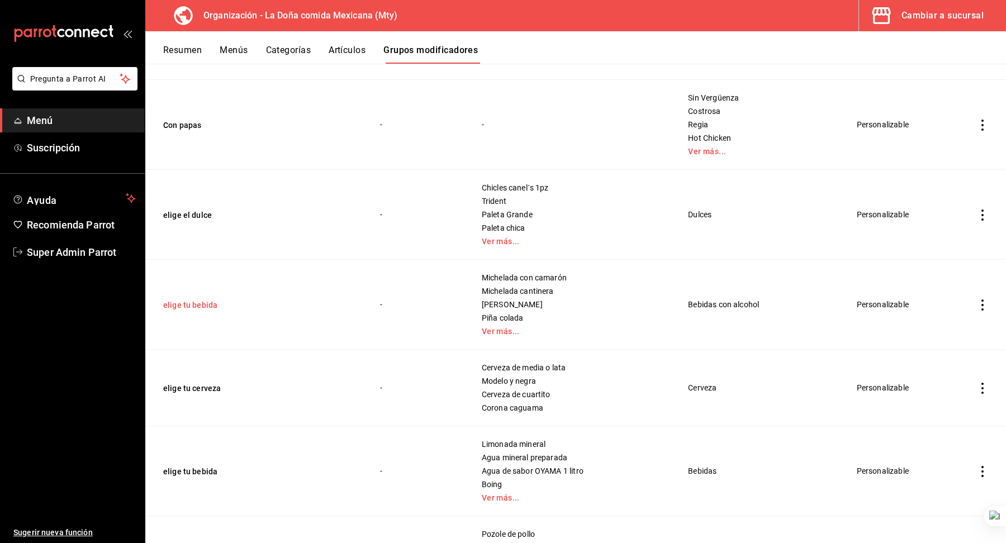
click at [192, 299] on button "elige tu bebida" at bounding box center [230, 304] width 134 height 11
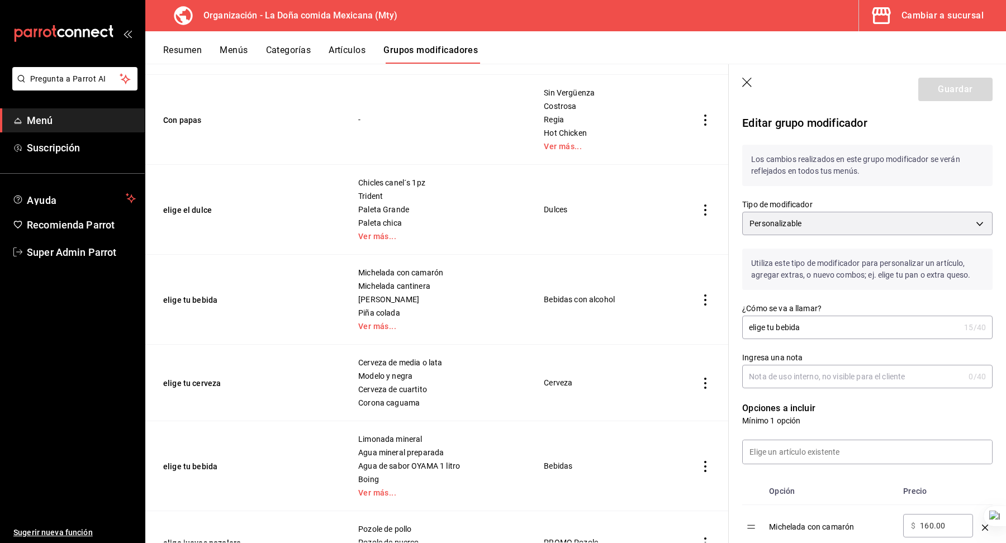
scroll to position [496, 0]
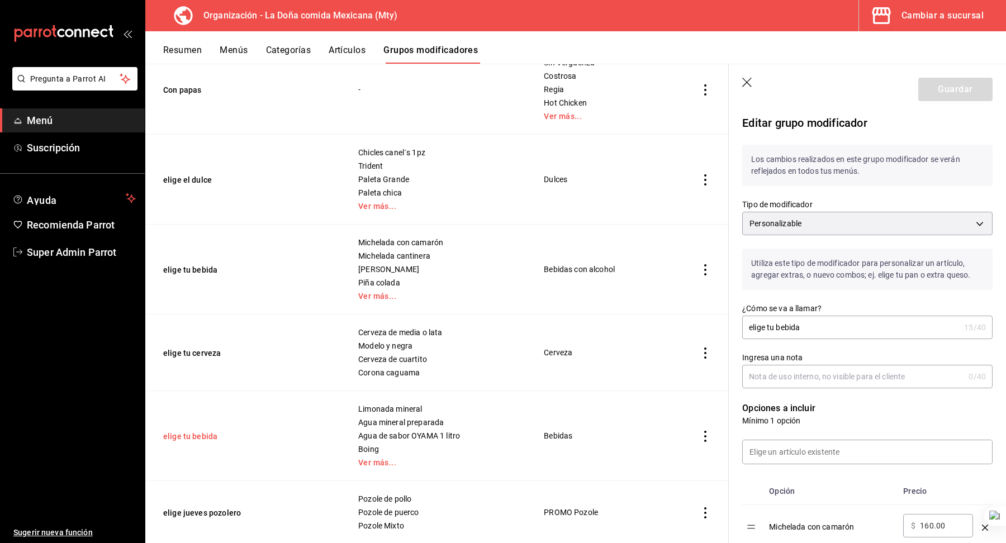
click at [192, 439] on button "elige tu bebida" at bounding box center [230, 436] width 134 height 11
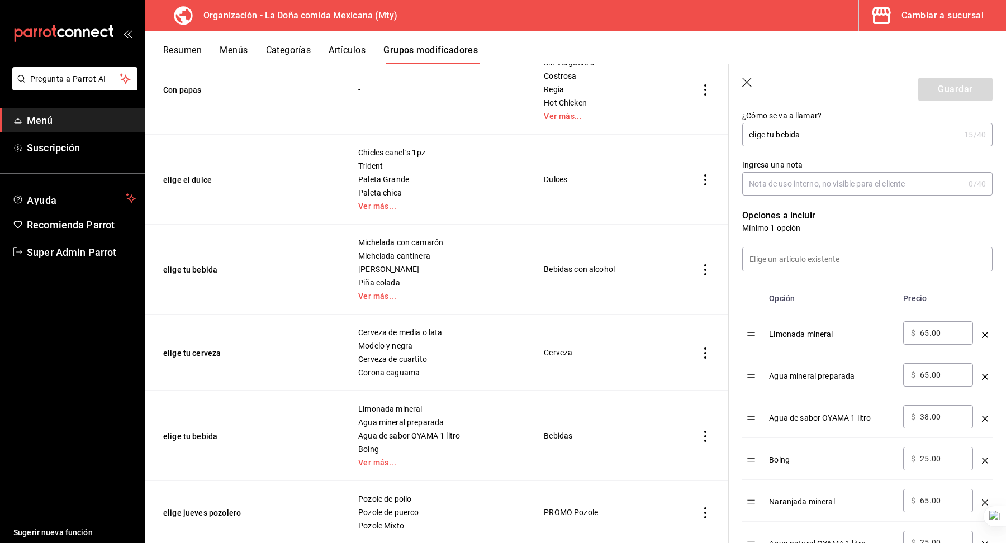
scroll to position [199, 0]
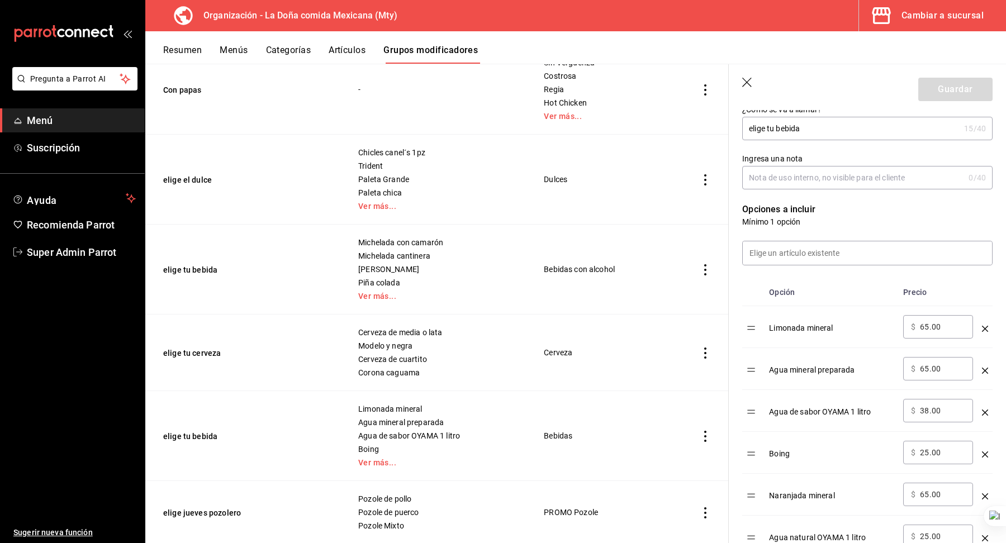
click at [747, 86] on icon "button" at bounding box center [747, 83] width 11 height 11
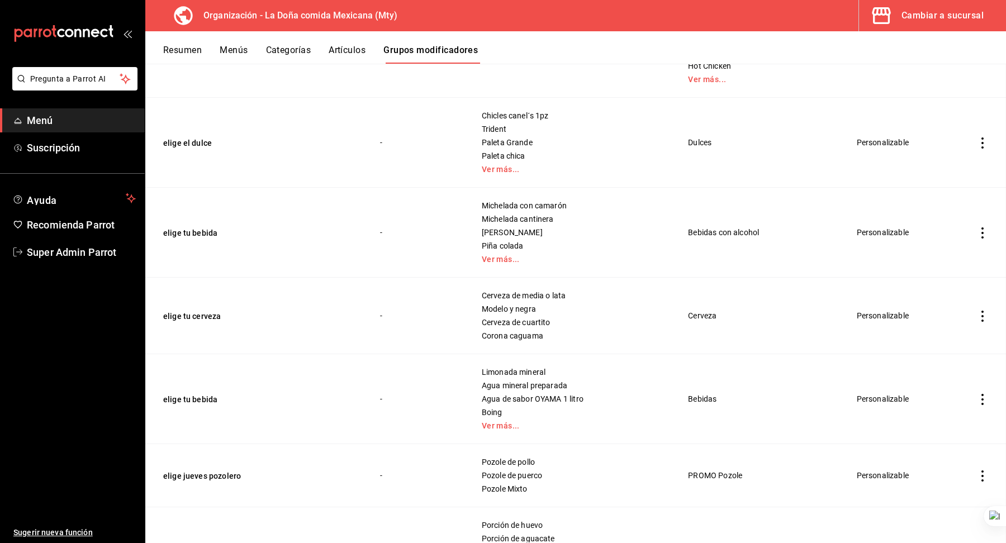
scroll to position [468, 0]
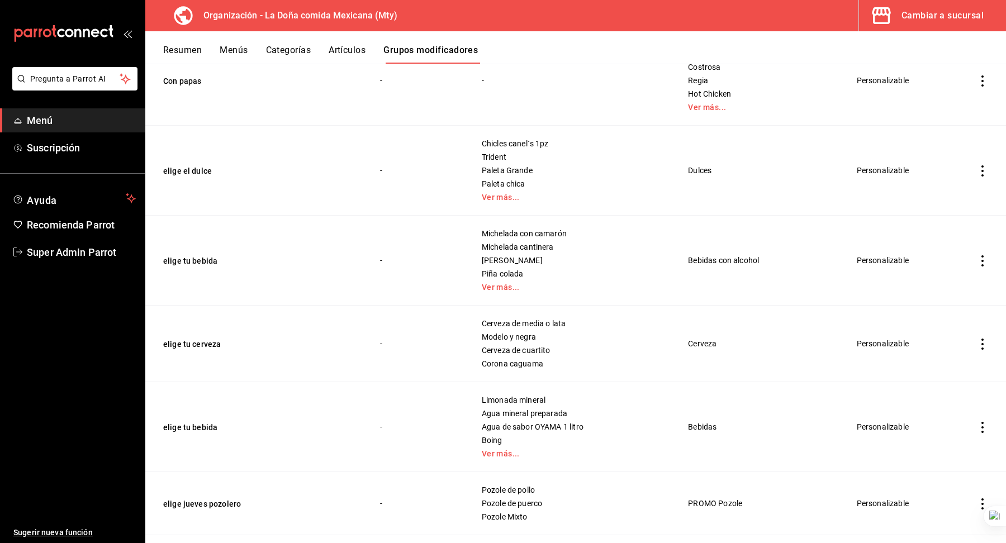
click at [984, 428] on icon "actions" at bounding box center [981, 427] width 11 height 11
click at [947, 472] on span "Duplicar" at bounding box center [948, 474] width 29 height 12
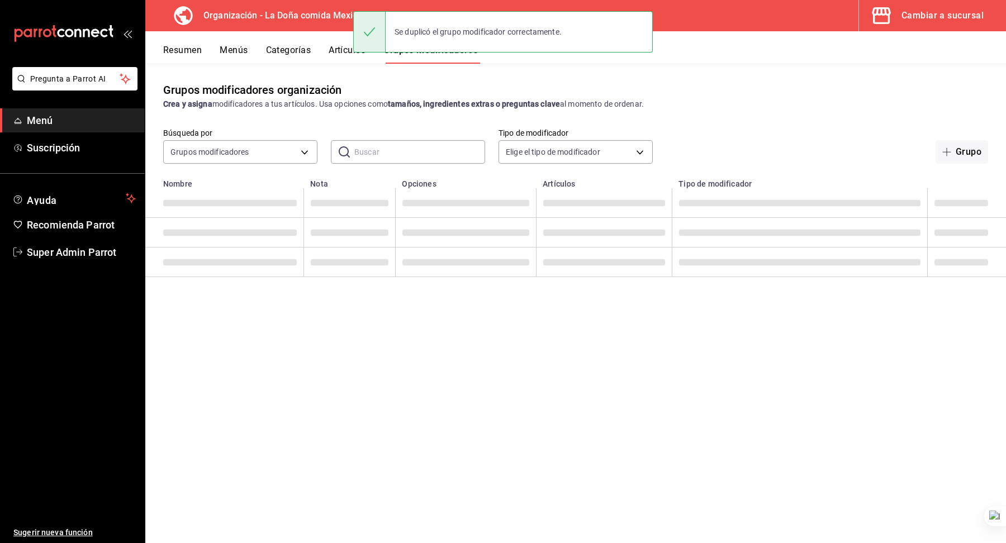
scroll to position [0, 0]
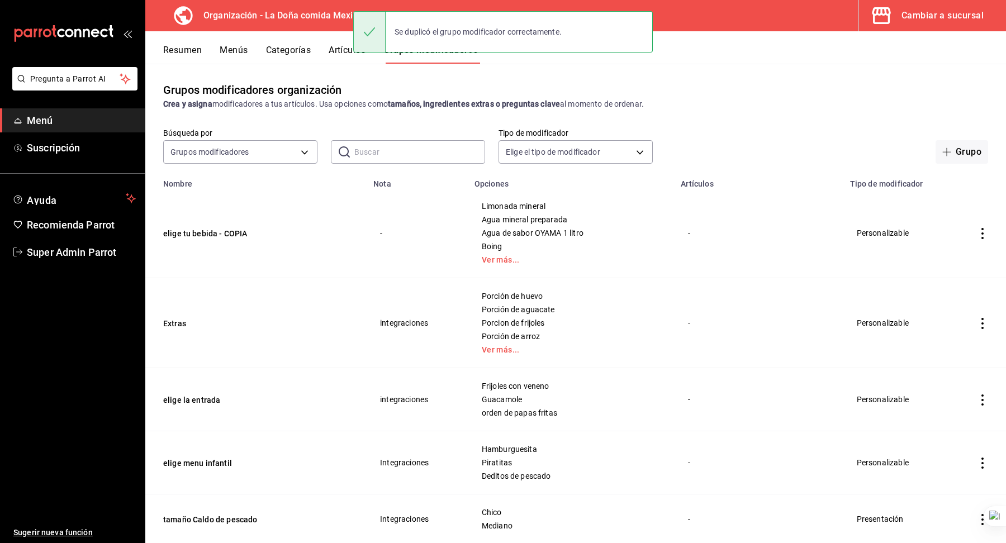
click at [227, 241] on td "elige tu bebida - COPIA" at bounding box center [255, 233] width 221 height 90
click at [225, 239] on button "elige tu bebida - COPIA" at bounding box center [230, 233] width 134 height 11
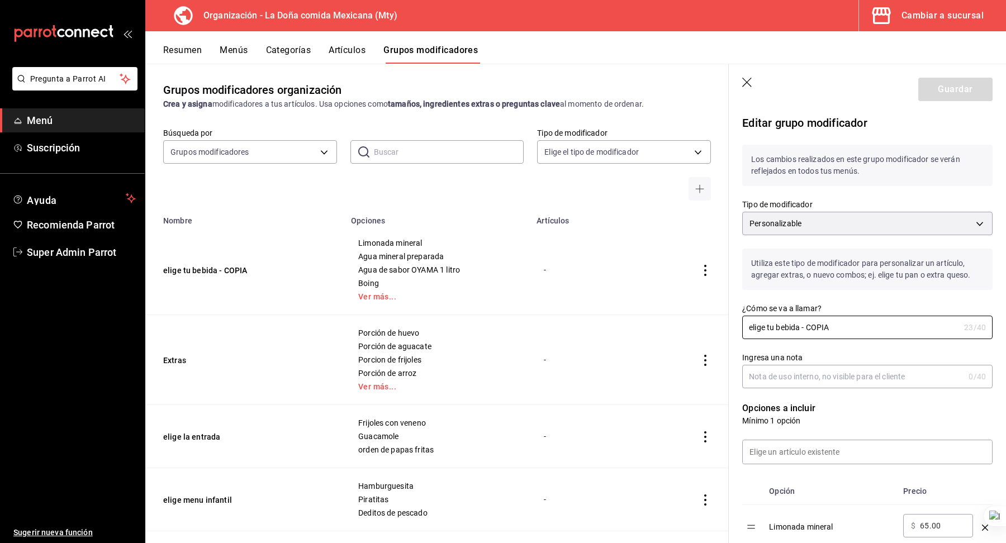
drag, startPoint x: 803, startPoint y: 326, endPoint x: 946, endPoint y: 347, distance: 144.5
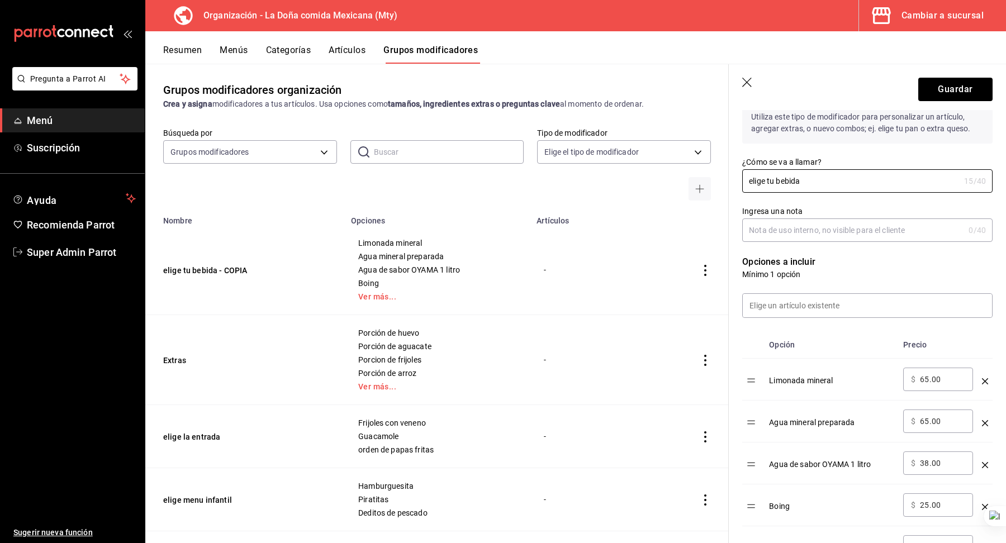
scroll to position [213, 0]
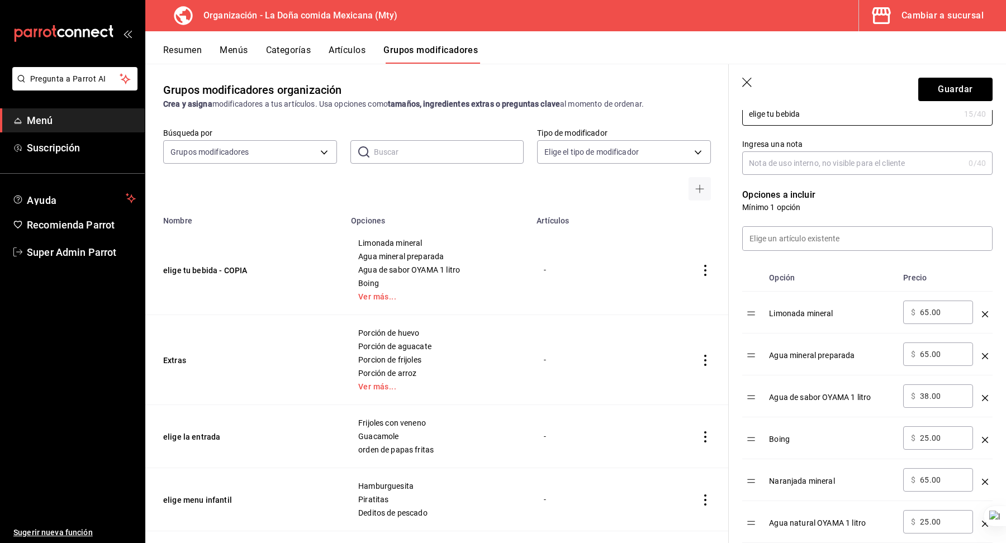
type input "elige tu bebida"
click at [932, 313] on input "65.00" at bounding box center [942, 312] width 45 height 11
type input "97.50"
click at [928, 353] on input "65.00" at bounding box center [942, 354] width 45 height 11
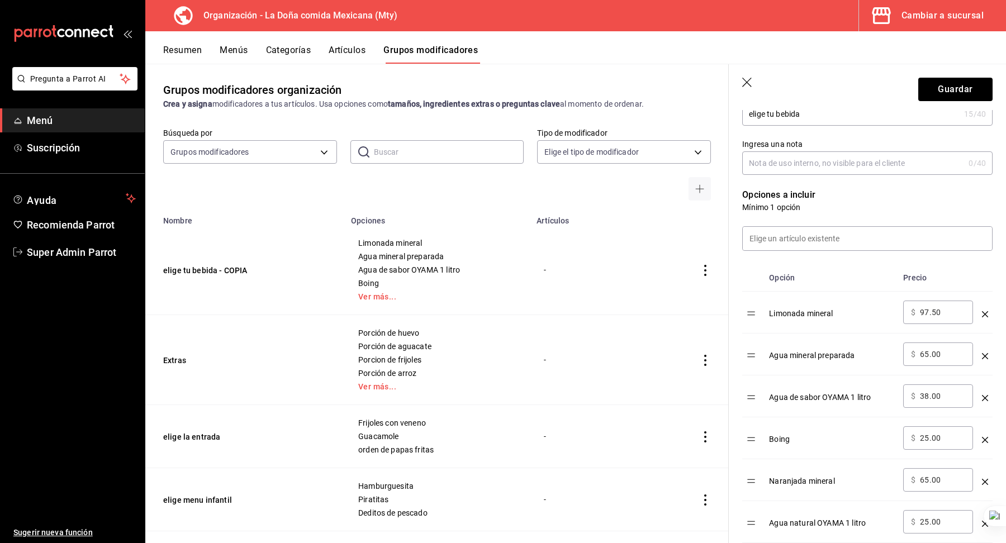
click at [928, 353] on input "65.00" at bounding box center [942, 354] width 45 height 11
click at [926, 308] on input "97.50" at bounding box center [942, 312] width 45 height 11
click at [929, 355] on input "65.00" at bounding box center [942, 354] width 45 height 11
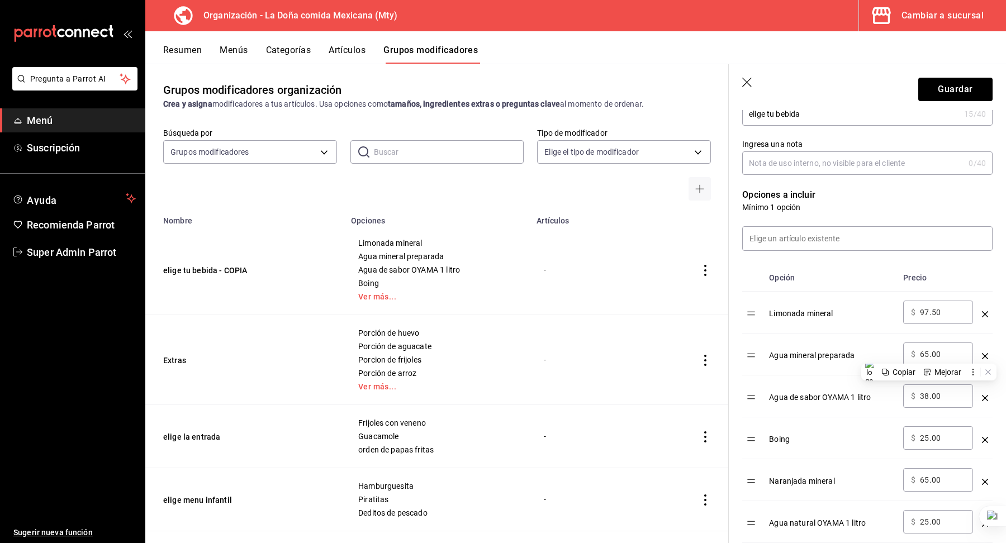
paste input "97.5"
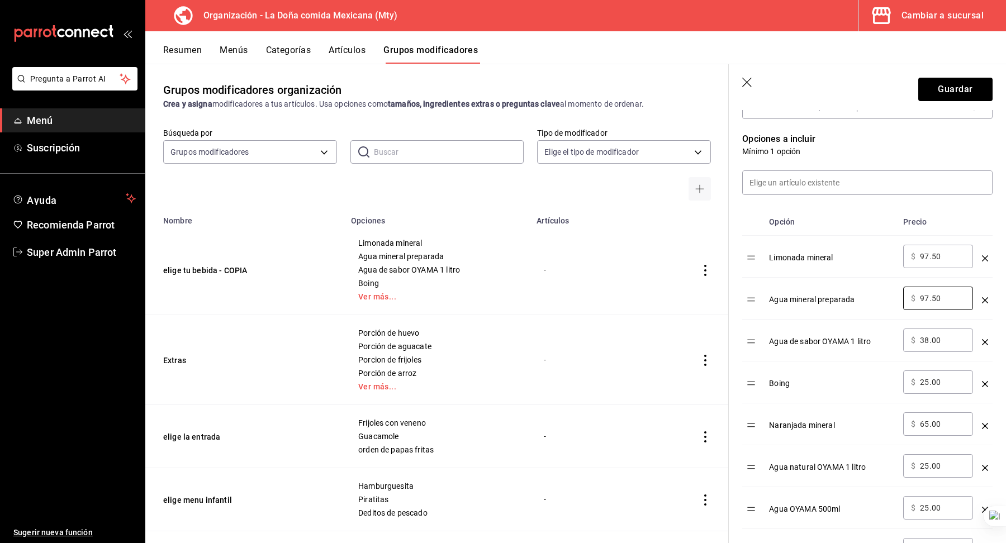
scroll to position [286, 0]
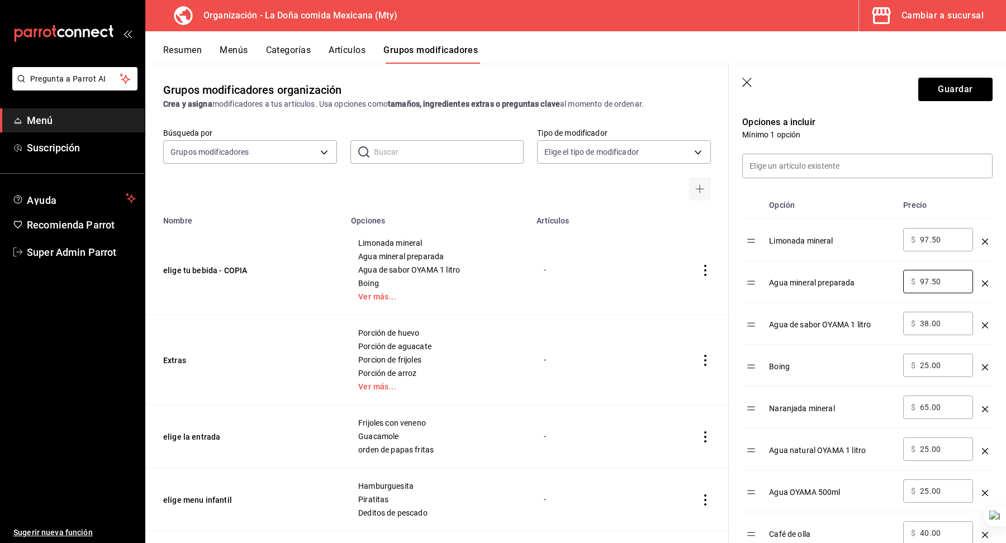
type input "97.50"
click at [933, 409] on input "65.00" at bounding box center [942, 407] width 45 height 11
paste input "97.5"
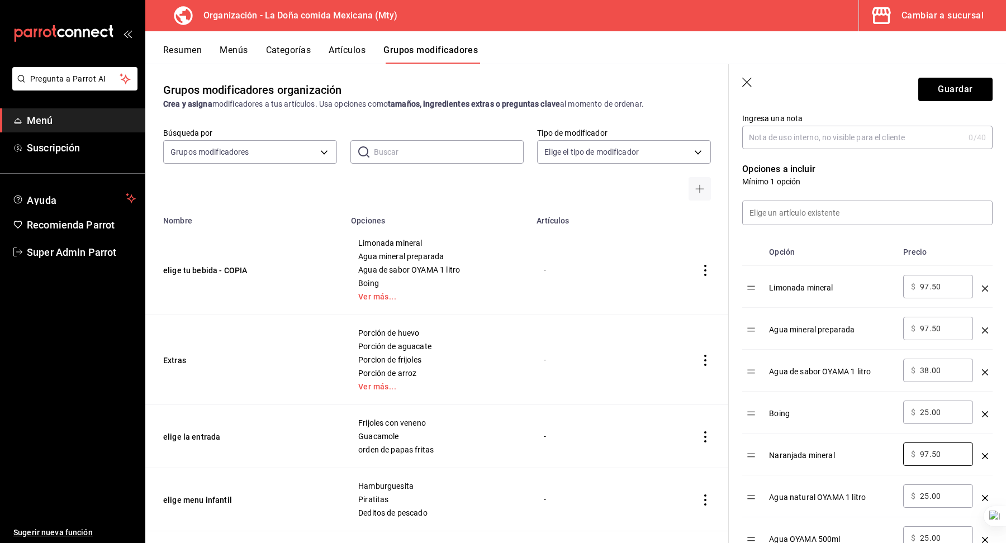
scroll to position [238, 0]
type input "97.50"
click at [926, 370] on input "38.00" at bounding box center [942, 371] width 45 height 11
click at [935, 371] on input "38.00" at bounding box center [942, 371] width 45 height 11
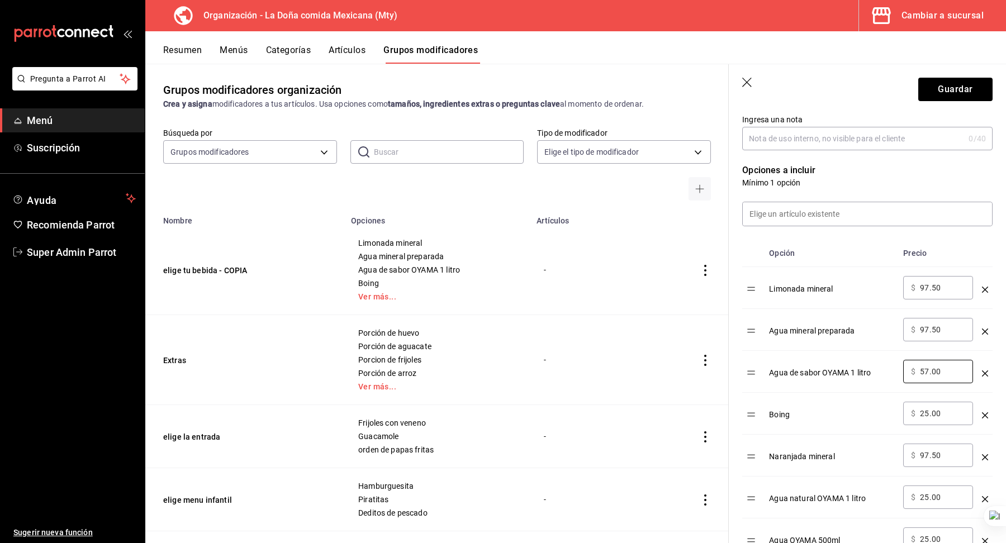
scroll to position [236, 0]
type input "57.00"
click at [925, 415] on input "25.00" at bounding box center [942, 415] width 45 height 11
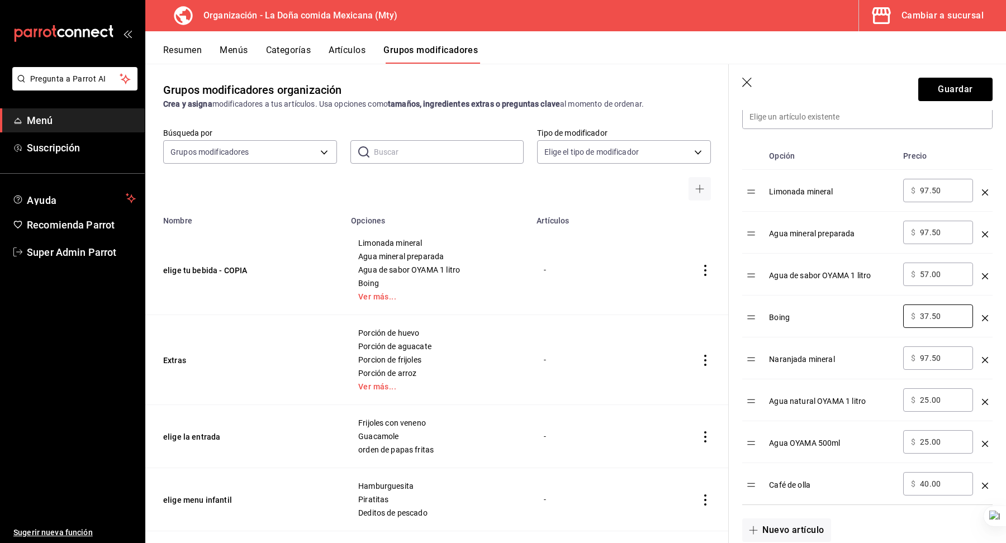
scroll to position [336, 0]
type input "37.50"
click at [930, 397] on input "25.00" at bounding box center [942, 399] width 45 height 11
click at [928, 320] on div "​ $ 37.50 ​" at bounding box center [938, 315] width 70 height 23
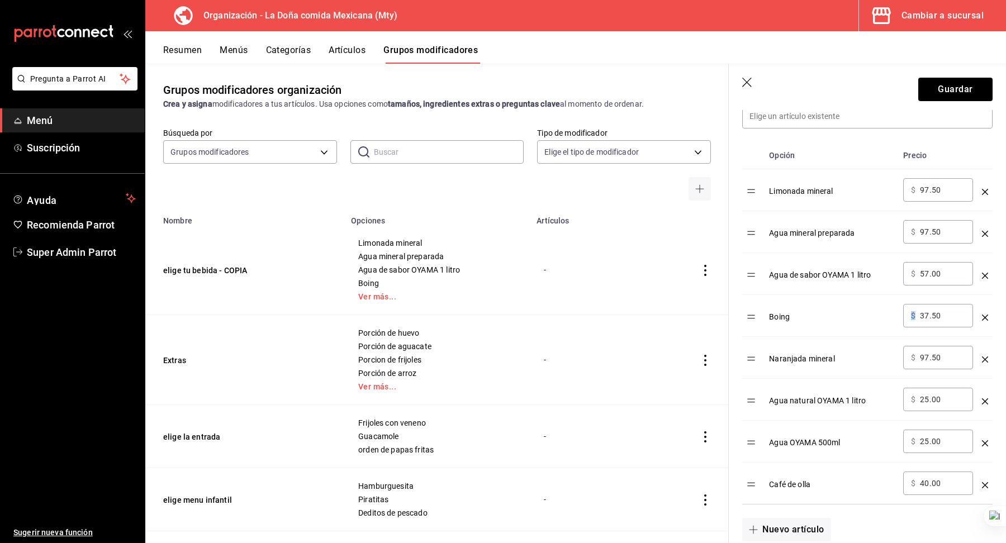
click at [928, 320] on div "​ $ 37.50 ​" at bounding box center [938, 315] width 70 height 23
click at [930, 310] on input "37.50" at bounding box center [942, 315] width 45 height 11
click at [926, 396] on input "25.00" at bounding box center [942, 399] width 45 height 11
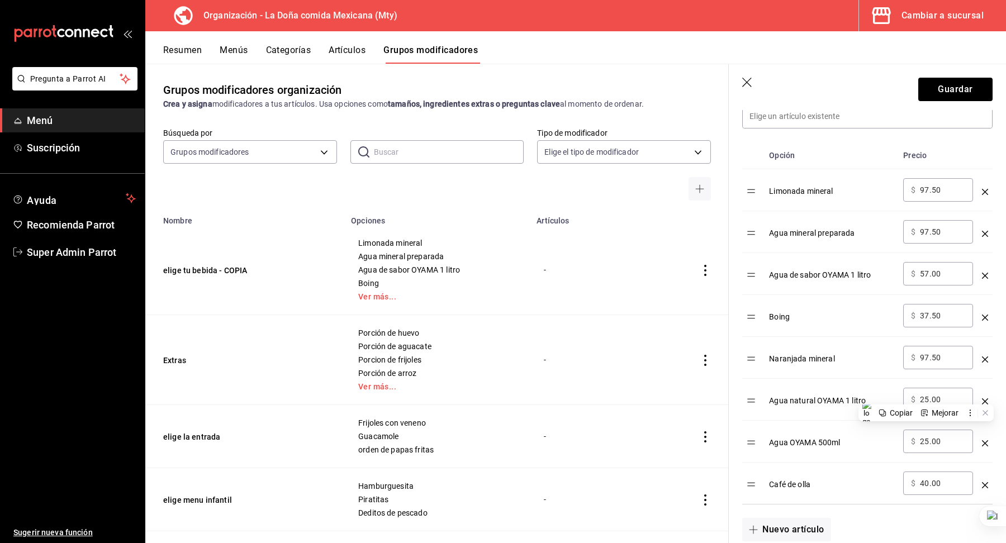
paste input "37.5"
type input "37.50"
click at [926, 437] on input "25.00" at bounding box center [942, 441] width 45 height 11
paste input "37.5"
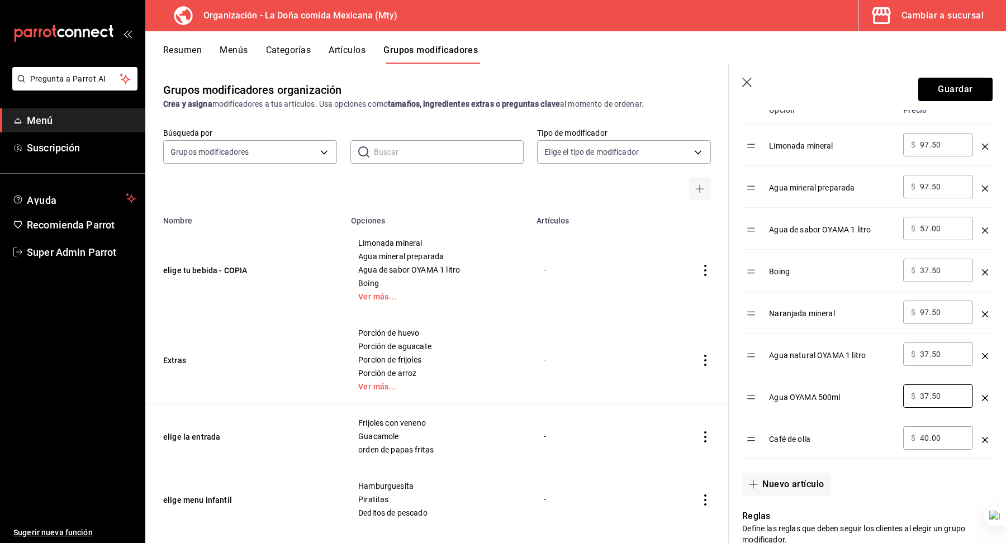
scroll to position [384, 0]
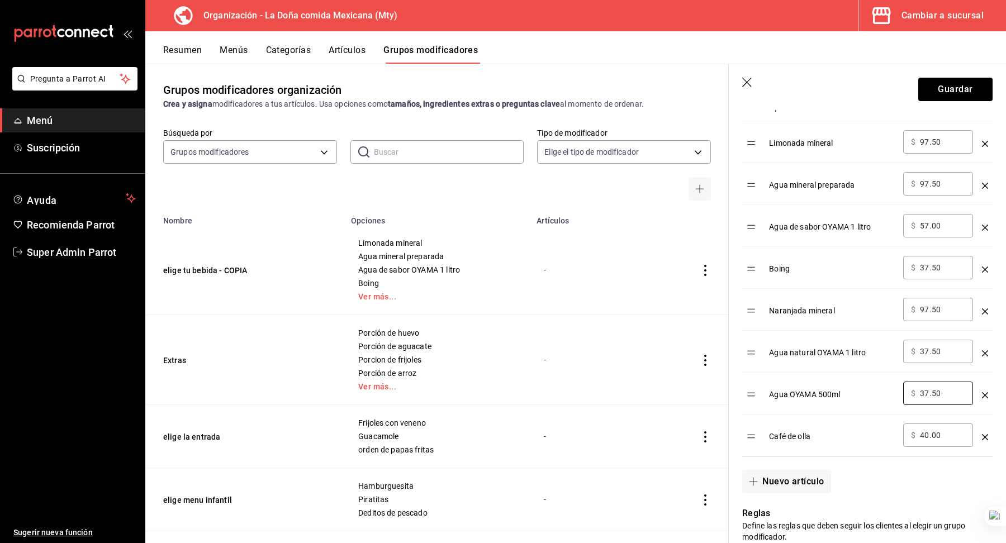
type input "37.50"
click at [933, 434] on input "40.00" at bounding box center [942, 435] width 45 height 11
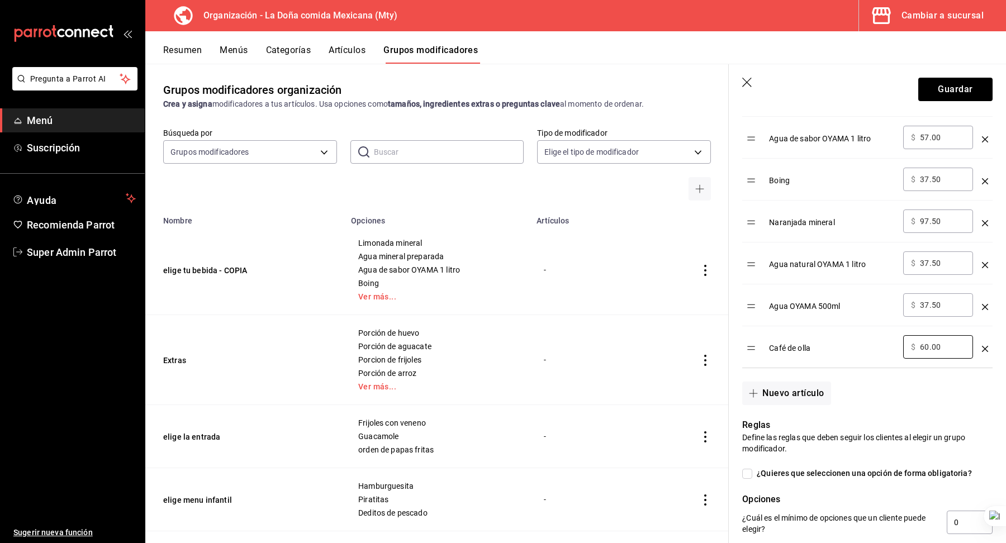
scroll to position [760, 0]
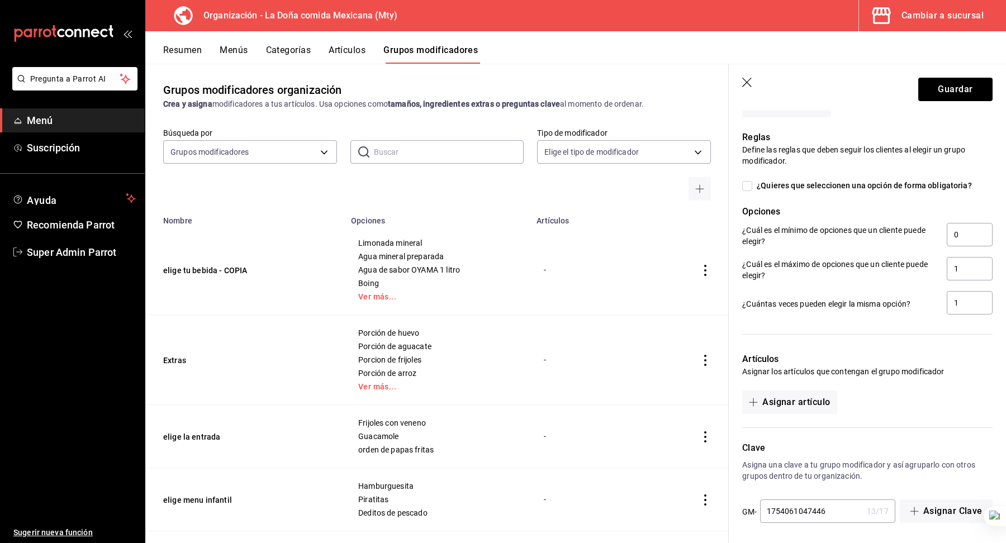
type input "60.00"
click at [832, 516] on input "1754061047446" at bounding box center [811, 511] width 102 height 22
type input "1754061047447"
click at [949, 93] on button "Guardar" at bounding box center [955, 89] width 74 height 23
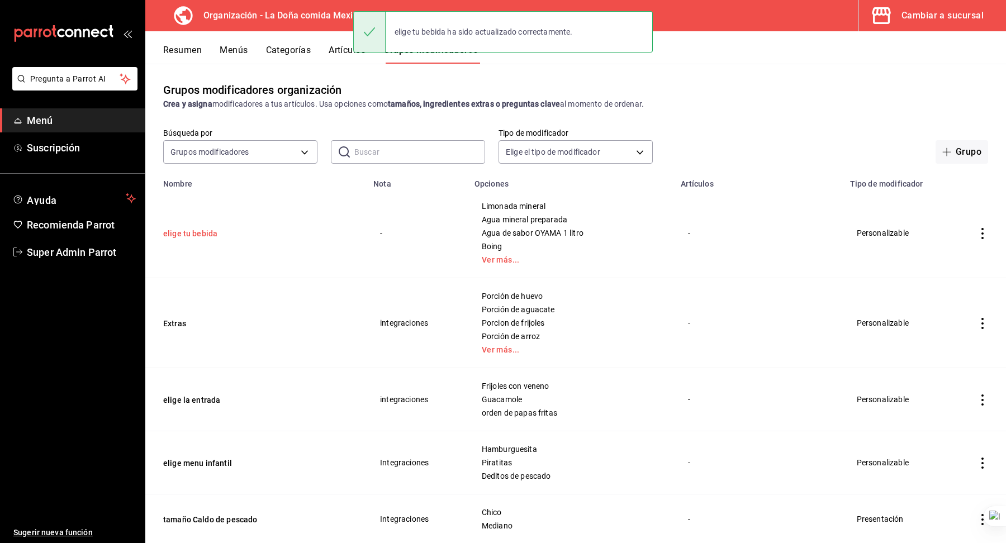
click at [219, 234] on button "elige tu bebida" at bounding box center [230, 233] width 134 height 11
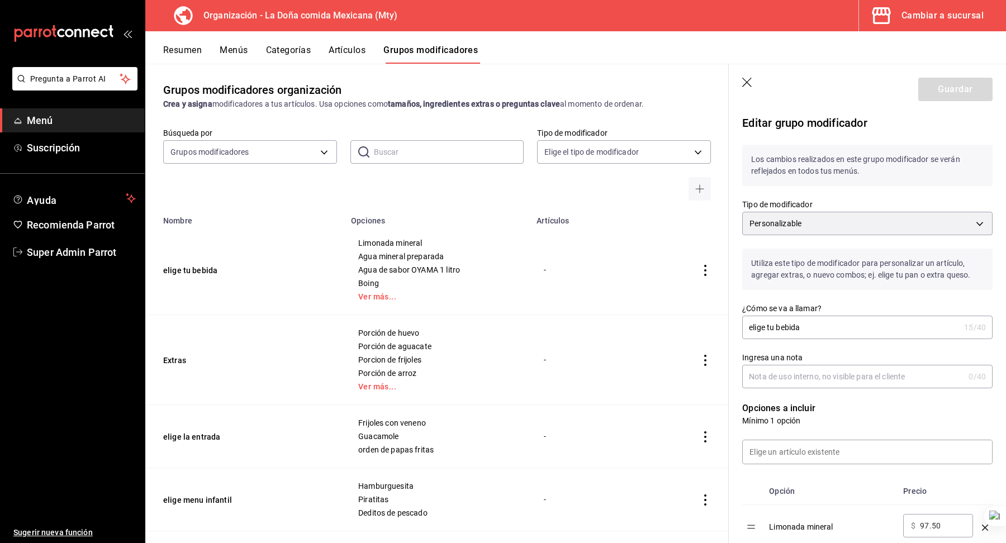
click at [819, 376] on input "Ingresa una nota" at bounding box center [853, 376] width 222 height 22
type input "Integraciones"
click at [952, 99] on button "Guardar" at bounding box center [955, 89] width 74 height 23
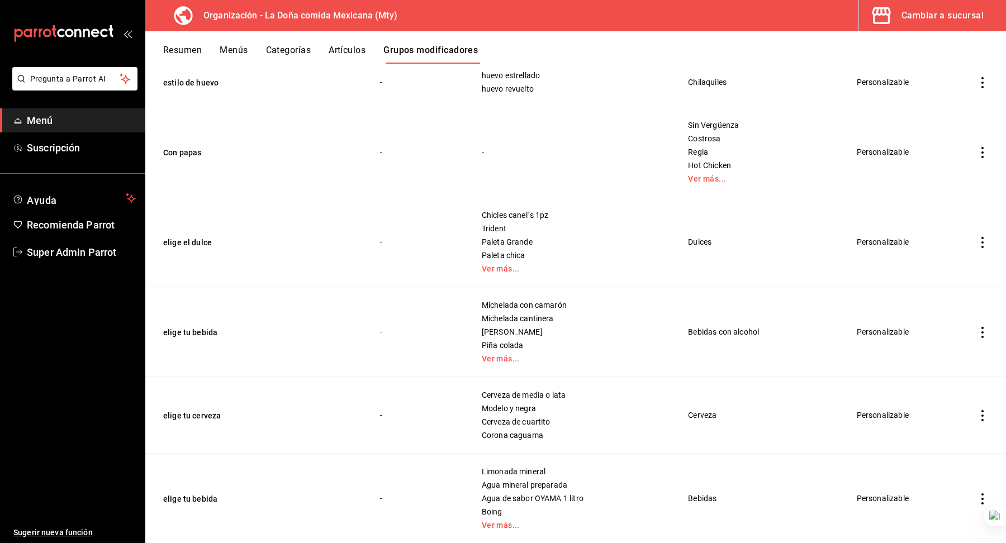
scroll to position [1217, 0]
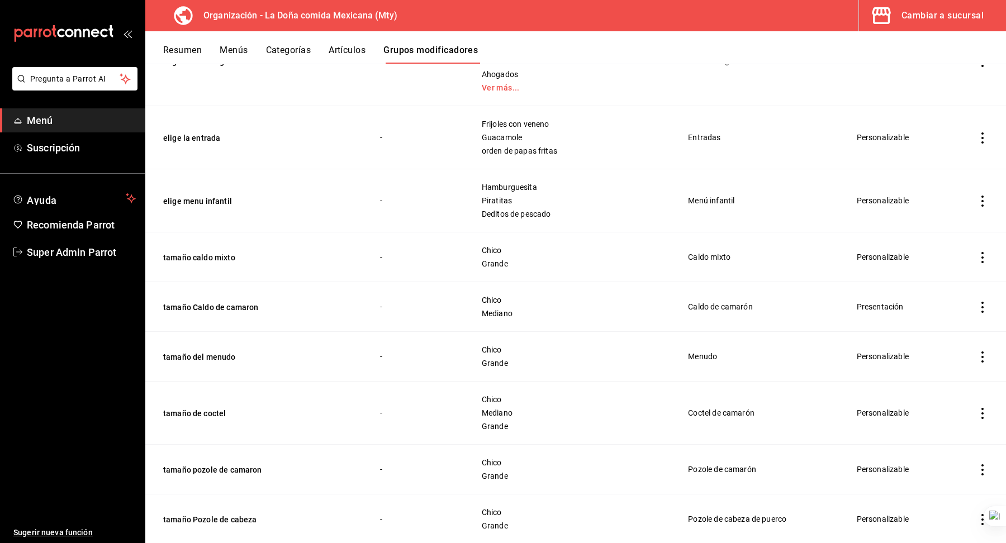
click at [979, 302] on icon "actions" at bounding box center [981, 307] width 11 height 11
click at [936, 354] on span "Duplicar" at bounding box center [948, 352] width 29 height 12
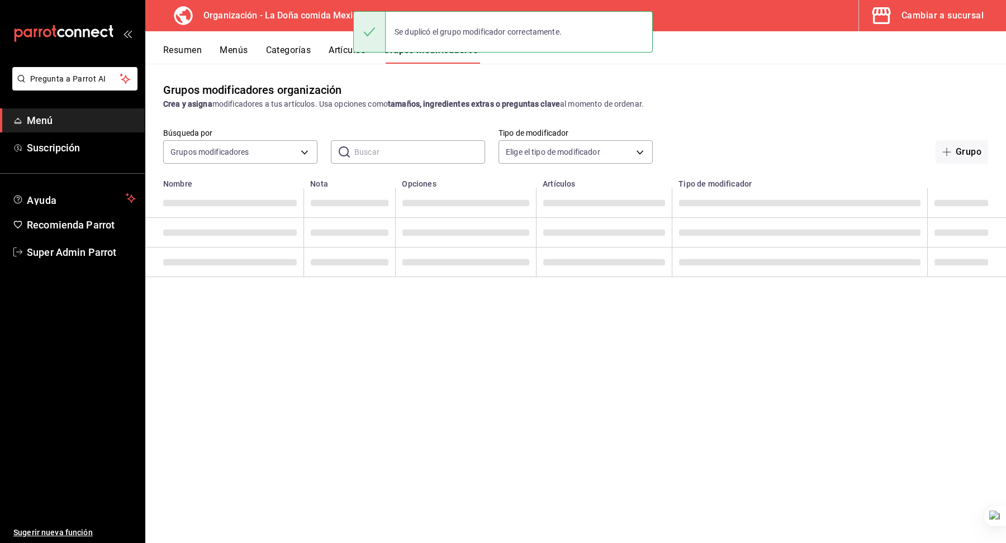
scroll to position [0, 0]
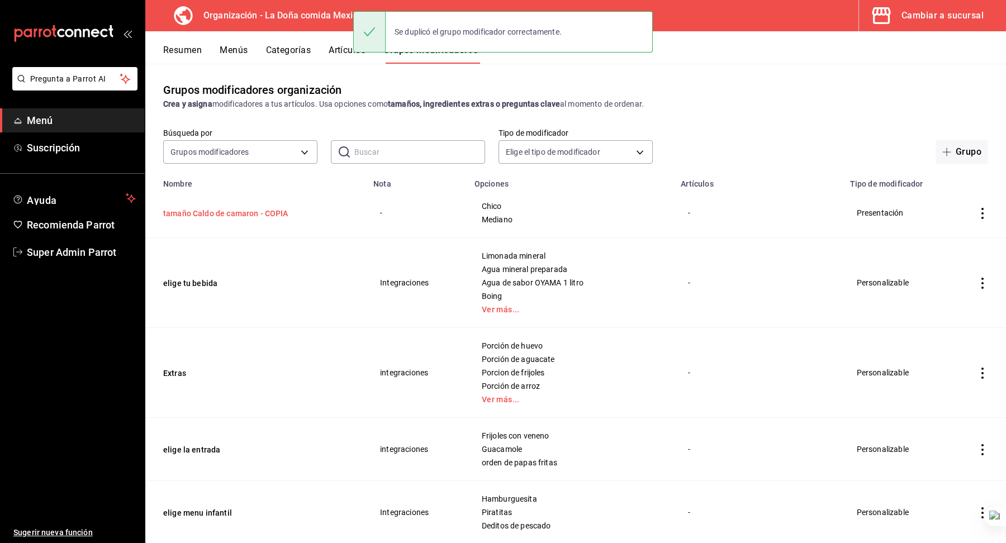
click at [220, 213] on button "tamaño Caldo de camaron - COPIA" at bounding box center [230, 213] width 134 height 11
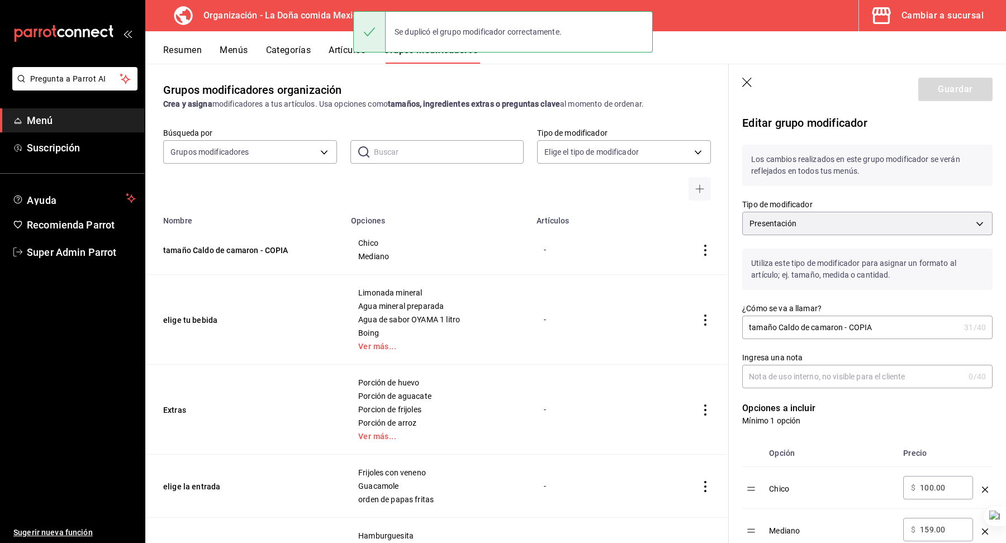
click at [865, 325] on input "tamaño Caldo de camaron - COPIA" at bounding box center [850, 327] width 217 height 22
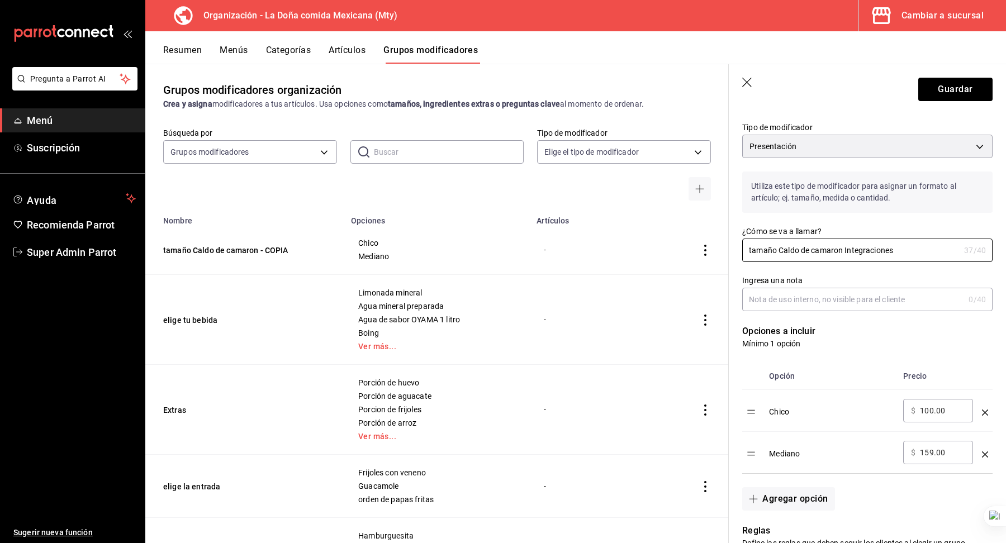
scroll to position [102, 0]
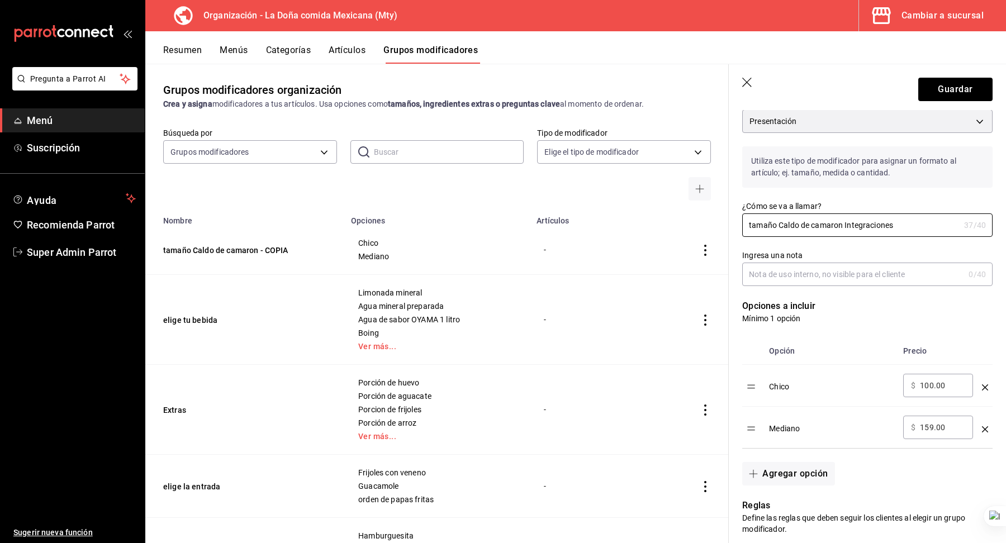
type input "tamaño Caldo de camaron Integraciones"
click at [925, 387] on input "100.00" at bounding box center [942, 385] width 45 height 11
type input "150.00"
click at [866, 418] on div "Mediano" at bounding box center [831, 425] width 125 height 18
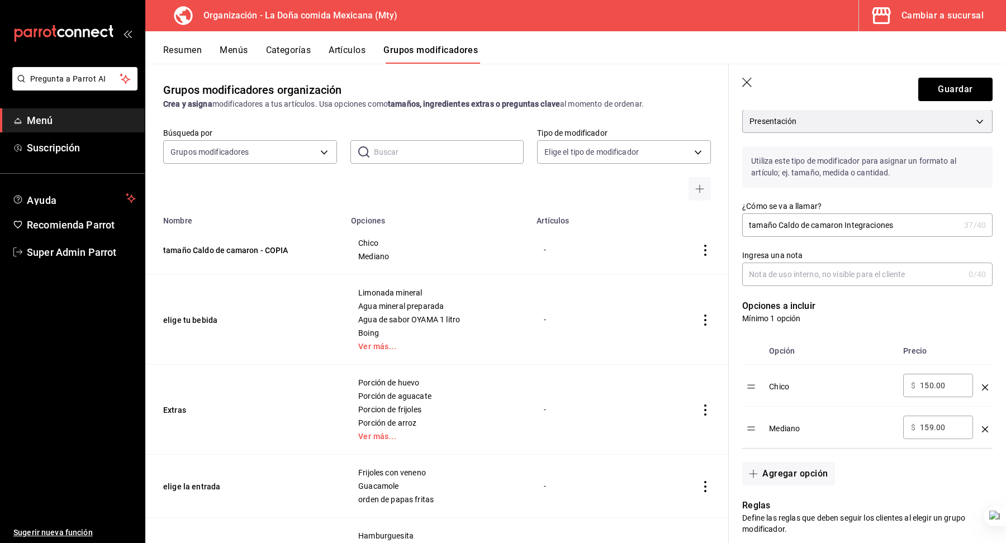
click at [935, 429] on input "159.00" at bounding box center [942, 427] width 45 height 11
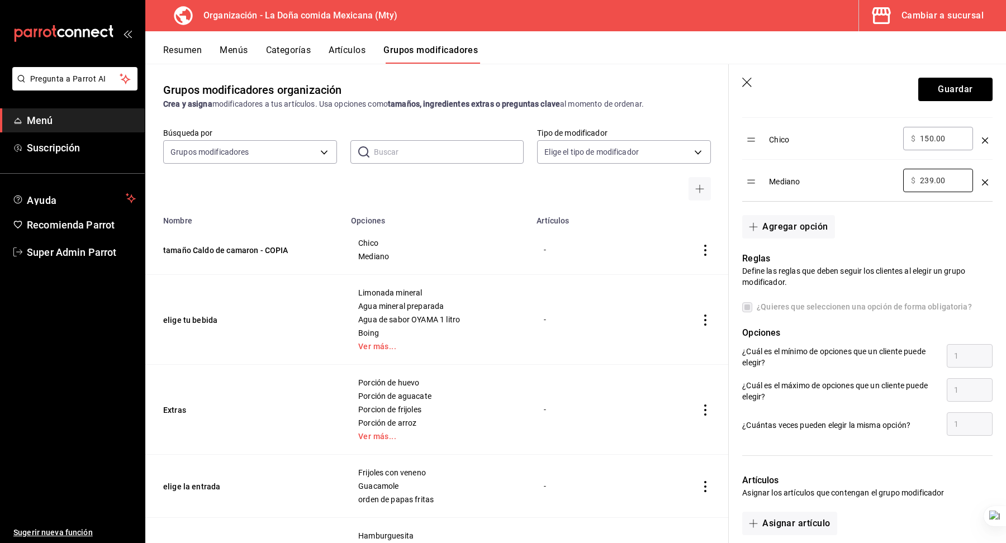
scroll to position [472, 0]
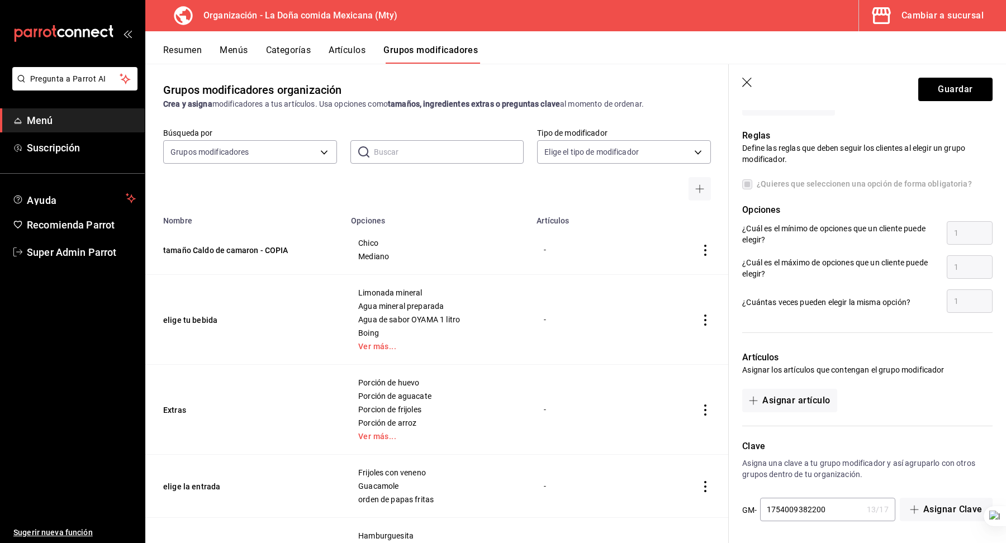
type input "239.00"
click at [844, 504] on input "1754009382200" at bounding box center [811, 509] width 102 height 22
type input "1754009382201"
click at [945, 93] on button "Guardar" at bounding box center [955, 89] width 74 height 23
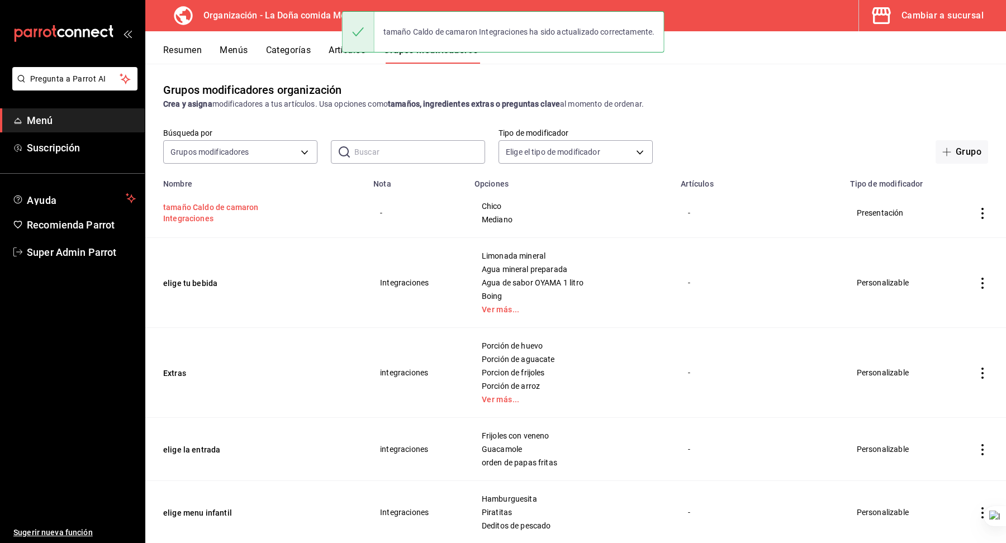
click at [201, 208] on button "tamaño Caldo de camaron Integraciones" at bounding box center [230, 213] width 134 height 22
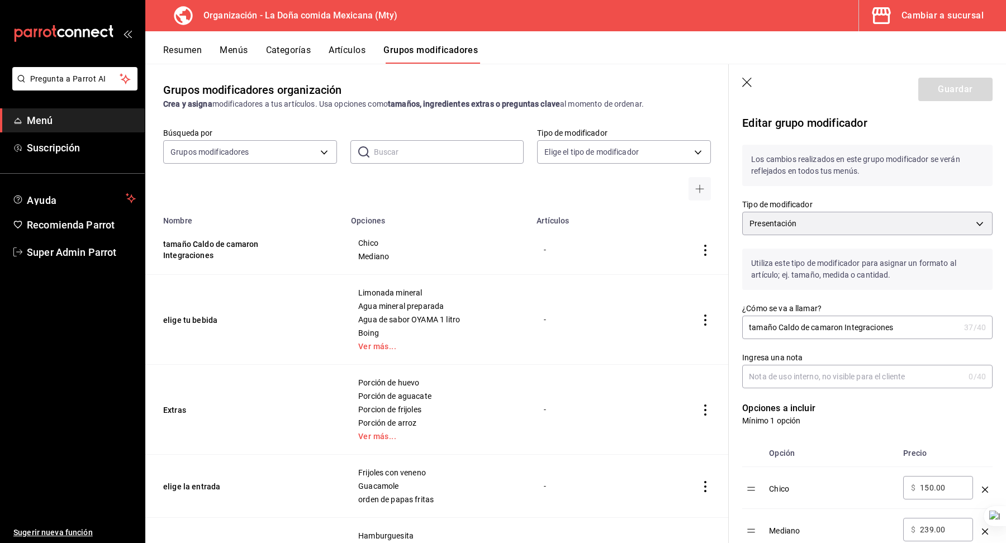
click at [857, 326] on input "tamaño Caldo de camaron Integraciones" at bounding box center [850, 327] width 217 height 22
type input "tamaño Caldo de camaron"
click at [835, 378] on input "Ingresa una nota" at bounding box center [853, 376] width 222 height 22
paste input "Integraciones"
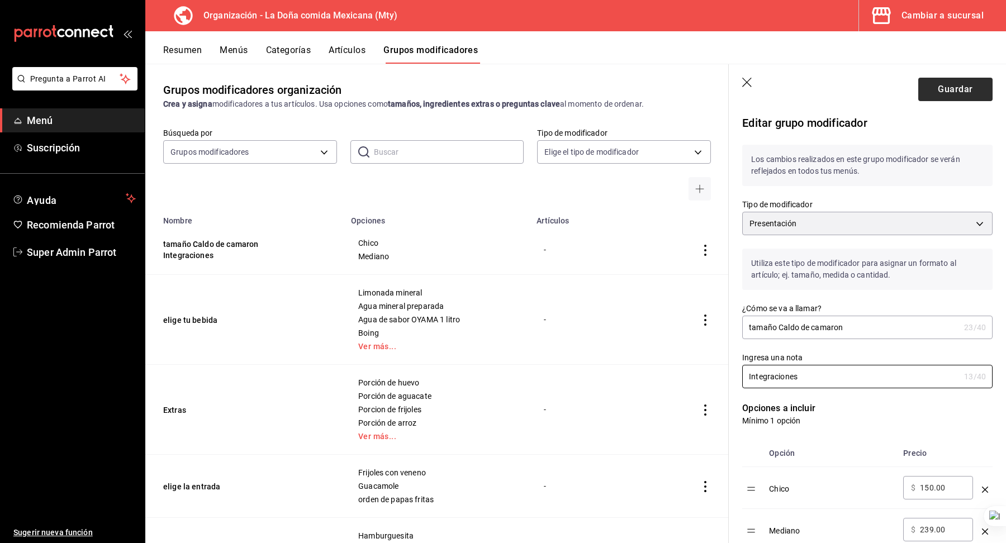
type input "Integraciones"
click at [955, 93] on button "Guardar" at bounding box center [955, 89] width 74 height 23
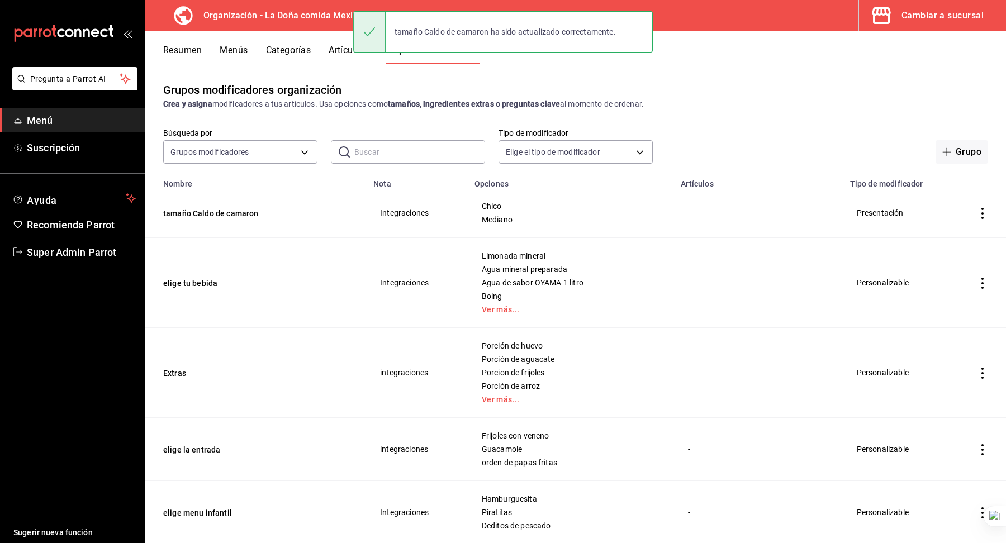
click at [640, 336] on td "Porción de huevo Porción de aguacate Porcion de frijoles Porción de arroz Ver m…" at bounding box center [571, 373] width 207 height 90
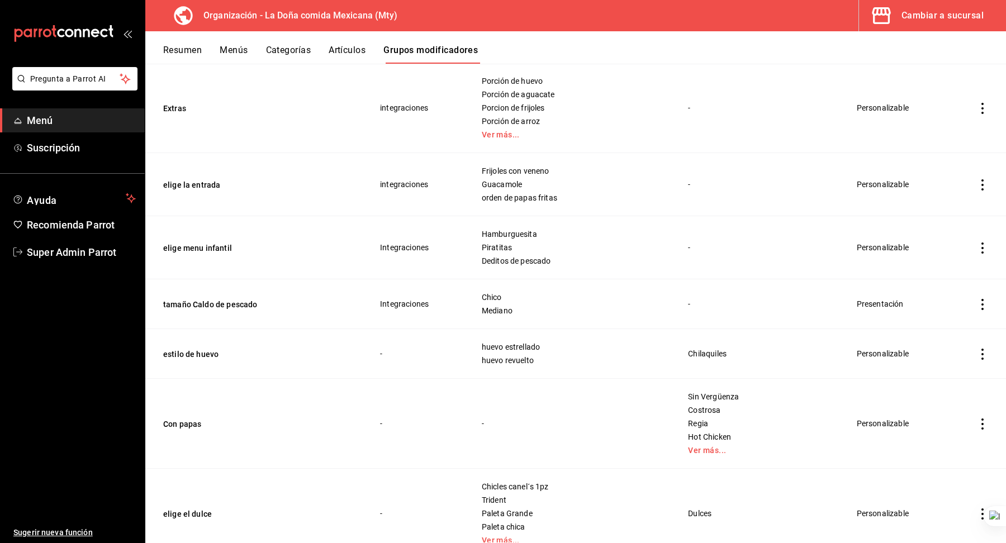
click at [615, 267] on td "Hamburguesita Piratitas Deditos de pescado" at bounding box center [571, 247] width 207 height 63
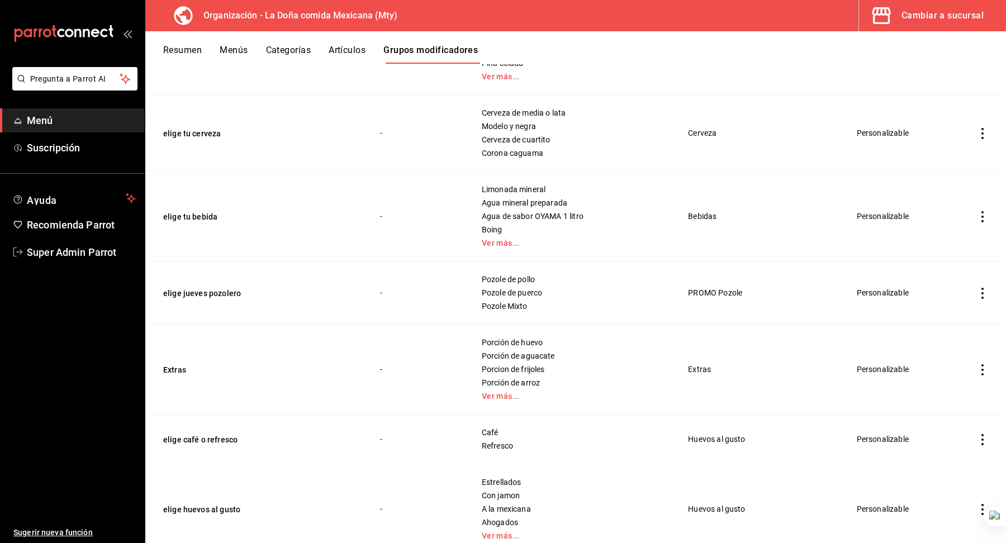
scroll to position [1217, 0]
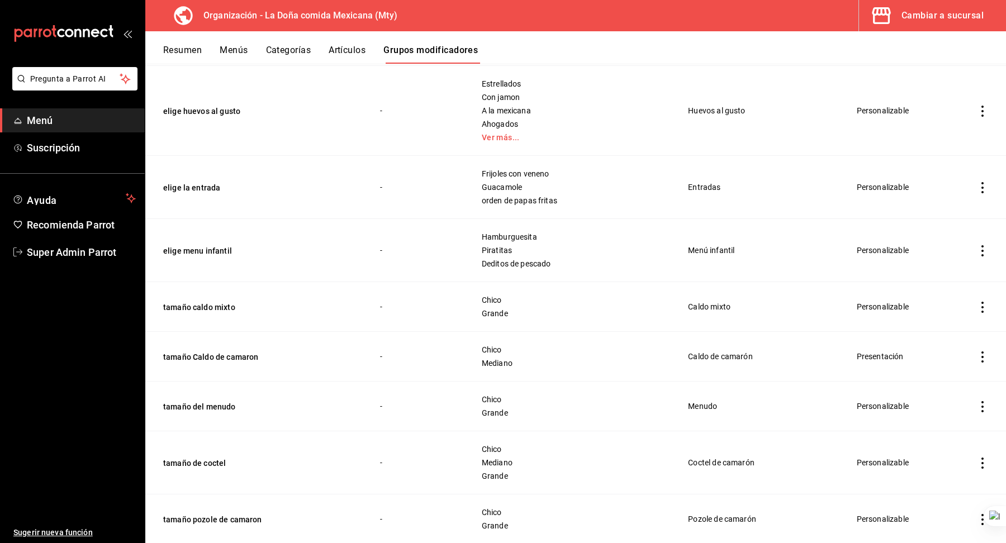
click at [981, 302] on icon "actions" at bounding box center [981, 307] width 11 height 11
click at [944, 350] on span "Duplicar" at bounding box center [948, 352] width 29 height 12
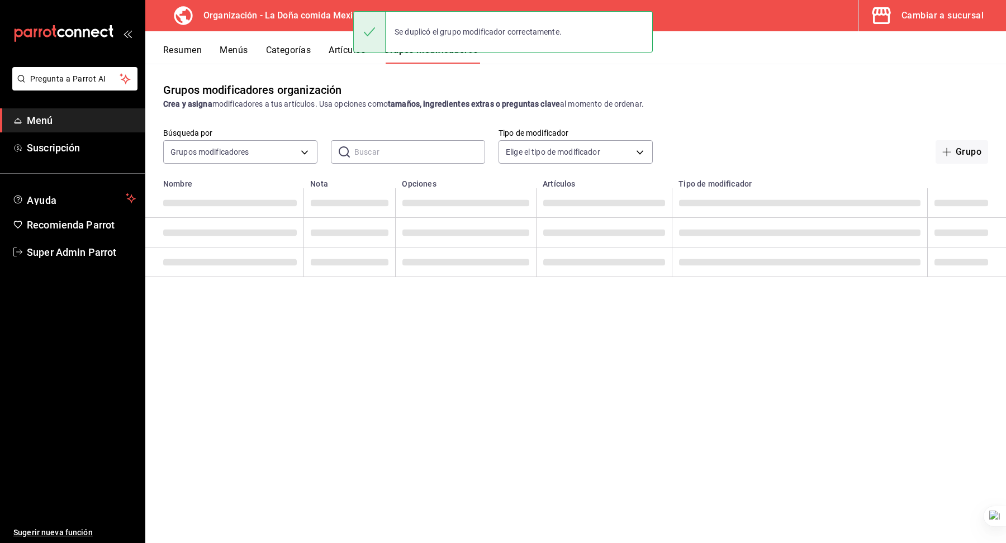
scroll to position [0, 0]
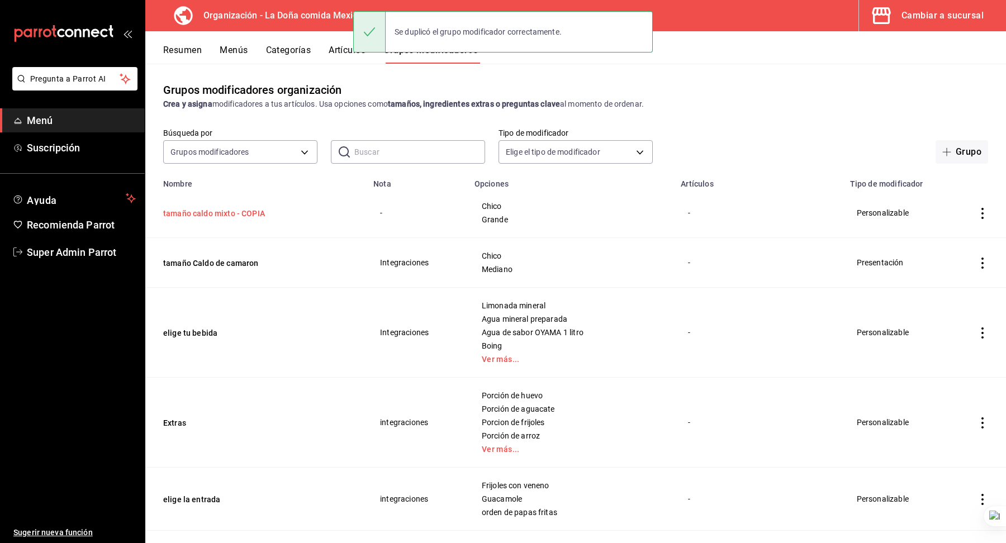
click at [255, 211] on button "tamaño caldo mixto - COPIA" at bounding box center [230, 213] width 134 height 11
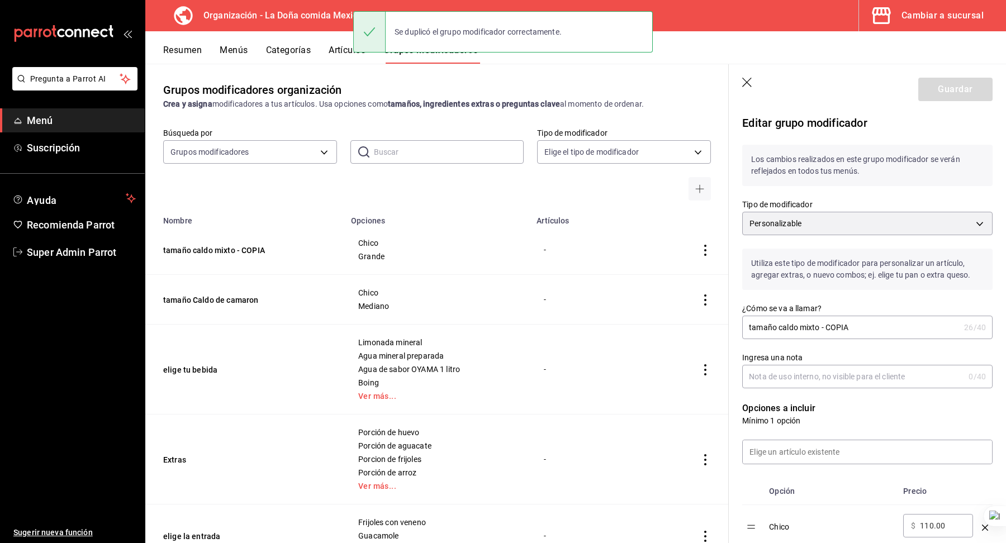
click at [828, 325] on input "tamaño caldo mixto - COPIA" at bounding box center [850, 327] width 217 height 22
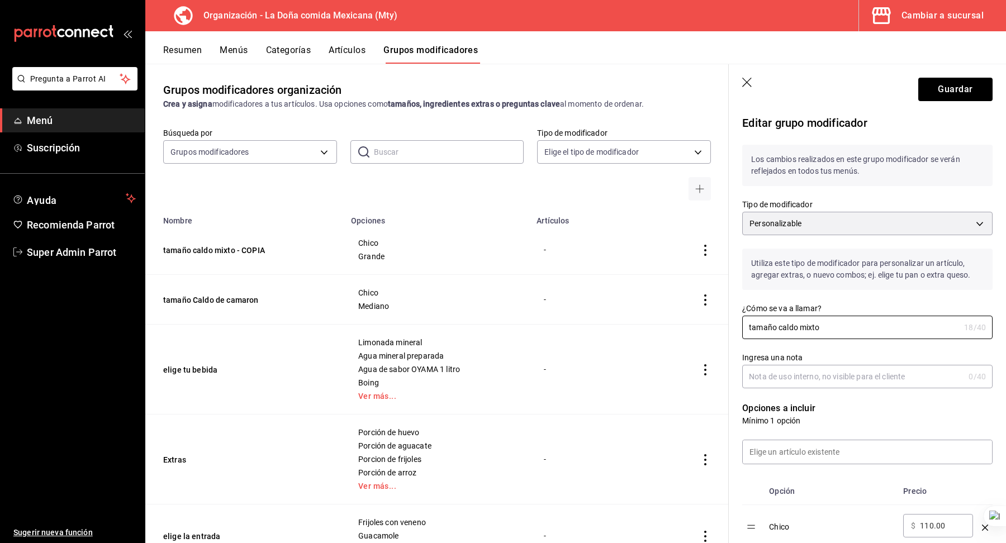
type input "tamaño caldo mixto"
click at [770, 379] on input "Ingresa una nota" at bounding box center [853, 376] width 222 height 22
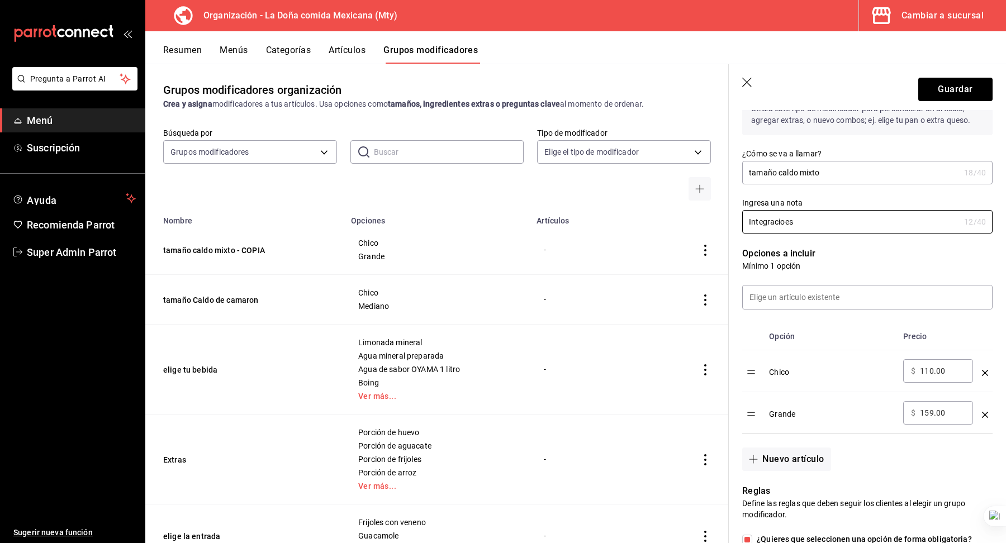
scroll to position [163, 0]
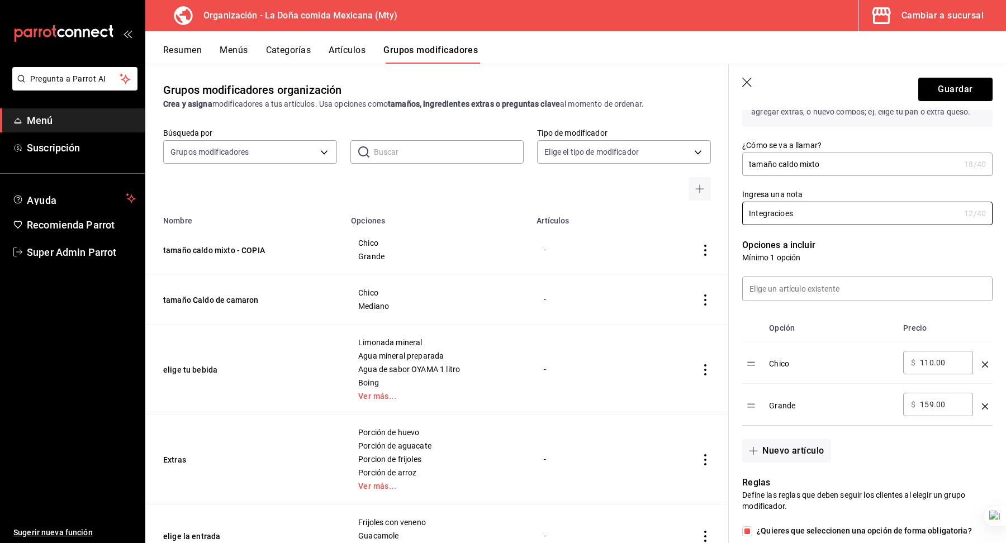
type input "Integracioes"
click at [936, 360] on input "110.00" at bounding box center [942, 362] width 45 height 11
type input "165.00"
click at [939, 399] on input "159.00" at bounding box center [942, 404] width 45 height 11
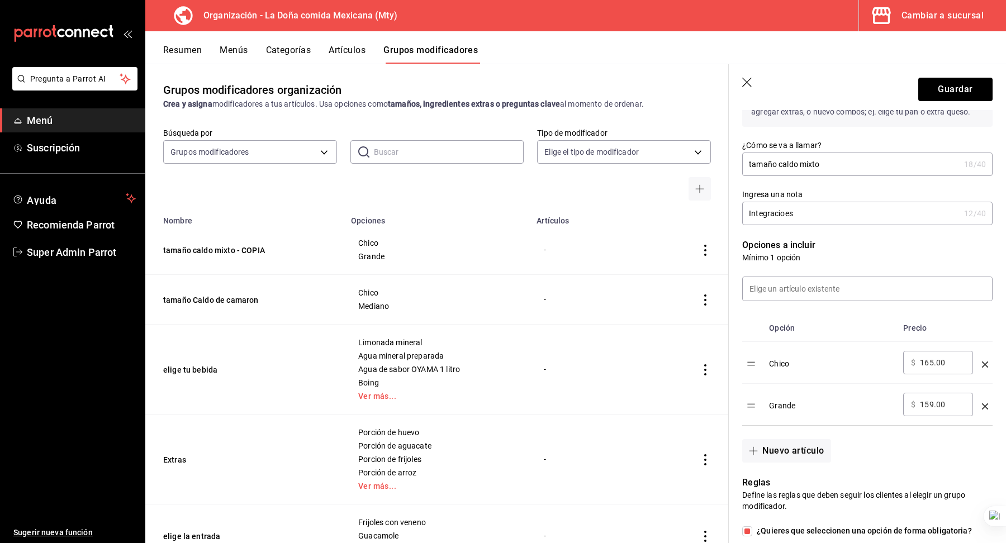
click at [939, 399] on input "159.00" at bounding box center [942, 404] width 45 height 11
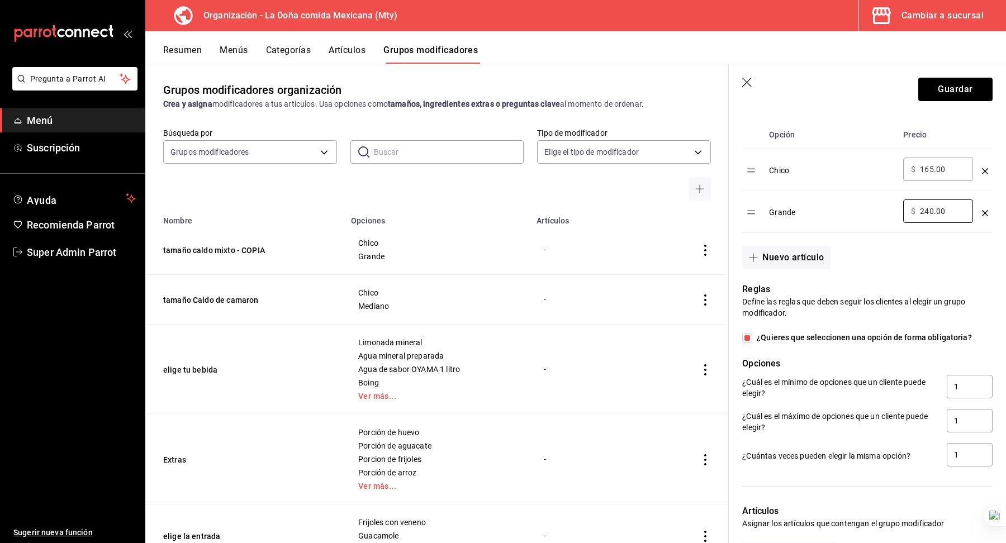
scroll to position [510, 0]
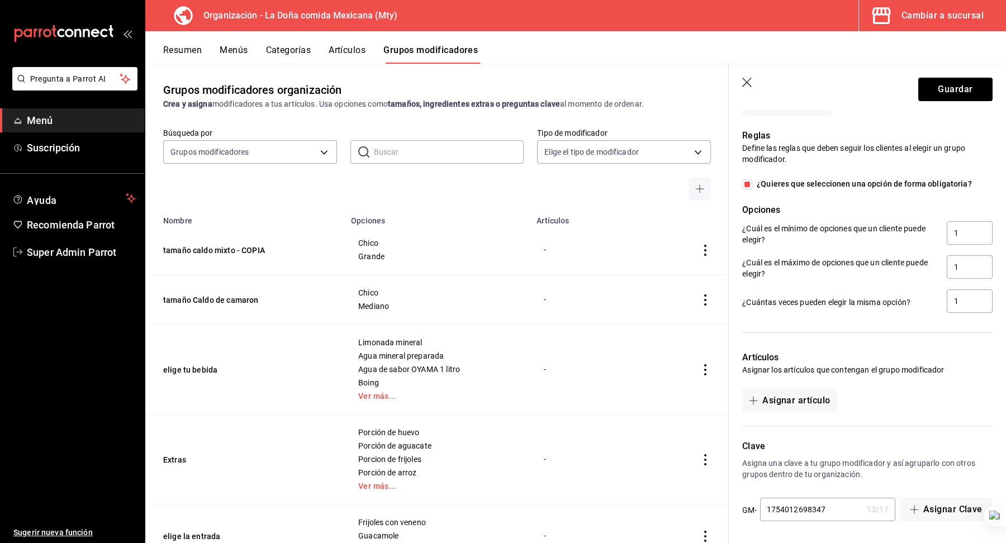
type input "240.00"
click at [841, 508] on input "1754012698347" at bounding box center [811, 509] width 102 height 22
type input "1754012698348"
click at [924, 85] on button "Guardar" at bounding box center [955, 89] width 74 height 23
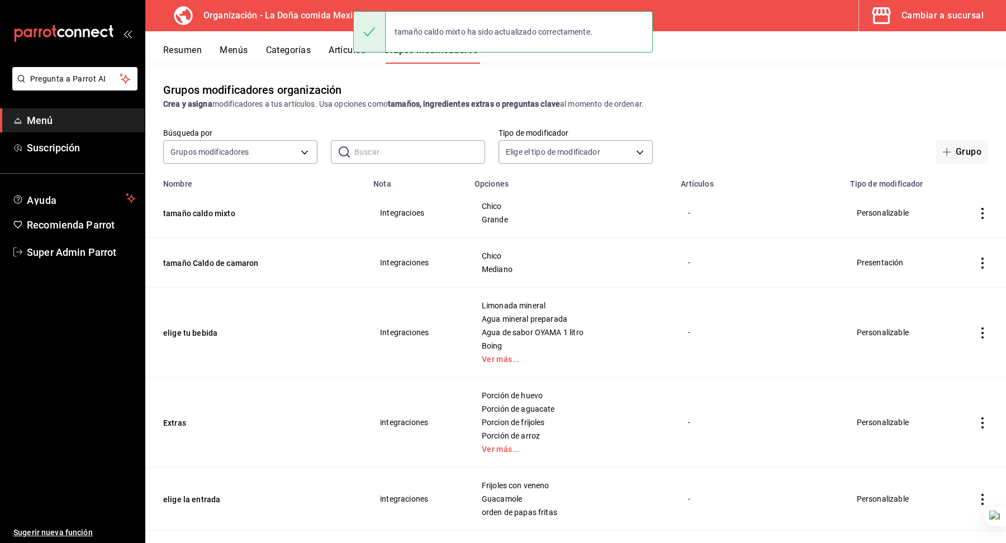
scroll to position [1365, 0]
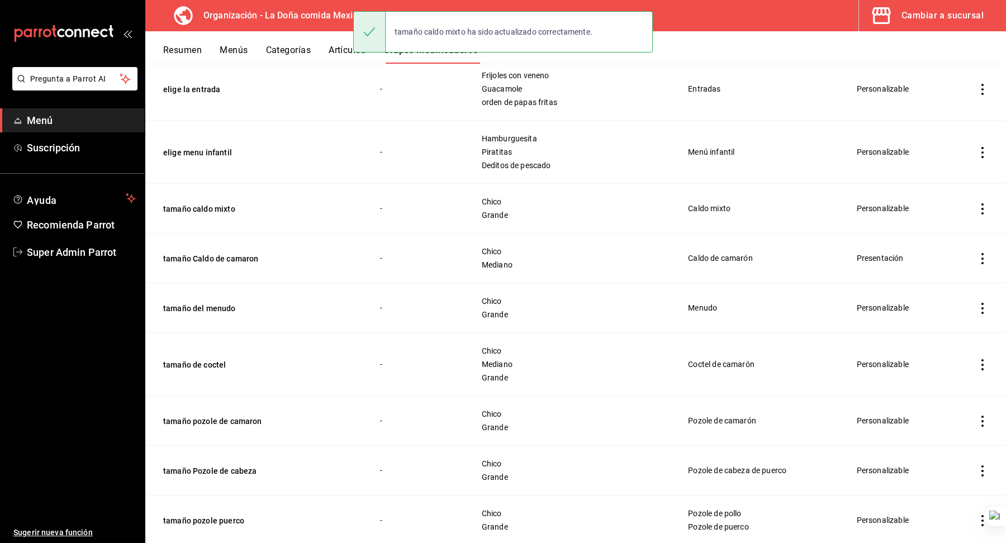
click at [980, 303] on icon "actions" at bounding box center [981, 308] width 11 height 11
click at [933, 349] on div at bounding box center [924, 352] width 20 height 13
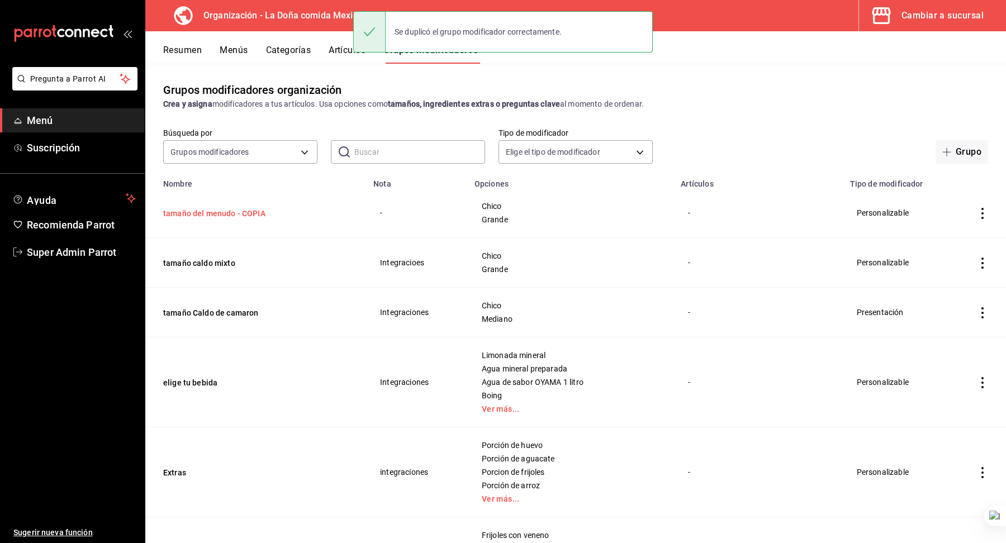
click at [221, 213] on button "tamaño del menudo - COPIA" at bounding box center [230, 213] width 134 height 11
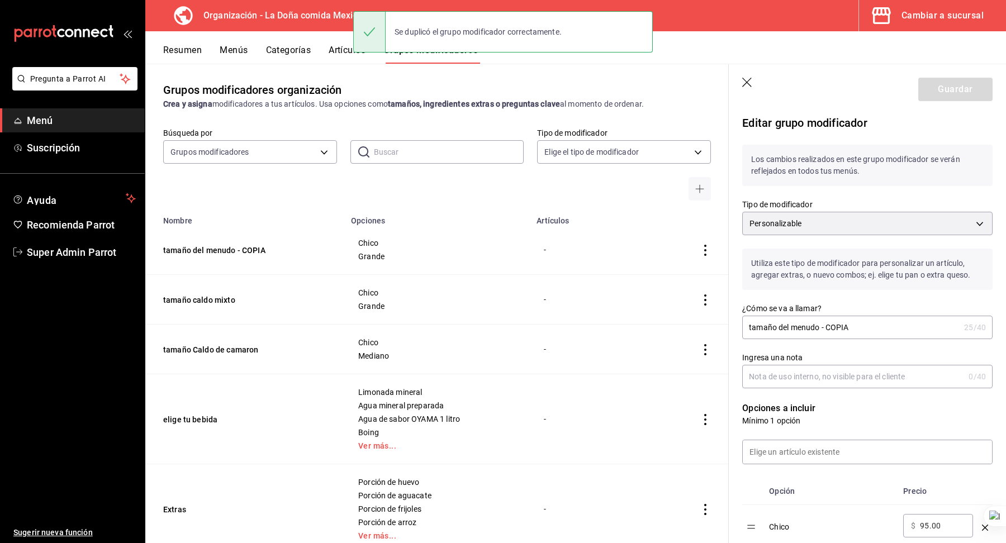
click at [838, 337] on input "tamaño del menudo - COPIA" at bounding box center [850, 327] width 217 height 22
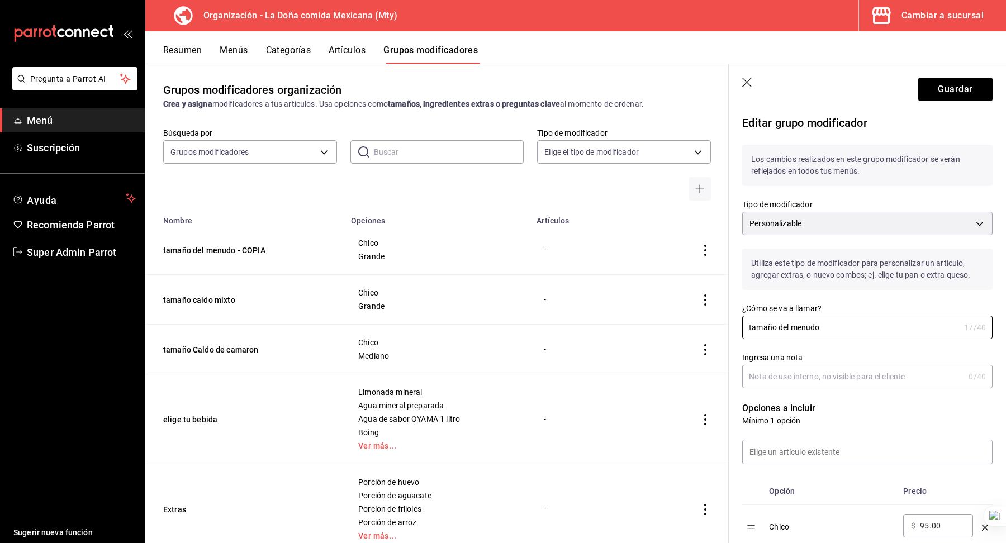
scroll to position [69, 0]
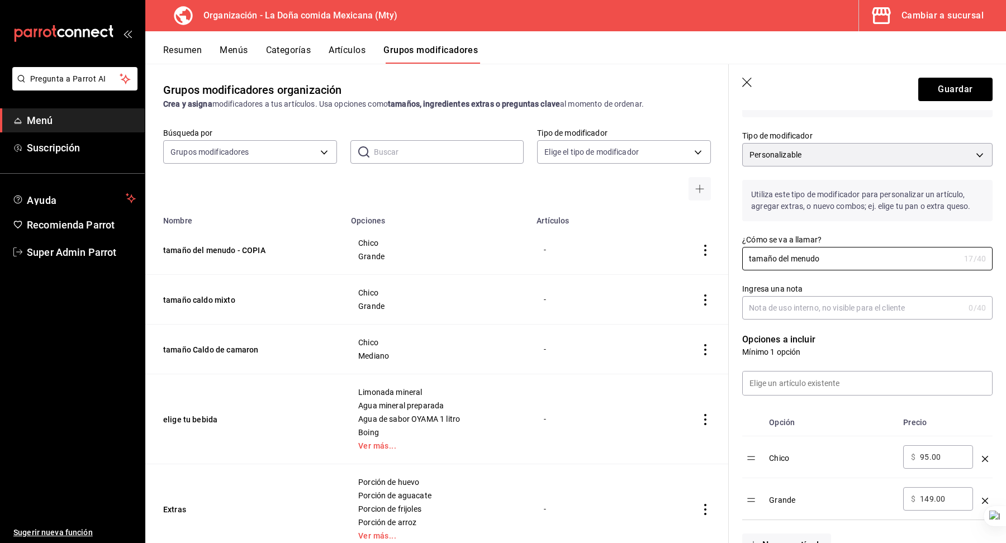
type input "tamaño del menudo"
click at [927, 456] on input "95.00" at bounding box center [942, 456] width 45 height 11
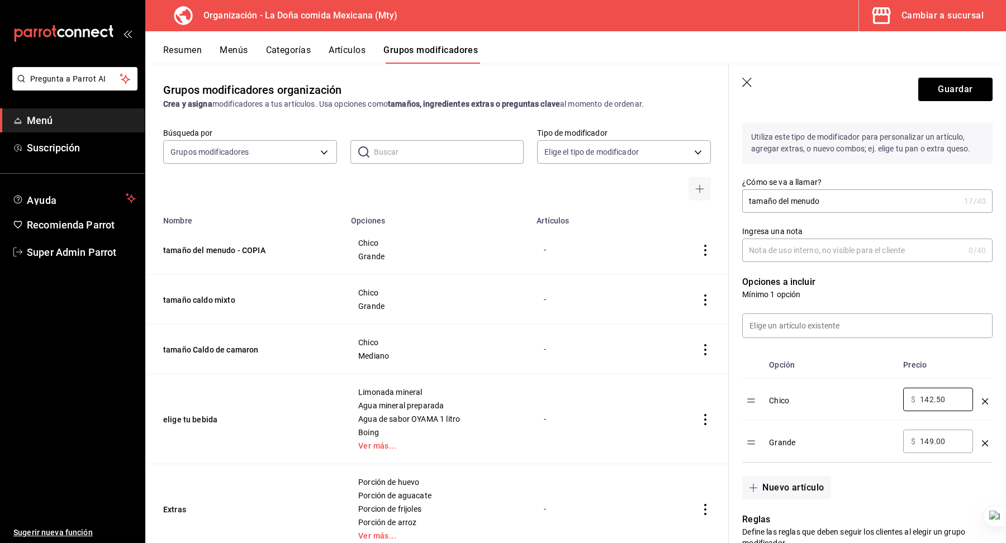
scroll to position [131, 0]
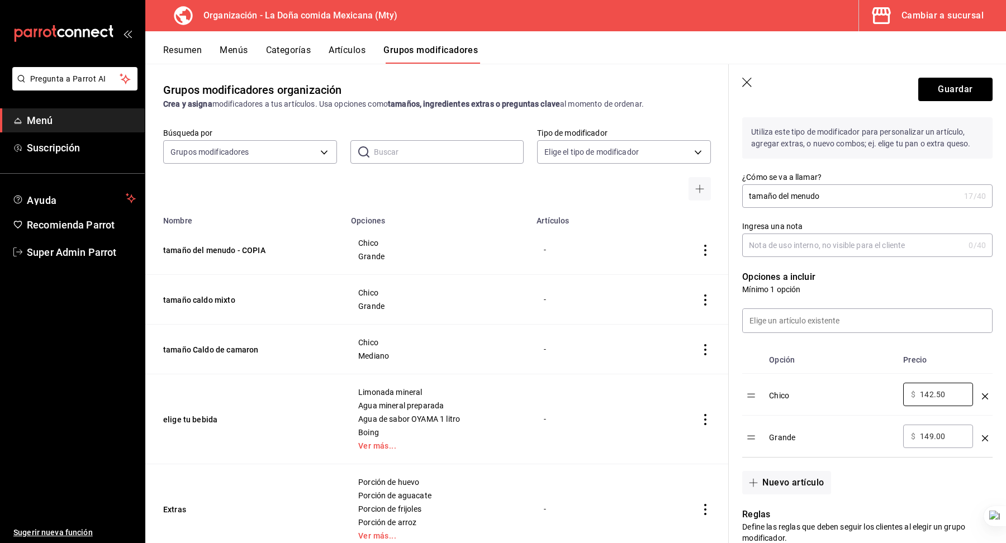
type input "142.50"
click at [932, 431] on input "149.00" at bounding box center [942, 436] width 45 height 11
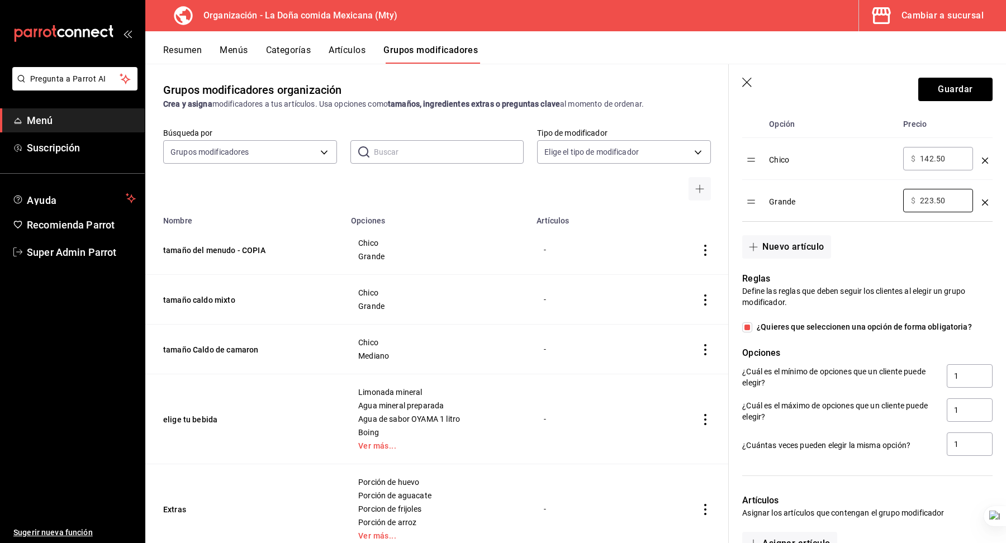
scroll to position [510, 0]
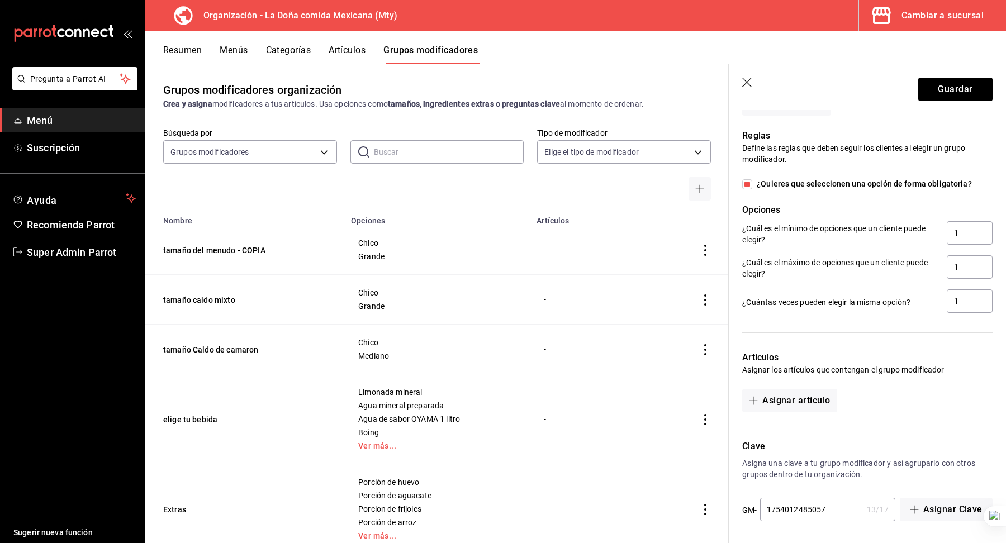
type input "223.50"
click at [832, 511] on input "1754012485057" at bounding box center [811, 509] width 102 height 22
type input "1754012485058"
click at [934, 107] on header "Guardar" at bounding box center [866, 87] width 277 height 46
click at [931, 98] on button "Guardar" at bounding box center [955, 89] width 74 height 23
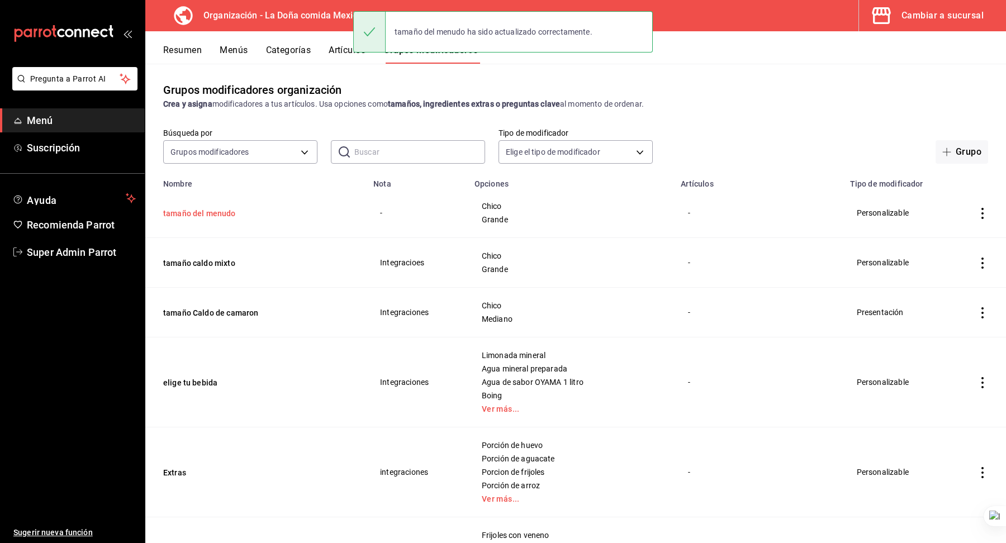
click at [219, 214] on button "tamaño del menudo" at bounding box center [230, 213] width 134 height 11
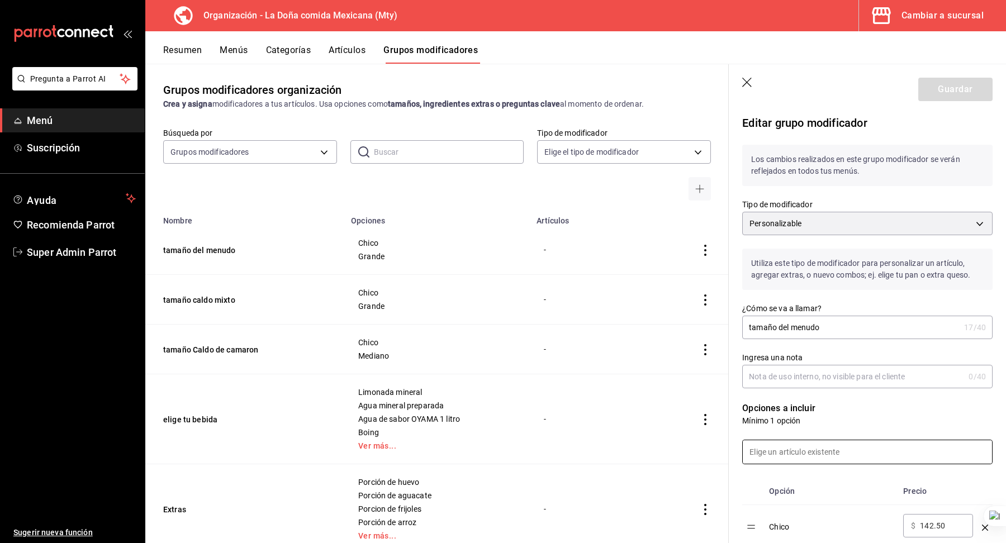
click at [775, 447] on input at bounding box center [866, 451] width 249 height 23
click at [711, 383] on td "simple table" at bounding box center [705, 419] width 47 height 90
click at [778, 378] on input "Ingresa una nota" at bounding box center [853, 376] width 222 height 22
type input "Integraciones"
click at [949, 79] on button "Guardar" at bounding box center [955, 89] width 74 height 23
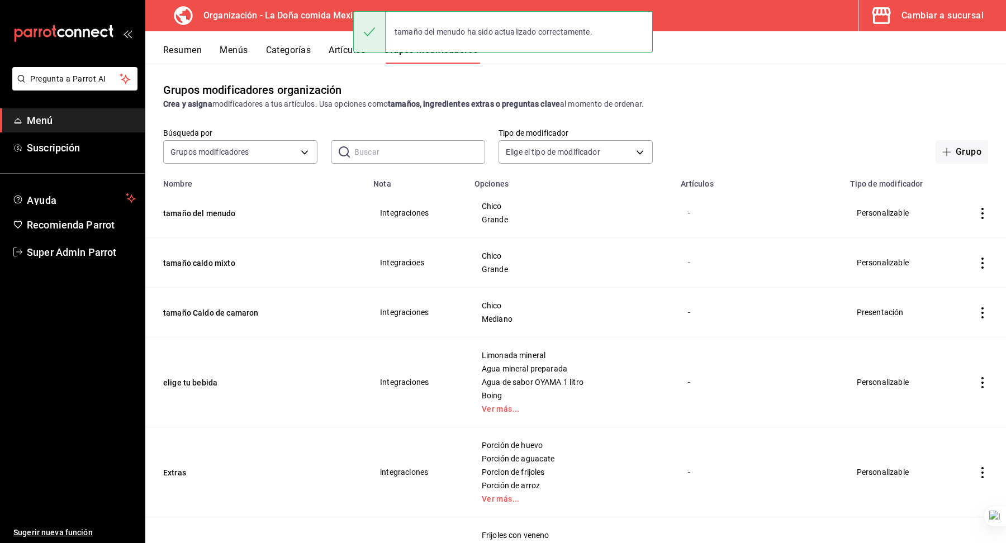
click at [611, 264] on div "Chico Grande" at bounding box center [571, 262] width 180 height 22
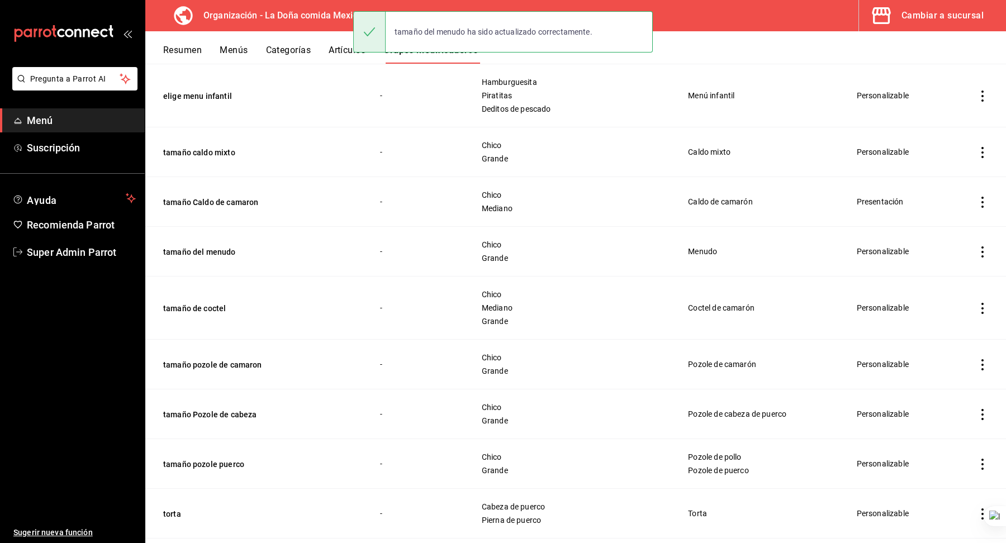
click at [981, 305] on icon "actions" at bounding box center [981, 308] width 11 height 11
click at [940, 348] on span "Duplicar" at bounding box center [948, 352] width 29 height 12
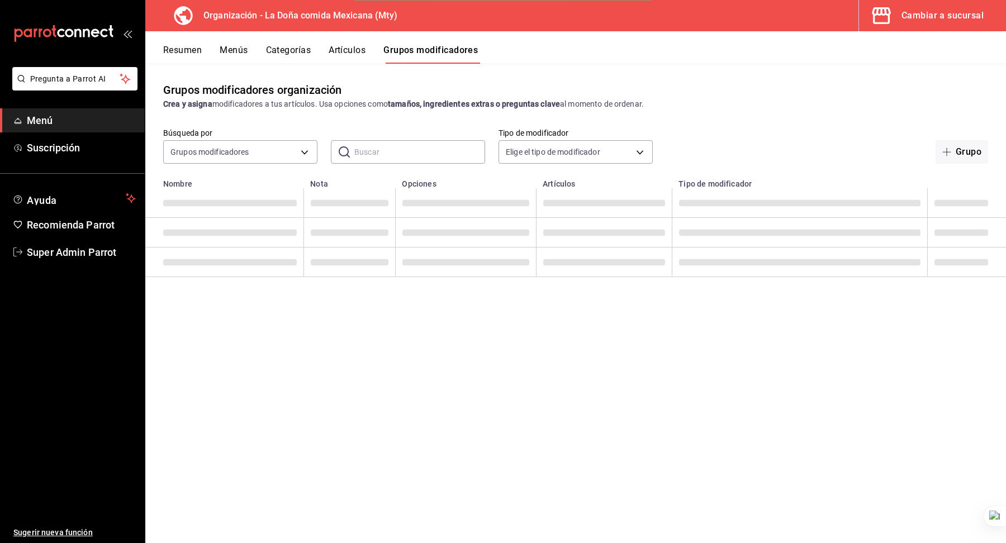
scroll to position [0, 0]
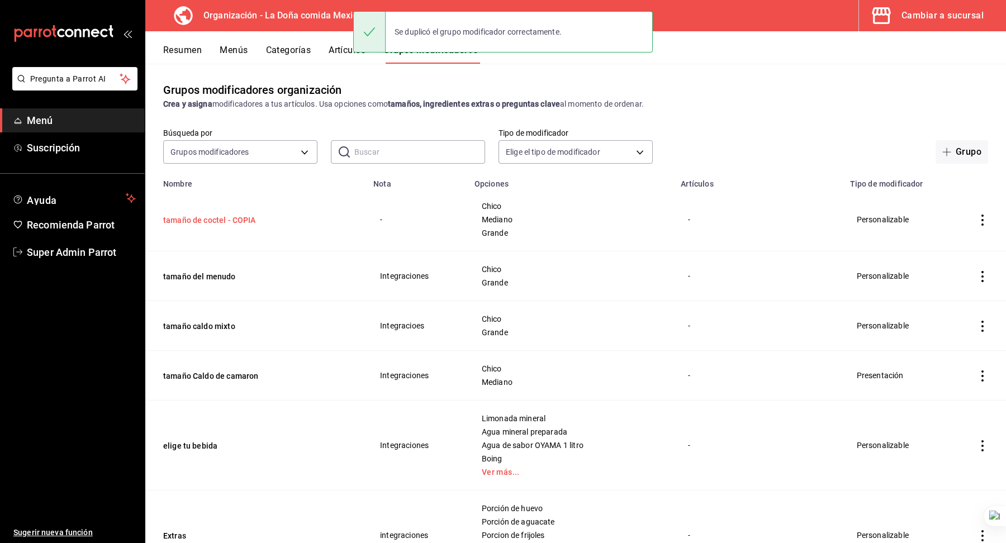
click at [242, 223] on button "tamaño de coctel - COPIA" at bounding box center [230, 220] width 134 height 11
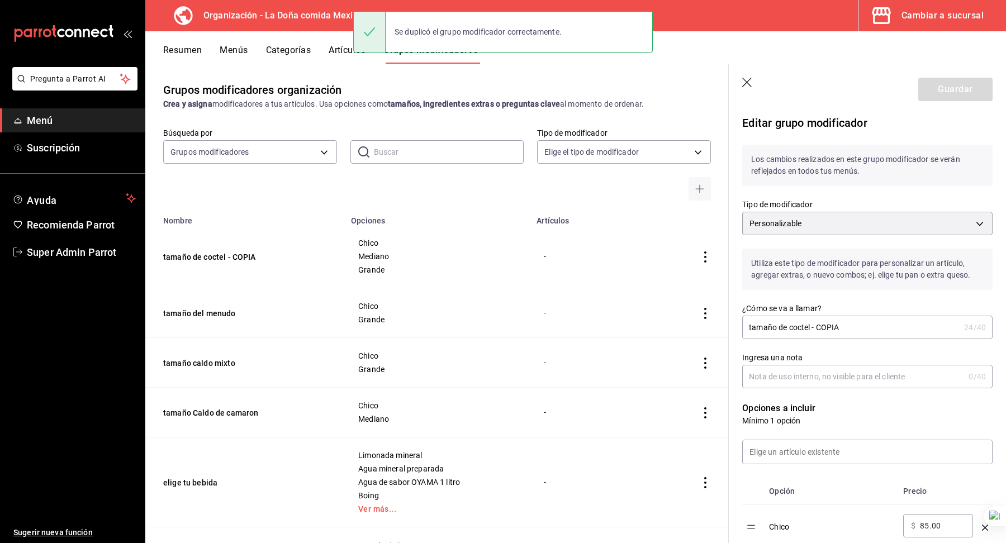
click at [827, 321] on input "tamaño de coctel - COPIA" at bounding box center [850, 327] width 217 height 22
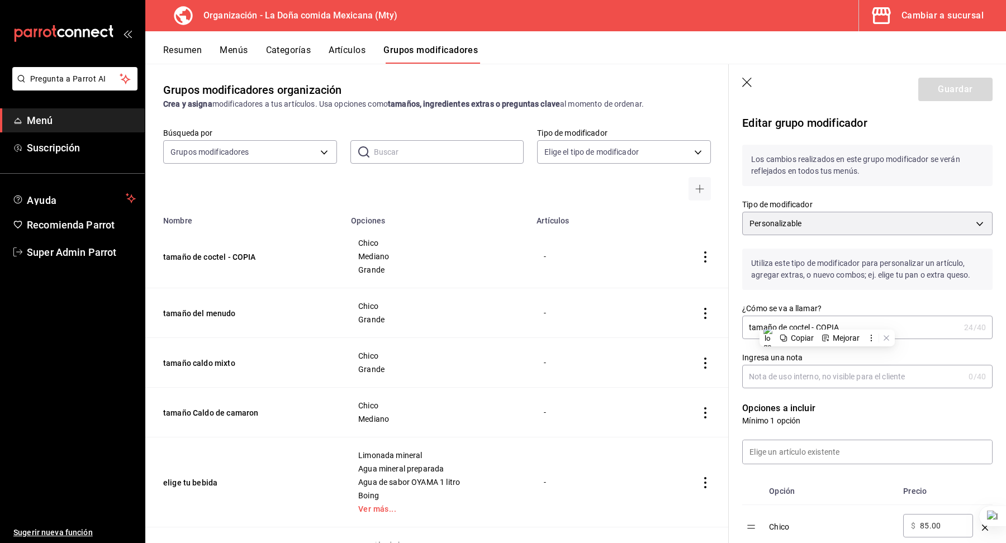
click at [829, 327] on input "tamaño de coctel - COPIA" at bounding box center [850, 327] width 217 height 22
type input "tamaño de coctel"
click at [801, 378] on input "Ingresa una nota" at bounding box center [853, 376] width 222 height 22
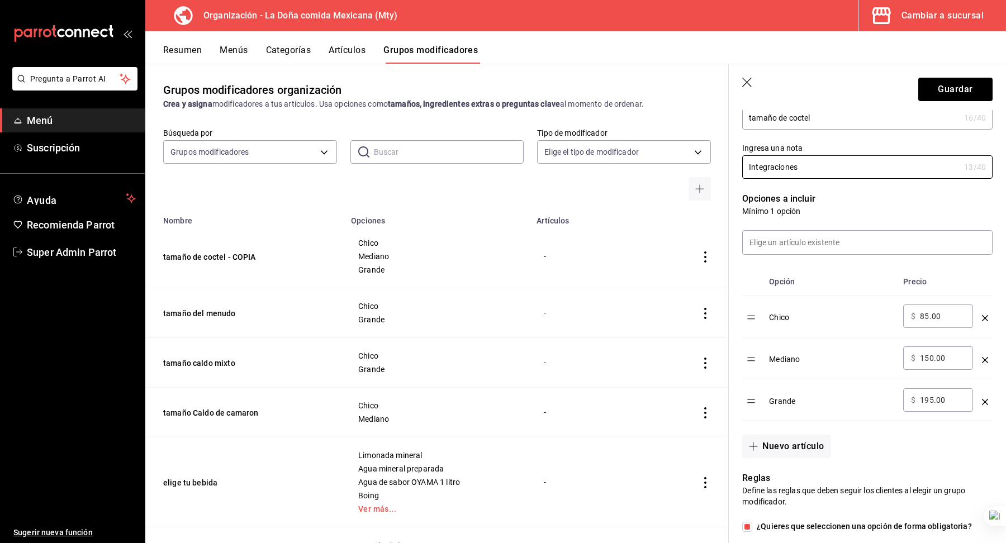
scroll to position [214, 0]
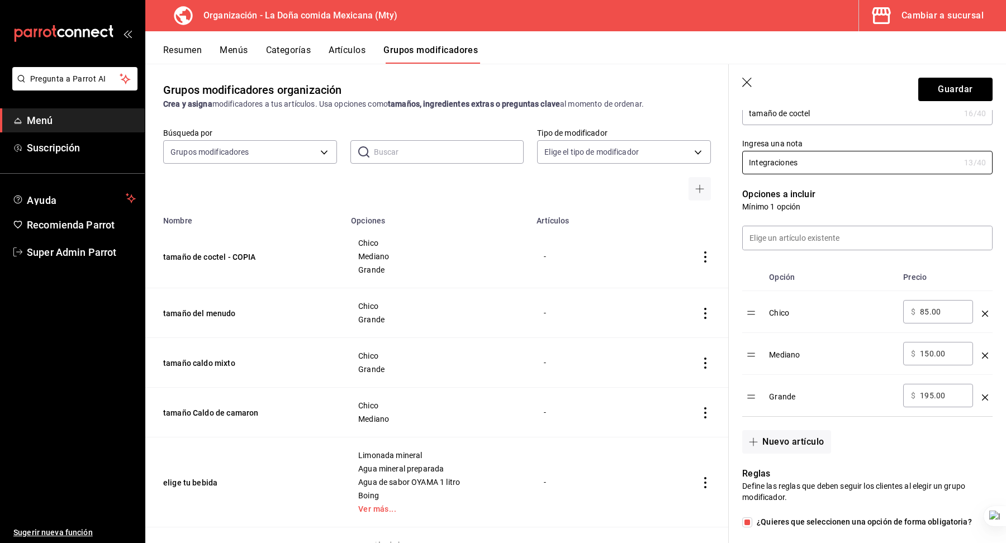
type input "Integraciones"
click at [933, 323] on td "​ $ 85.00 ​" at bounding box center [937, 312] width 79 height 42
click at [933, 313] on input "85.00" at bounding box center [942, 311] width 45 height 11
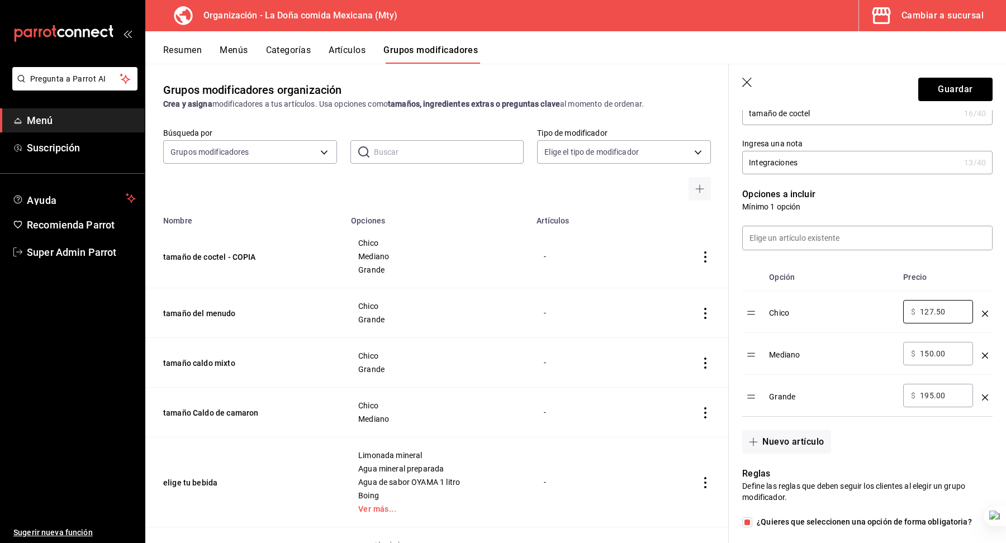
type input "127.50"
click at [928, 348] on input "150.00" at bounding box center [942, 353] width 45 height 11
type input "225.00"
click at [930, 392] on input "195.00" at bounding box center [942, 395] width 45 height 11
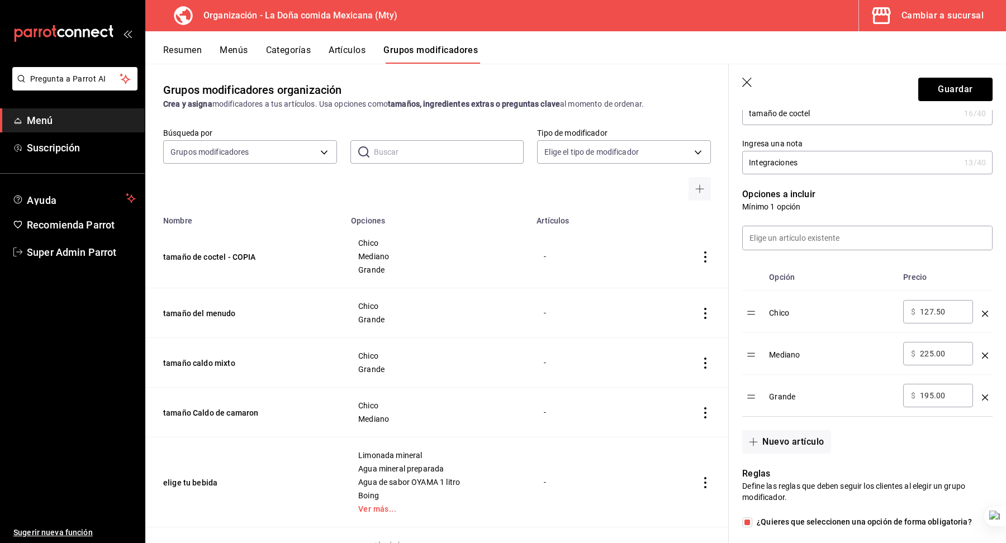
click at [930, 392] on input "195.00" at bounding box center [942, 395] width 45 height 11
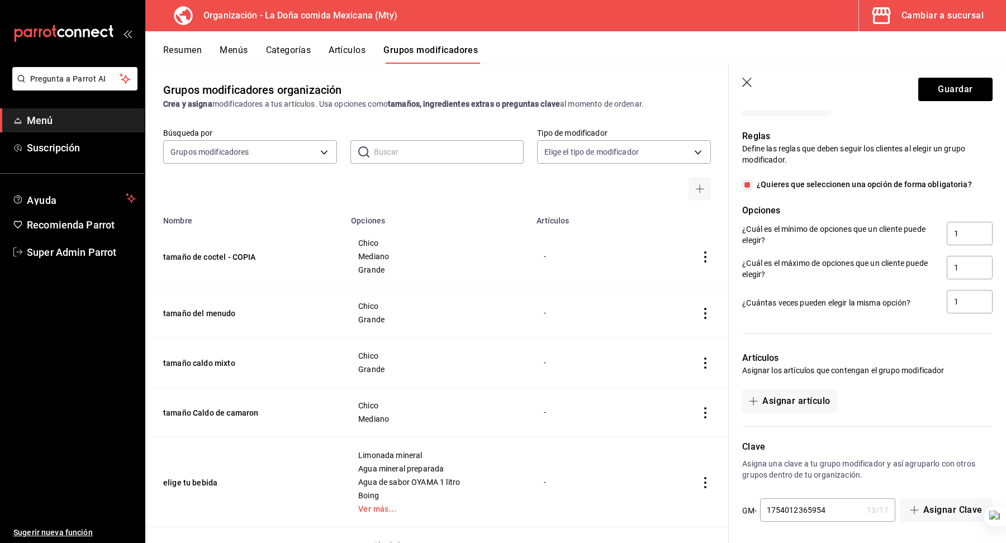
type input "292.50"
click at [832, 510] on input "1754012365954" at bounding box center [811, 510] width 102 height 22
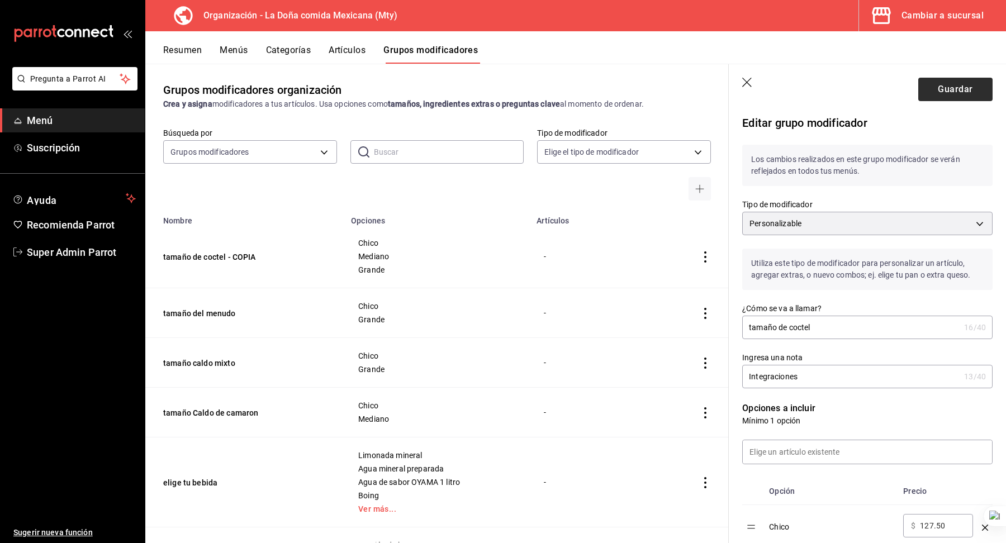
type input "1754012365955"
click at [962, 96] on button "Guardar" at bounding box center [955, 89] width 74 height 23
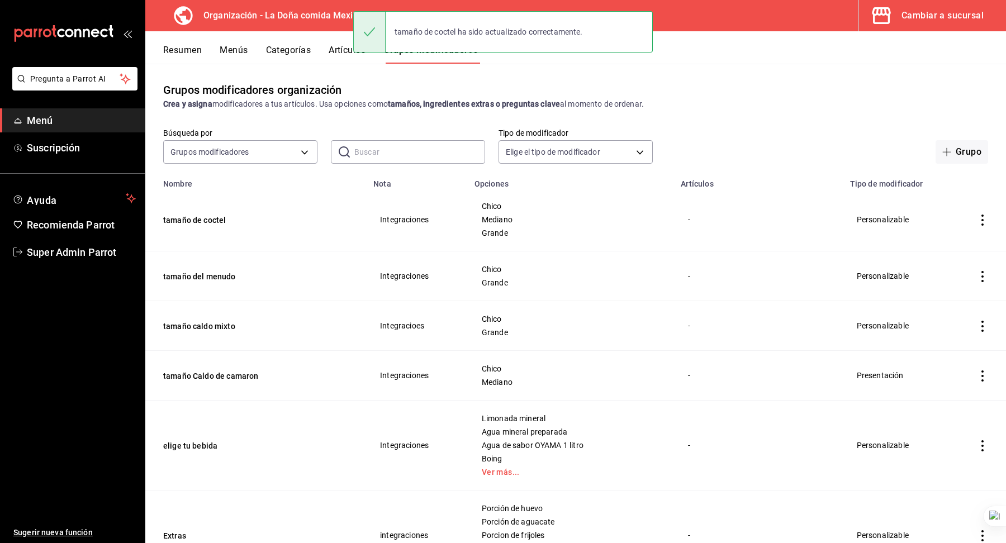
click at [645, 247] on td "Chico Mediano Grande" at bounding box center [571, 219] width 207 height 63
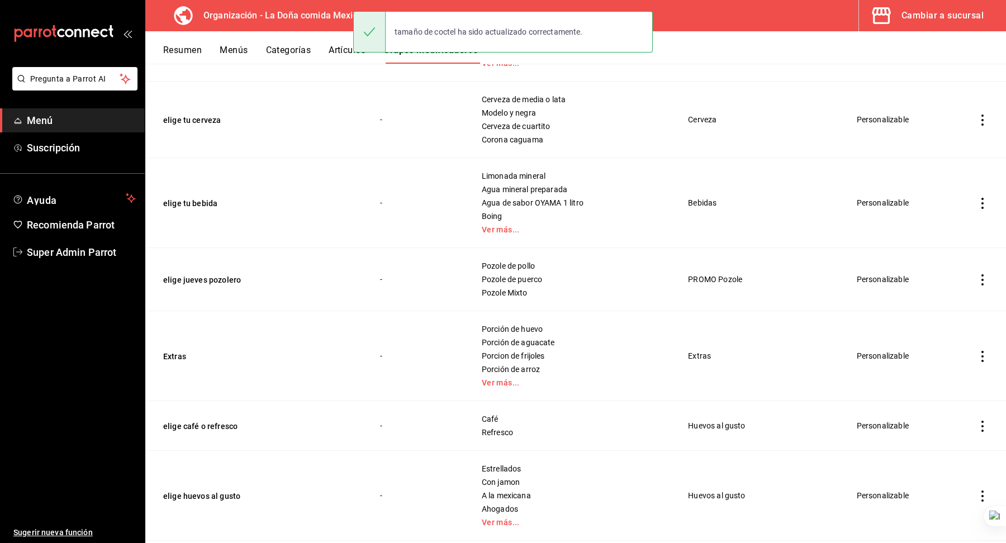
scroll to position [1590, 0]
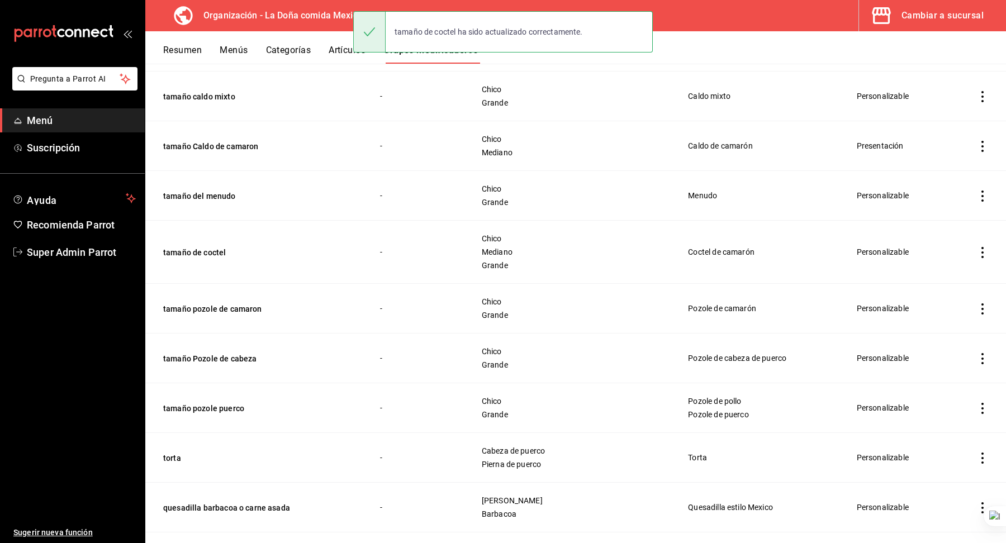
click at [984, 303] on icon "actions" at bounding box center [981, 308] width 11 height 11
click at [950, 353] on span "Duplicar" at bounding box center [948, 352] width 29 height 12
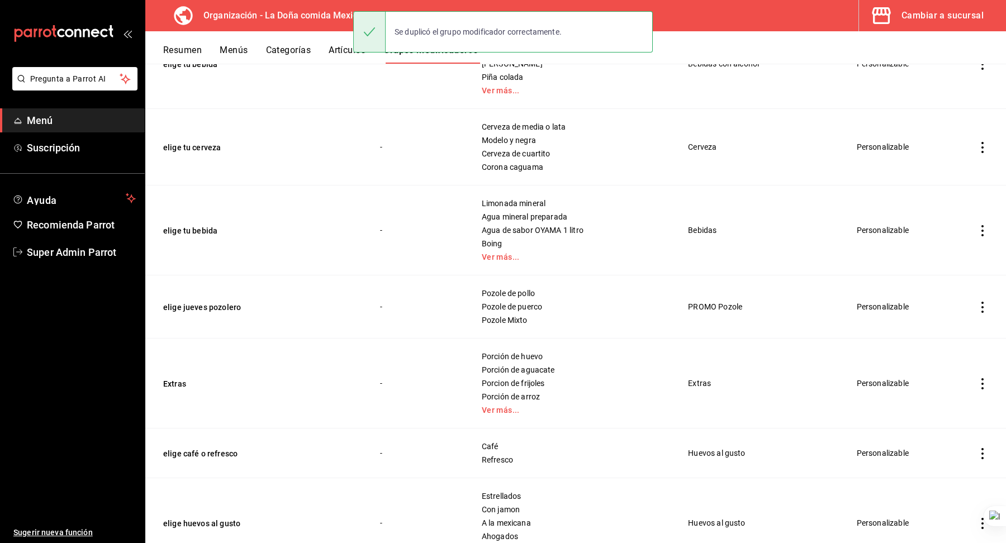
scroll to position [1640, 0]
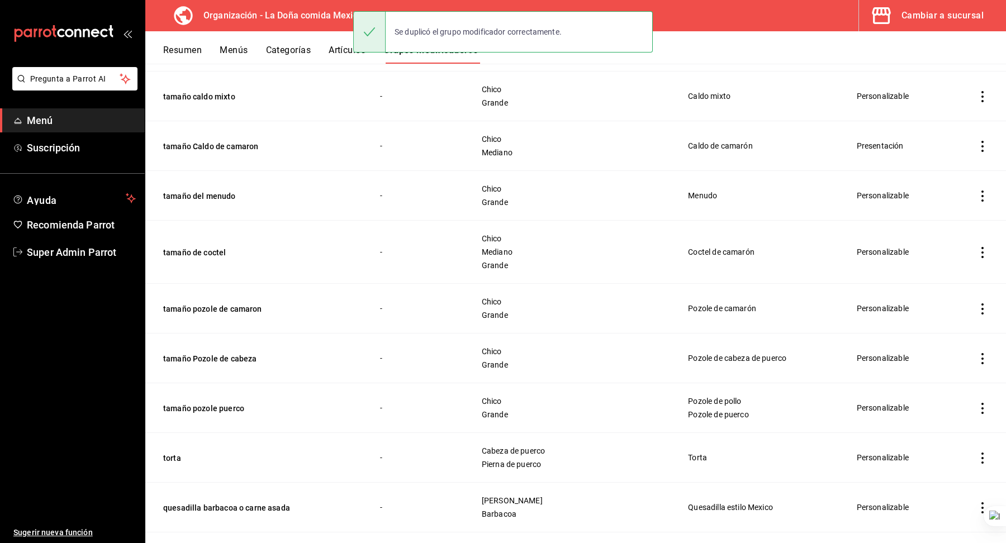
click at [982, 353] on icon "actions" at bounding box center [981, 358] width 11 height 11
click at [937, 394] on li "Duplicar" at bounding box center [938, 401] width 67 height 23
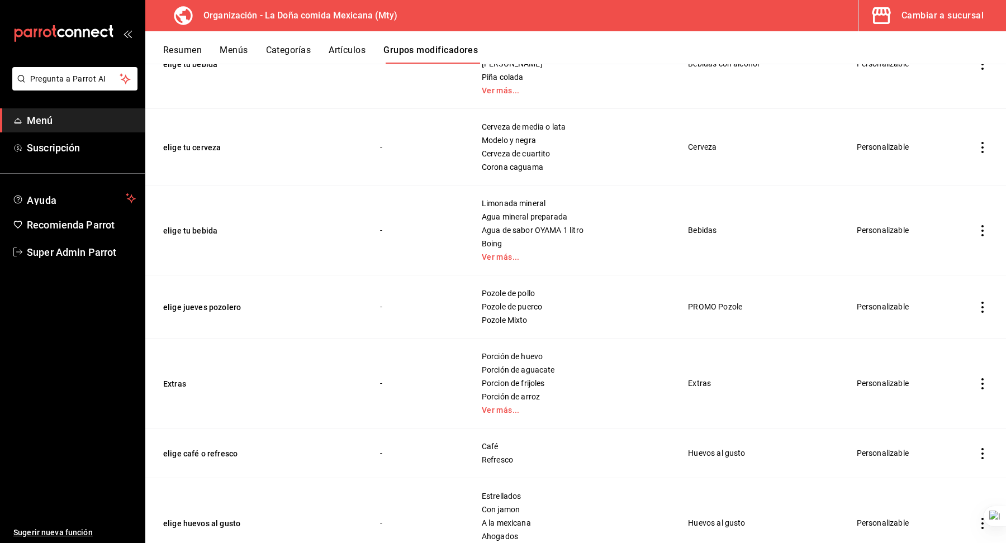
scroll to position [1689, 0]
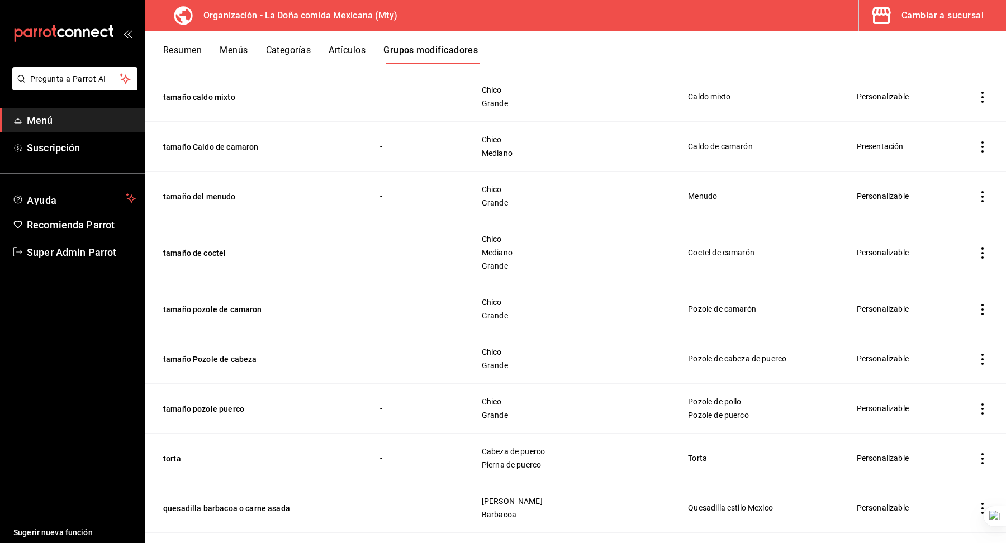
click at [981, 403] on icon "actions" at bounding box center [982, 408] width 2 height 11
click at [945, 450] on span "Duplicar" at bounding box center [948, 451] width 29 height 12
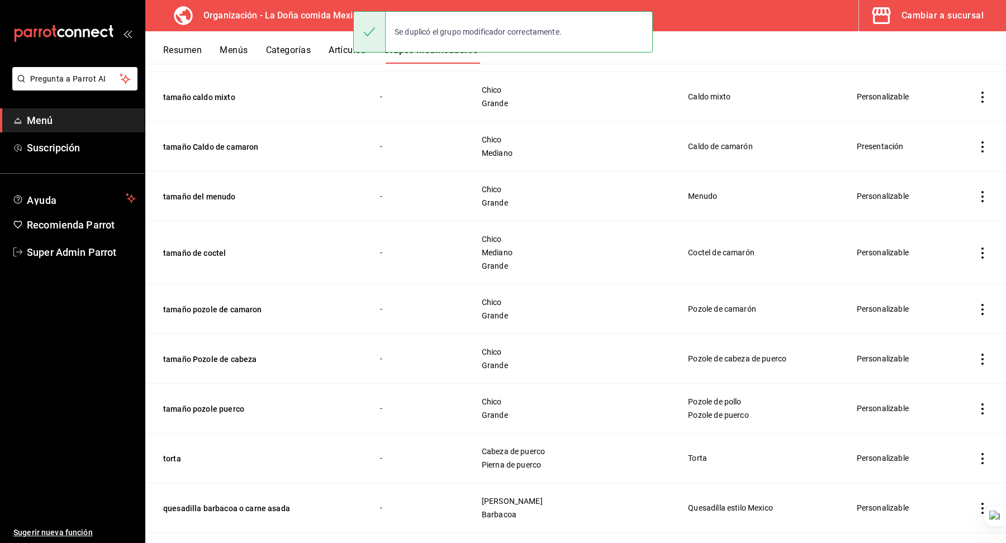
scroll to position [0, 0]
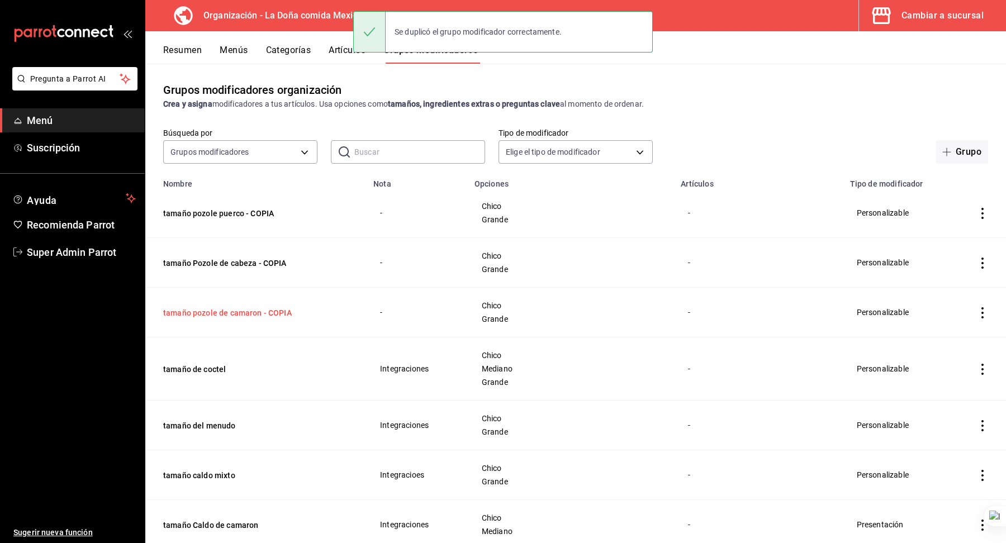
click at [244, 311] on button "tamaño pozole de camaron - COPIA" at bounding box center [230, 312] width 134 height 11
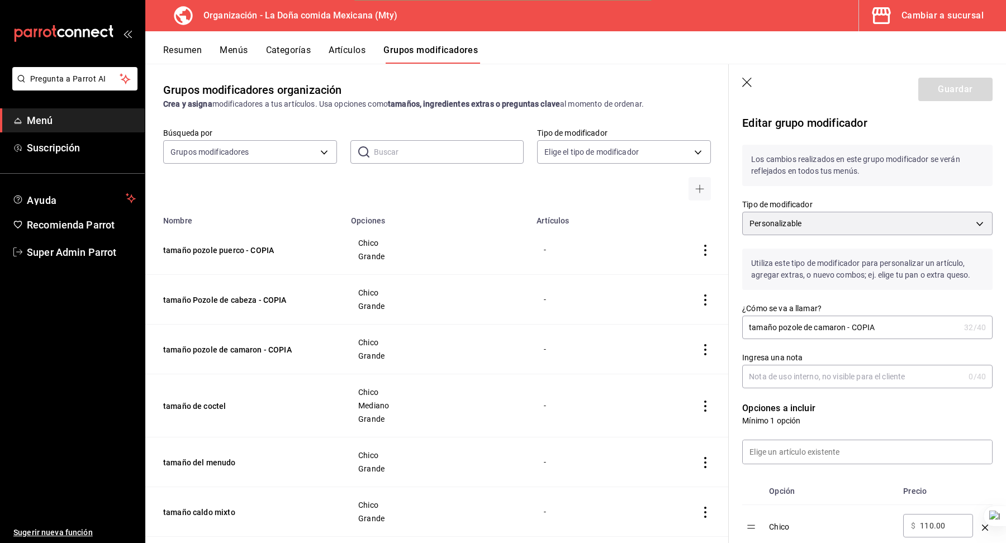
click at [858, 332] on input "tamaño pozole de camaron - COPIA" at bounding box center [850, 327] width 217 height 22
type input "tamaño pozole de camaron"
click at [849, 378] on input "Ingresa una nota" at bounding box center [853, 376] width 222 height 22
type input "Integraciones"
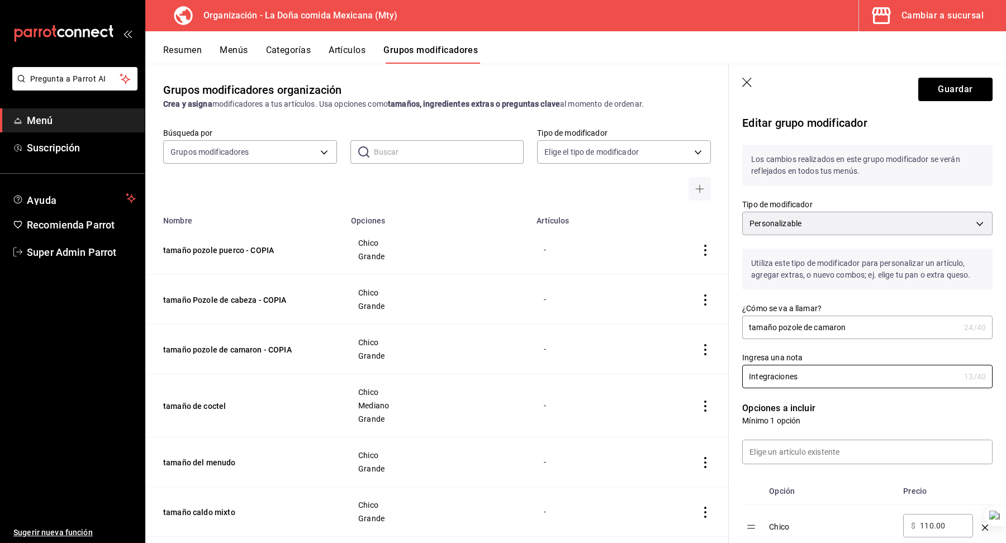
click at [785, 390] on div "Opciones a incluir Mínimo 1 opción Opción Precio Chico ​ $ 110.00 ​ Grande ​ $ …" at bounding box center [860, 506] width 264 height 237
click at [778, 374] on input "Integraciones" at bounding box center [850, 376] width 217 height 22
click at [864, 403] on p "Opciones a incluir" at bounding box center [867, 408] width 250 height 13
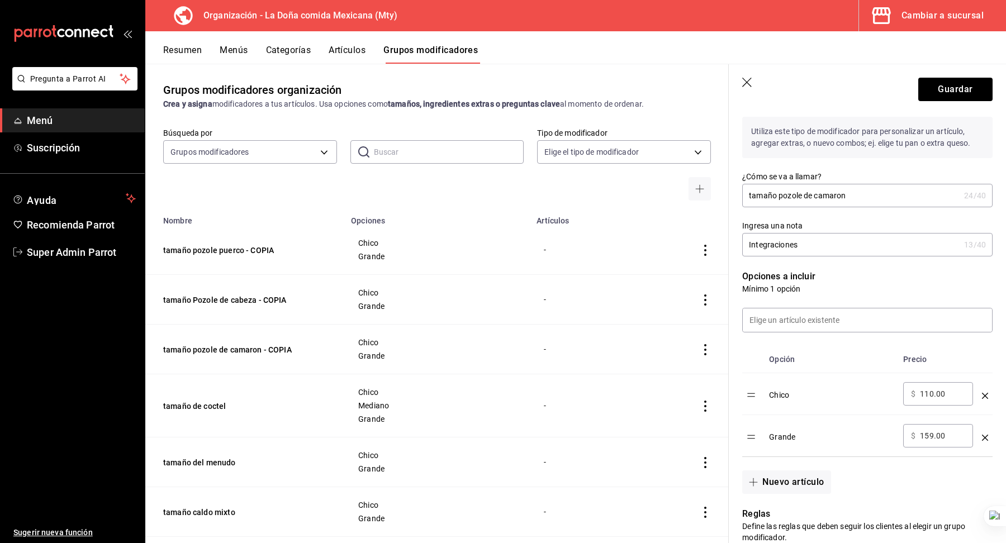
scroll to position [143, 0]
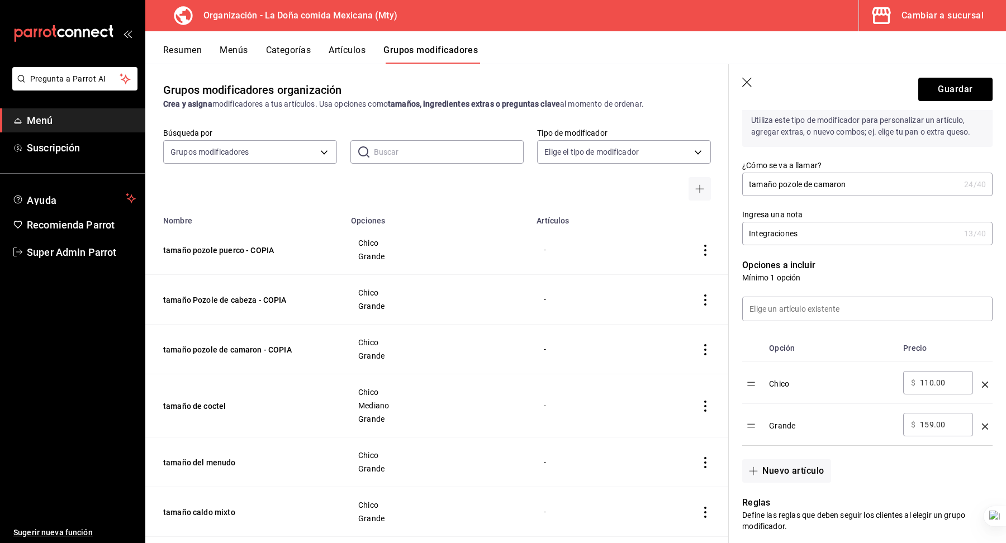
click at [931, 384] on input "110.00" at bounding box center [942, 382] width 45 height 11
type input "165.00"
click at [929, 413] on div "​ $ 159.00 ​" at bounding box center [938, 424] width 70 height 23
click at [932, 423] on input "159.00" at bounding box center [942, 424] width 45 height 11
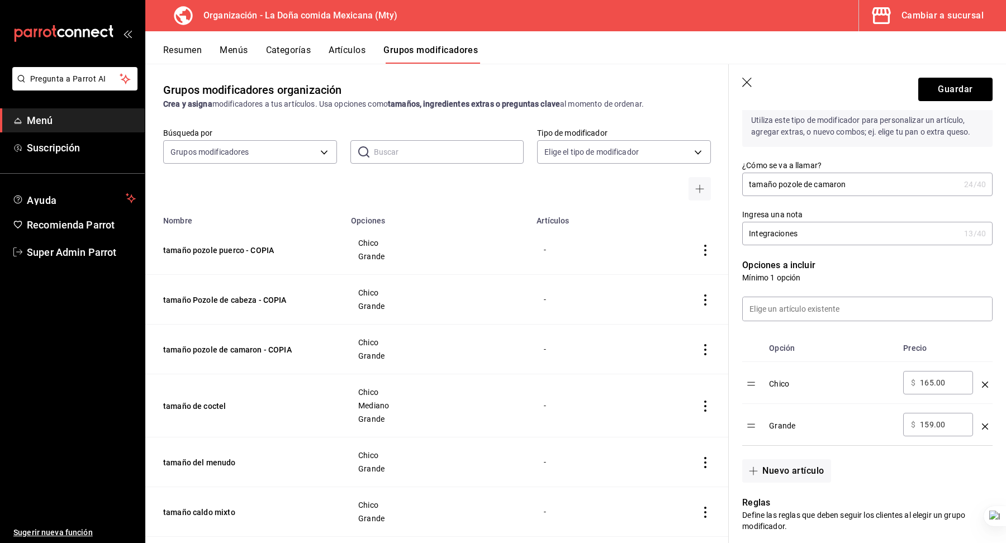
click at [932, 423] on input "159.00" at bounding box center [942, 424] width 45 height 11
type input "247.50"
click at [846, 394] on td "Chico" at bounding box center [831, 383] width 134 height 42
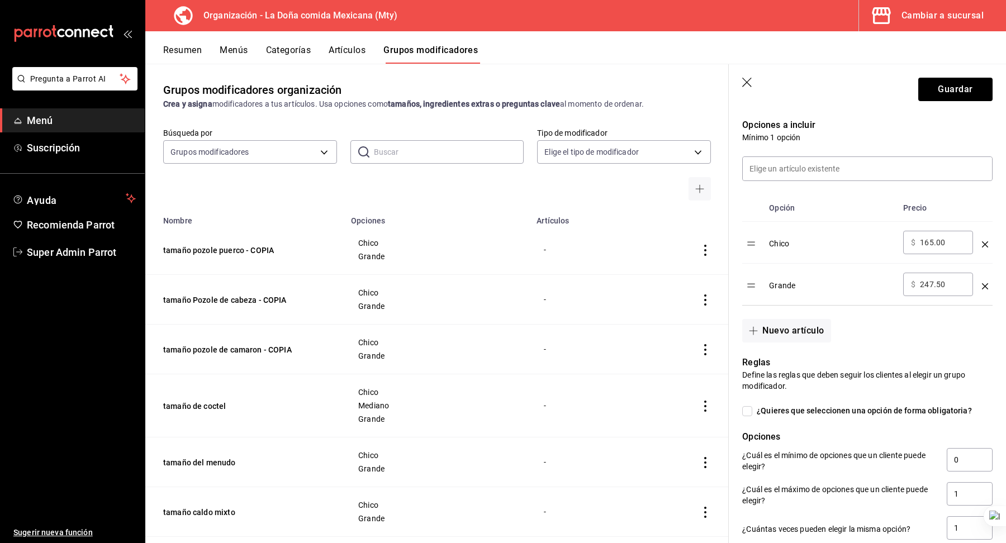
scroll to position [510, 0]
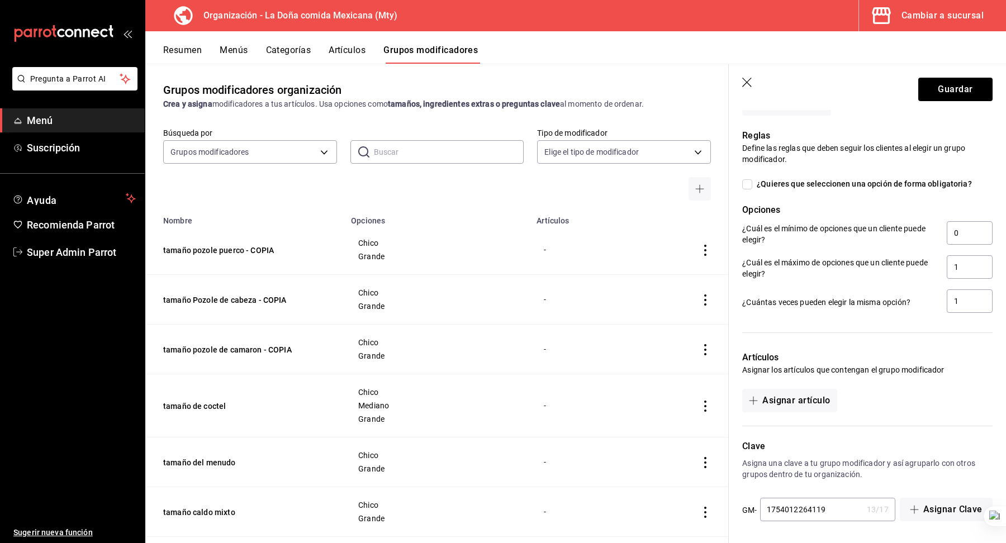
click at [833, 517] on input "1754012264119" at bounding box center [811, 509] width 102 height 22
type input "1754012264120"
click at [939, 84] on button "Guardar" at bounding box center [955, 89] width 74 height 23
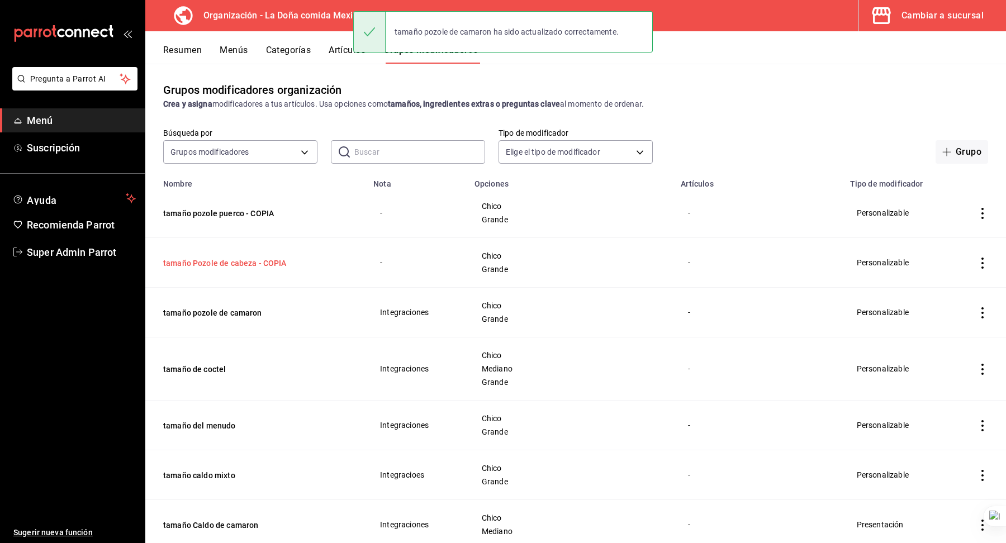
click at [260, 264] on button "tamaño Pozole de cabeza - COPIA" at bounding box center [230, 263] width 134 height 11
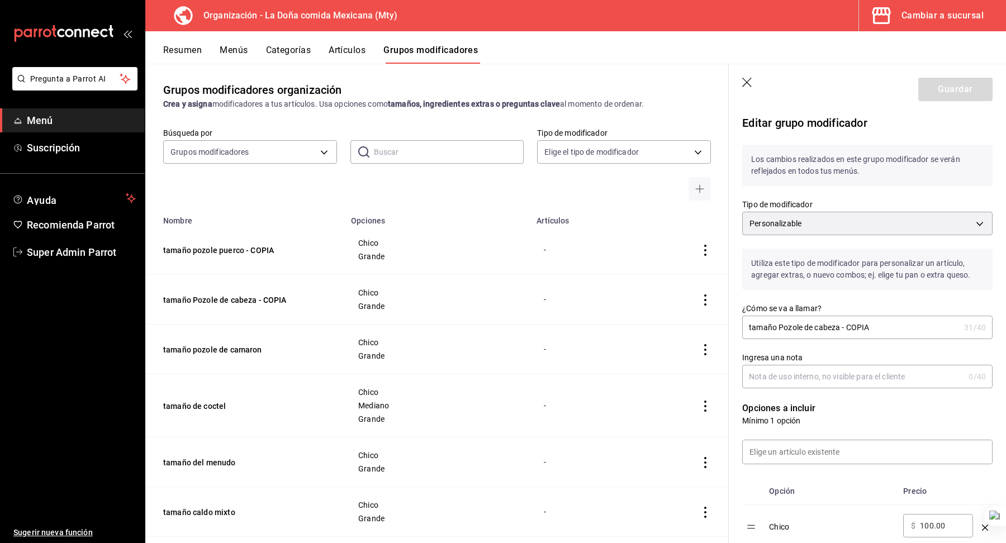
click at [859, 328] on input "tamaño Pozole de cabeza - COPIA" at bounding box center [850, 327] width 217 height 22
type input "tamaño Pozole de cabeza"
click at [846, 381] on input "Ingresa una nota" at bounding box center [853, 376] width 222 height 22
paste input "Integraciones"
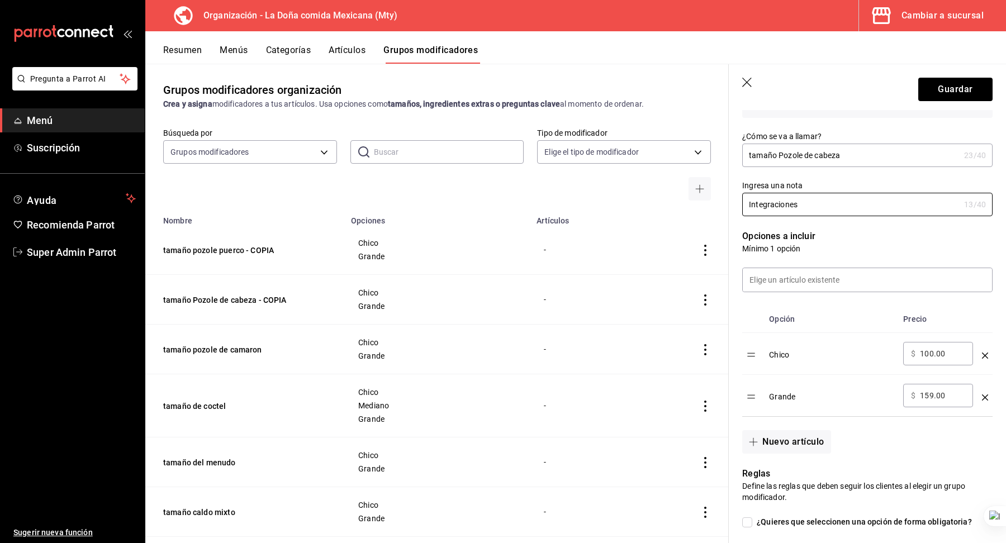
scroll to position [177, 0]
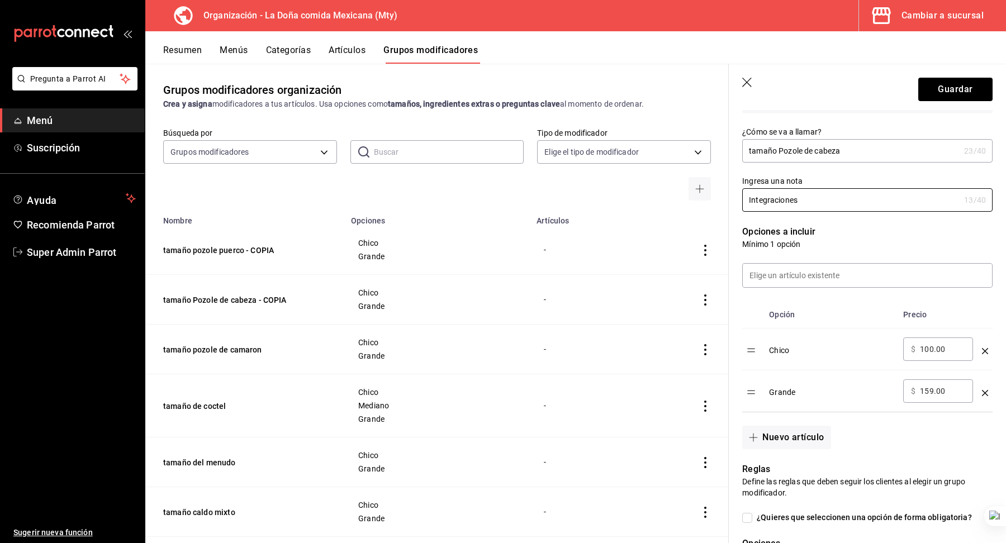
type input "Integraciones"
click at [935, 344] on input "100.00" at bounding box center [942, 349] width 45 height 11
type input "150.00"
click at [936, 396] on div "​ $ 159.00 ​" at bounding box center [938, 390] width 70 height 23
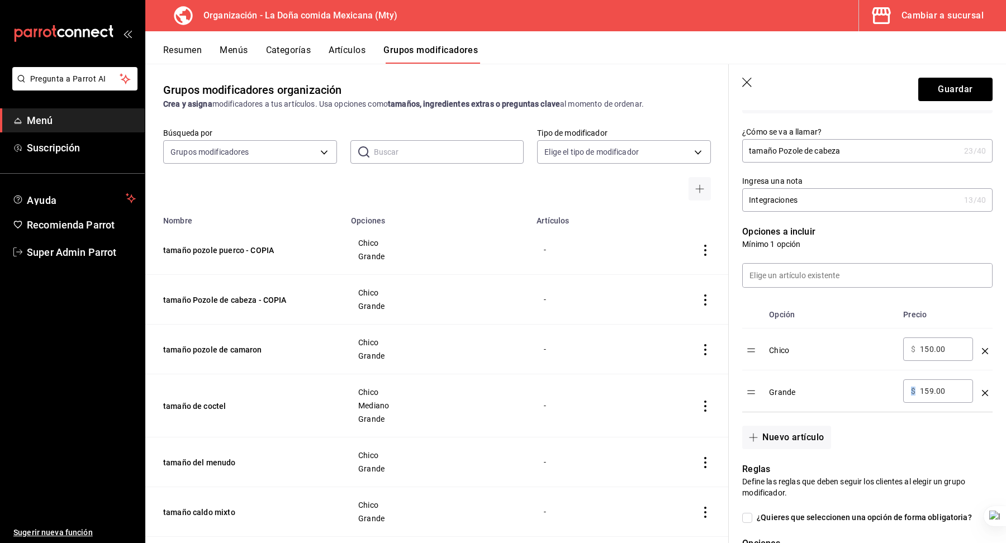
click at [936, 396] on div "​ $ 159.00 ​" at bounding box center [938, 390] width 70 height 23
click at [930, 389] on input "159.00" at bounding box center [942, 390] width 45 height 11
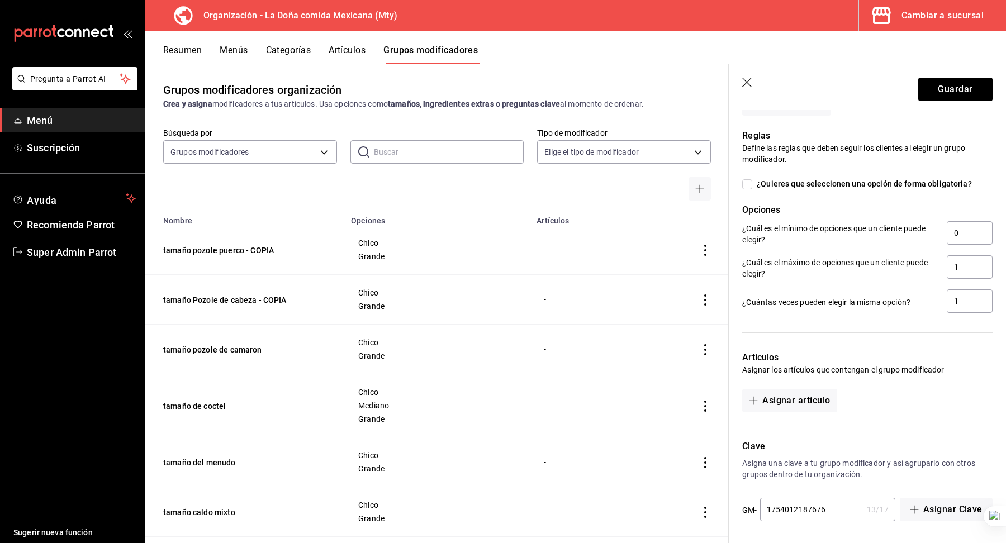
type input "238.50"
click at [832, 501] on input "1754012187676" at bounding box center [811, 509] width 102 height 22
click at [832, 503] on input "1754012187676" at bounding box center [811, 509] width 102 height 22
type input "1754012187677"
click at [849, 458] on p "Asigna una clave a tu grupo modificador y así agruparlo con otros grupos dentro…" at bounding box center [867, 469] width 250 height 22
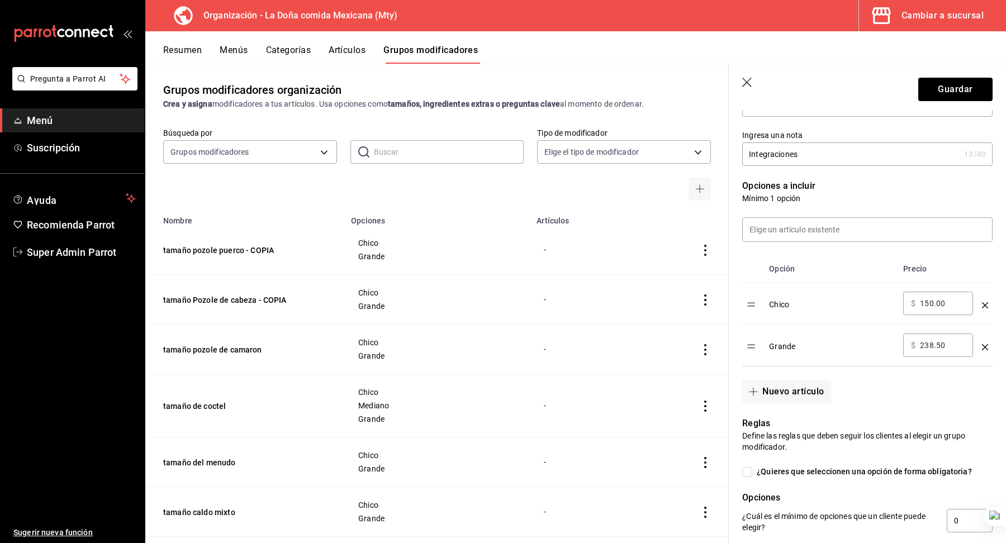
scroll to position [77, 0]
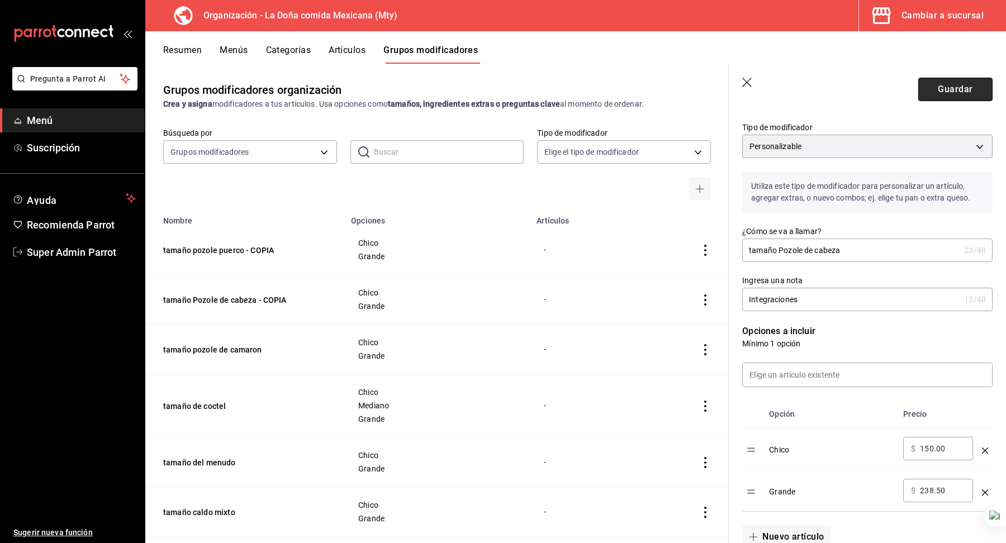
click at [938, 84] on button "Guardar" at bounding box center [955, 89] width 74 height 23
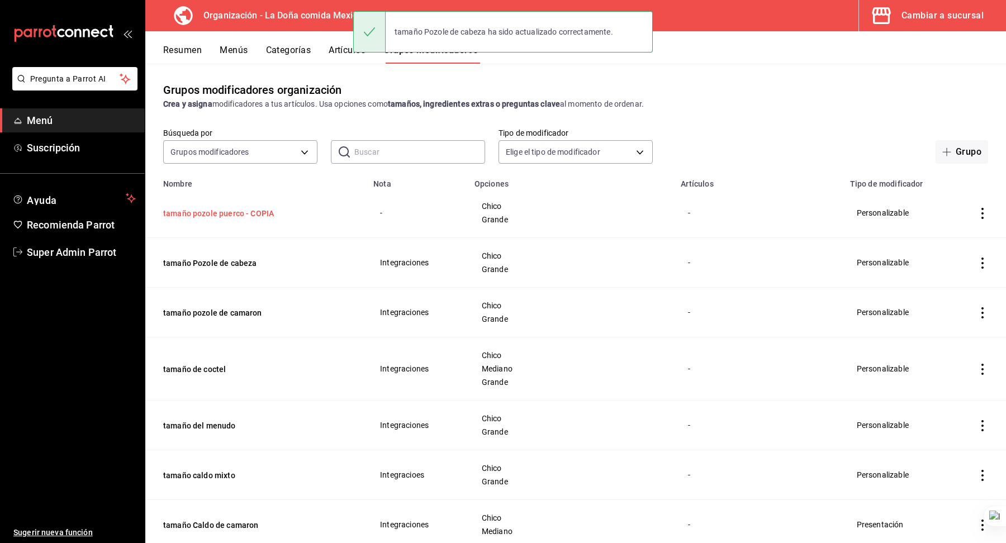
click at [247, 213] on button "tamaño pozole puerco - COPIA" at bounding box center [230, 213] width 134 height 11
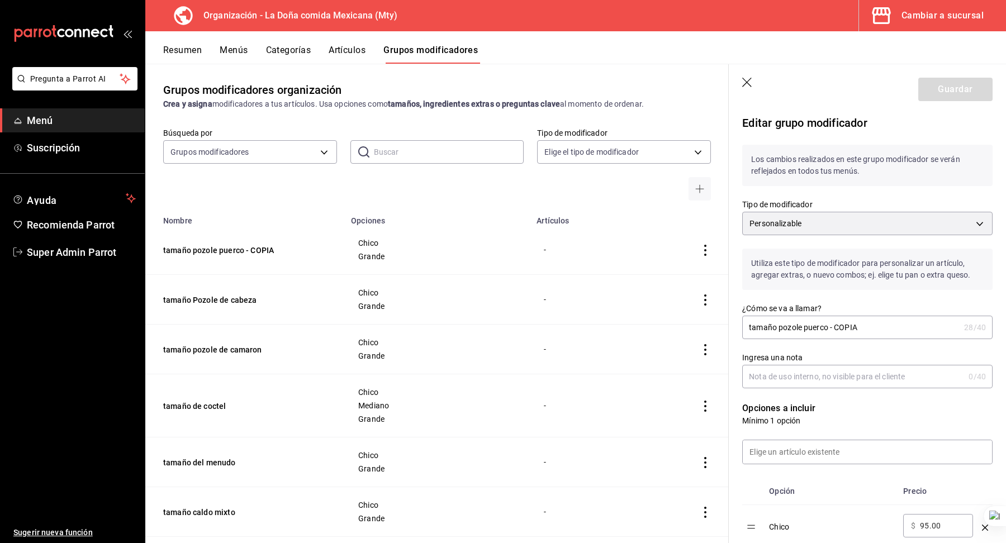
click at [846, 326] on input "tamaño pozole puerco - COPIA" at bounding box center [850, 327] width 217 height 22
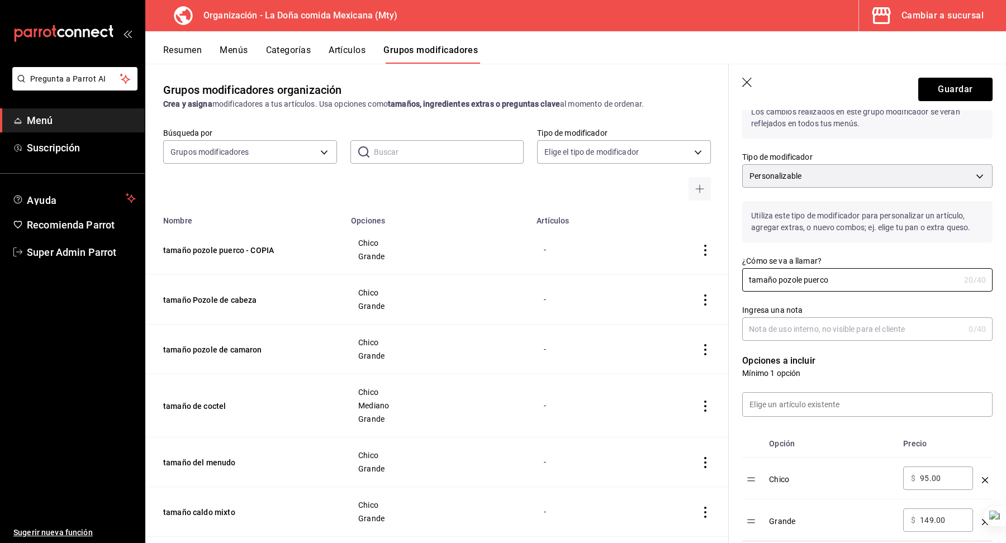
scroll to position [56, 0]
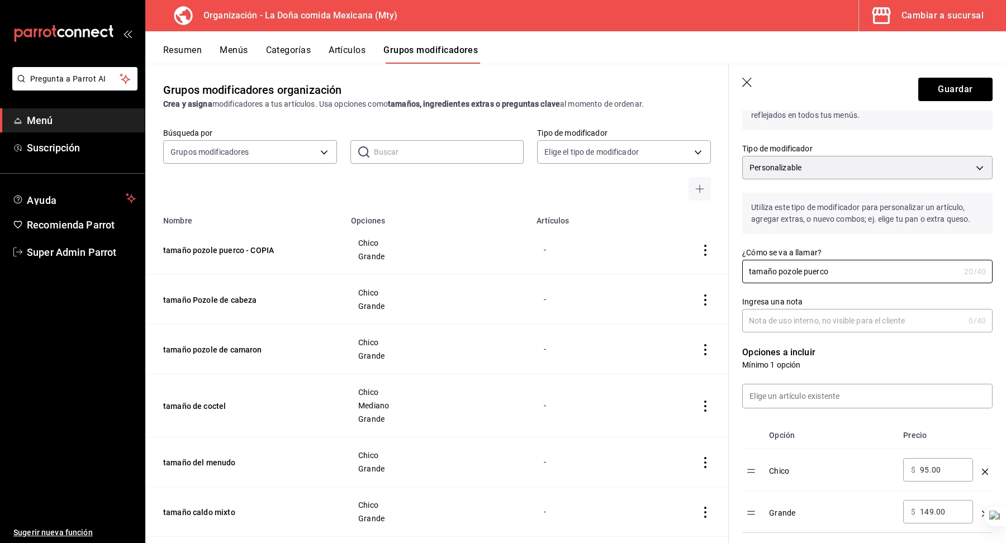
type input "tamaño pozole puerco"
click at [774, 321] on input "Ingresa una nota" at bounding box center [853, 320] width 222 height 22
paste input "Integraciones"
type input "Integraciones"
click at [936, 466] on input "95.00" at bounding box center [942, 469] width 45 height 11
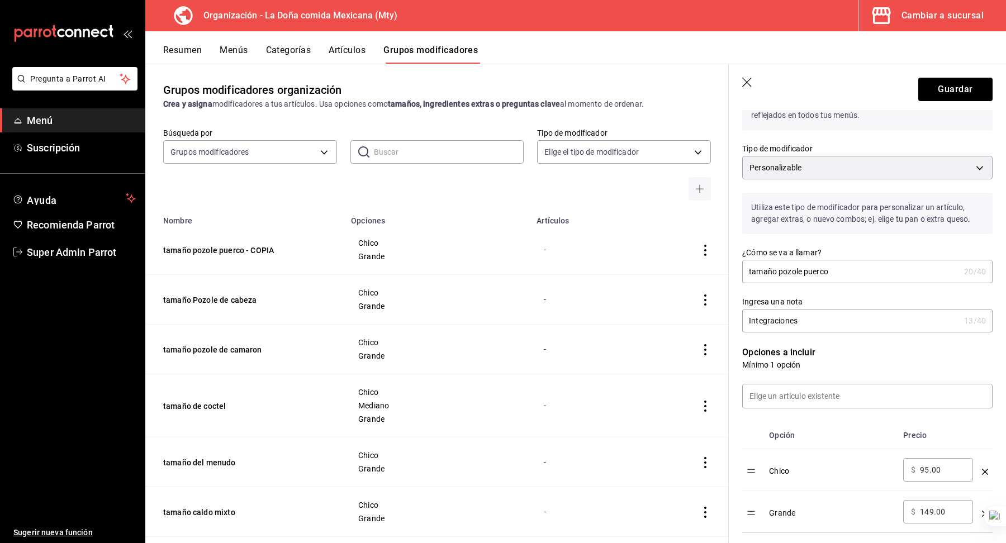
click at [941, 466] on input "95.00" at bounding box center [942, 469] width 45 height 11
type input "142.50"
click at [931, 508] on input "149.00" at bounding box center [942, 511] width 45 height 11
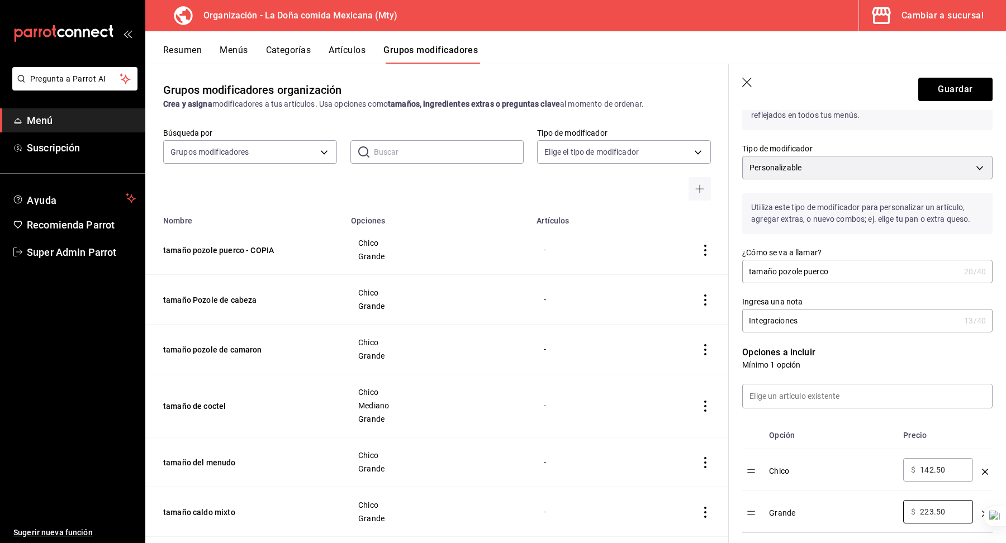
type input "223.50"
click at [858, 470] on div "Chico" at bounding box center [831, 467] width 125 height 18
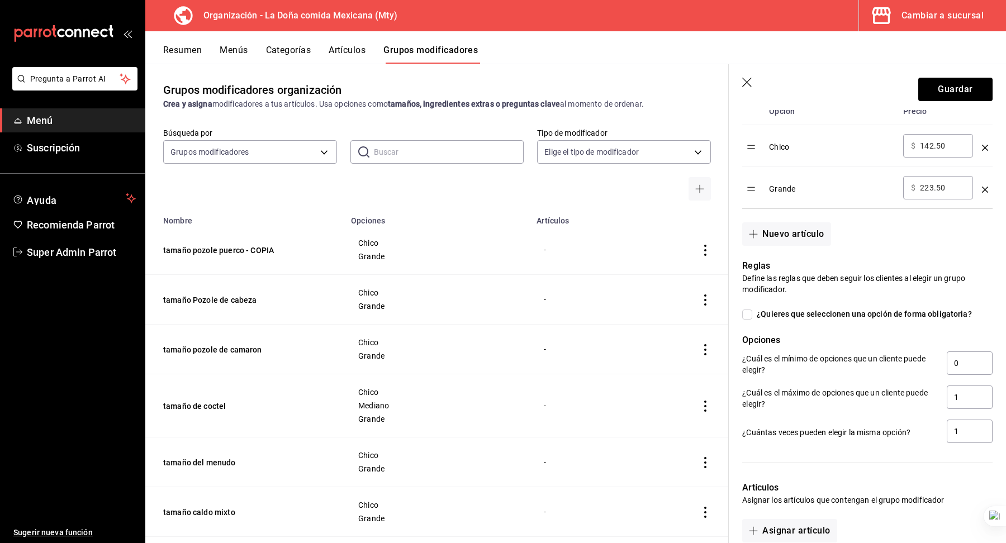
scroll to position [510, 0]
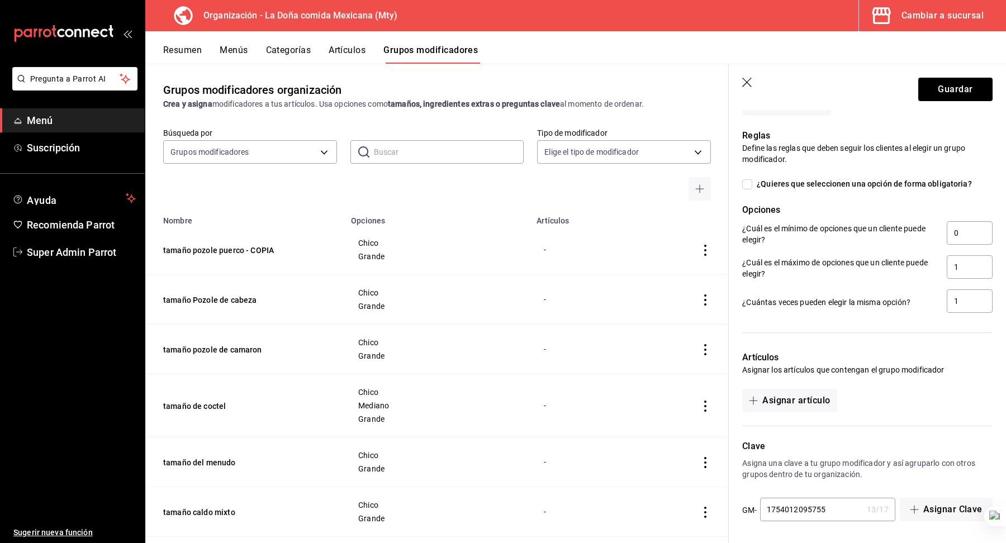
click at [836, 506] on input "1754012095755" at bounding box center [811, 509] width 102 height 22
type input "1754012095756"
click at [941, 96] on button "Guardar" at bounding box center [955, 89] width 74 height 23
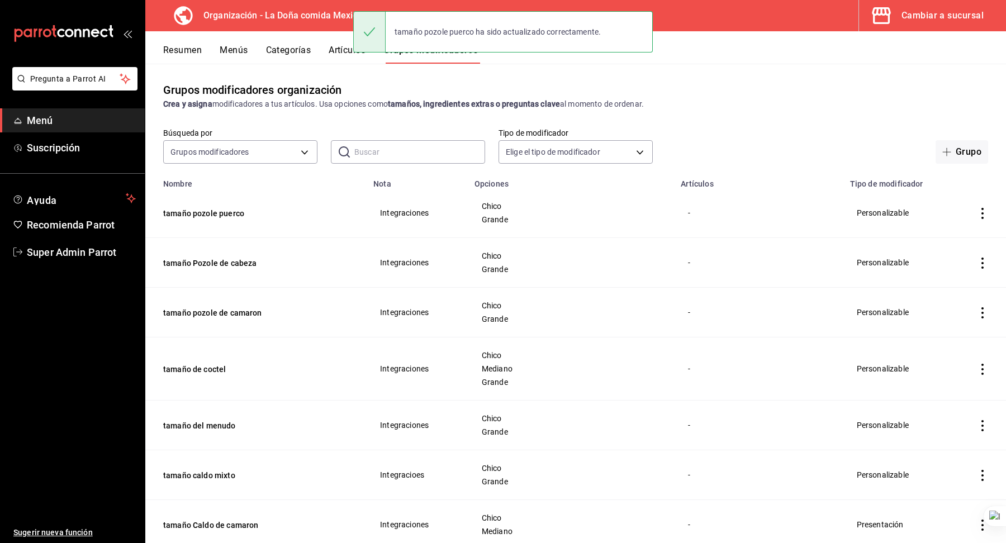
scroll to position [15, 0]
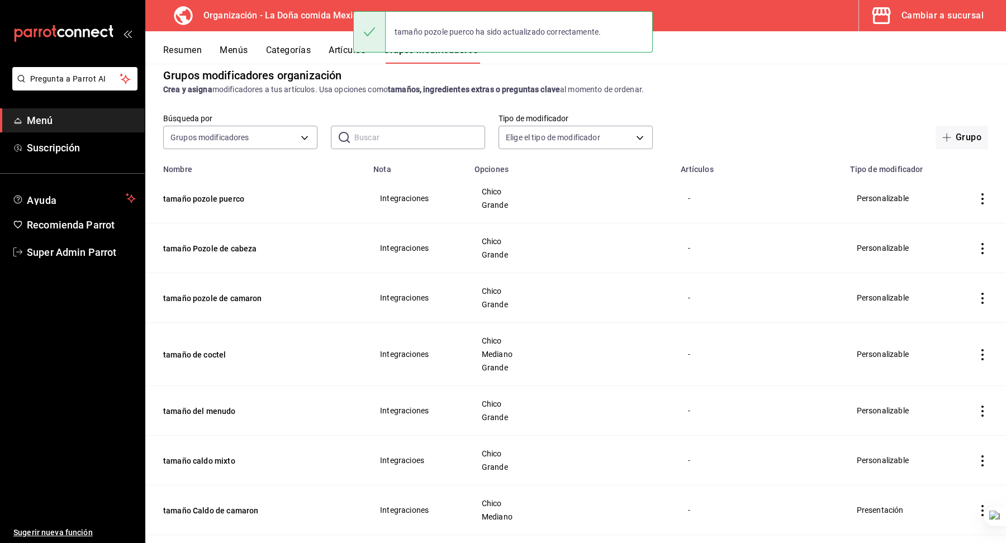
click at [633, 259] on td "Chico Grande" at bounding box center [571, 248] width 207 height 50
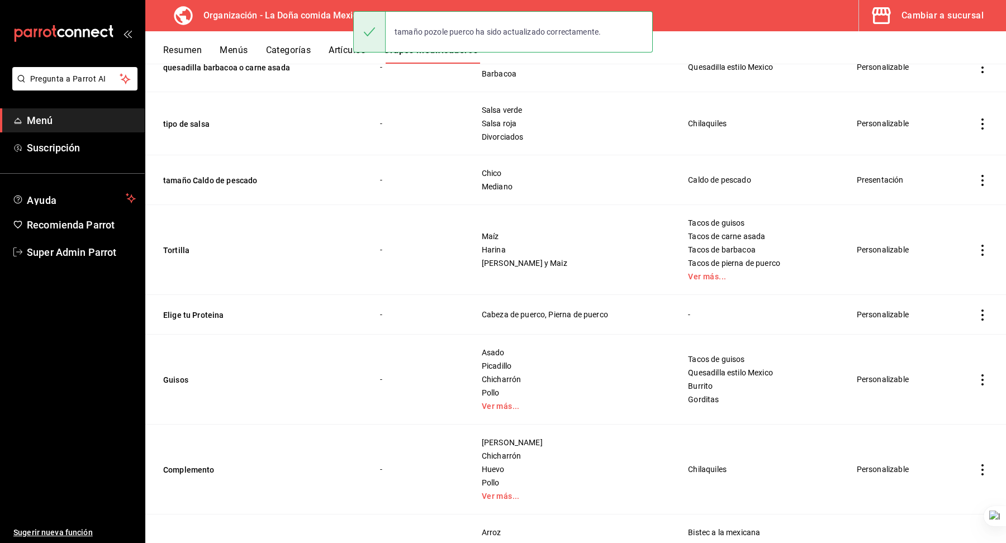
scroll to position [2259, 0]
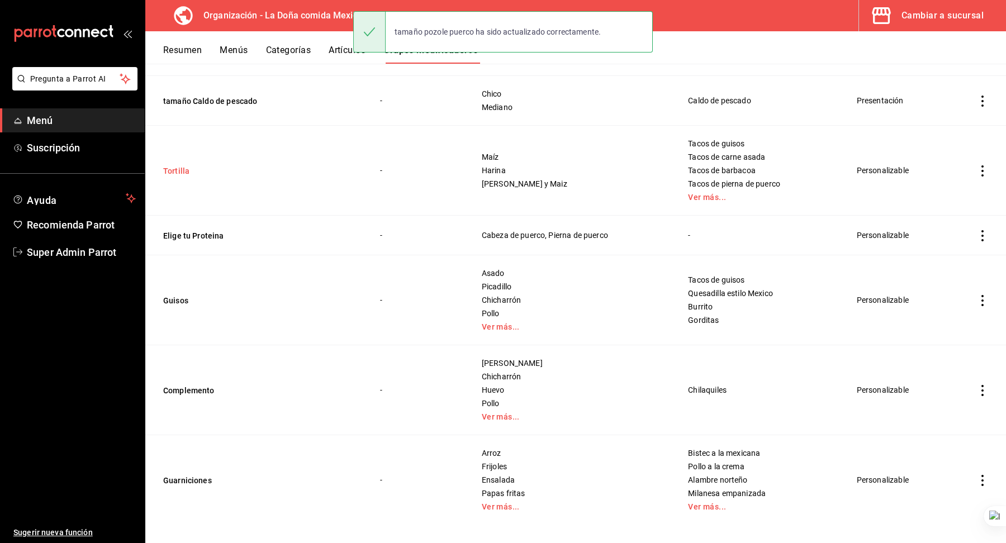
click at [182, 165] on button "Tortilla" at bounding box center [230, 170] width 134 height 11
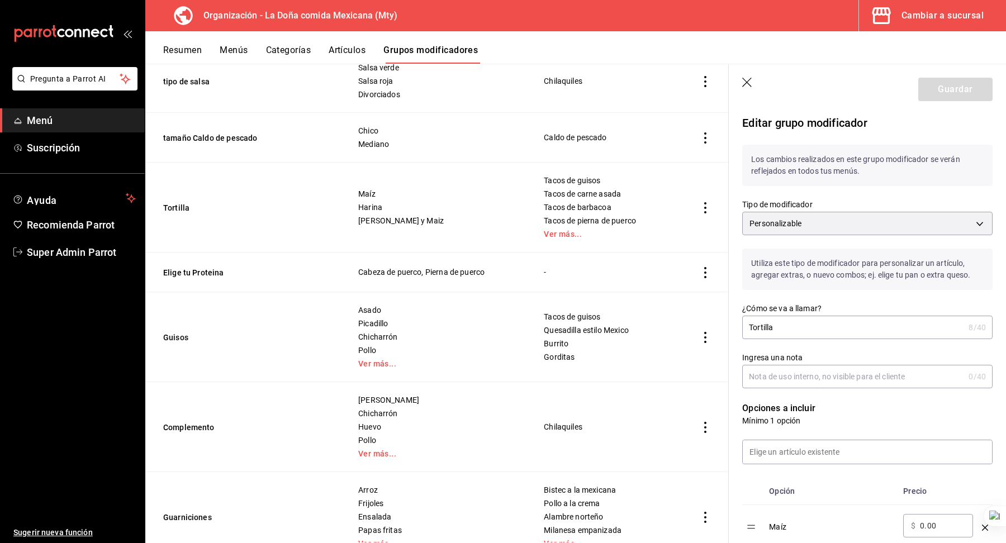
click at [746, 82] on icon "button" at bounding box center [746, 82] width 9 height 9
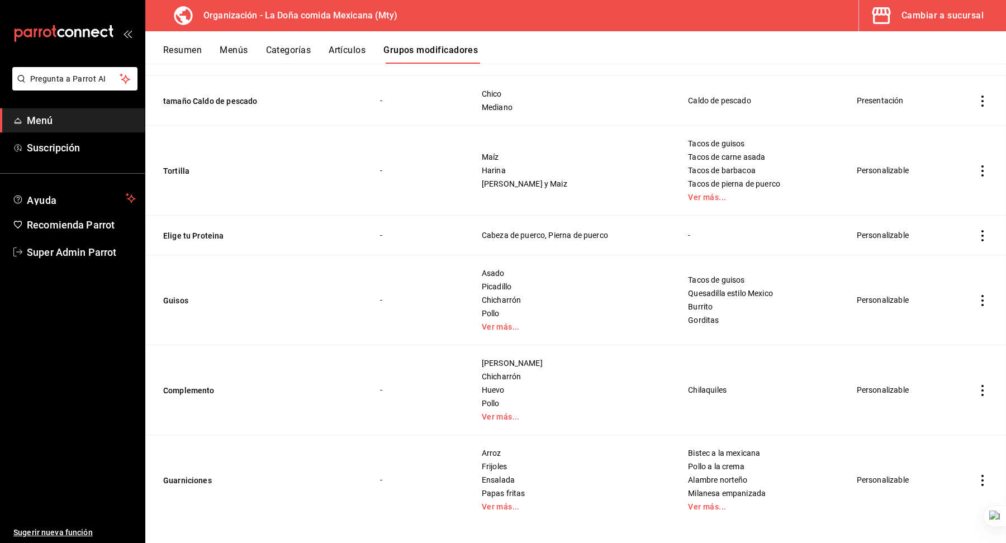
scroll to position [2255, 0]
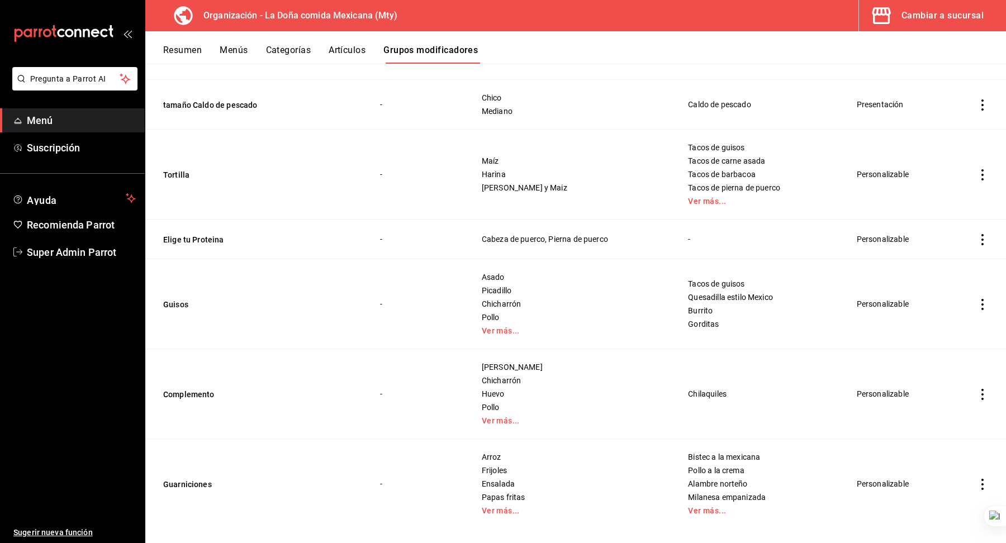
click at [440, 259] on td "-" at bounding box center [416, 304] width 101 height 90
click at [177, 301] on button "Guisos" at bounding box center [230, 304] width 134 height 11
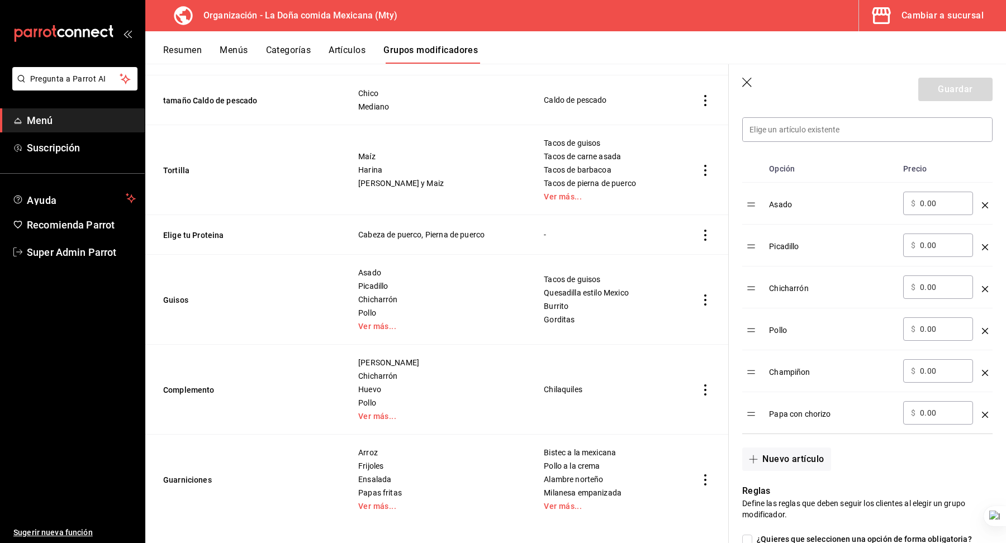
scroll to position [320, 0]
click at [749, 85] on icon "button" at bounding box center [747, 83] width 11 height 11
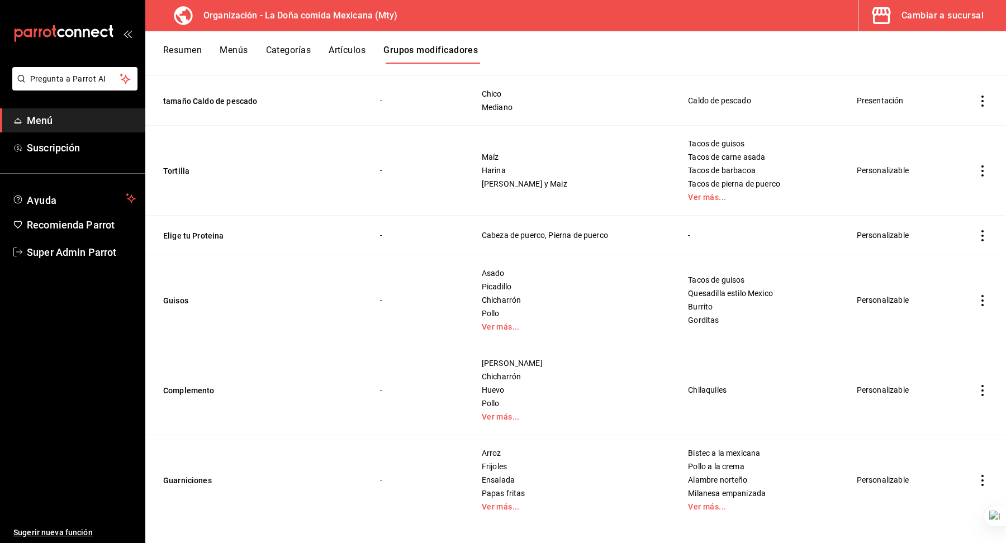
scroll to position [1887, 0]
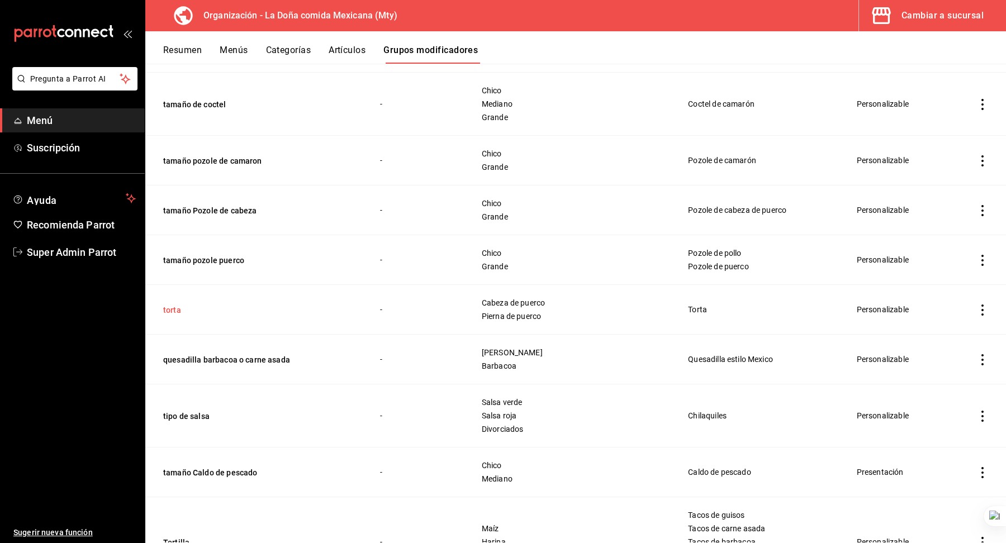
click at [177, 304] on button "torta" at bounding box center [230, 309] width 134 height 11
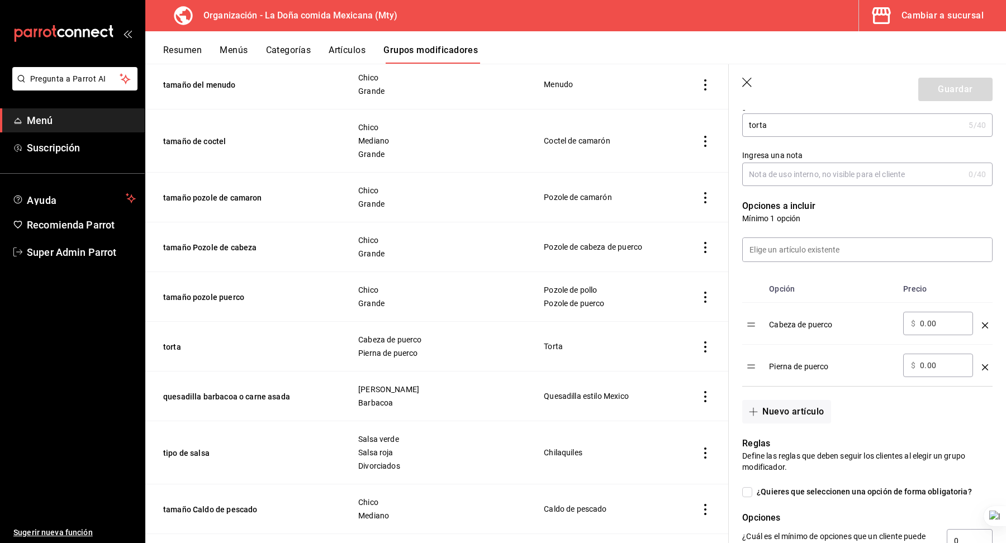
scroll to position [194, 0]
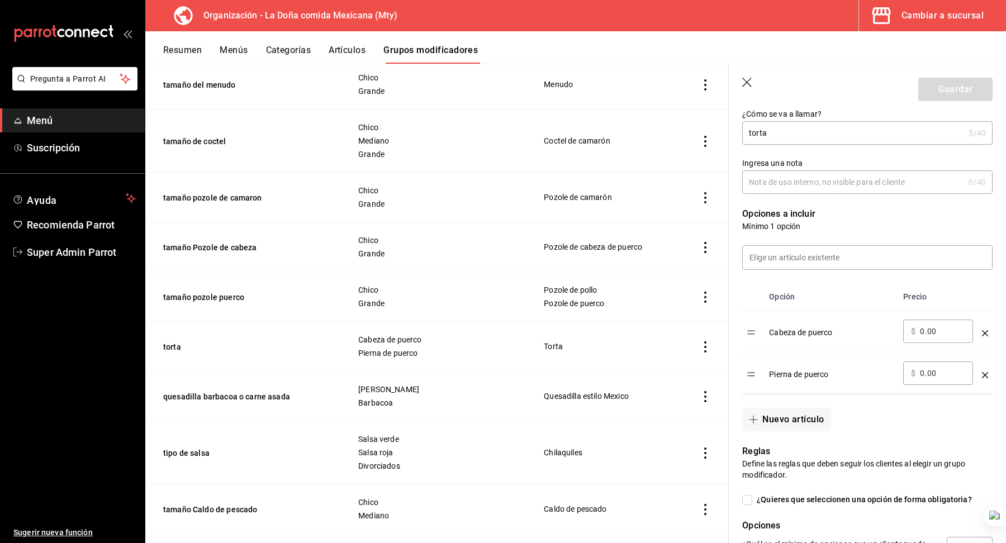
click at [743, 78] on icon "button" at bounding box center [747, 83] width 11 height 11
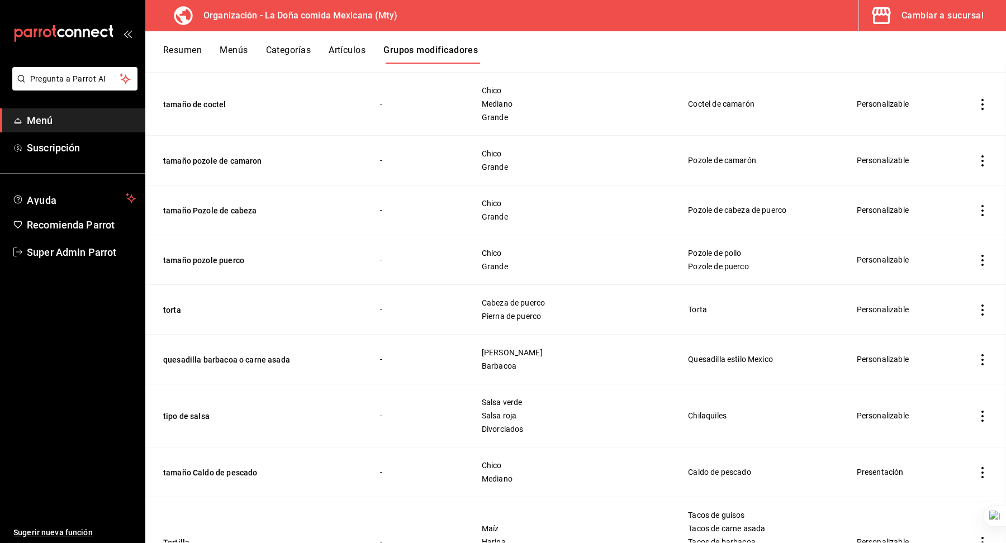
scroll to position [1875, 0]
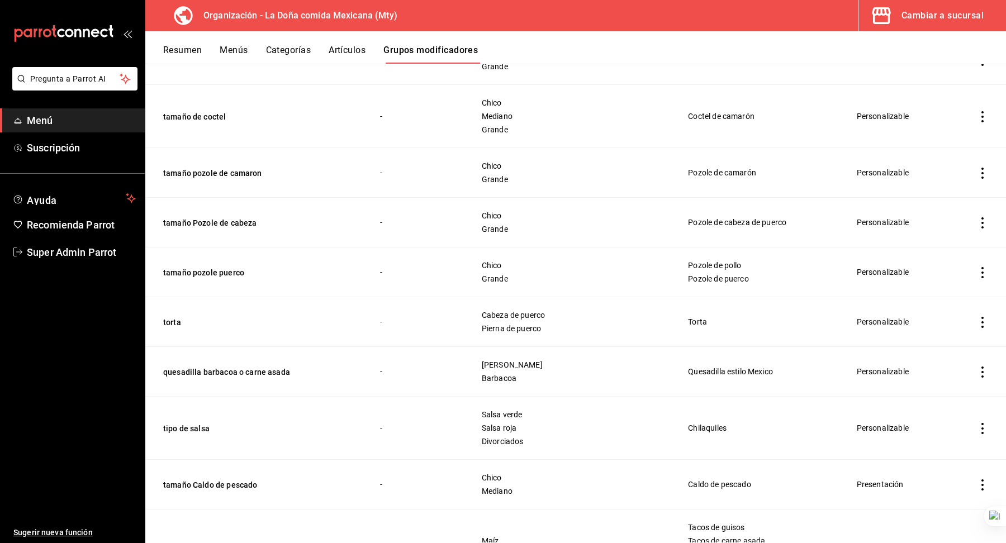
click at [406, 285] on td "-" at bounding box center [416, 272] width 101 height 50
click at [280, 366] on button "quesadilla barbacoa o carne asada" at bounding box center [230, 371] width 134 height 11
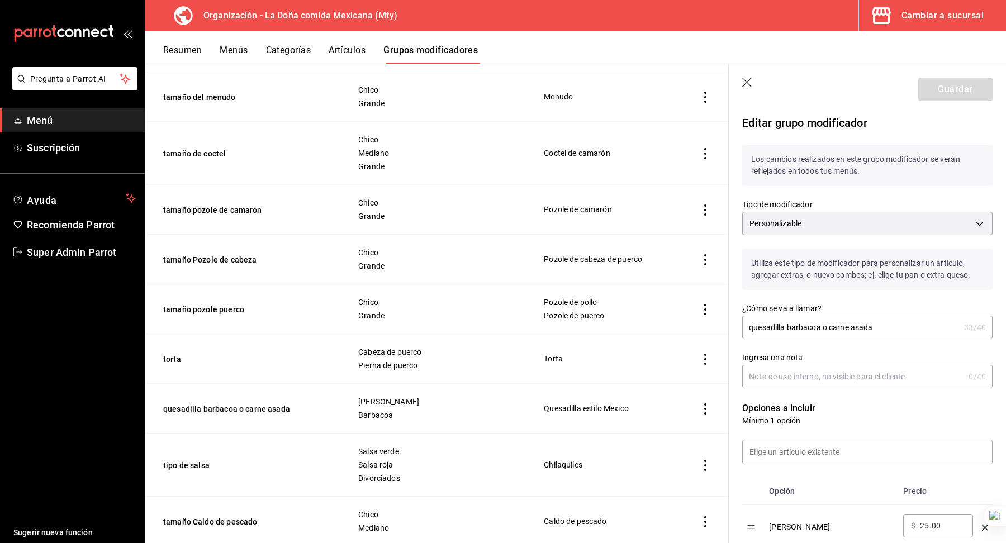
click at [747, 80] on icon "button" at bounding box center [747, 83] width 11 height 11
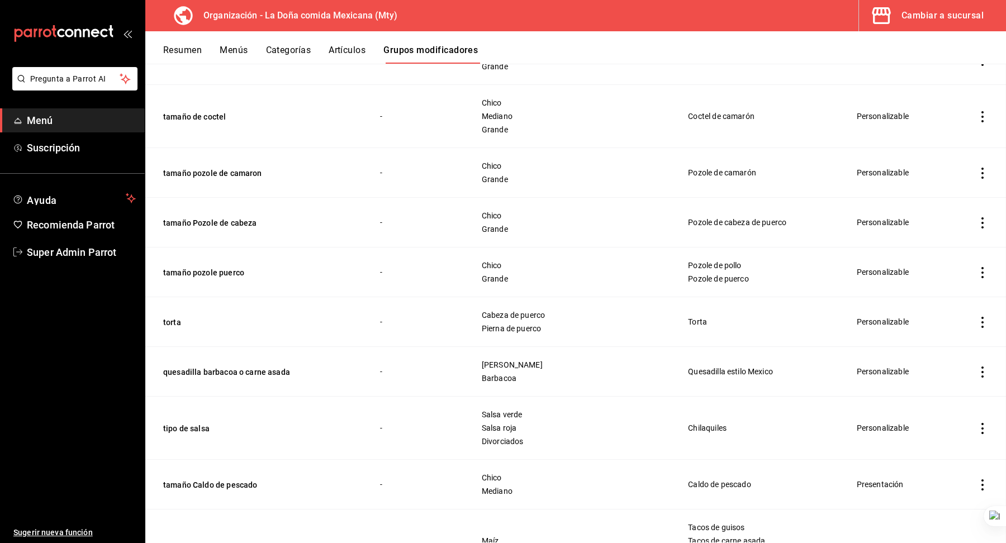
scroll to position [1862, 0]
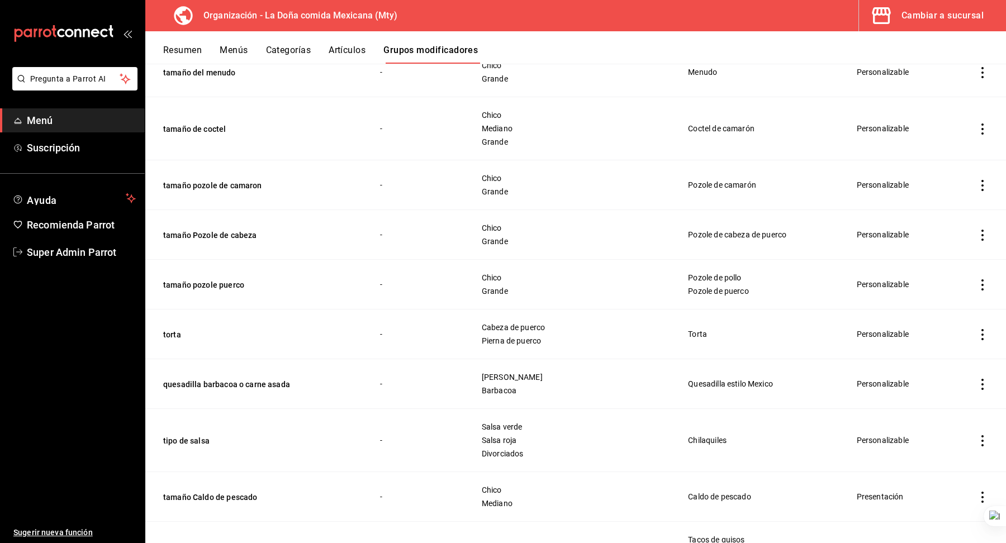
click at [985, 379] on icon "actions" at bounding box center [981, 384] width 11 height 11
click at [952, 422] on span "Duplicar" at bounding box center [948, 426] width 29 height 12
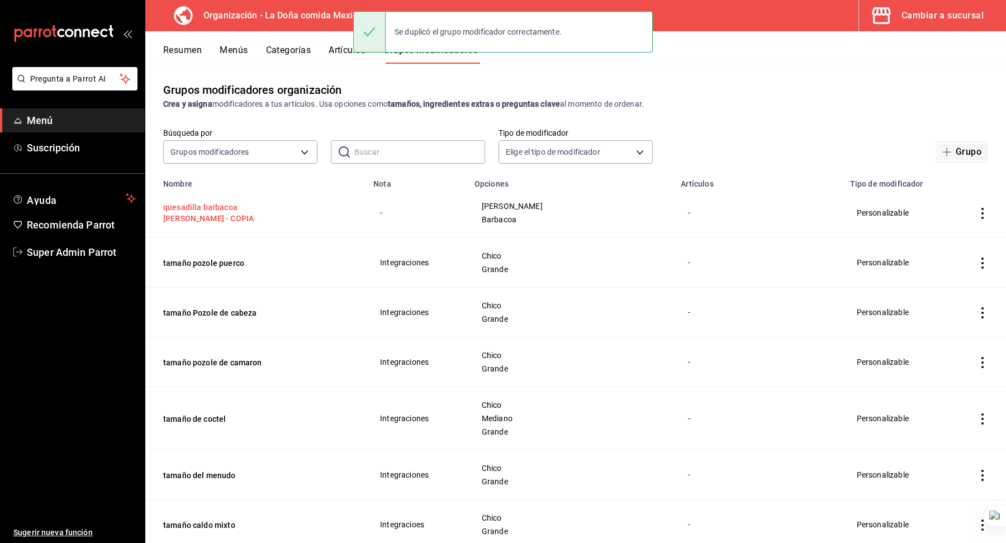
click at [260, 208] on button "quesadilla barbacoa o carne asad - COPIA" at bounding box center [230, 213] width 134 height 22
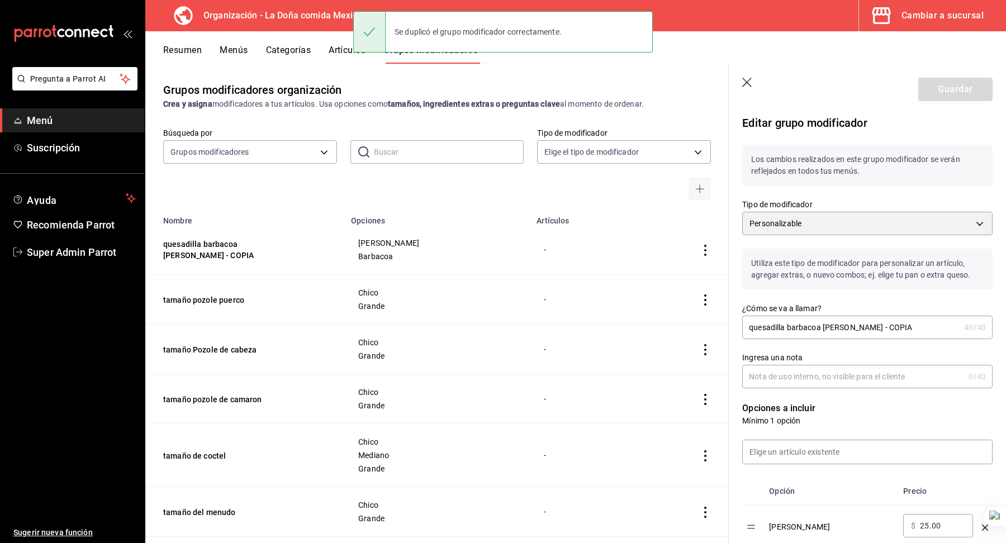
click at [887, 326] on input "quesadilla barbacoa o carne asad - COPIA" at bounding box center [850, 327] width 217 height 22
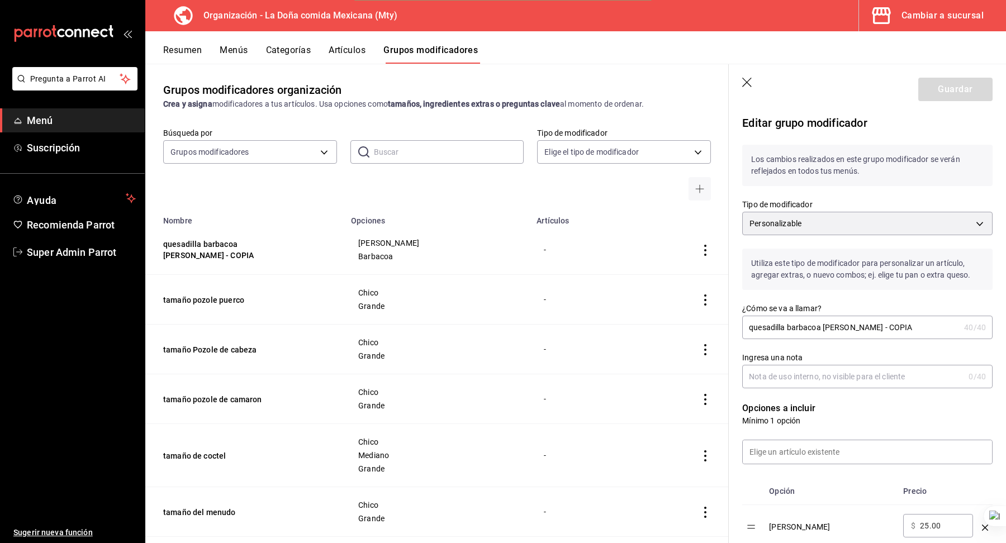
click at [887, 326] on input "quesadilla barbacoa o carne asad - COPIA" at bounding box center [850, 327] width 217 height 22
type input "quesadilla barbacoa o carne asada"
click at [849, 374] on input "Ingresa una nota" at bounding box center [853, 376] width 222 height 22
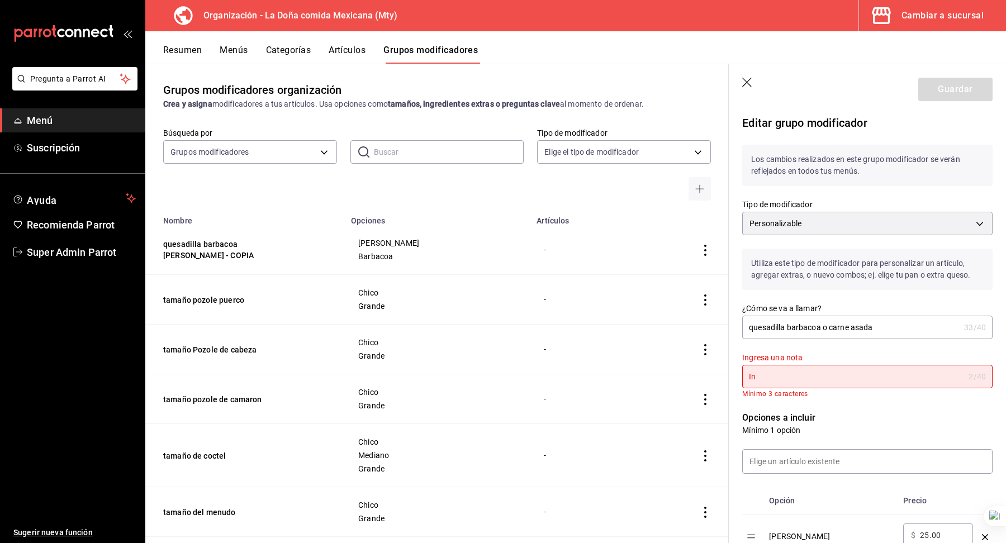
type input "I"
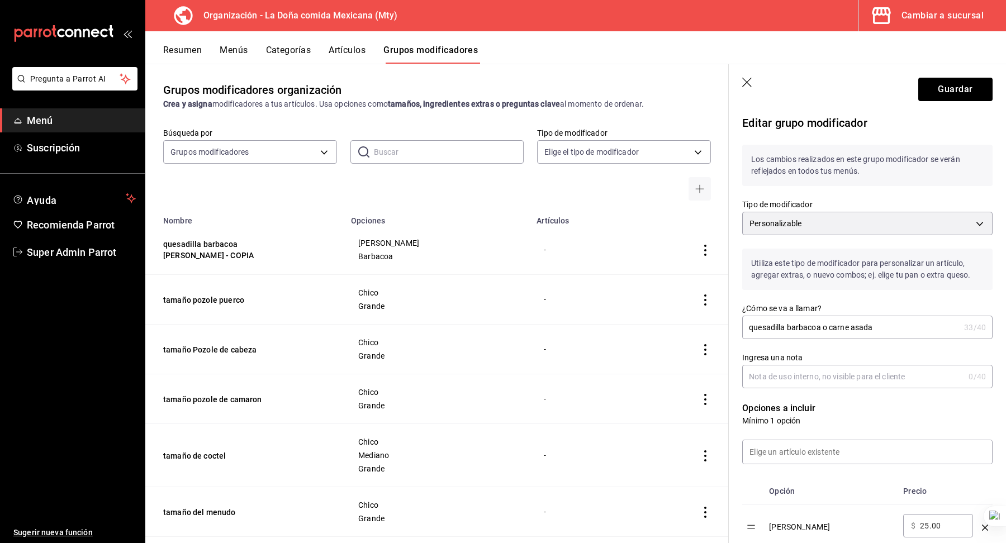
paste input "Integraciones"
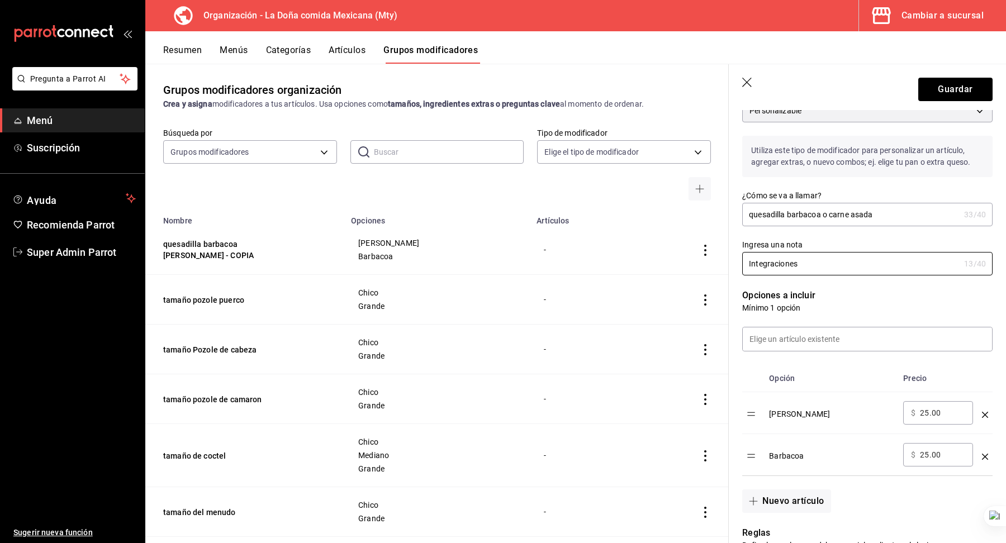
scroll to position [123, 0]
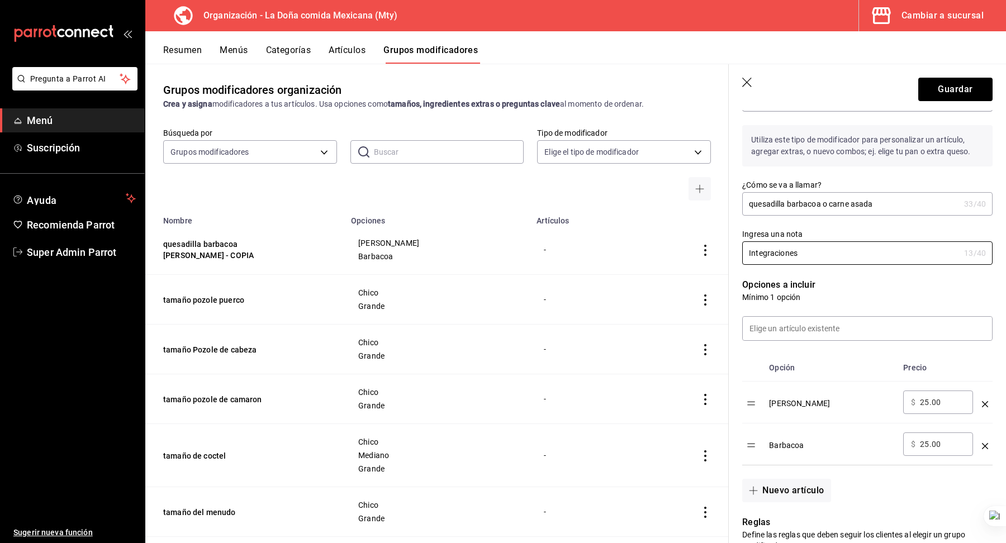
type input "Integraciones"
click at [928, 397] on input "25.00" at bounding box center [942, 402] width 45 height 11
type input "37.50"
click at [936, 444] on input "25.00" at bounding box center [942, 444] width 45 height 11
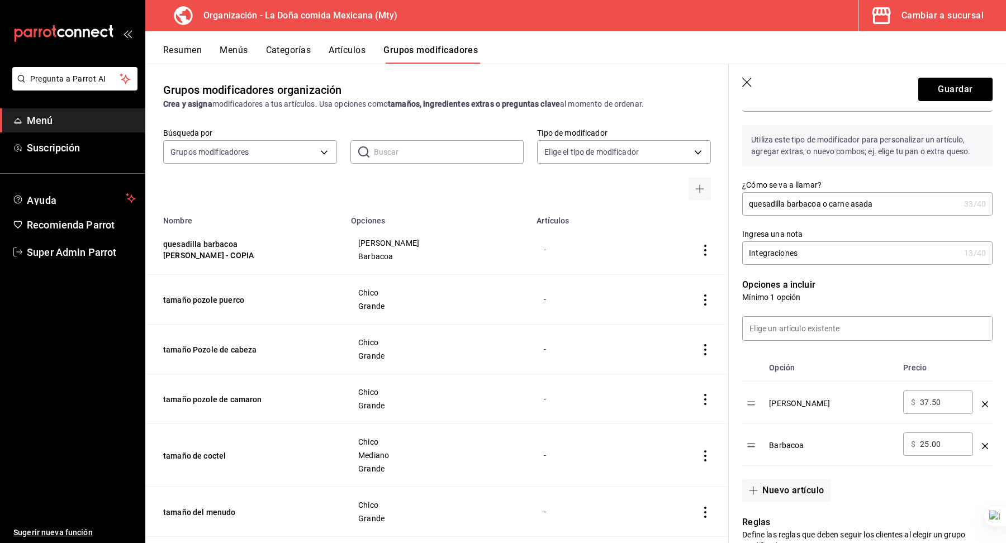
click at [936, 444] on input "25.00" at bounding box center [942, 444] width 45 height 11
type input "37.50"
click at [861, 432] on div "Barbacoa" at bounding box center [831, 441] width 125 height 18
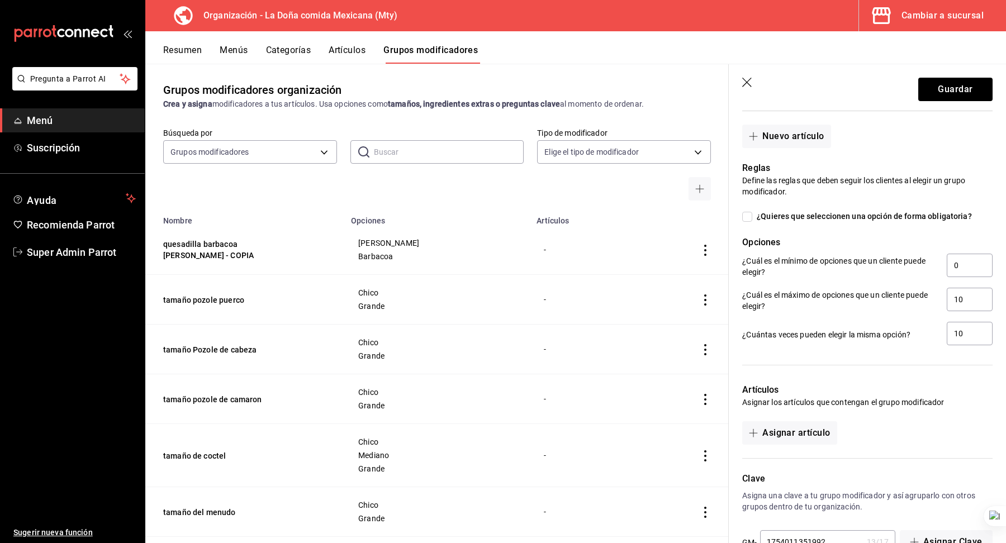
scroll to position [510, 0]
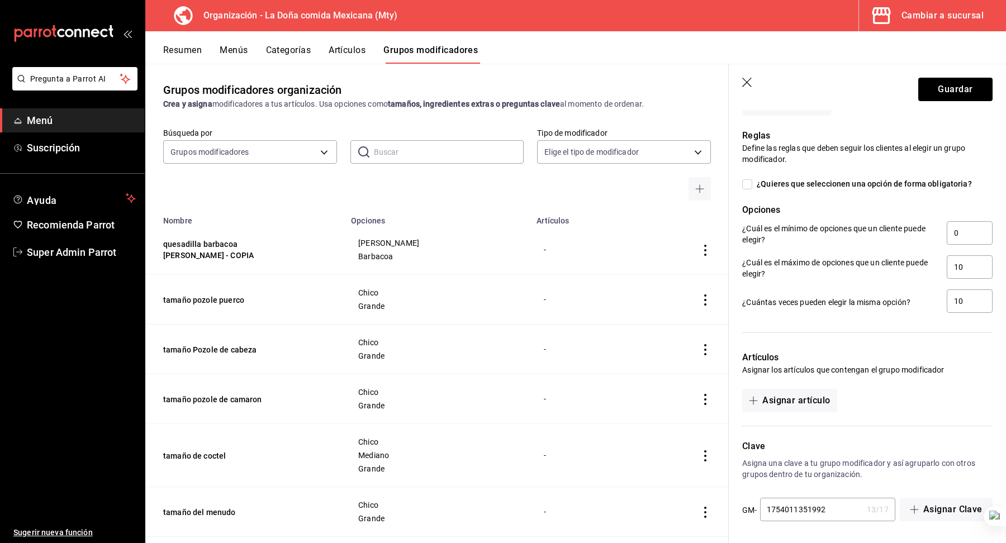
click at [828, 501] on input "1754011351992" at bounding box center [811, 509] width 102 height 22
click at [835, 512] on input "1754011351992" at bounding box center [811, 509] width 102 height 22
type input "1754011351993"
click at [969, 90] on button "Guardar" at bounding box center [955, 89] width 74 height 23
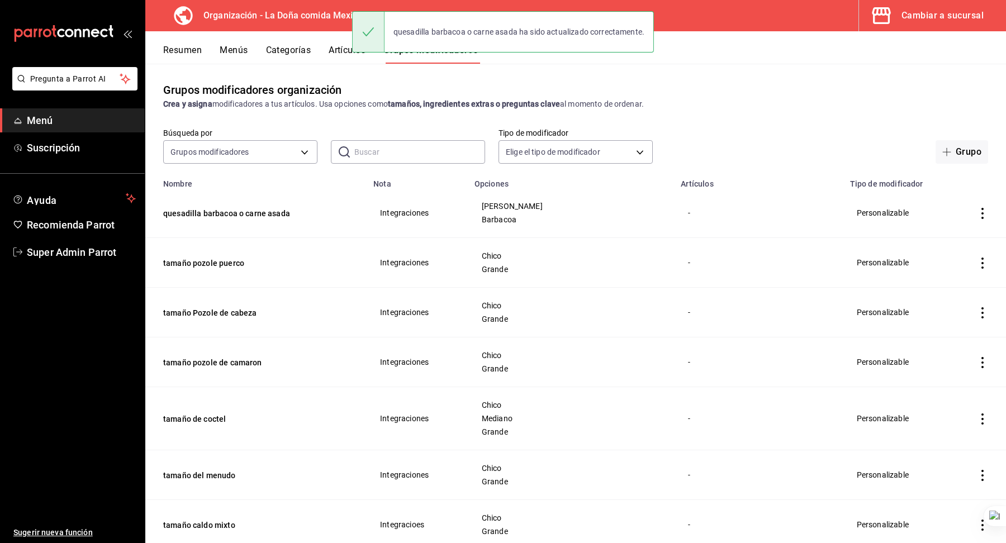
click at [630, 202] on span "[PERSON_NAME]" at bounding box center [571, 206] width 179 height 8
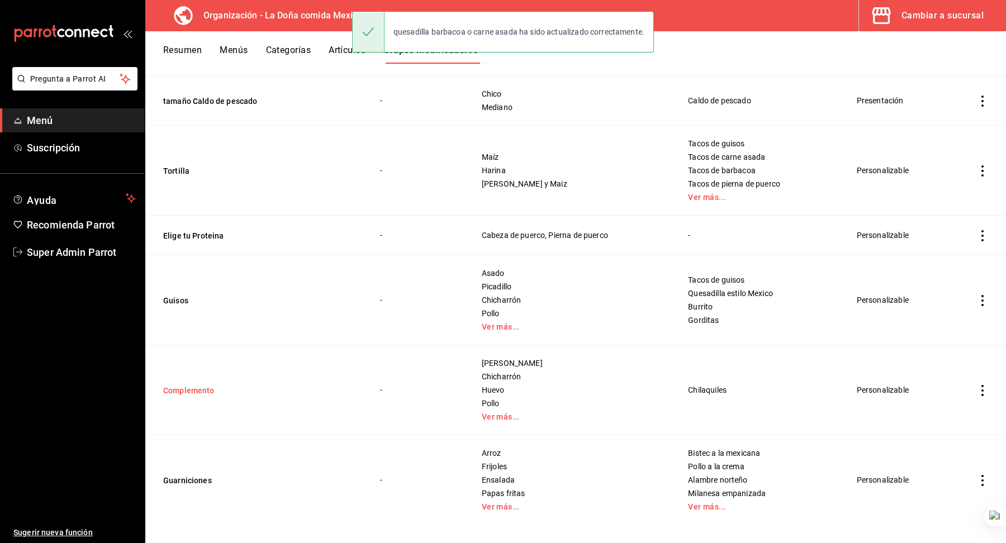
click at [202, 385] on button "Complemento" at bounding box center [230, 390] width 134 height 11
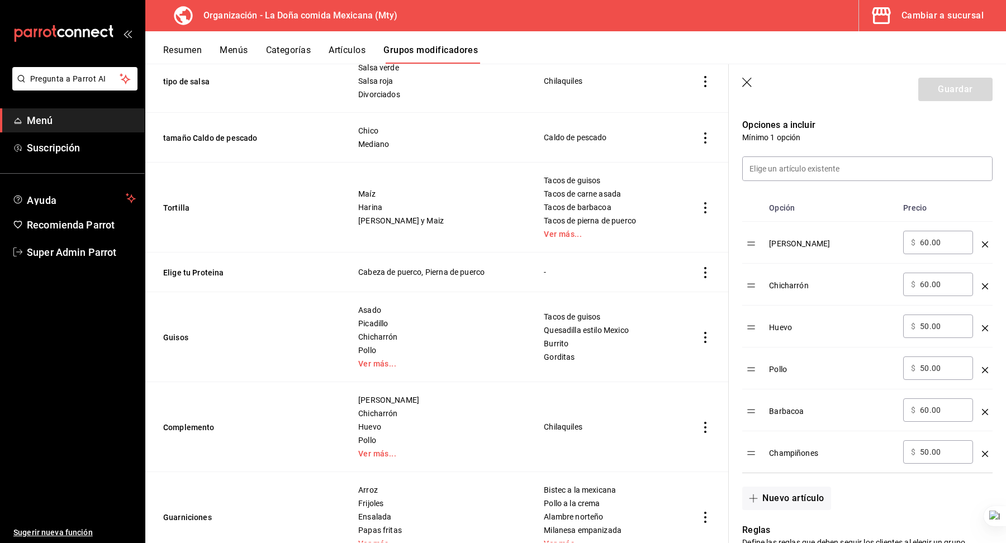
scroll to position [306, 0]
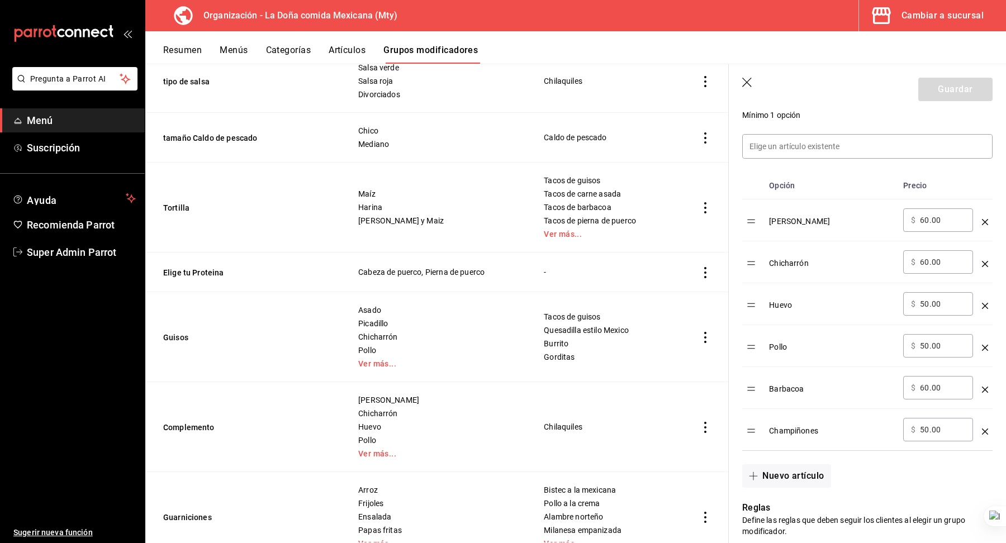
click at [747, 81] on icon "button" at bounding box center [746, 82] width 9 height 9
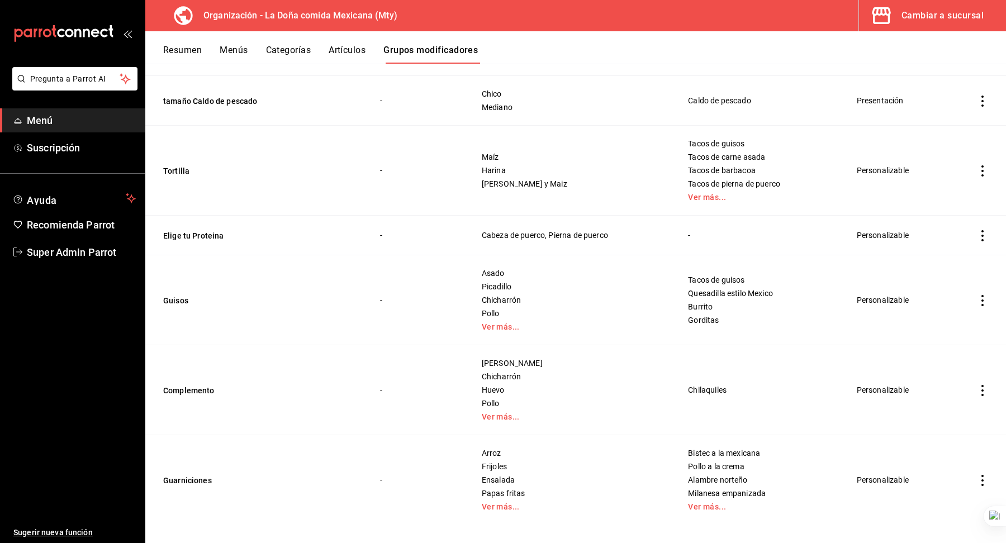
click at [984, 385] on icon "actions" at bounding box center [981, 390] width 11 height 11
click at [947, 425] on span "Duplicar" at bounding box center [948, 431] width 29 height 12
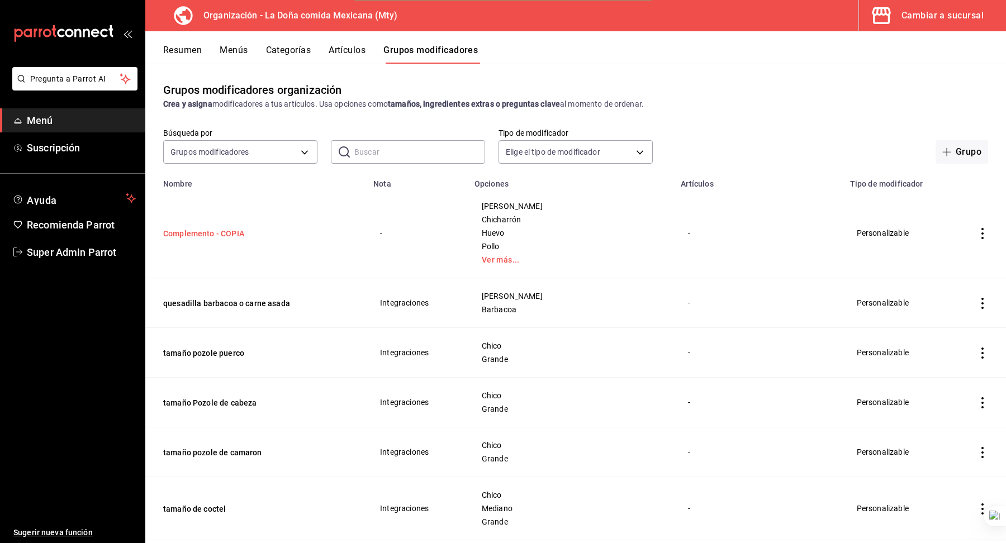
click at [241, 232] on button "Complemento - COPIA" at bounding box center [230, 233] width 134 height 11
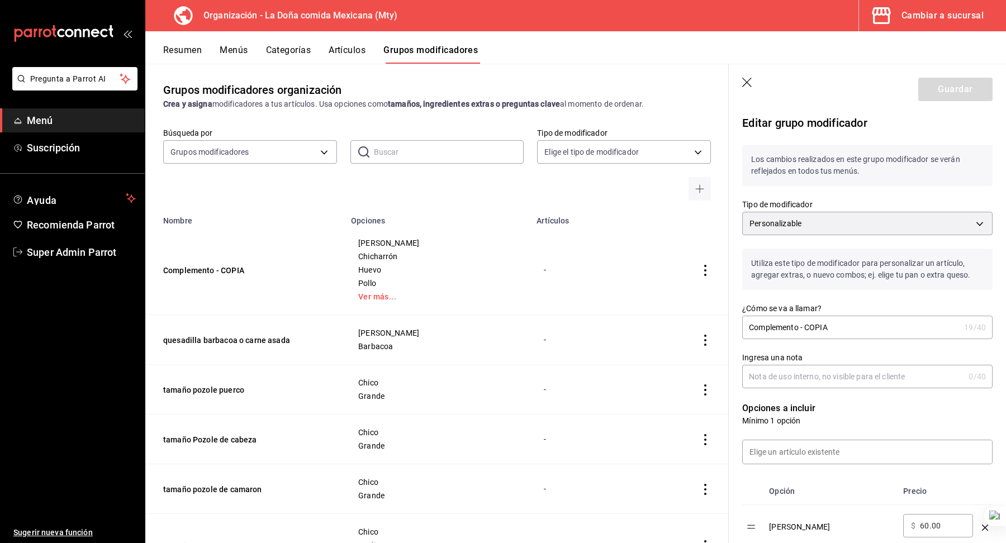
click at [808, 321] on input "Complemento - COPIA" at bounding box center [850, 327] width 217 height 22
click at [816, 331] on input "Complemento - COPIA" at bounding box center [850, 327] width 217 height 22
type input "Complemento"
click at [811, 384] on input "Ingresa una nota" at bounding box center [853, 376] width 222 height 22
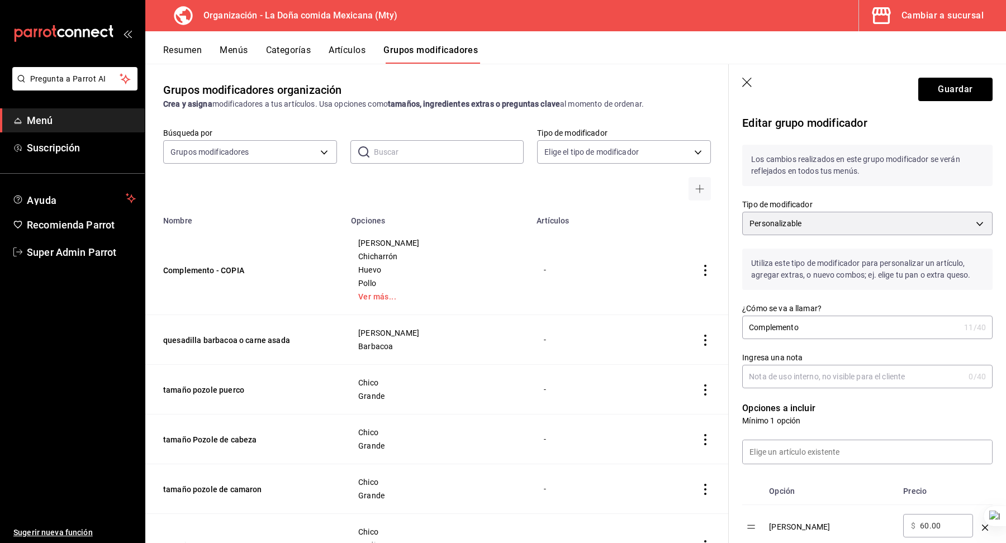
paste input "Integraciones"
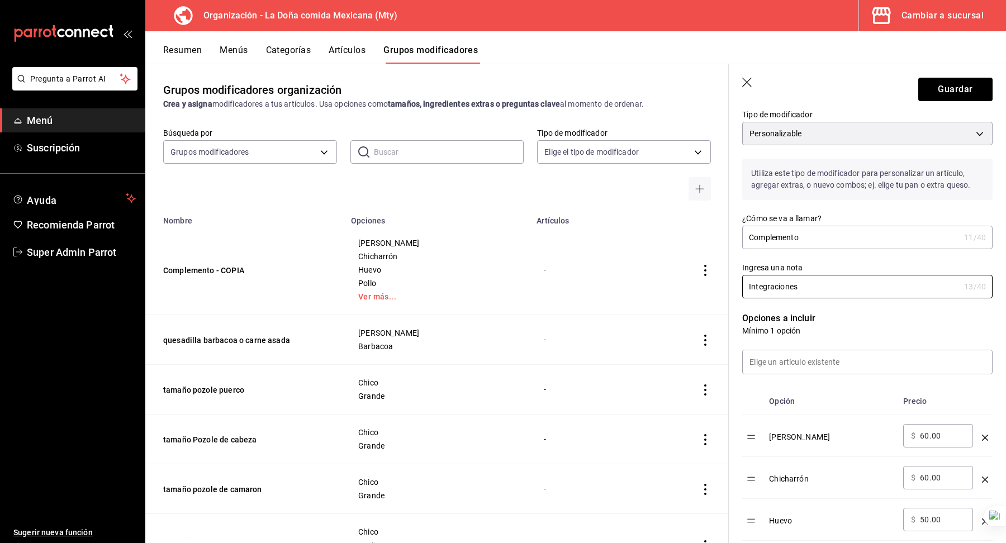
scroll to position [111, 0]
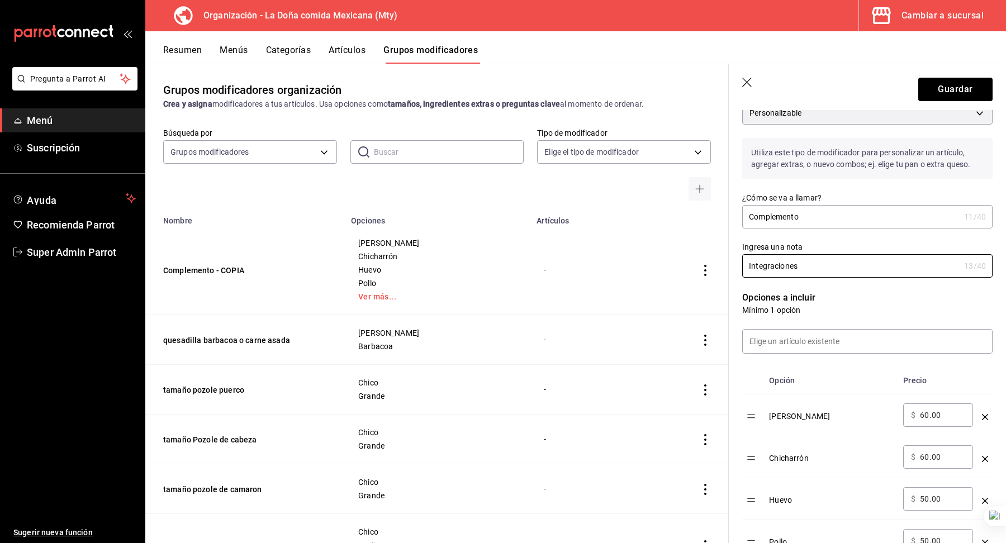
type input "Integraciones"
click at [932, 413] on input "60.00" at bounding box center [942, 414] width 45 height 11
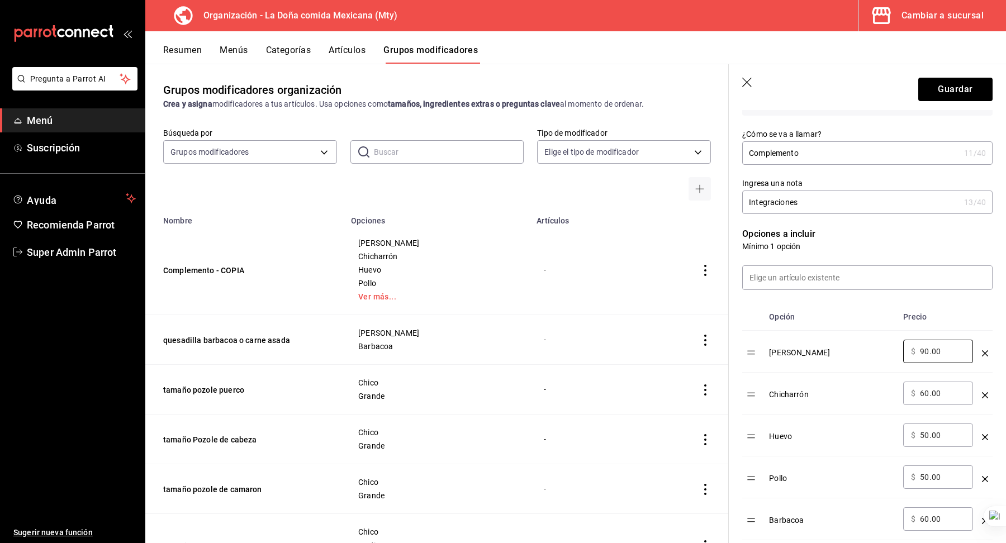
scroll to position [183, 0]
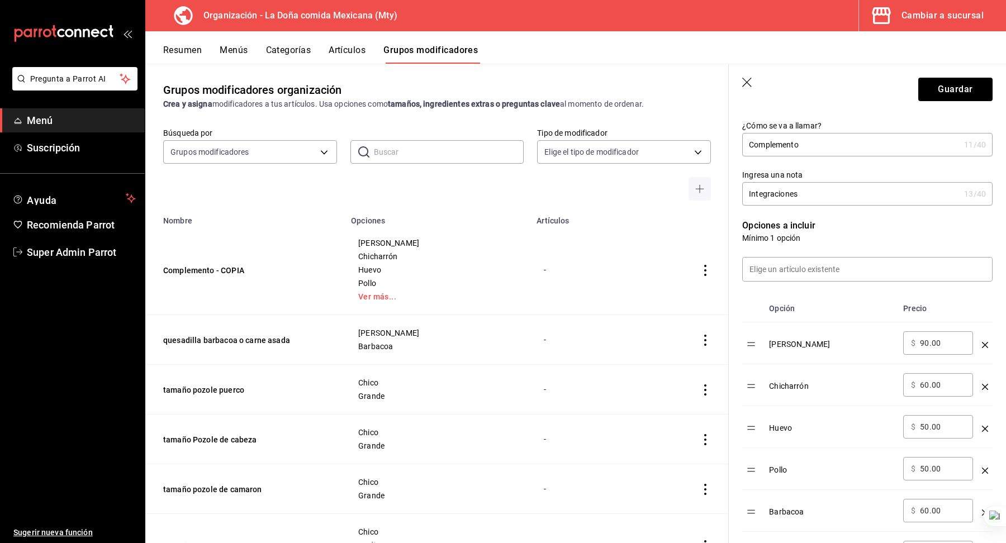
click at [934, 340] on input "90.00" at bounding box center [942, 342] width 45 height 11
type input "90.00"
click at [927, 383] on input "60.00" at bounding box center [942, 384] width 45 height 11
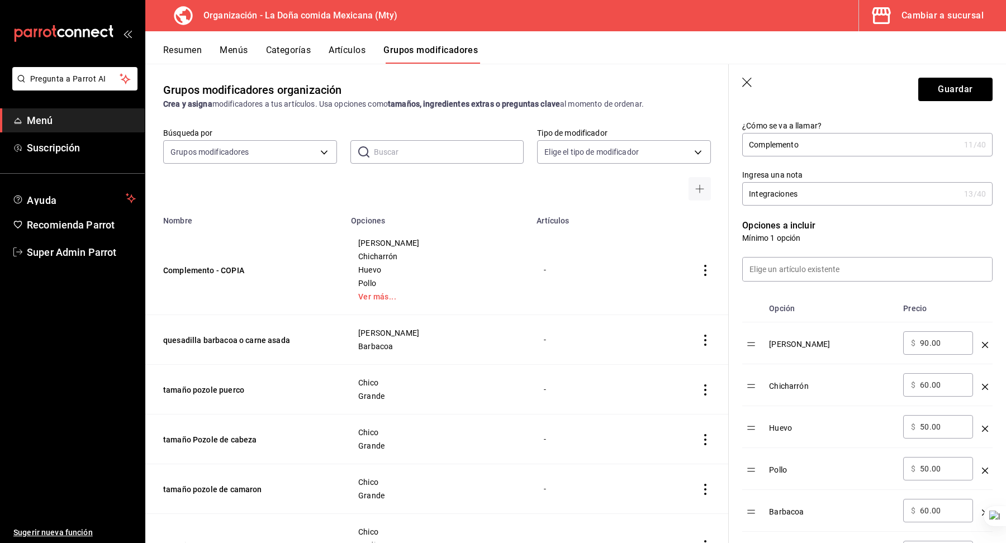
click at [927, 383] on input "60.00" at bounding box center [942, 384] width 45 height 11
paste input "9"
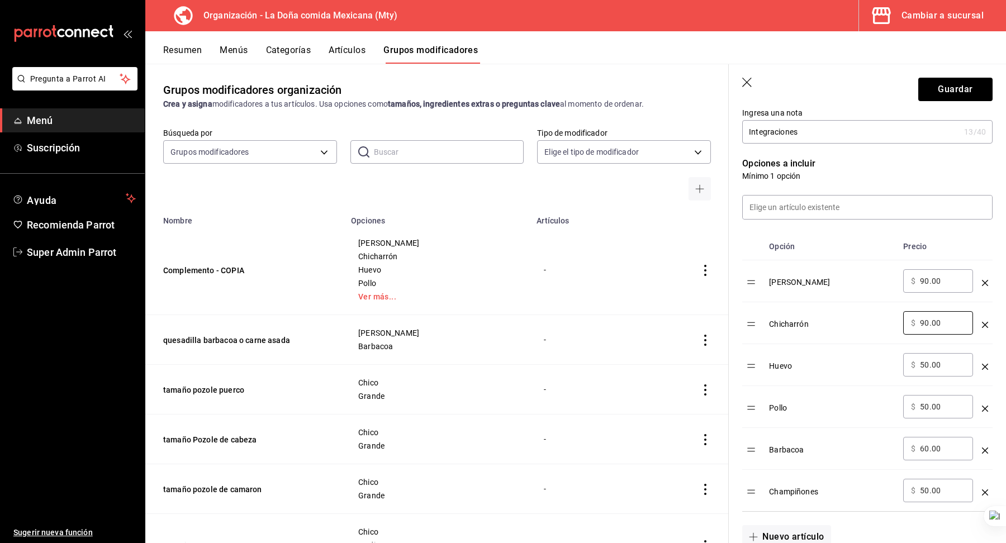
scroll to position [261, 0]
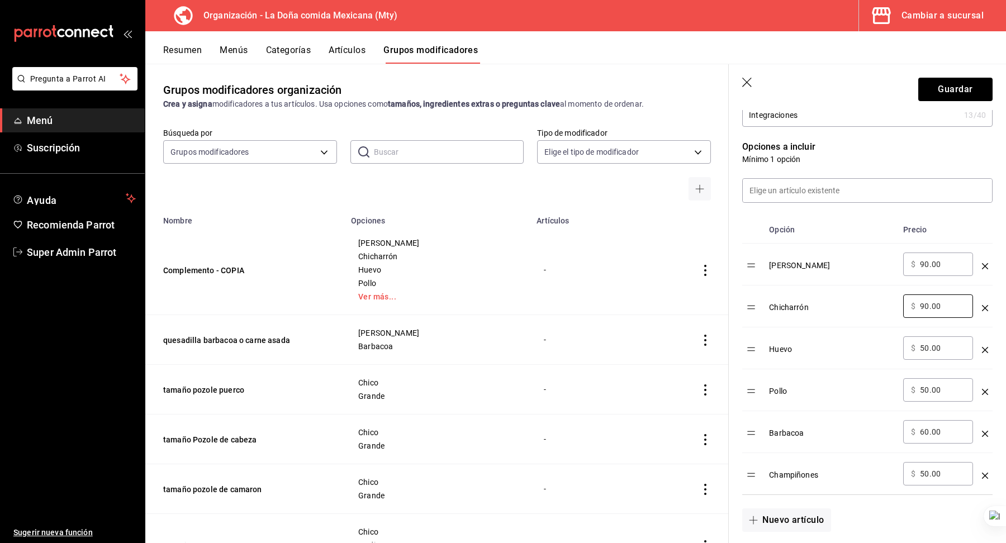
type input "90.00"
click at [928, 432] on input "60.00" at bounding box center [942, 431] width 45 height 11
paste input "9"
type input "90.00"
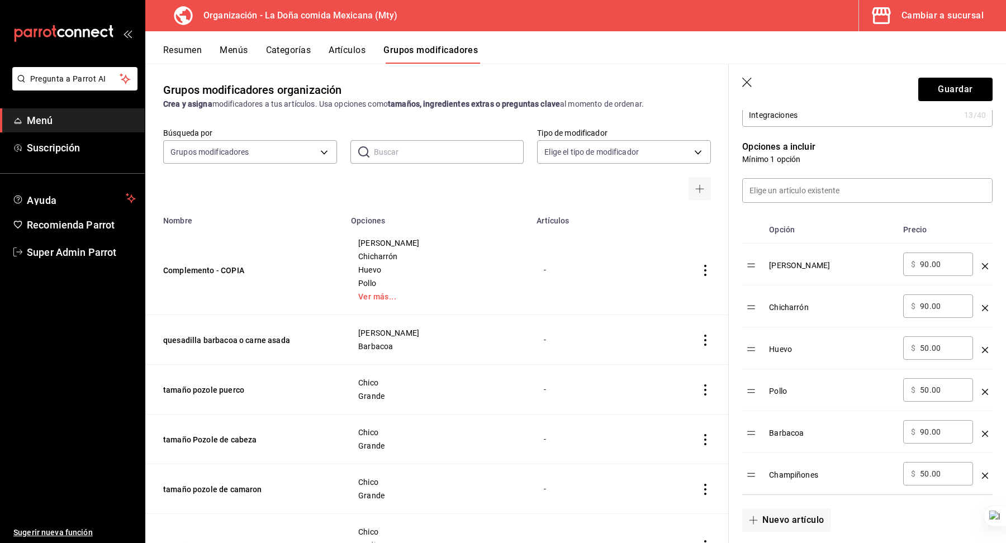
click at [928, 348] on input "50.00" at bounding box center [942, 347] width 45 height 11
click at [928, 348] on input "75.00" at bounding box center [942, 347] width 45 height 11
type input "75.00"
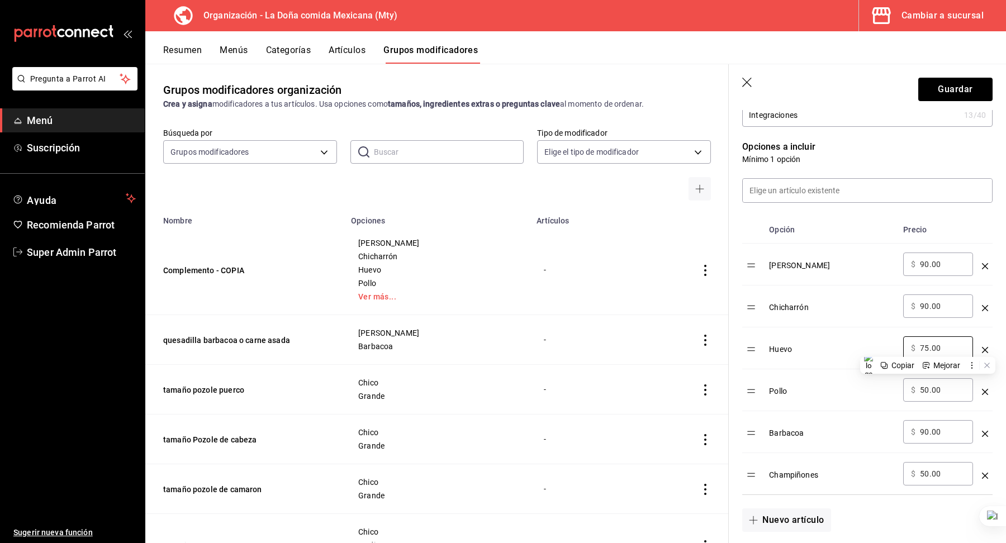
click at [928, 396] on div "​ $ 50.00 ​" at bounding box center [938, 389] width 70 height 23
click at [926, 384] on input "50.00" at bounding box center [942, 389] width 45 height 11
paste input "75"
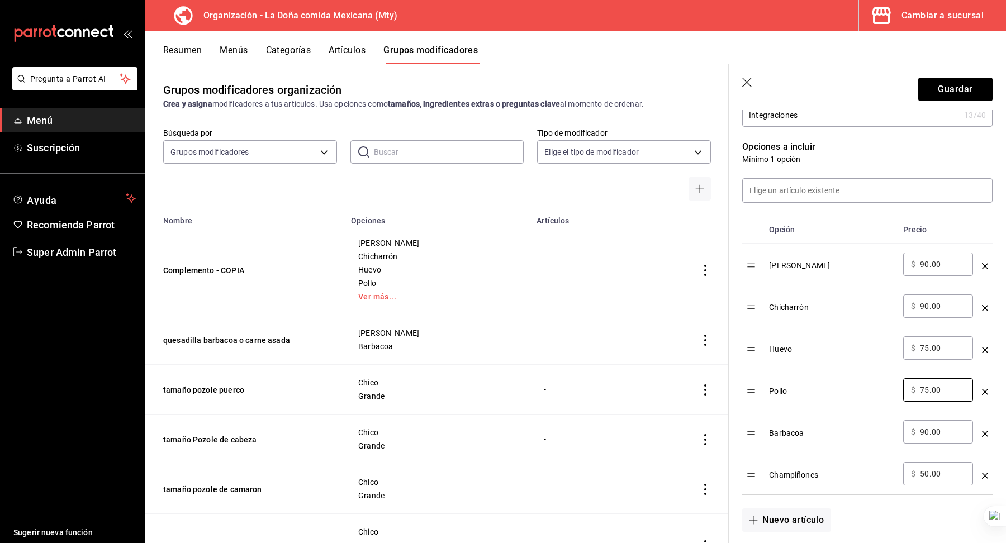
type input "75.00"
click at [926, 471] on input "50.00" at bounding box center [942, 473] width 45 height 11
paste input "75"
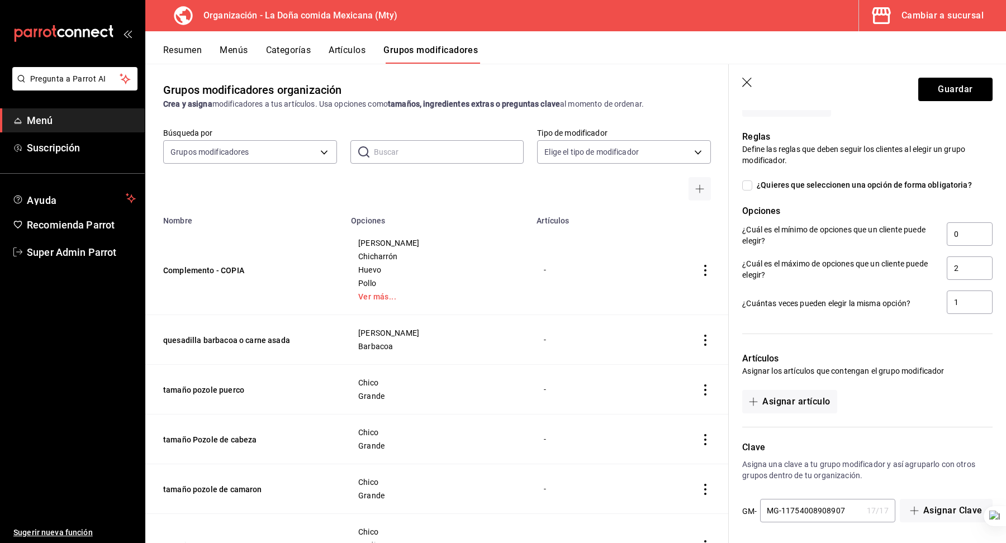
type input "75.00"
click at [848, 516] on div "MG-11754008908907 17 / 17 ​" at bounding box center [827, 510] width 135 height 23
type input "MG-11754008908908"
click at [956, 88] on button "Guardar" at bounding box center [955, 89] width 74 height 23
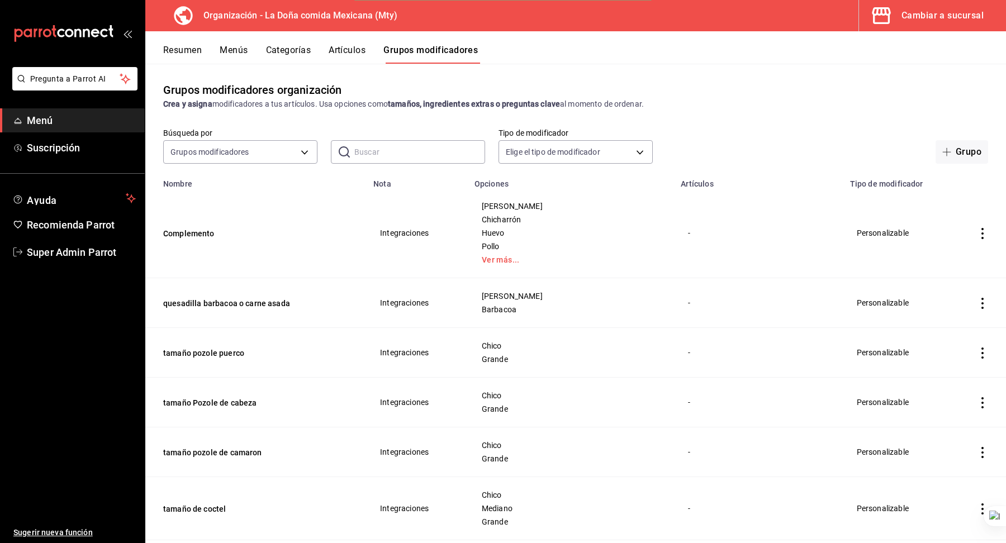
click at [630, 295] on span "[PERSON_NAME]" at bounding box center [571, 296] width 179 height 8
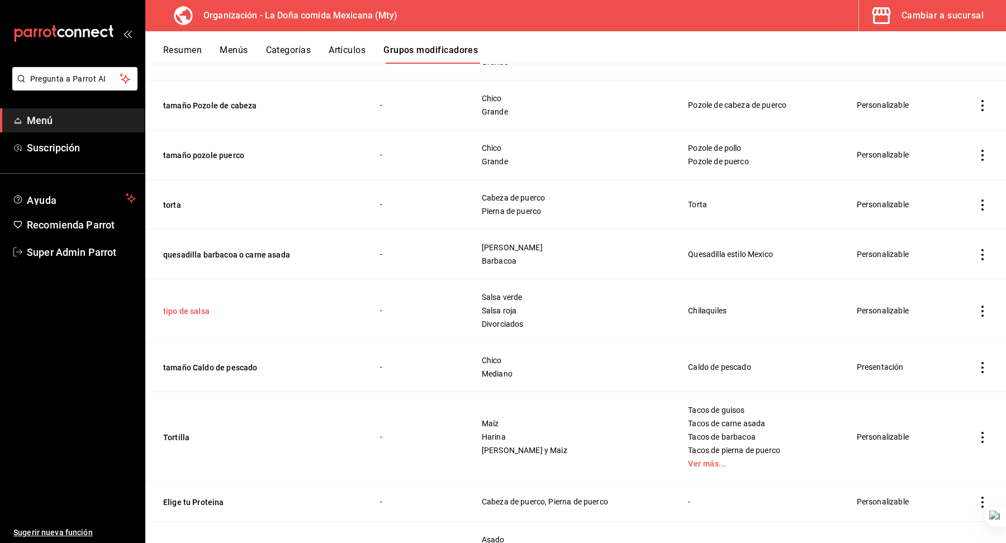
click at [199, 306] on button "tipo de salsa" at bounding box center [230, 311] width 134 height 11
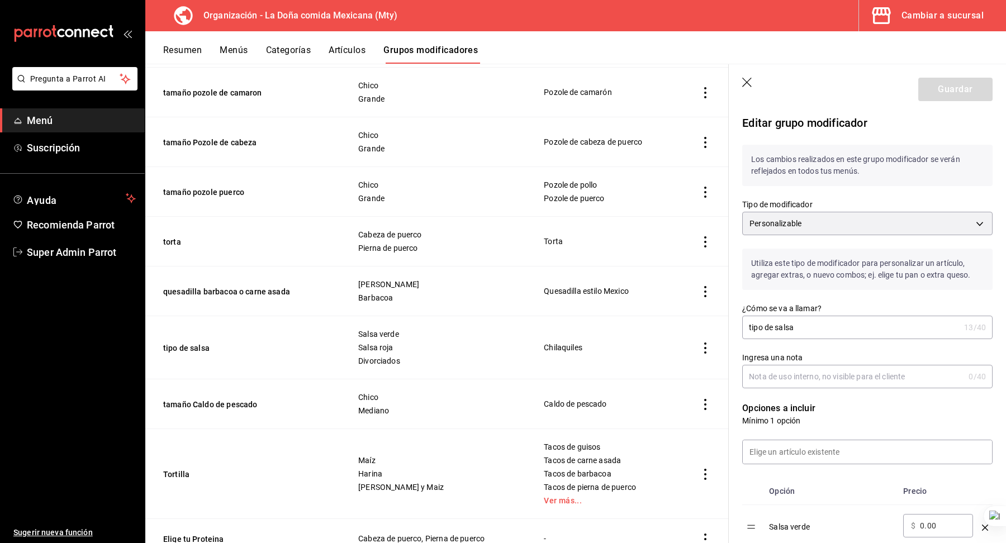
click at [742, 84] on icon "button" at bounding box center [747, 83] width 11 height 11
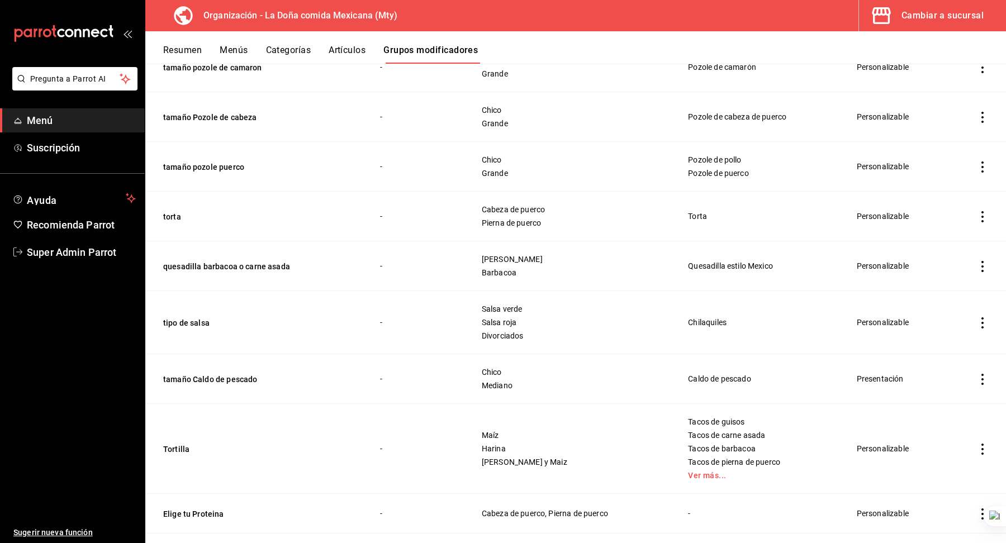
scroll to position [2398, 0]
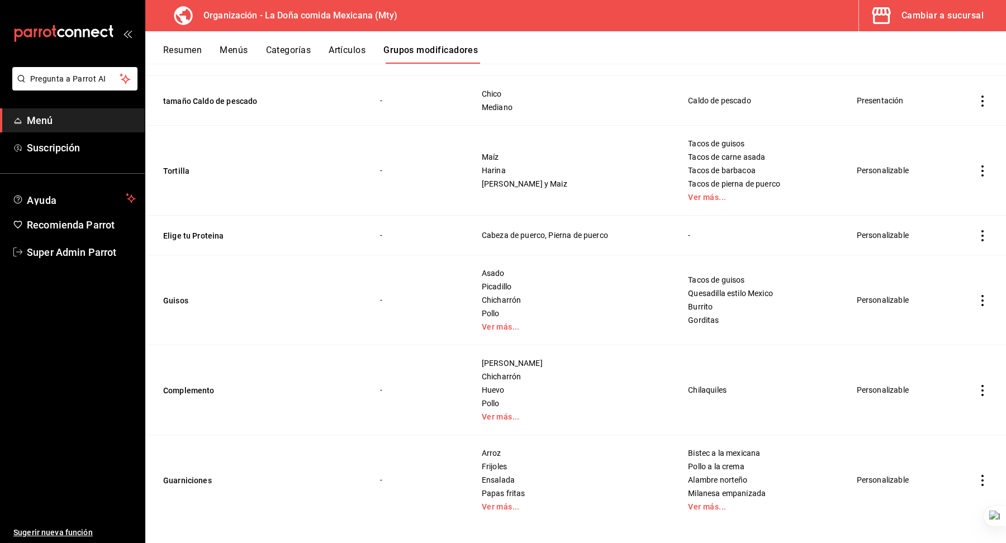
click at [187, 387] on td "Complemento" at bounding box center [255, 390] width 221 height 90
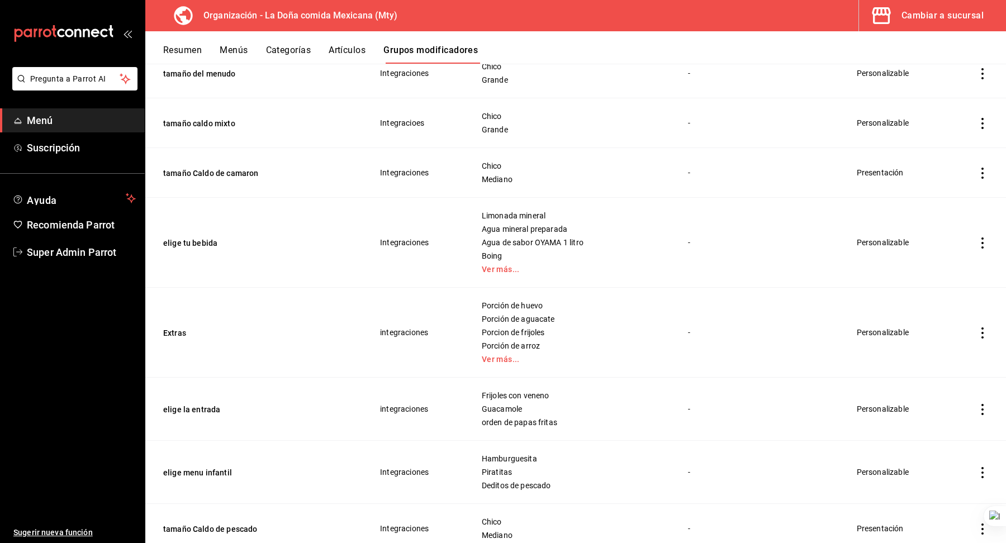
scroll to position [764, 0]
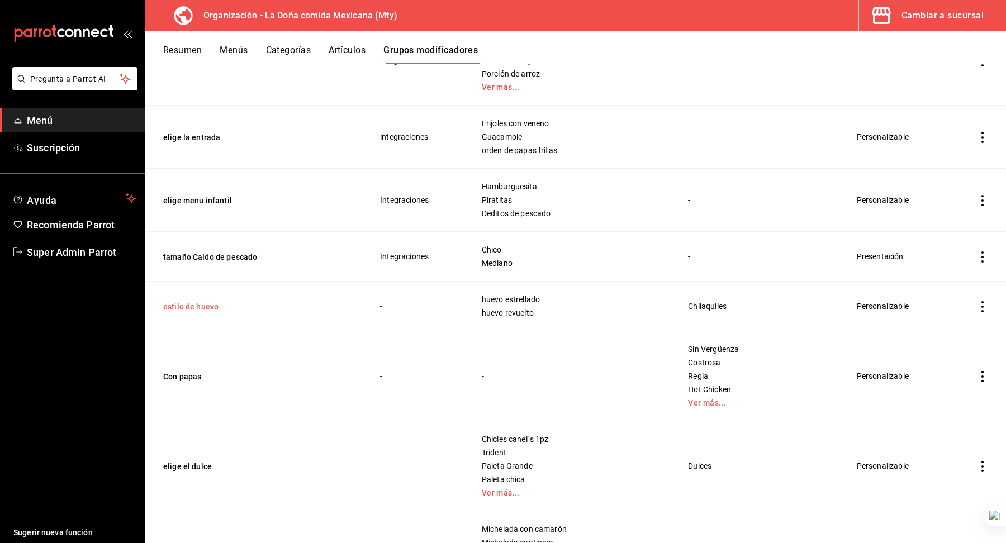
click at [183, 306] on button "estilo de huevo" at bounding box center [230, 306] width 134 height 11
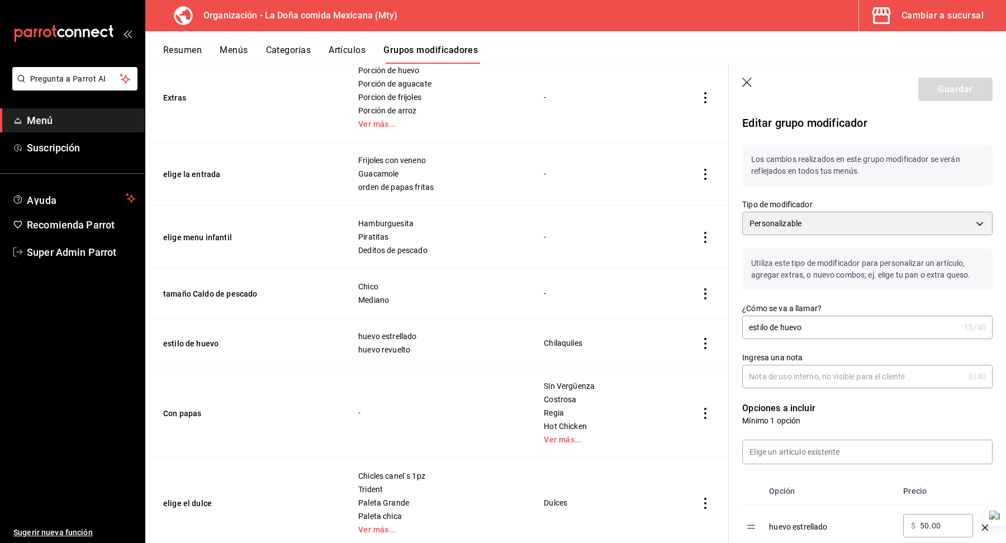
click at [747, 83] on icon "button" at bounding box center [746, 82] width 9 height 9
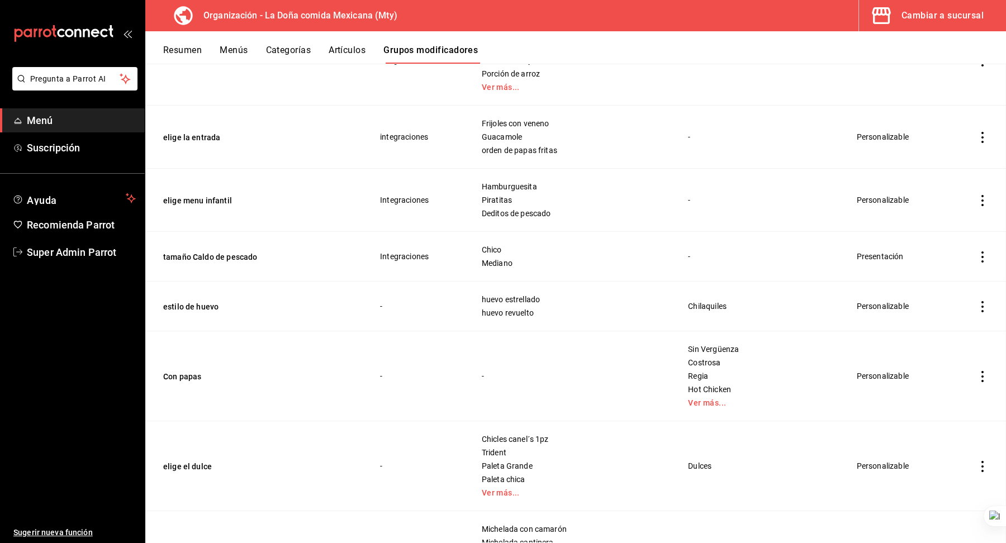
scroll to position [744, 0]
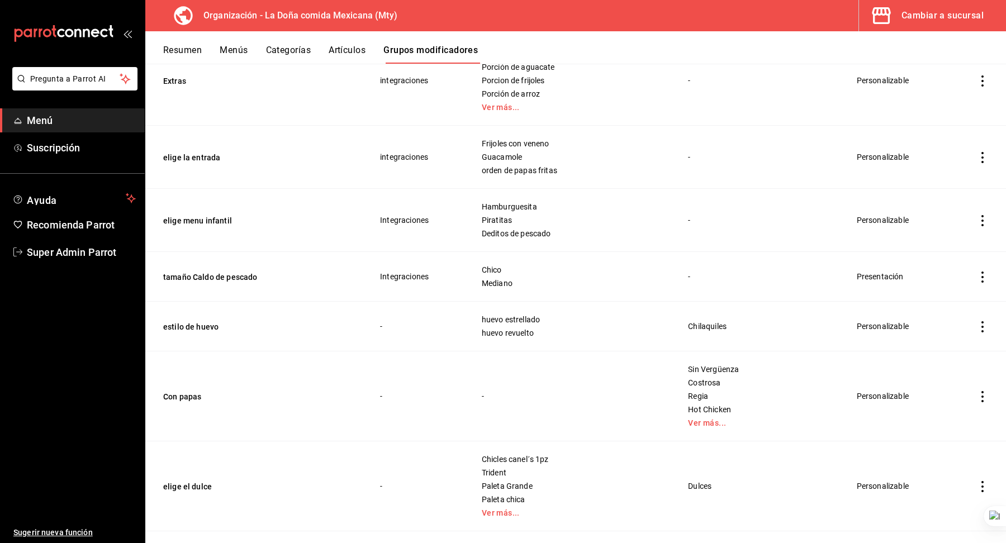
click at [982, 325] on icon "actions" at bounding box center [981, 326] width 11 height 11
click at [950, 377] on span "Duplicar" at bounding box center [948, 372] width 29 height 12
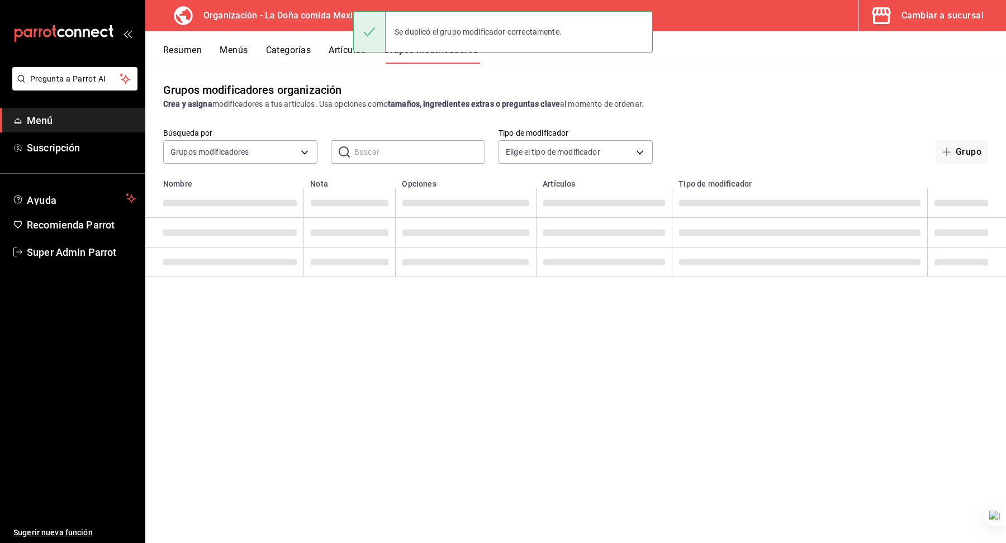
scroll to position [0, 0]
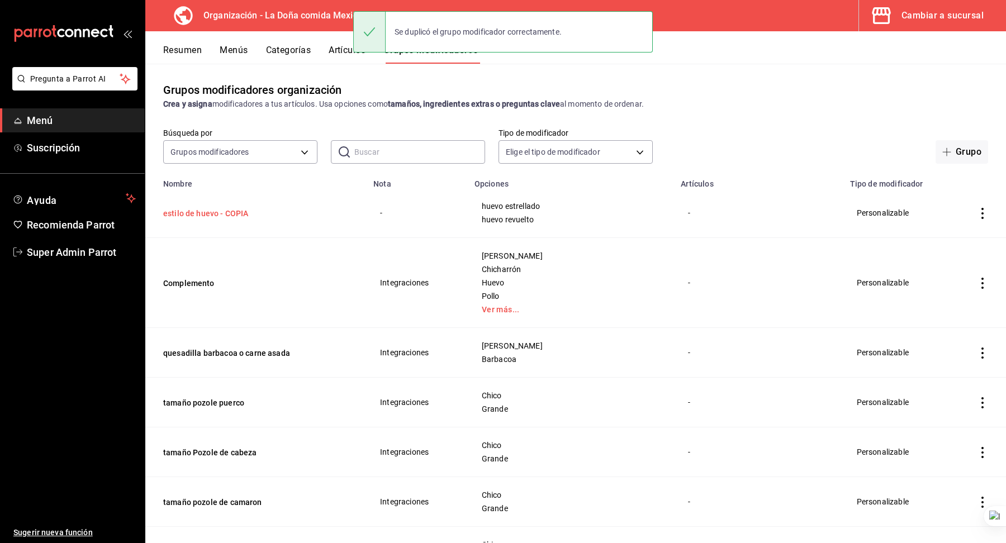
click at [201, 213] on button "estilo de huevo - COPIA" at bounding box center [230, 213] width 134 height 11
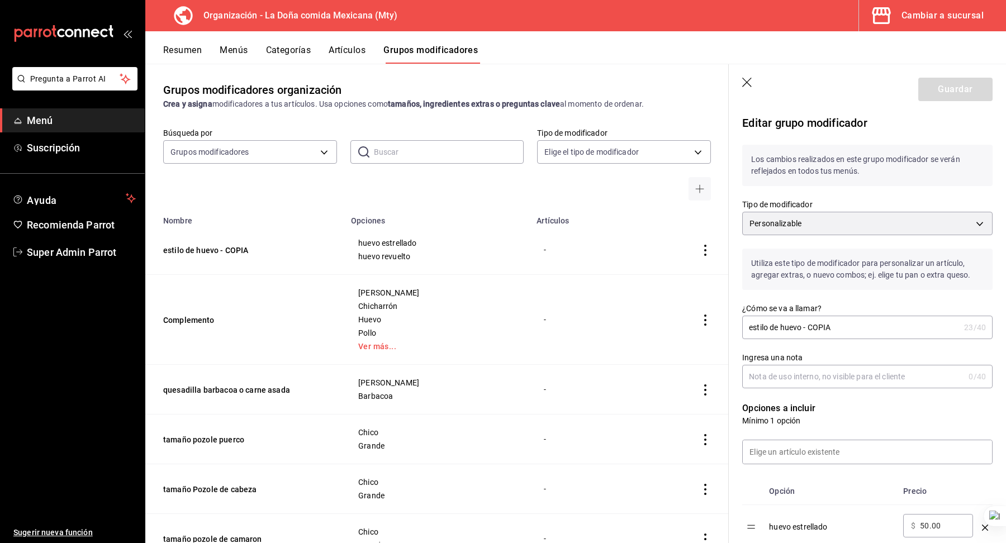
click at [752, 330] on input "estilo de huevo - COPIA" at bounding box center [850, 327] width 217 height 22
click at [820, 334] on input "Estilo de huevo - COPIA" at bounding box center [850, 327] width 217 height 22
type input "Estilo de huevo"
click at [775, 387] on input "Ingresa una nota" at bounding box center [853, 376] width 222 height 22
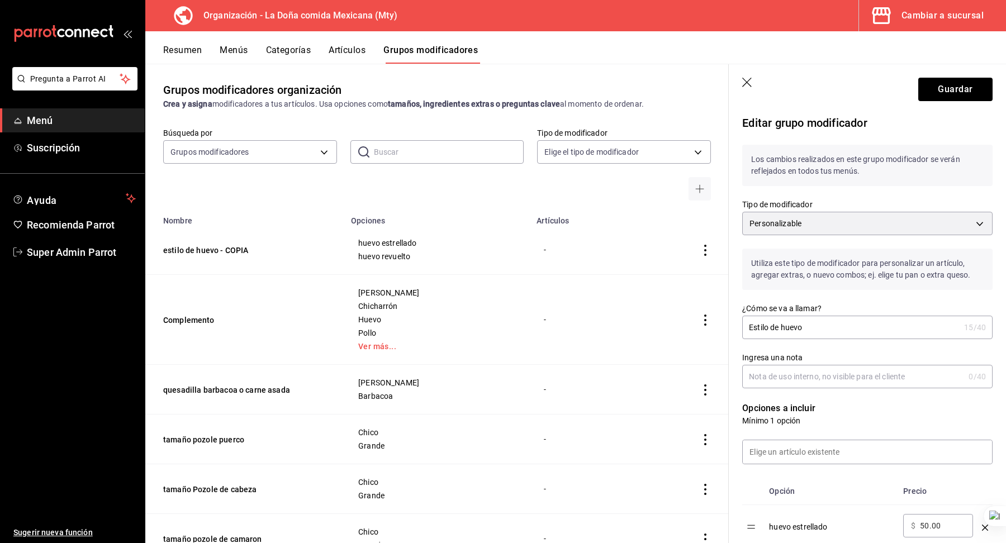
paste input "75.00"
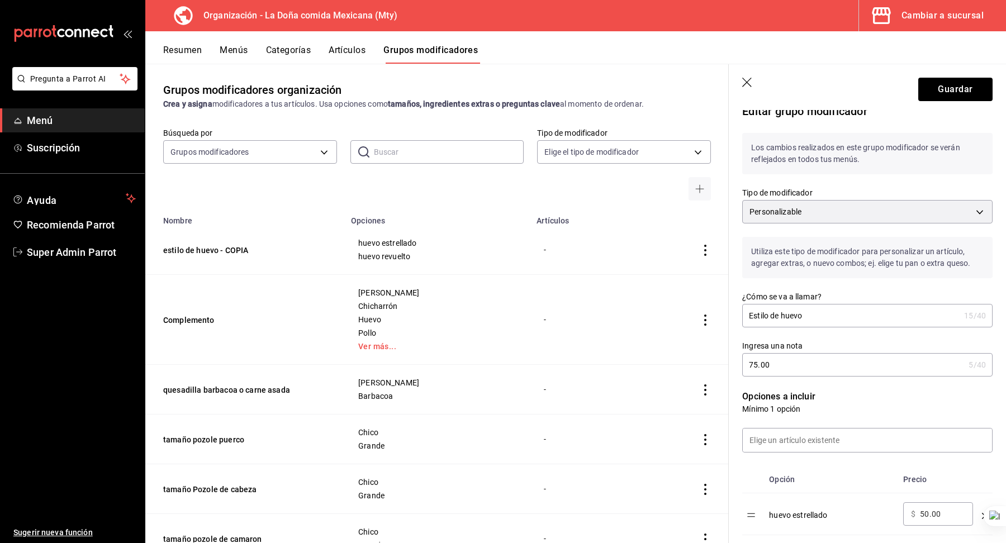
click at [816, 363] on input "75.00" at bounding box center [853, 365] width 222 height 22
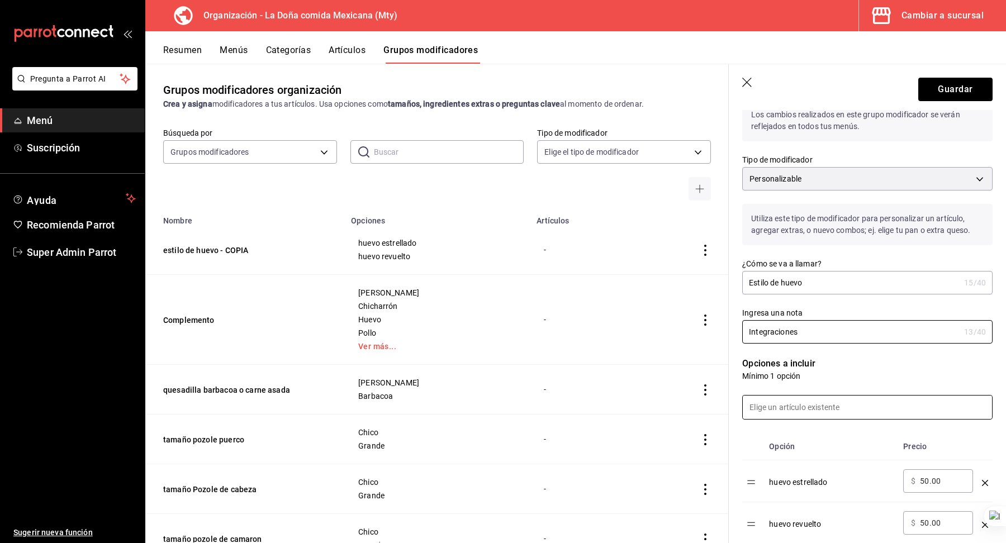
scroll to position [85, 0]
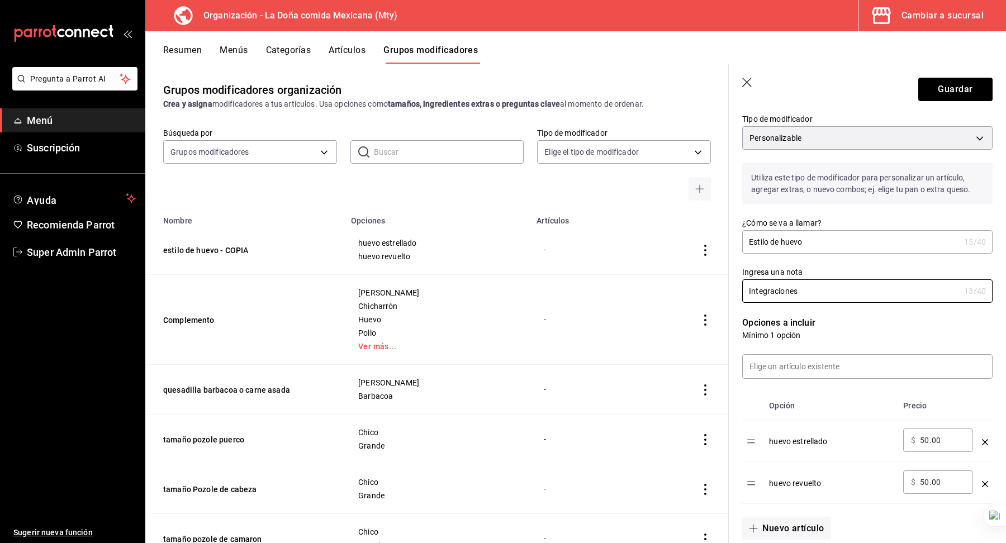
type input "Integraciones"
click at [925, 436] on input "50.00" at bounding box center [942, 440] width 45 height 11
paste input "75"
type input "75.00"
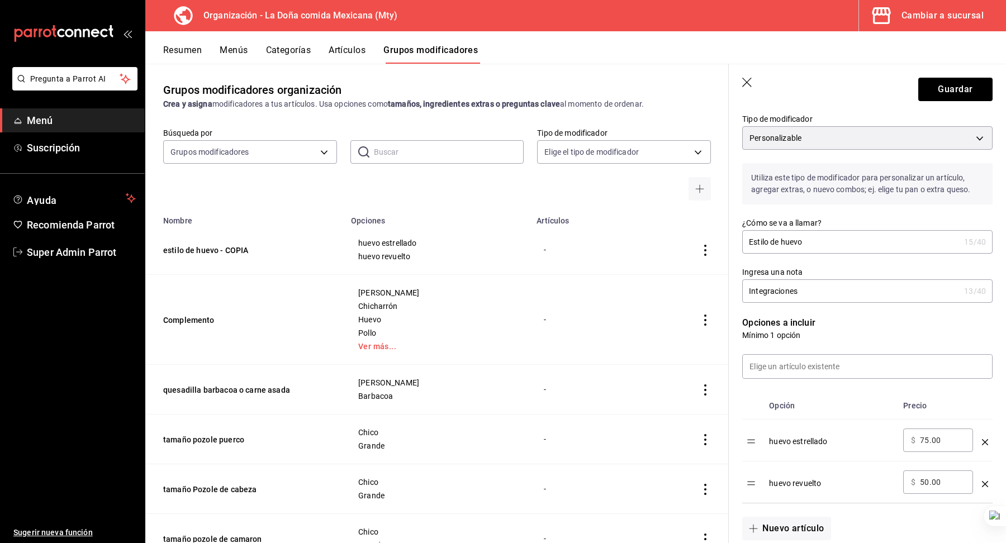
click at [923, 481] on input "50.00" at bounding box center [942, 482] width 45 height 11
paste input "75"
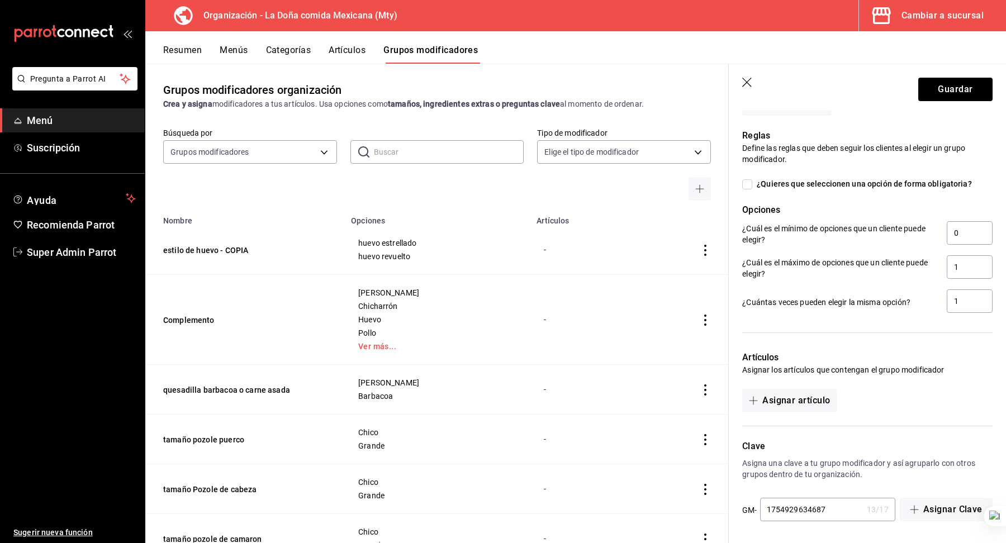
type input "75.00"
click at [841, 507] on input "1754929634687" at bounding box center [811, 509] width 102 height 22
type input "1754929634688"
click at [935, 93] on button "Guardar" at bounding box center [955, 89] width 74 height 23
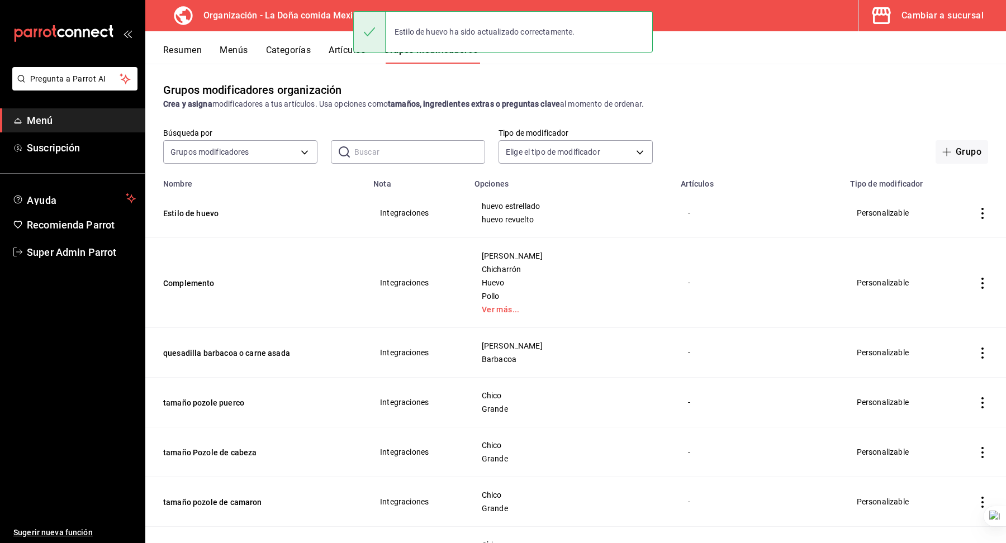
scroll to position [2447, 0]
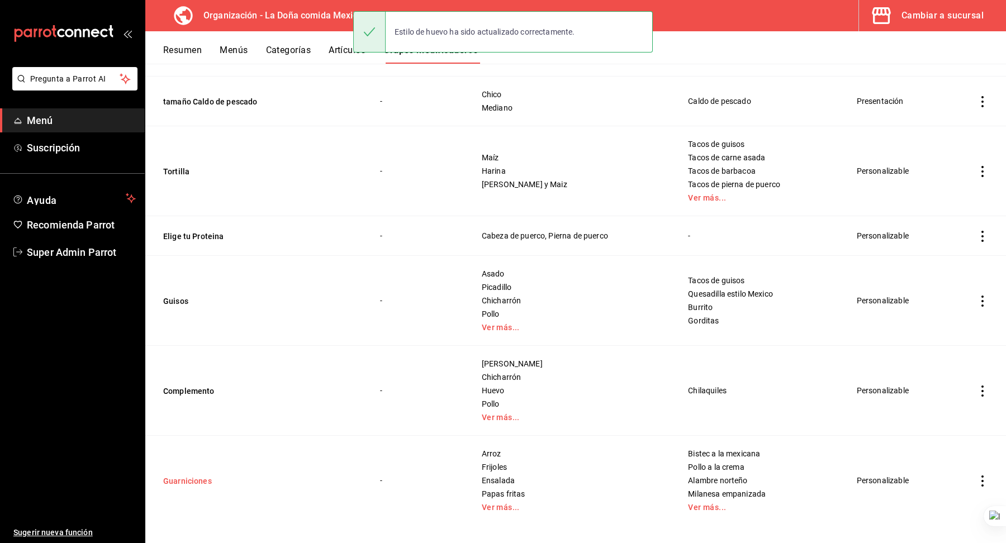
click at [202, 475] on button "Guarniciones" at bounding box center [230, 480] width 134 height 11
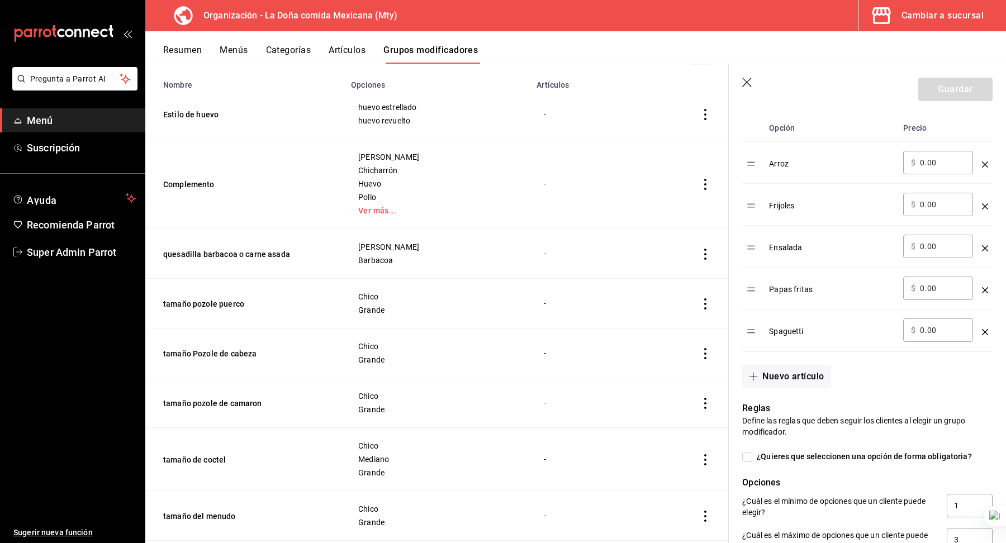
scroll to position [1341, 0]
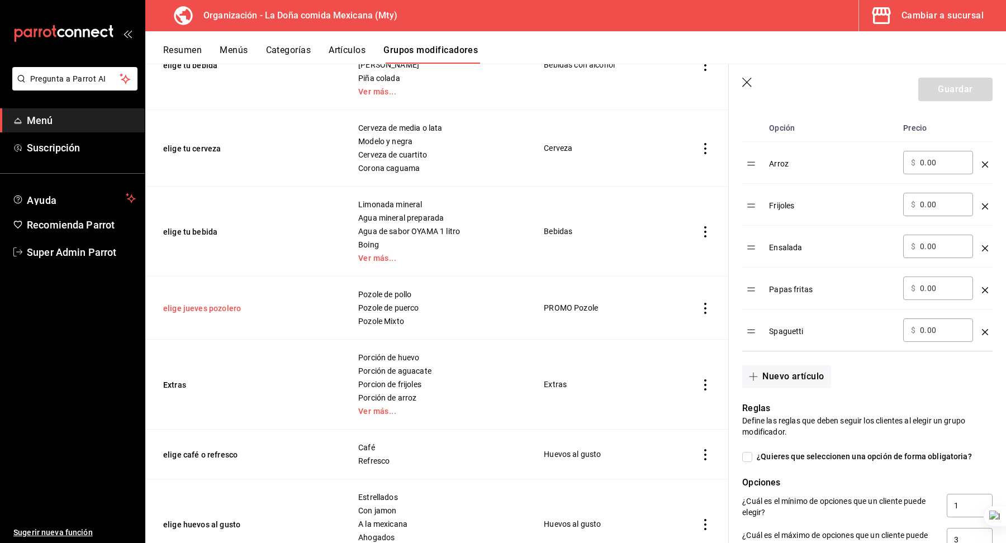
click at [224, 303] on button "elige jueves pozolero" at bounding box center [230, 308] width 134 height 11
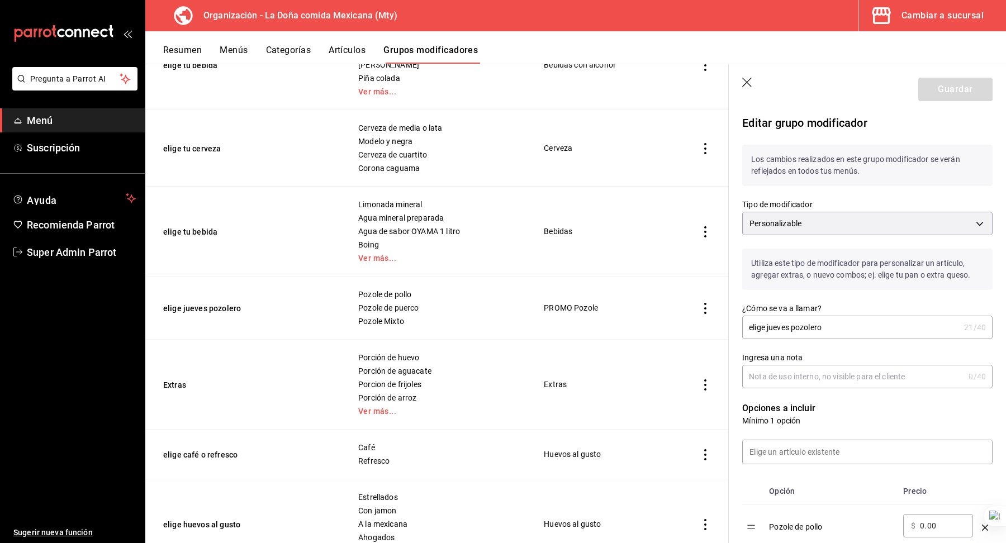
click at [497, 354] on span "Porción de huevo" at bounding box center [437, 358] width 158 height 8
click at [752, 81] on icon "button" at bounding box center [747, 83] width 11 height 11
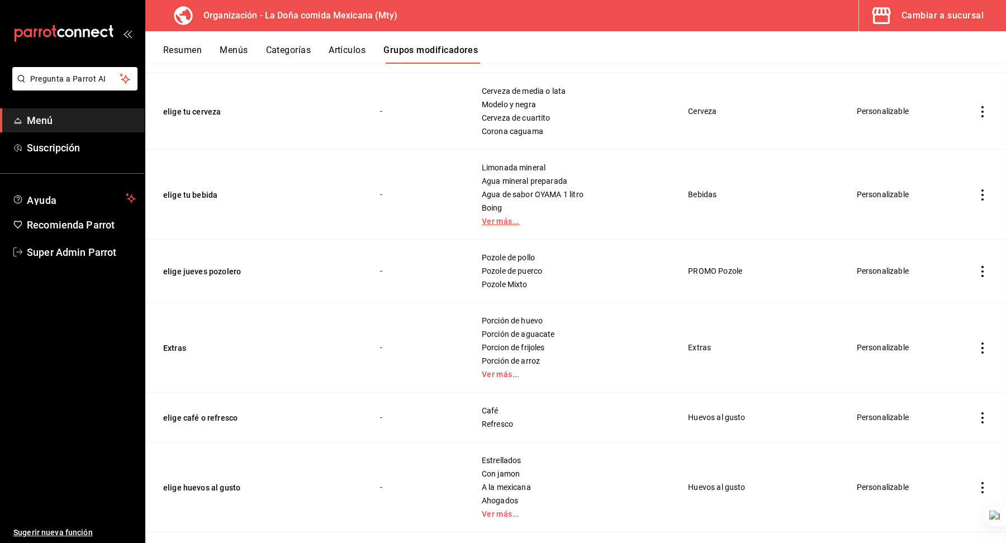
scroll to position [1330, 0]
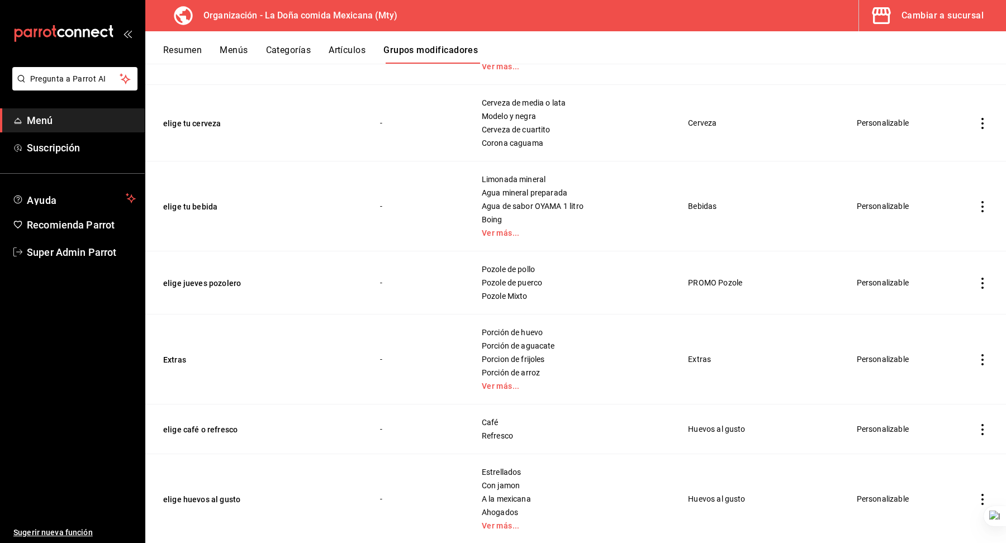
click at [612, 299] on td "Pozole de pollo Pozole de puerco Pozole Mixto" at bounding box center [571, 282] width 207 height 63
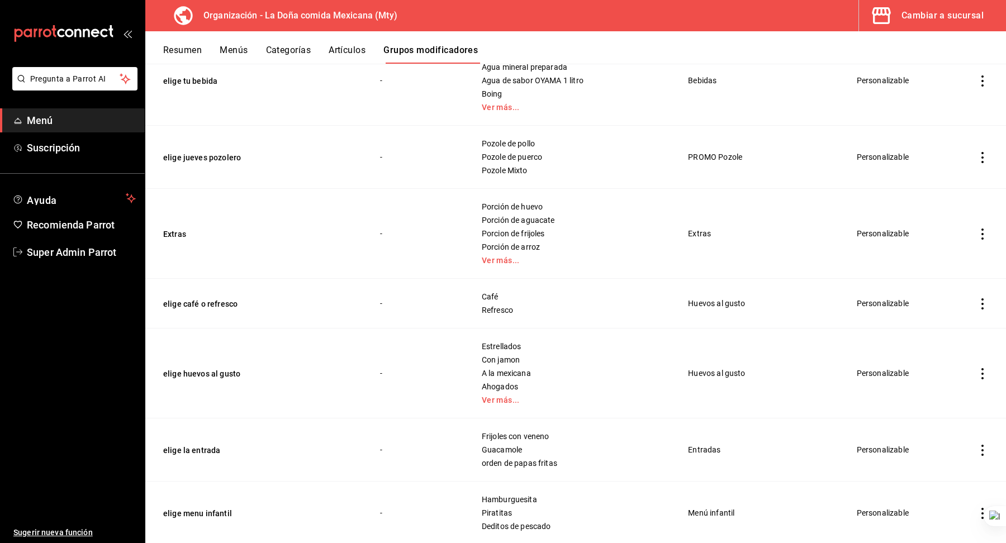
scroll to position [1464, 0]
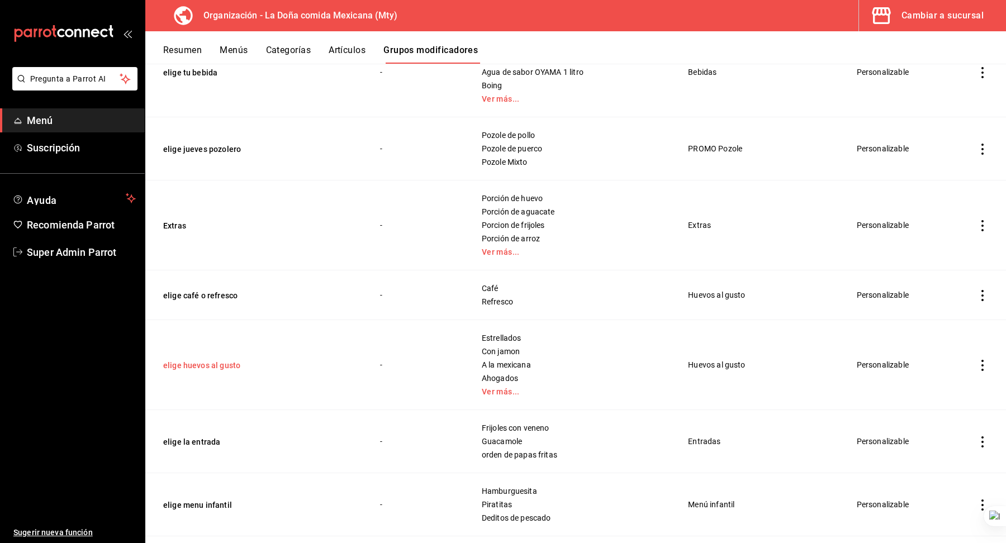
drag, startPoint x: 253, startPoint y: 363, endPoint x: 233, endPoint y: 356, distance: 20.9
click at [233, 360] on button "elige huevos al gusto" at bounding box center [230, 365] width 134 height 11
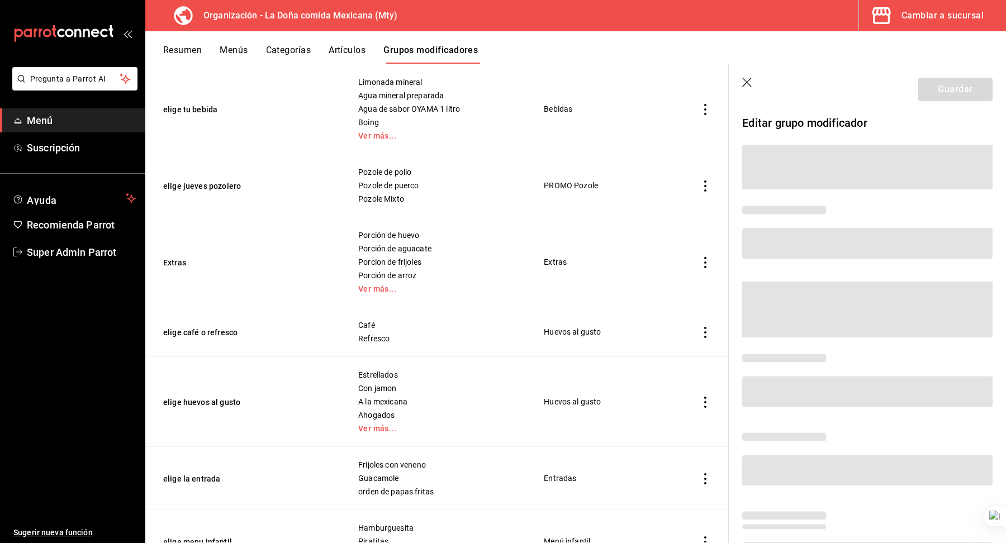
scroll to position [1475, 0]
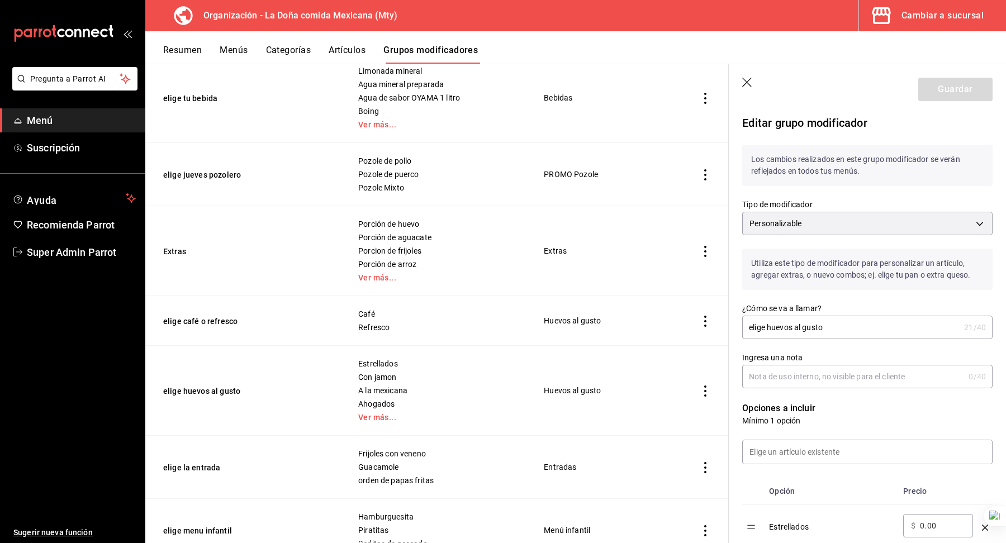
click at [799, 331] on input "elige huevos al gusto" at bounding box center [850, 327] width 217 height 22
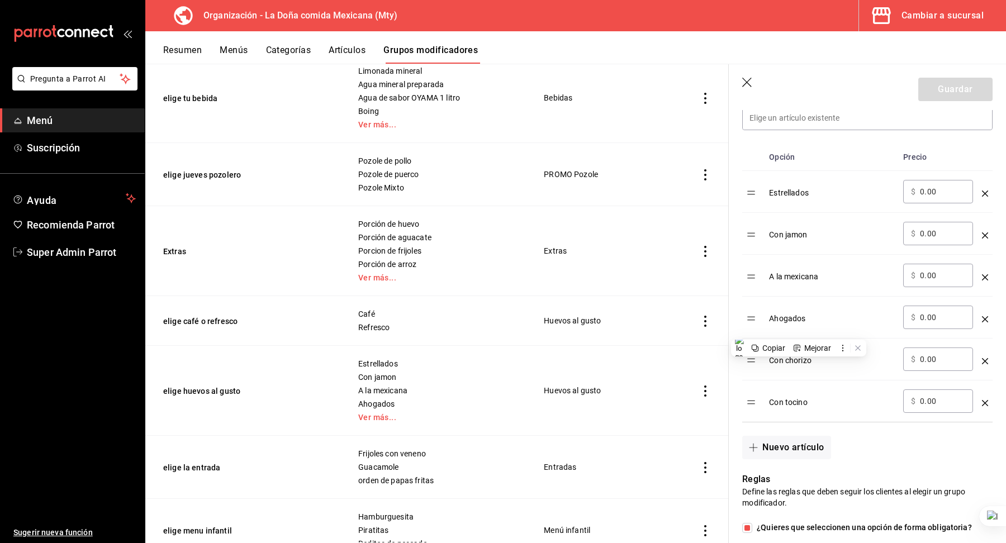
scroll to position [342, 0]
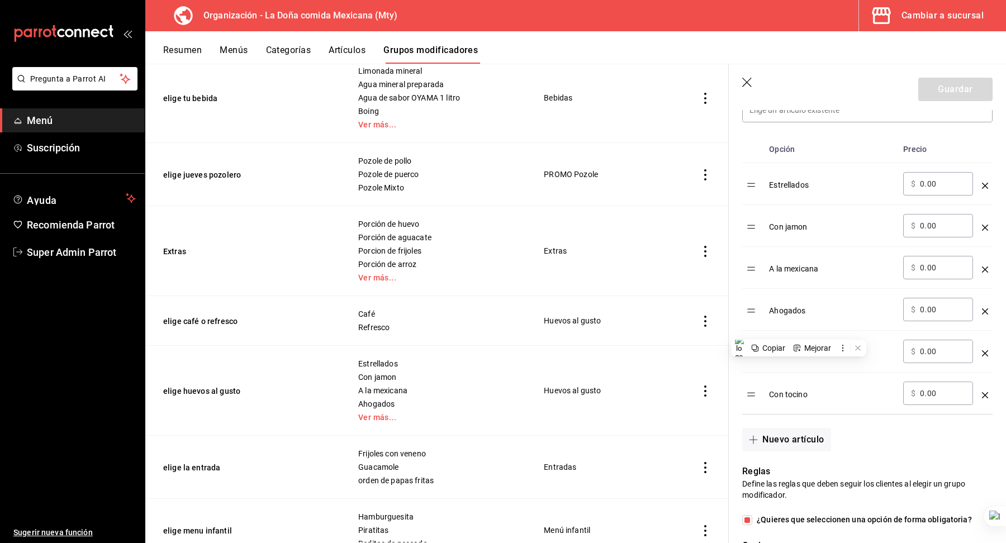
click at [746, 82] on icon "button" at bounding box center [746, 82] width 9 height 9
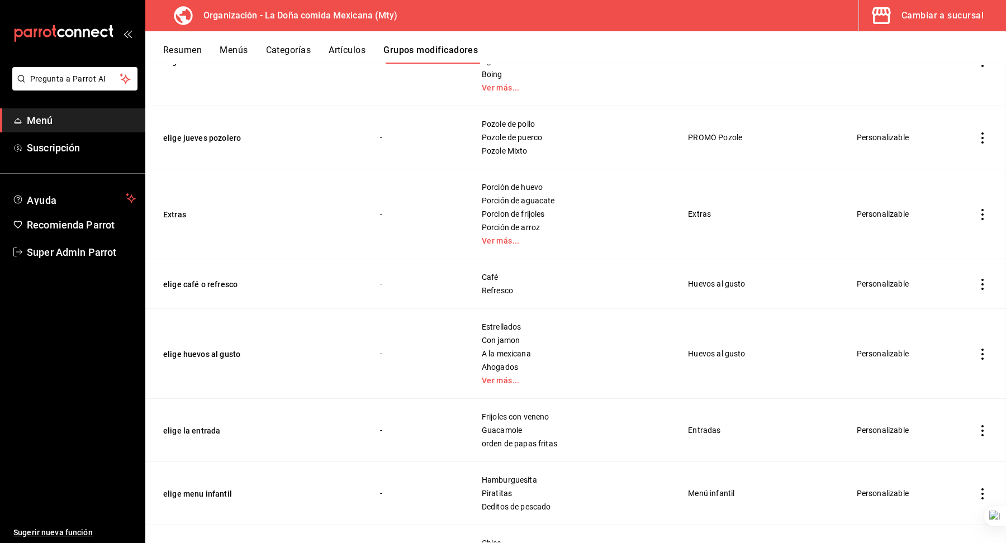
scroll to position [1463, 0]
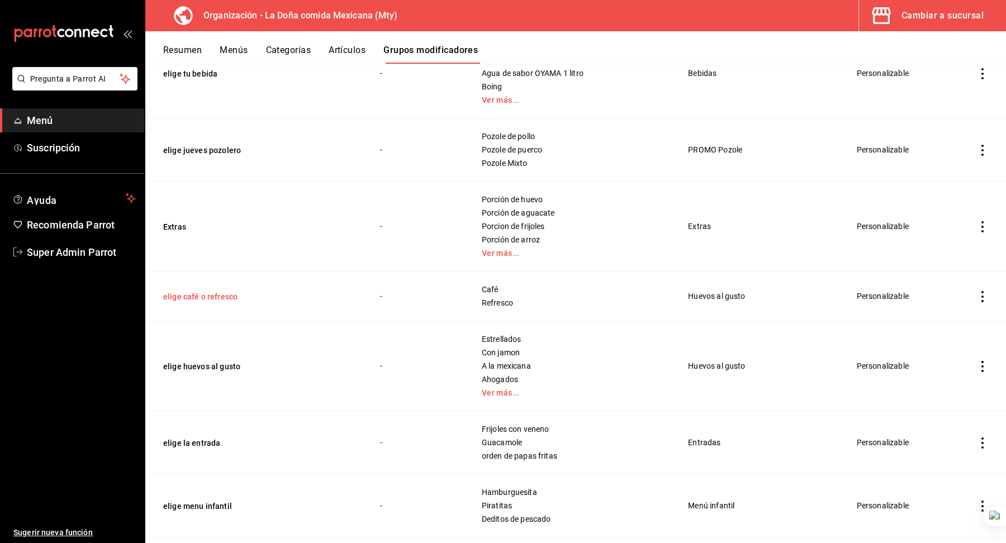
click at [223, 291] on button "elige café o refresco" at bounding box center [230, 296] width 134 height 11
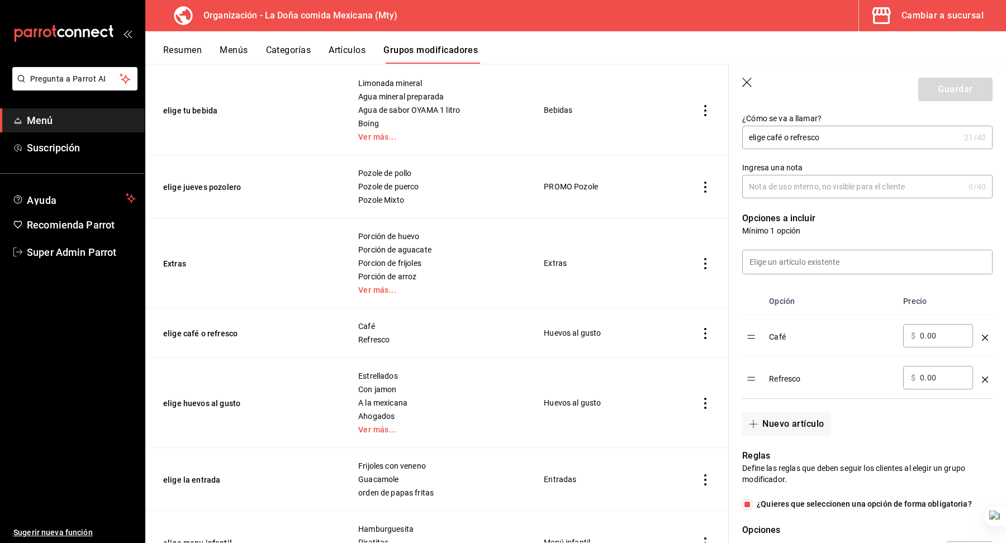
scroll to position [194, 0]
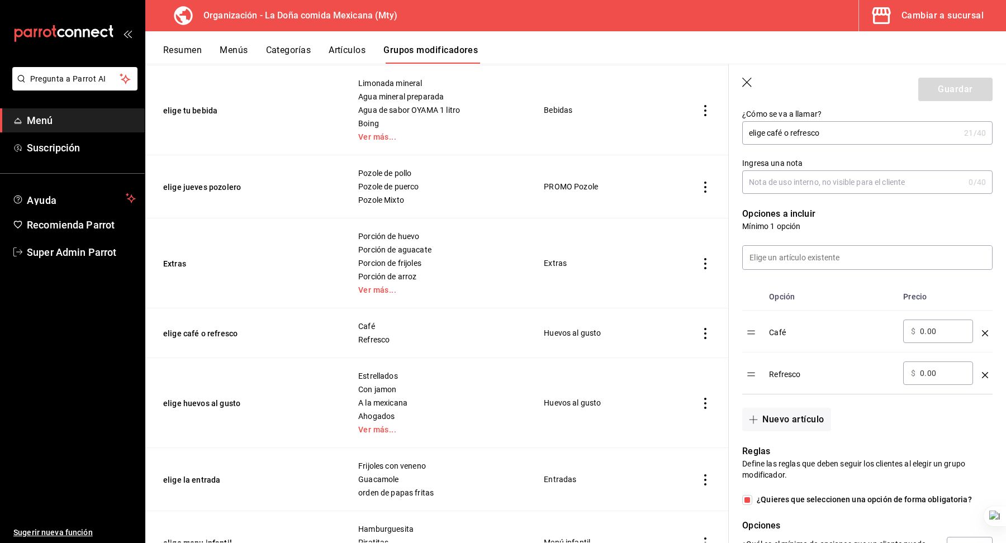
click at [753, 86] on header "Guardar" at bounding box center [866, 87] width 277 height 46
click at [750, 83] on icon "button" at bounding box center [747, 83] width 11 height 11
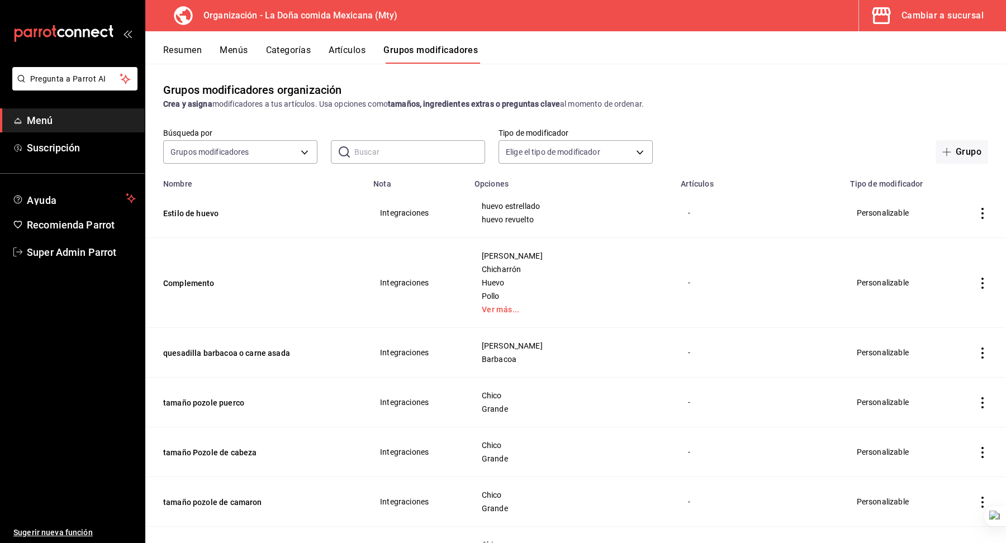
click at [223, 53] on button "Menús" at bounding box center [234, 54] width 28 height 19
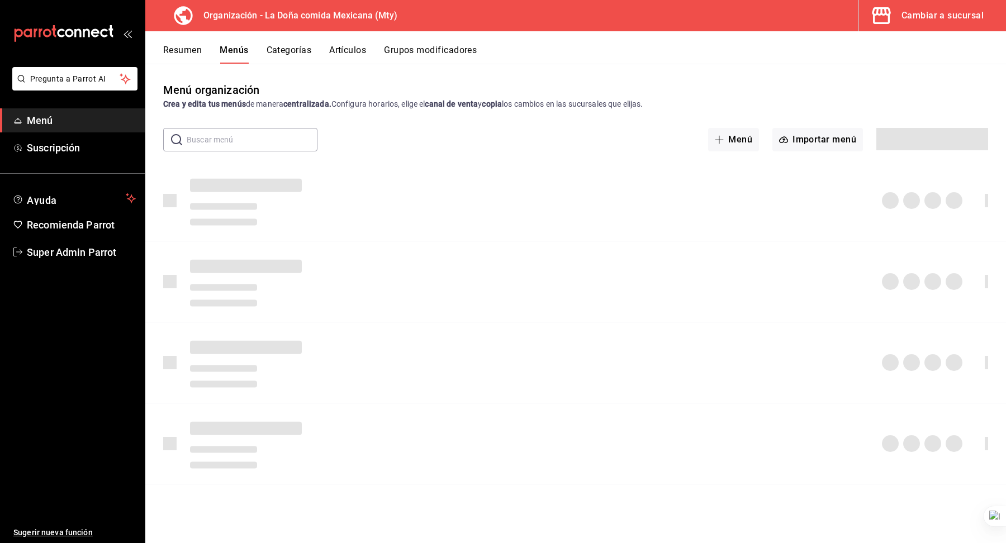
click at [897, 6] on button "Cambiar a sucursal" at bounding box center [928, 15] width 138 height 31
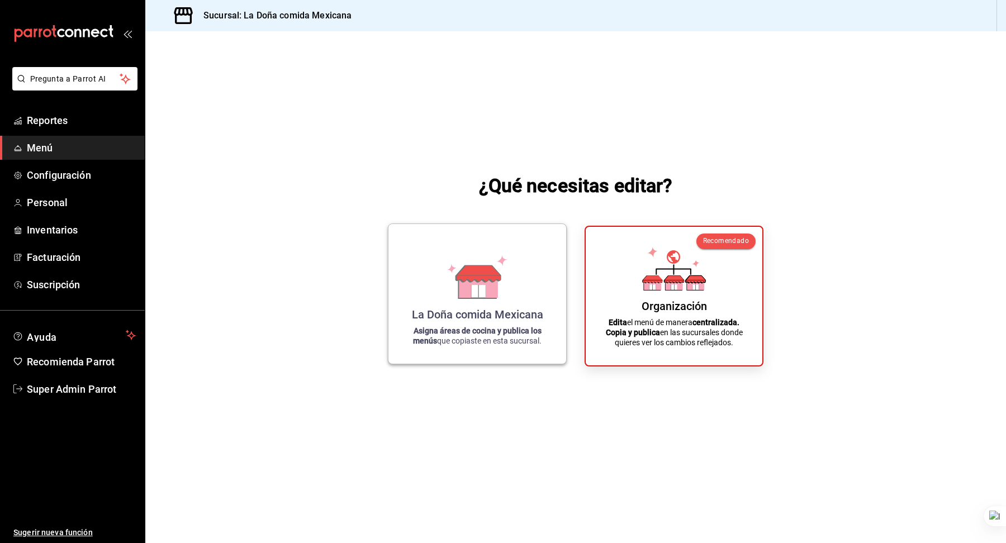
click at [435, 330] on strong "Asigna áreas de cocina y publica los menús" at bounding box center [477, 335] width 128 height 19
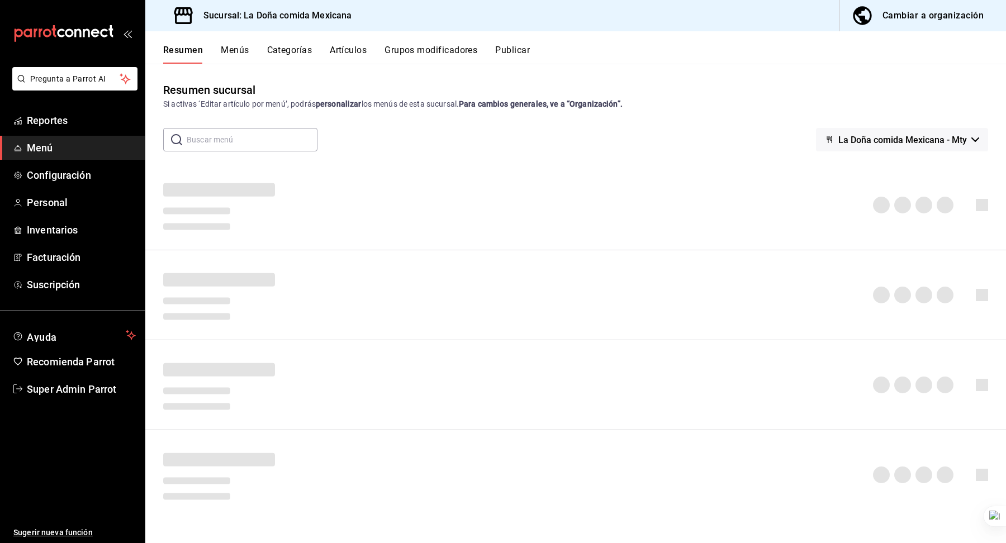
click at [479, 113] on div "Resumen sucursal Si activas ‘Editar artículo por menú’, podrás personalizar los…" at bounding box center [575, 312] width 860 height 461
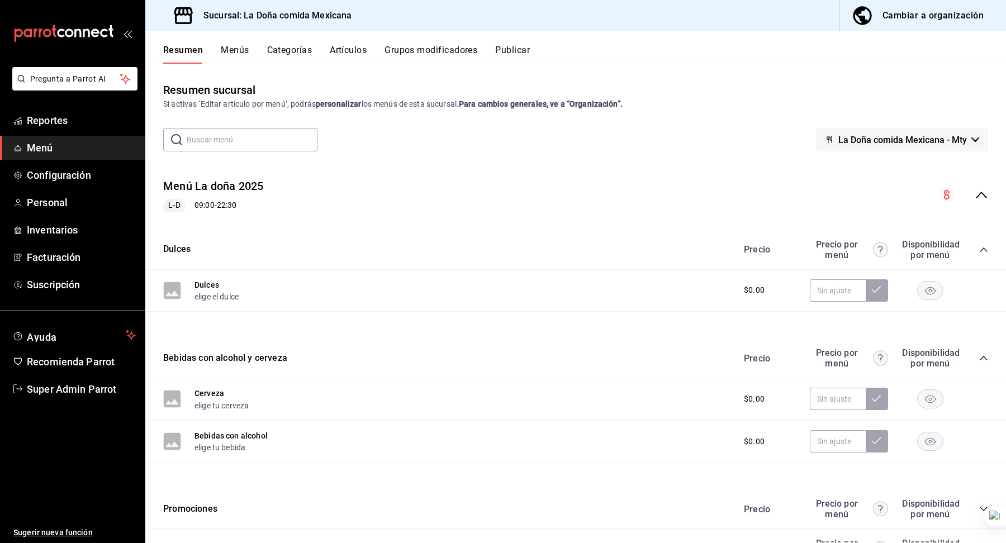
click at [236, 47] on button "Menús" at bounding box center [235, 54] width 28 height 19
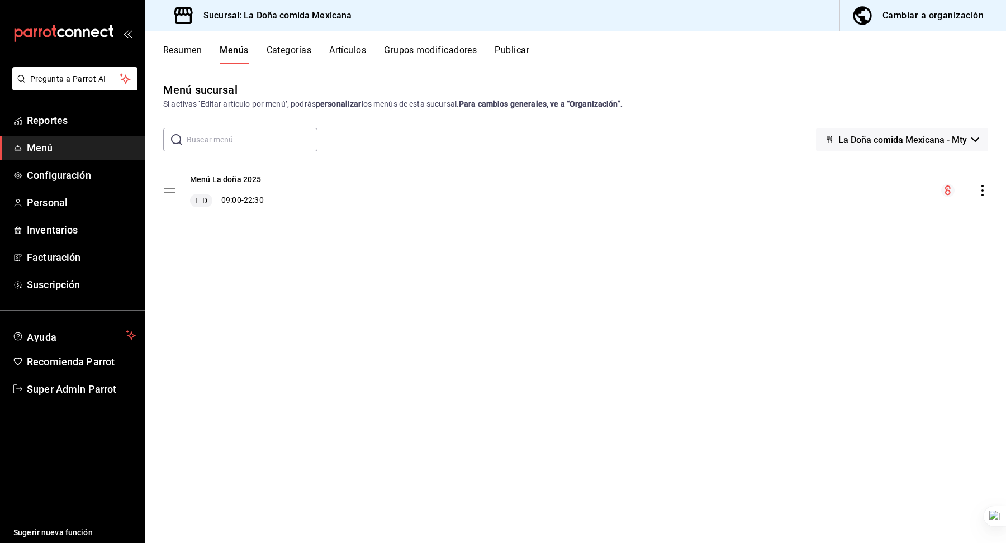
click at [884, 14] on div "Cambiar a organización" at bounding box center [932, 16] width 101 height 16
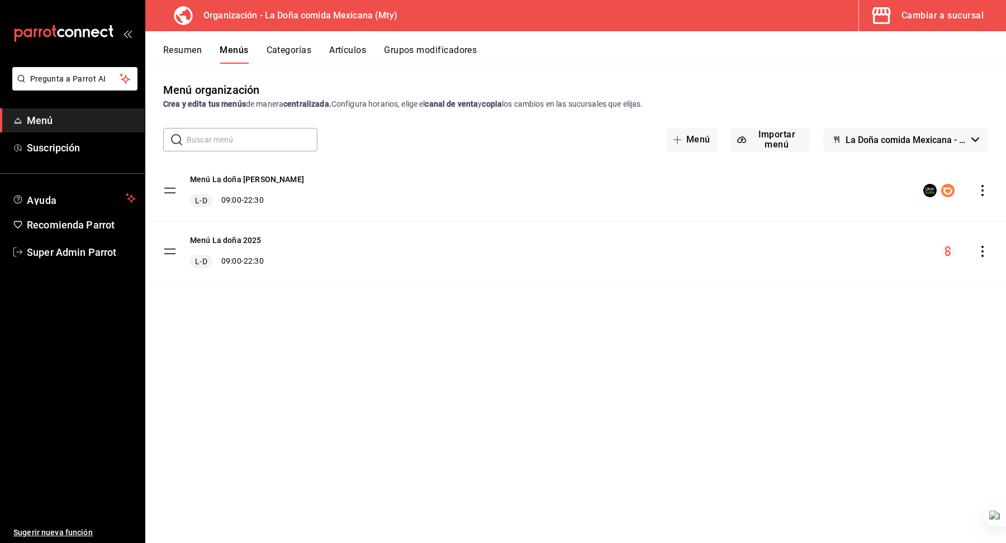
click at [985, 189] on icon "actions" at bounding box center [981, 190] width 11 height 11
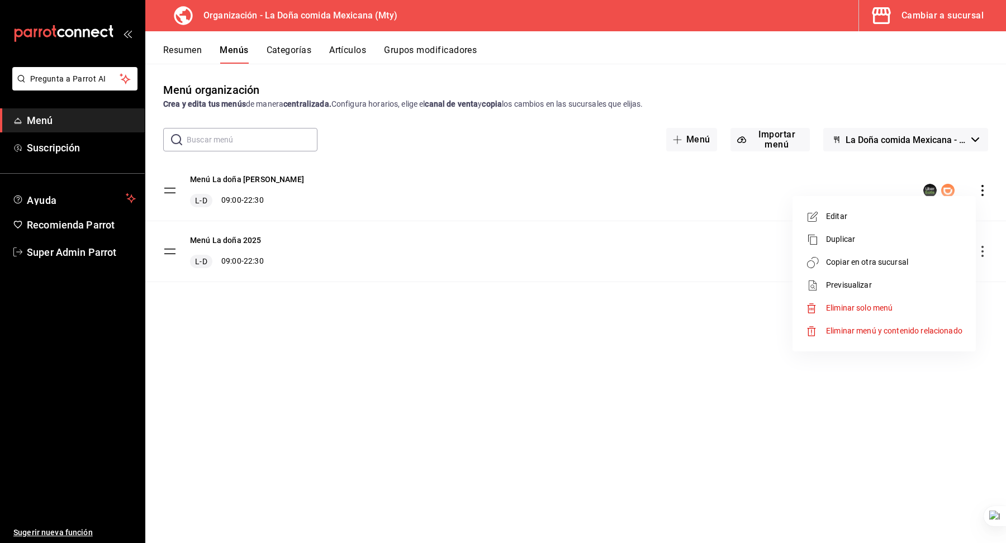
click at [910, 257] on span "Copiar en otra sucursal" at bounding box center [894, 262] width 136 height 12
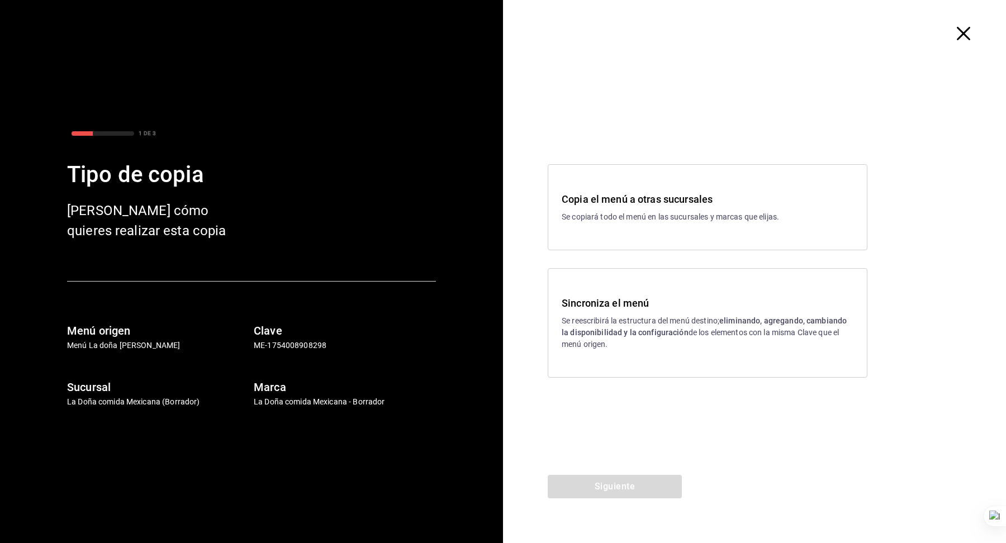
click at [640, 219] on p "Se copiará todo el menú en las sucursales y marcas que elijas." at bounding box center [707, 217] width 292 height 12
click at [630, 487] on button "Siguiente" at bounding box center [614, 486] width 134 height 23
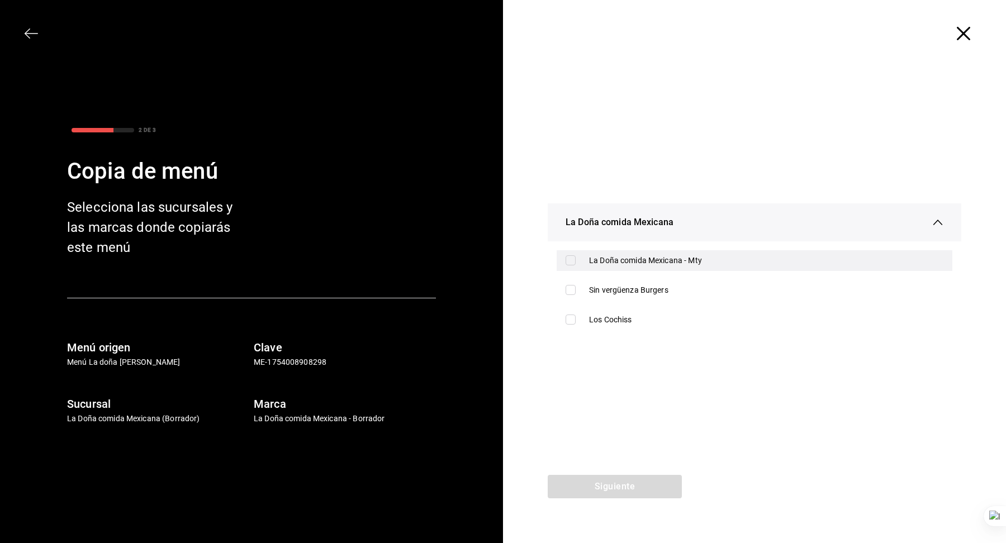
click at [640, 264] on div "La Doña comida Mexicana - Mty" at bounding box center [766, 261] width 354 height 12
checkbox input "true"
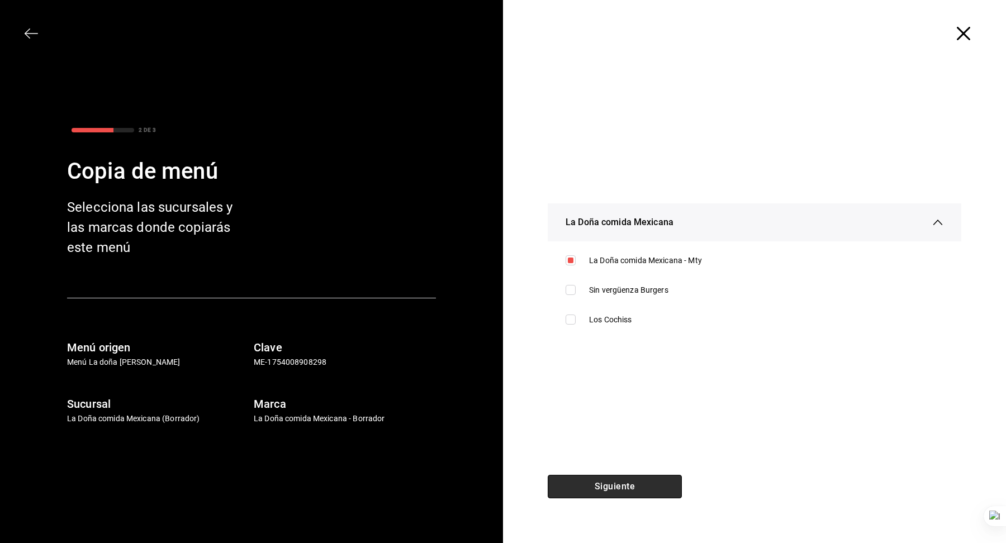
click at [618, 480] on button "Siguiente" at bounding box center [614, 486] width 134 height 23
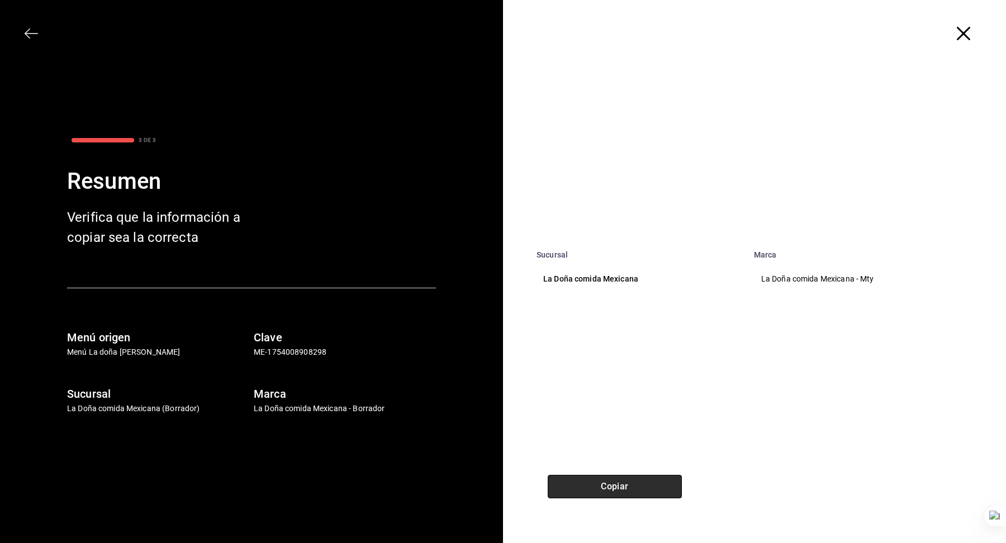
click at [616, 481] on button "Copiar" at bounding box center [614, 486] width 134 height 23
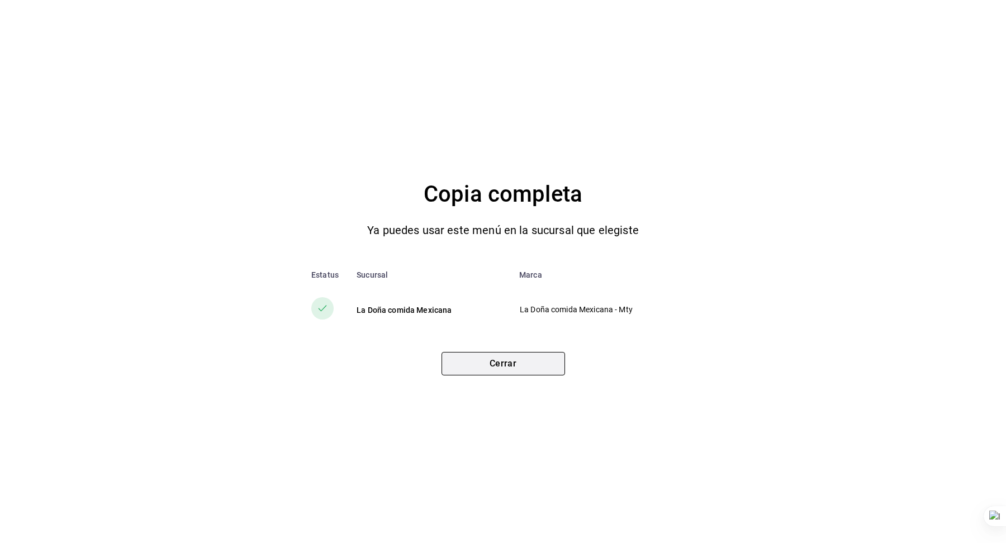
click at [523, 372] on button "Cerrar" at bounding box center [502, 363] width 123 height 23
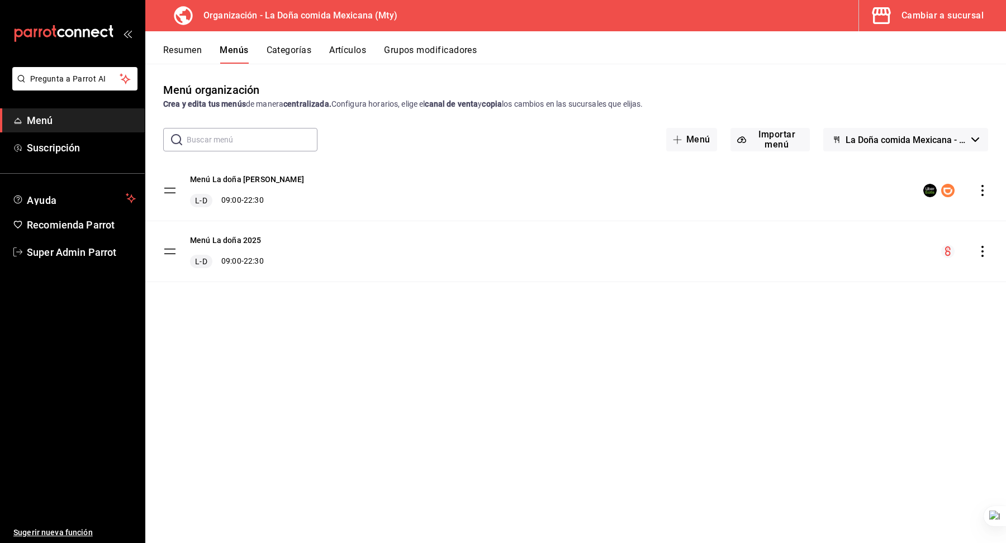
click at [891, 22] on icon "button" at bounding box center [881, 15] width 22 height 22
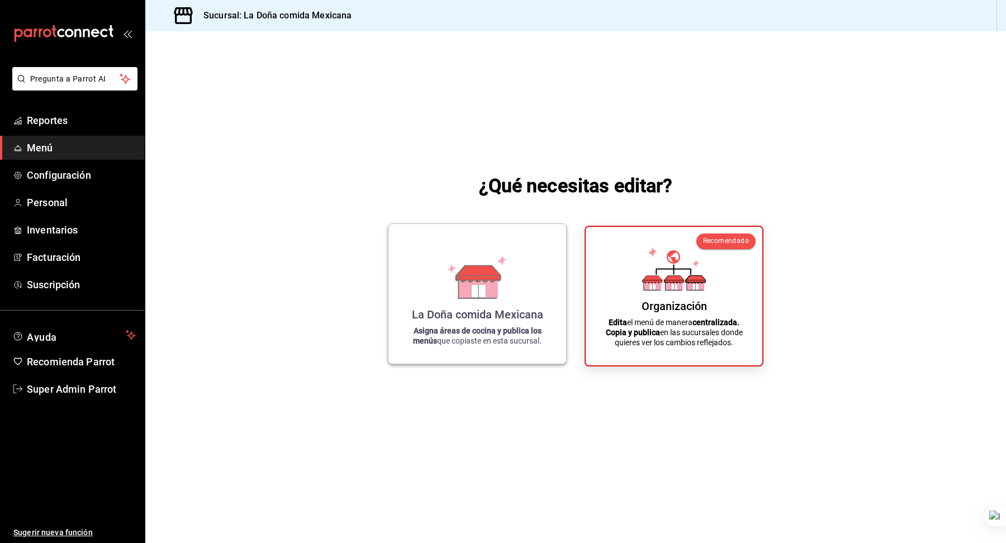
click at [542, 279] on div "La Doña comida Mexicana Asigna áreas de cocina y publica los menús que copiaste…" at bounding box center [477, 294] width 151 height 122
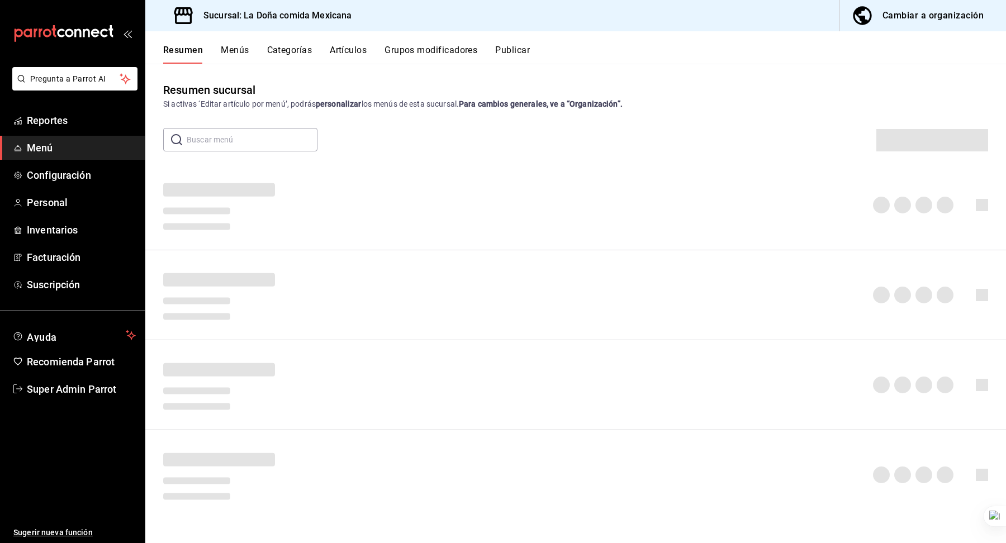
click at [518, 55] on button "Publicar" at bounding box center [512, 54] width 35 height 19
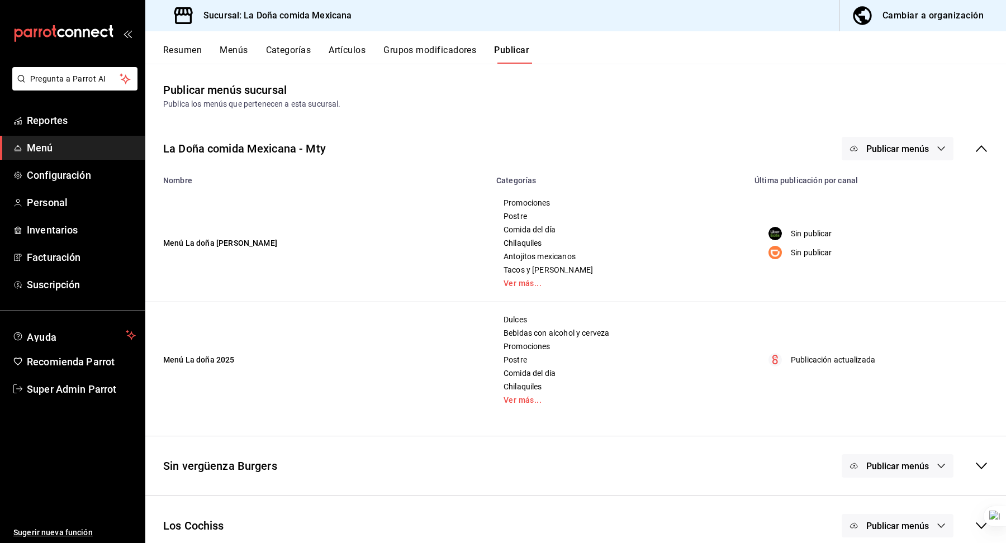
click at [861, 141] on button "Publicar menús" at bounding box center [897, 148] width 112 height 23
click at [892, 198] on li "Uber Eats" at bounding box center [897, 184] width 103 height 31
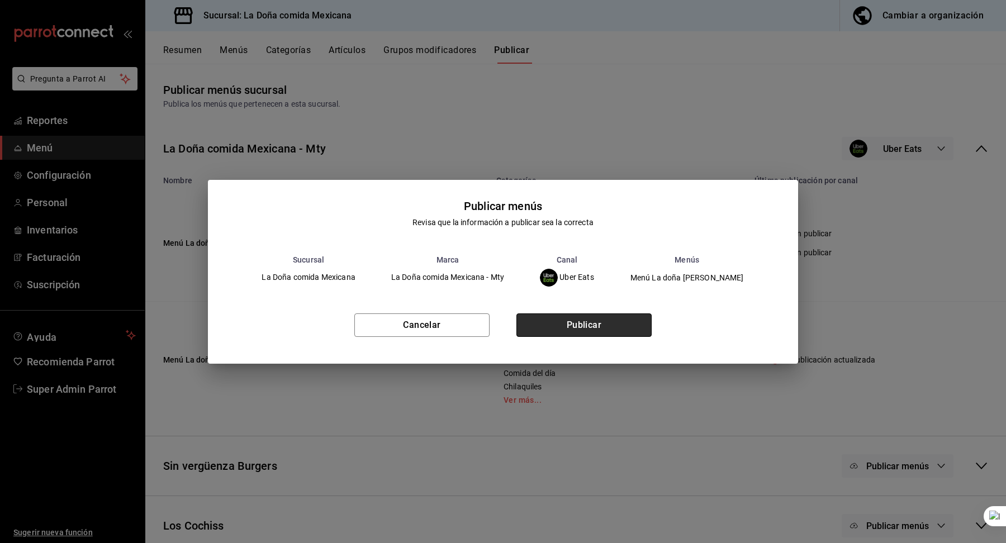
click at [602, 323] on button "Publicar" at bounding box center [583, 324] width 135 height 23
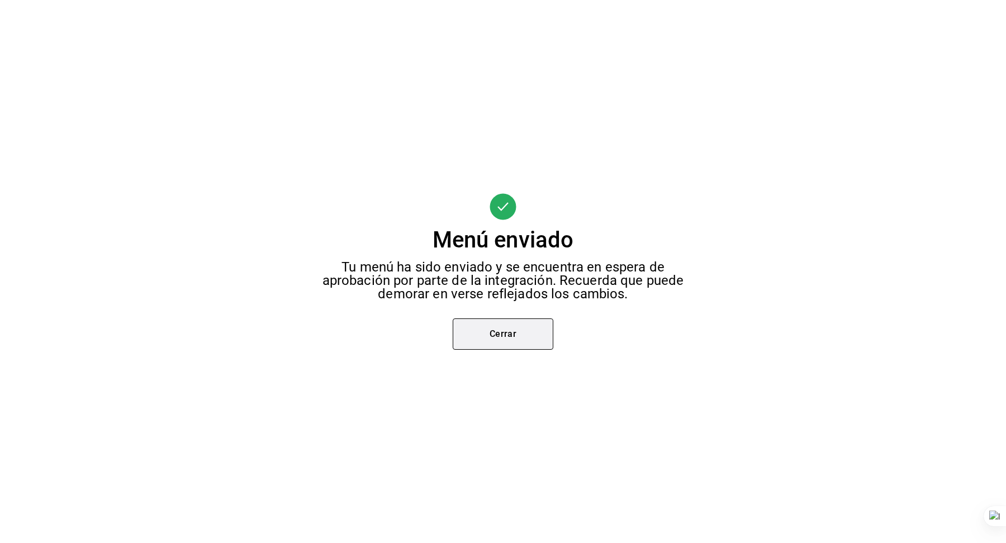
click at [489, 338] on button "Cerrar" at bounding box center [502, 333] width 101 height 31
